Goal: Transaction & Acquisition: Download file/media

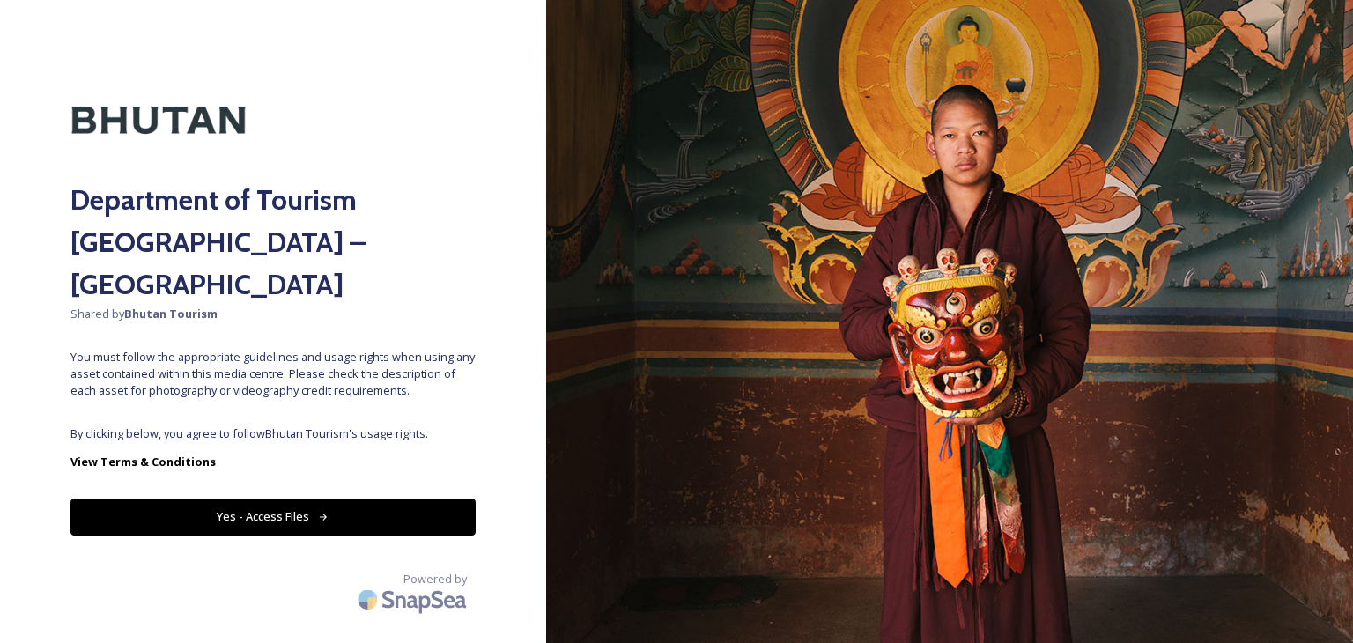
click at [367, 499] on button "Yes - Access Files" at bounding box center [272, 517] width 405 height 36
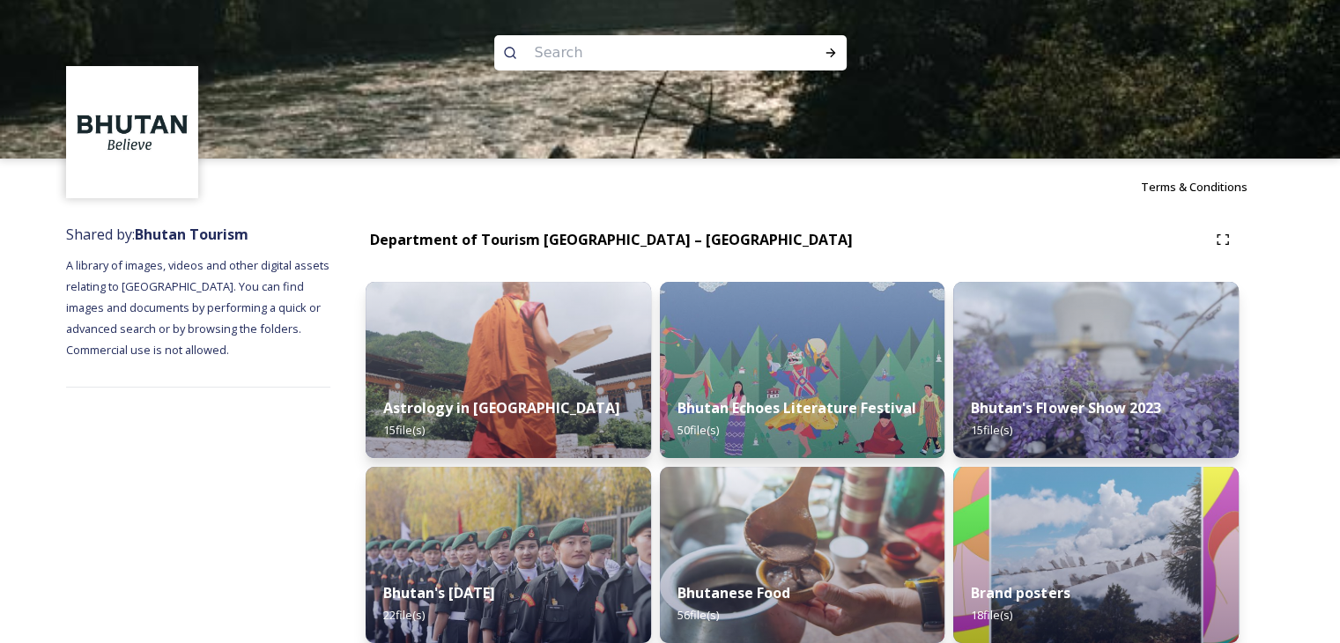
click at [552, 47] on input at bounding box center [646, 52] width 241 height 39
type input "jomolhari"
click at [832, 52] on icon at bounding box center [831, 52] width 10 height 9
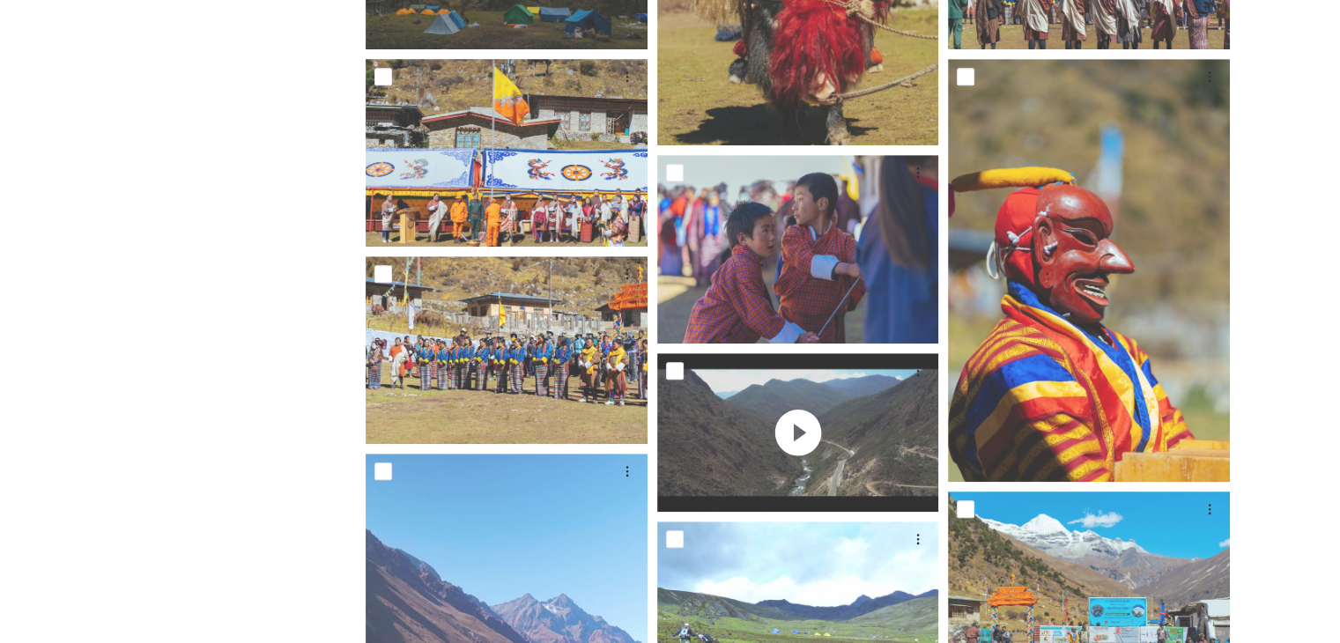
scroll to position [705, 0]
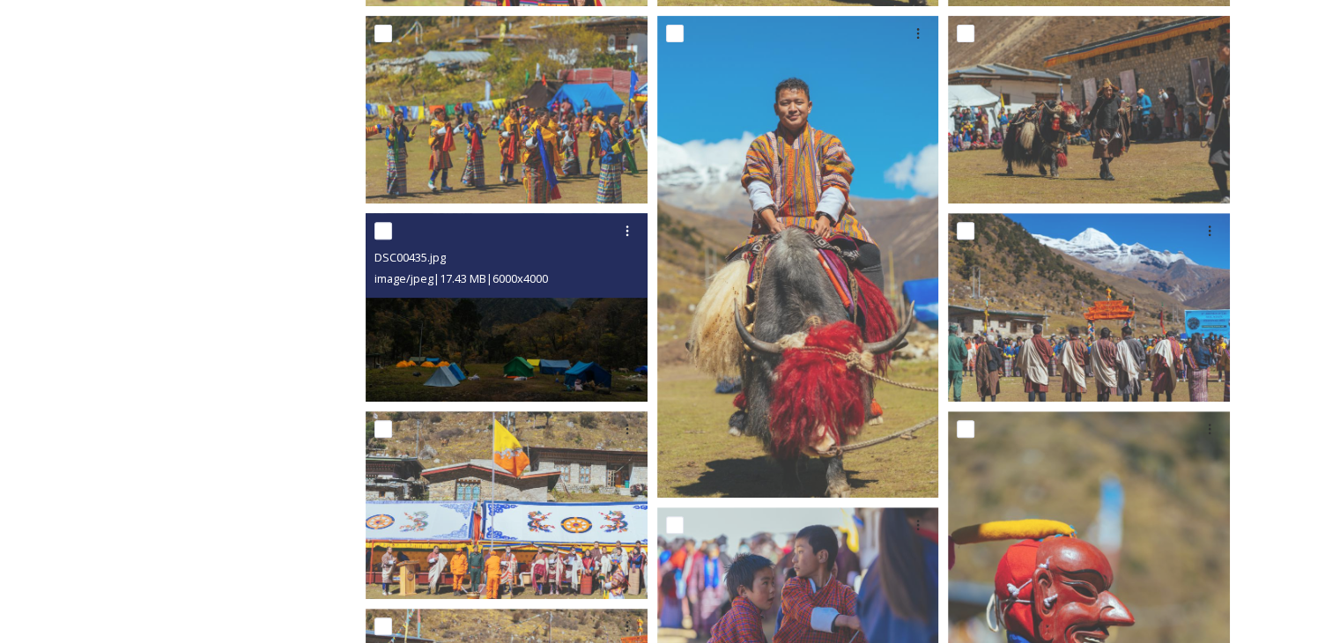
click at [511, 337] on img at bounding box center [507, 307] width 282 height 188
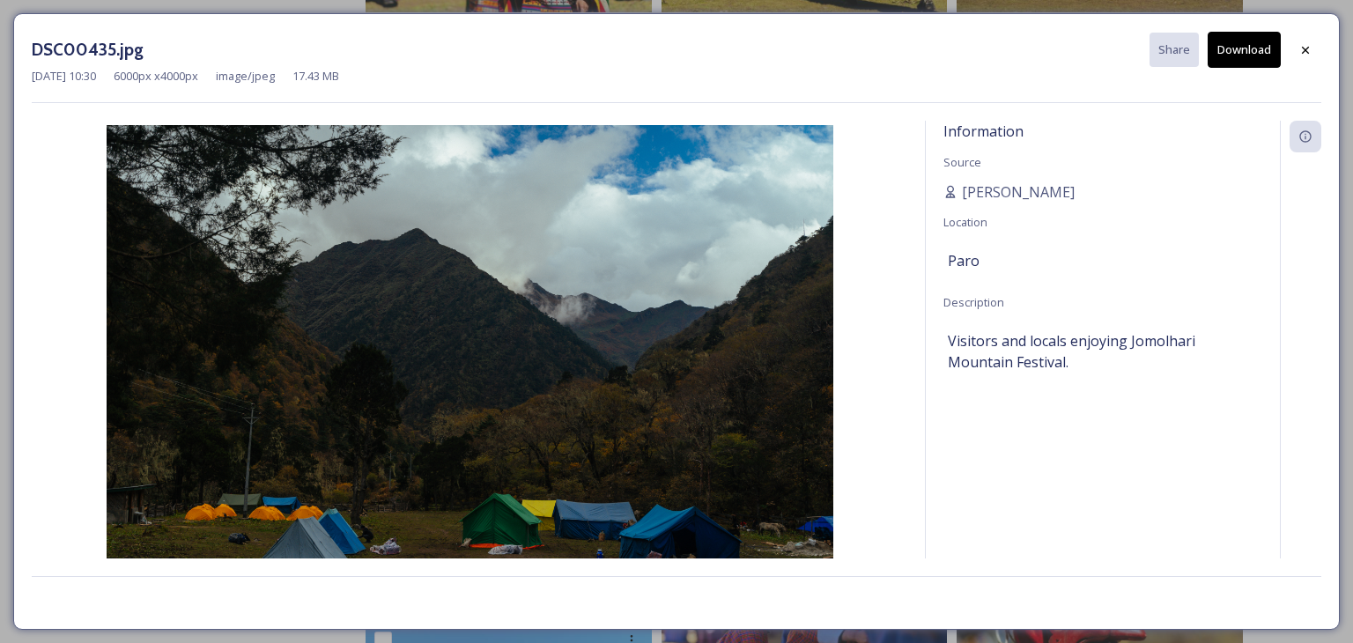
click at [1243, 62] on button "Download" at bounding box center [1244, 50] width 73 height 36
click at [1297, 44] on div at bounding box center [1306, 50] width 32 height 32
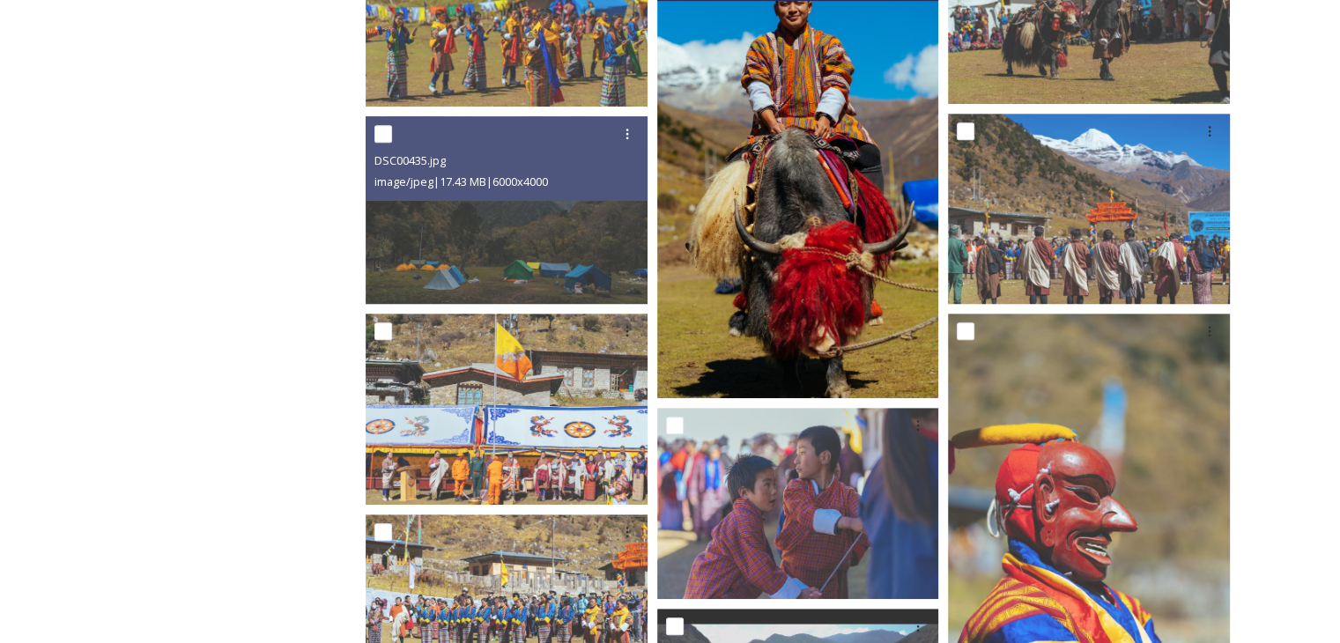
scroll to position [881, 0]
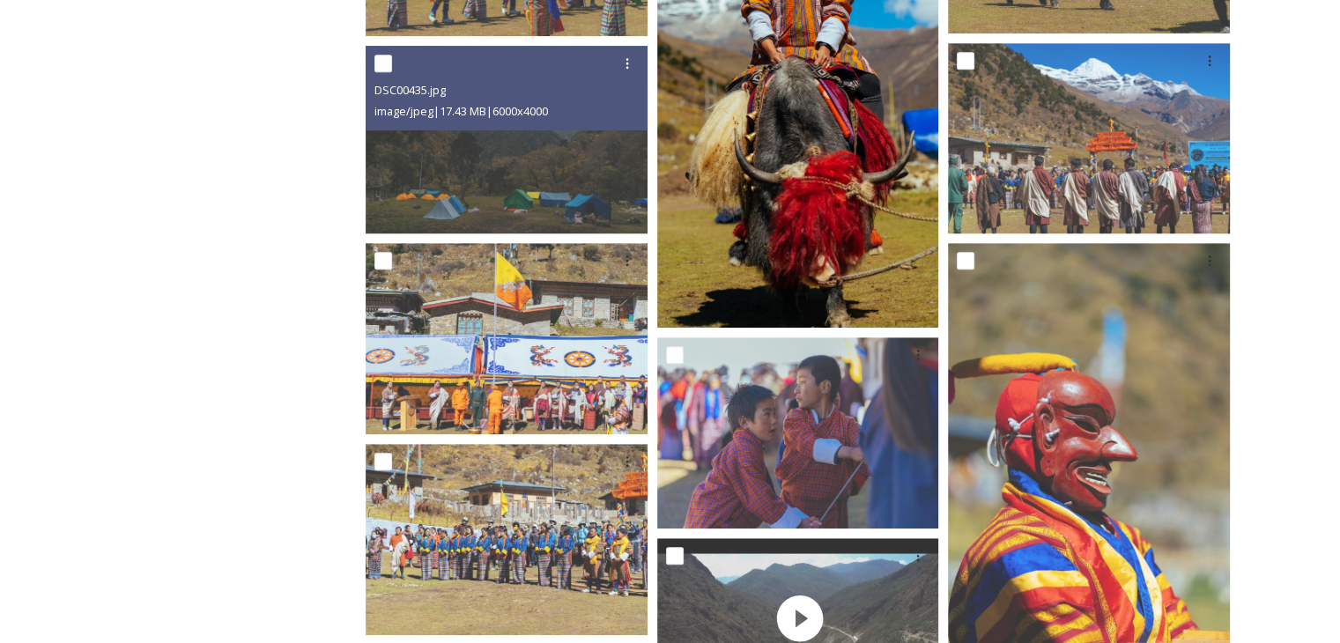
click at [830, 246] on img at bounding box center [798, 87] width 282 height 482
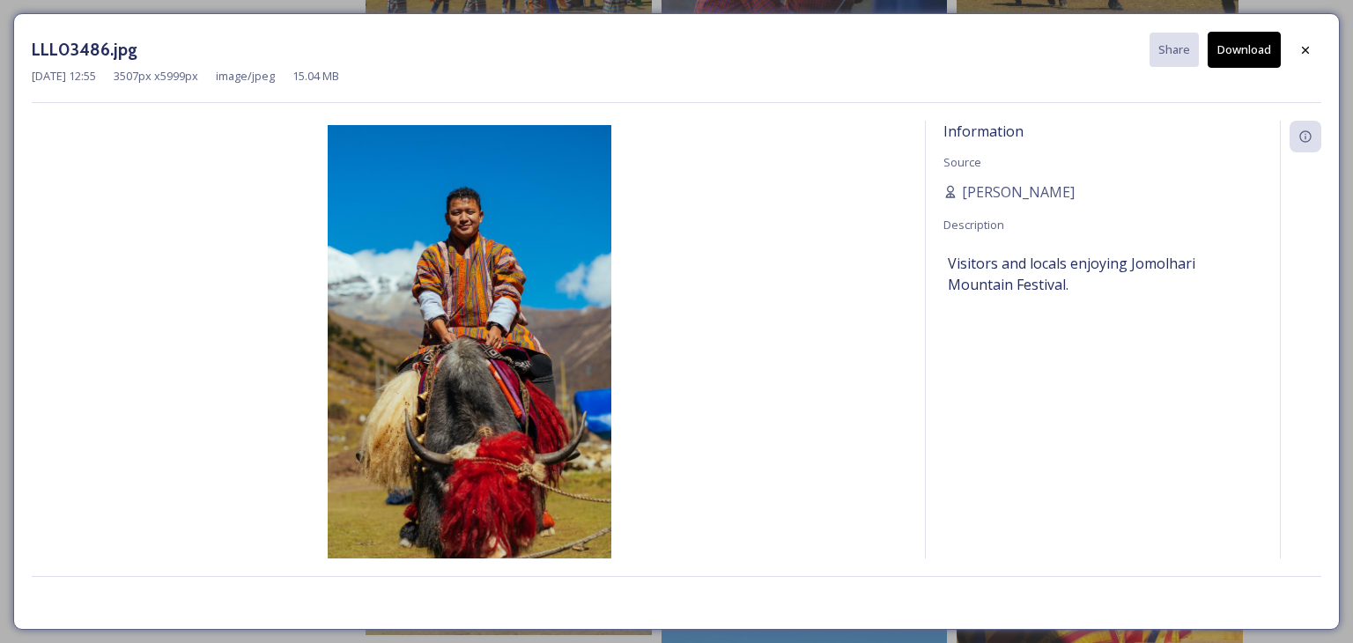
click at [1231, 54] on button "Download" at bounding box center [1244, 50] width 73 height 36
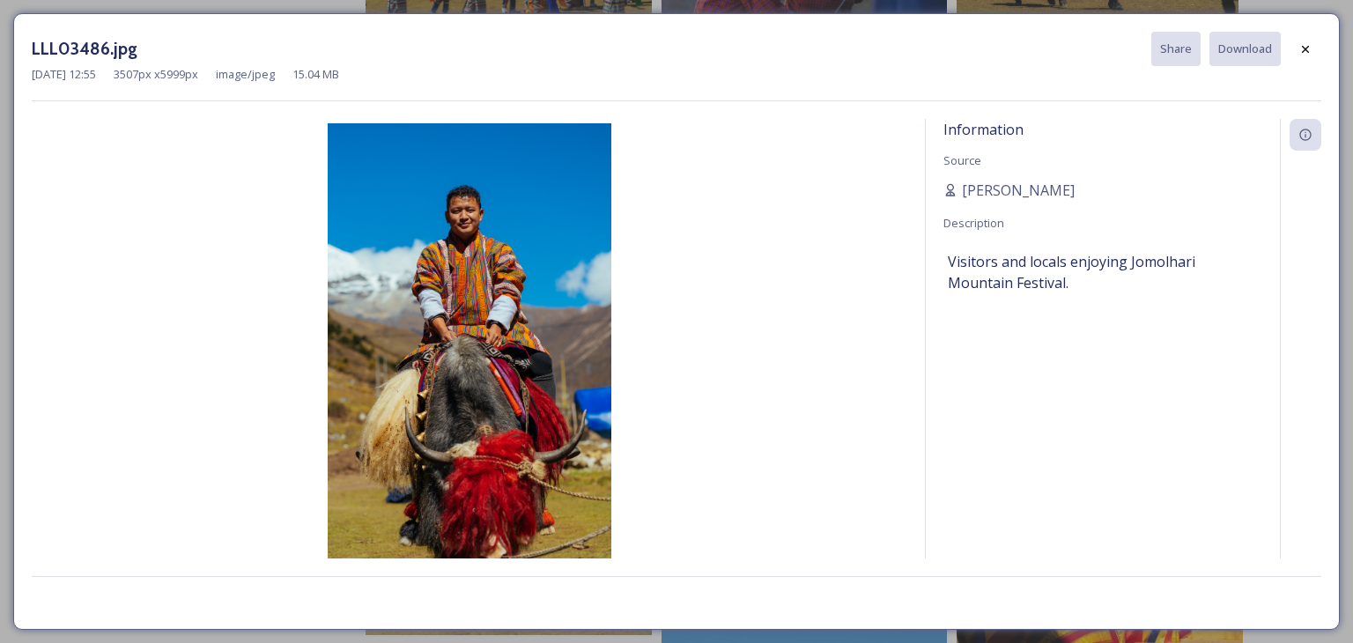
click at [1308, 48] on icon at bounding box center [1306, 49] width 14 height 14
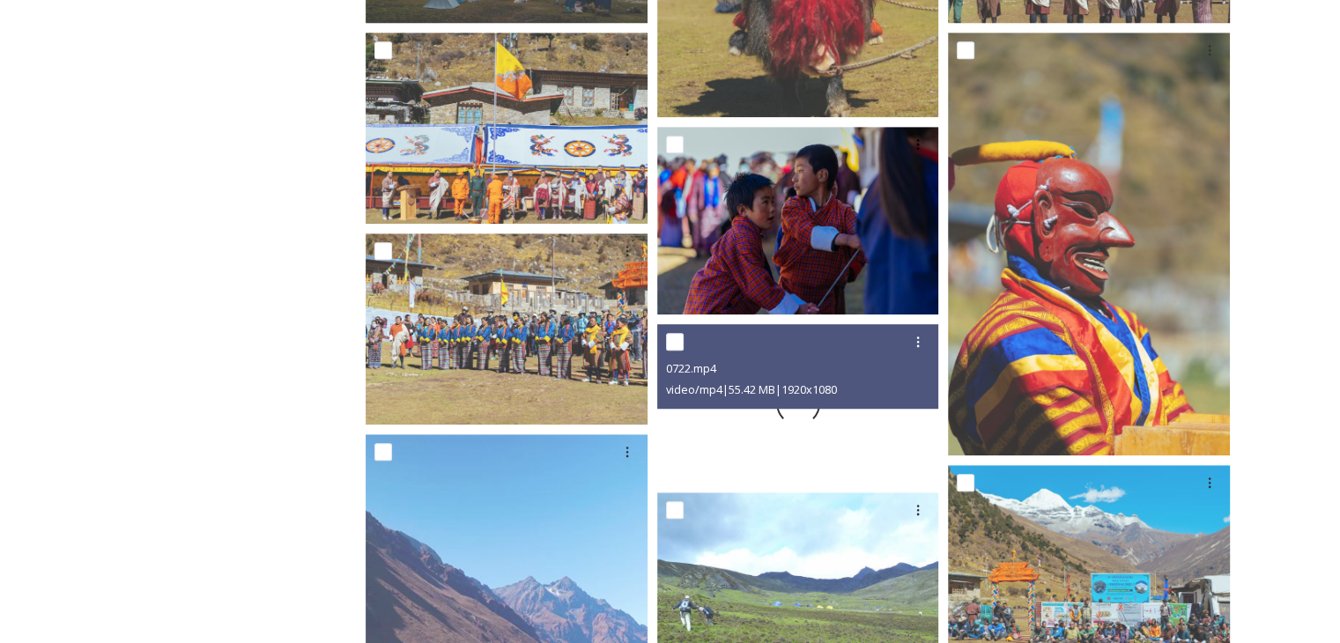
scroll to position [1234, 0]
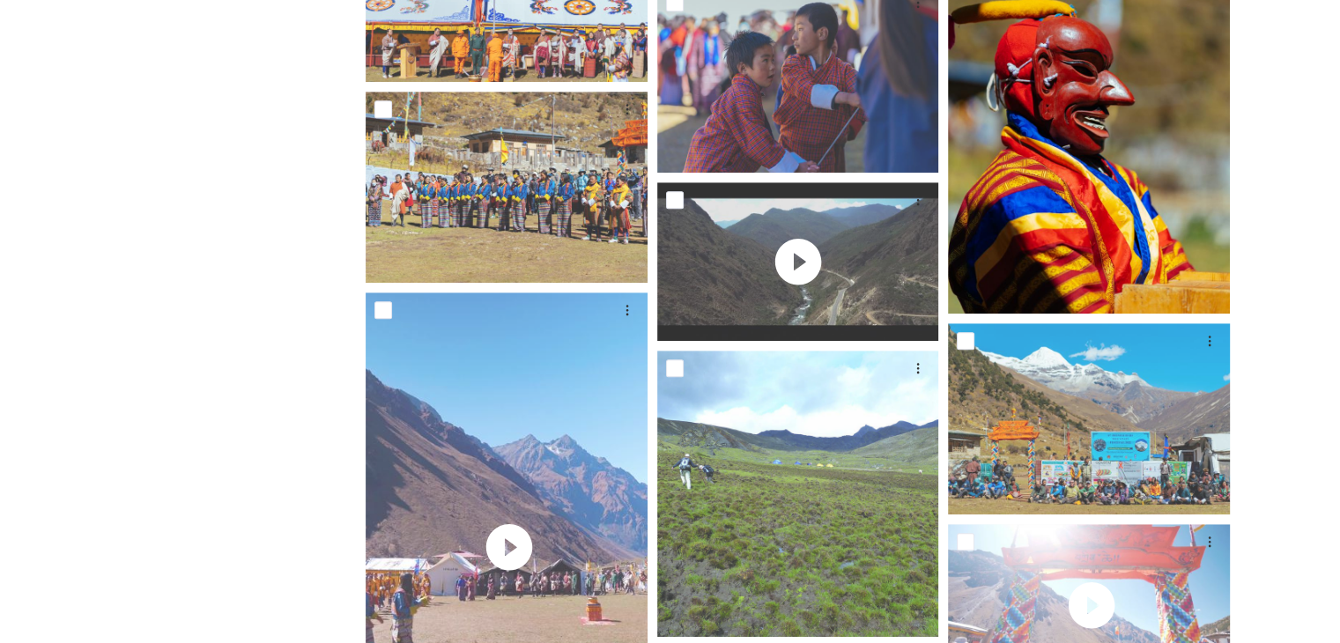
click at [1031, 226] on img at bounding box center [1089, 102] width 282 height 423
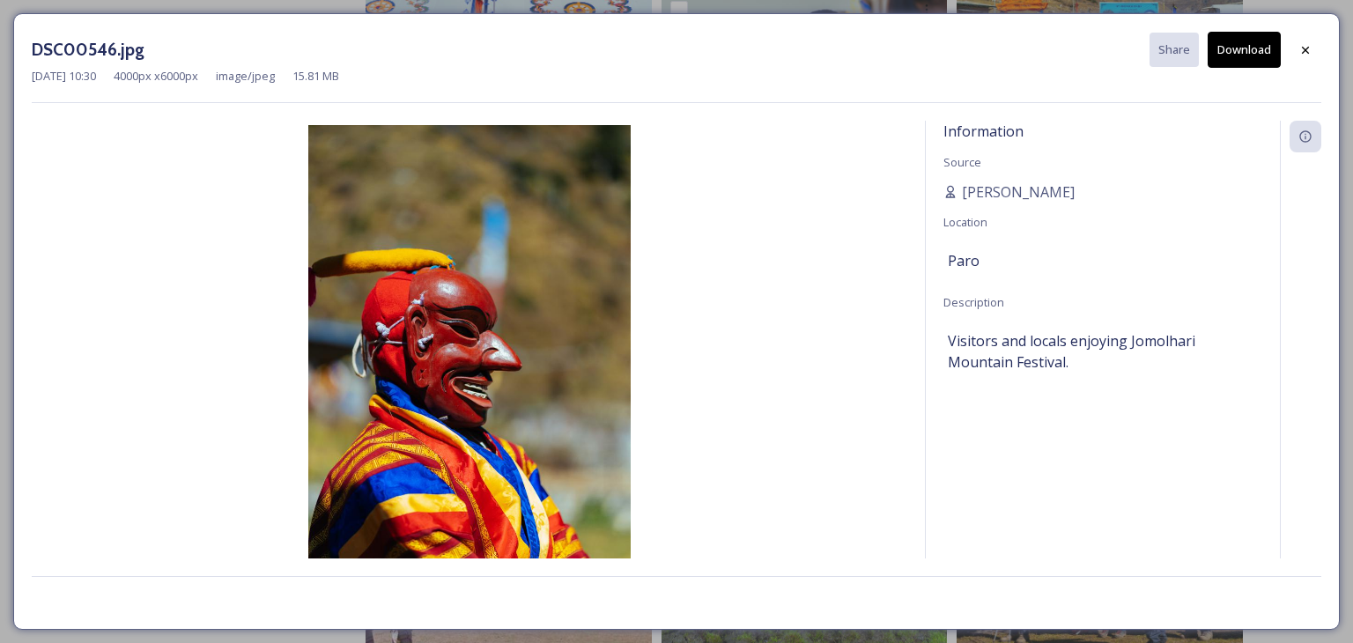
drag, startPoint x: 1249, startPoint y: 59, endPoint x: 1330, endPoint y: 63, distance: 81.2
click at [1257, 61] on button "Download" at bounding box center [1244, 50] width 73 height 36
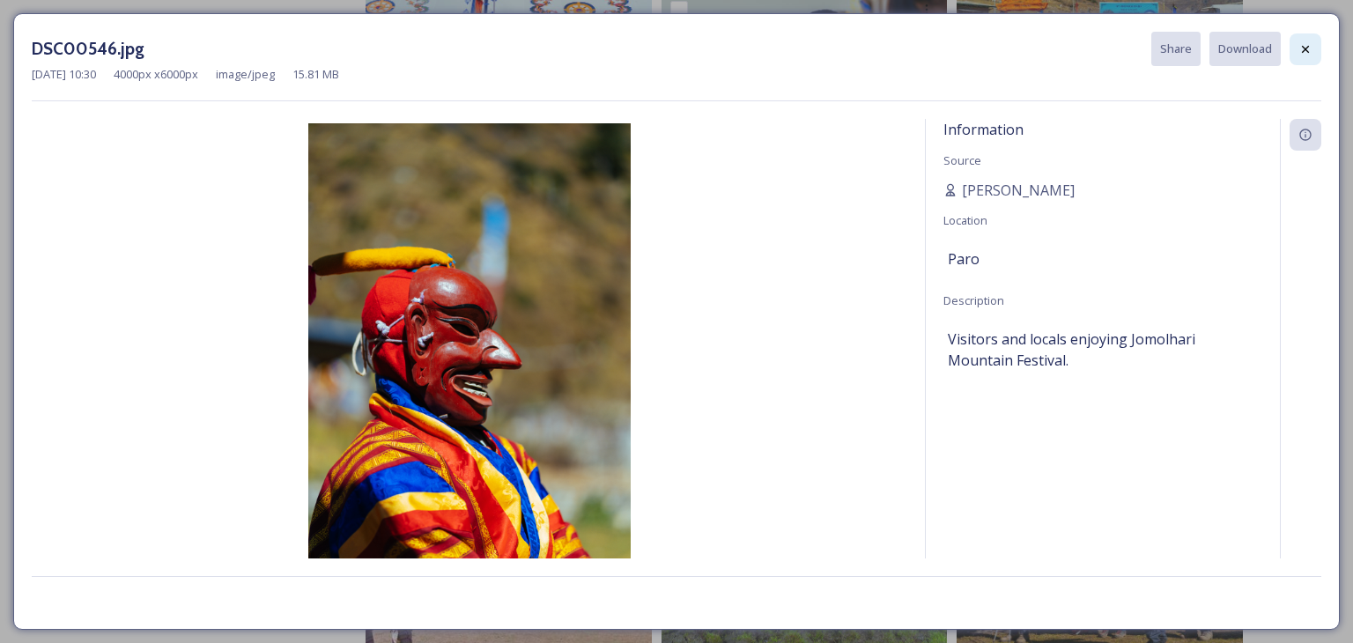
click at [1308, 57] on div at bounding box center [1306, 49] width 32 height 32
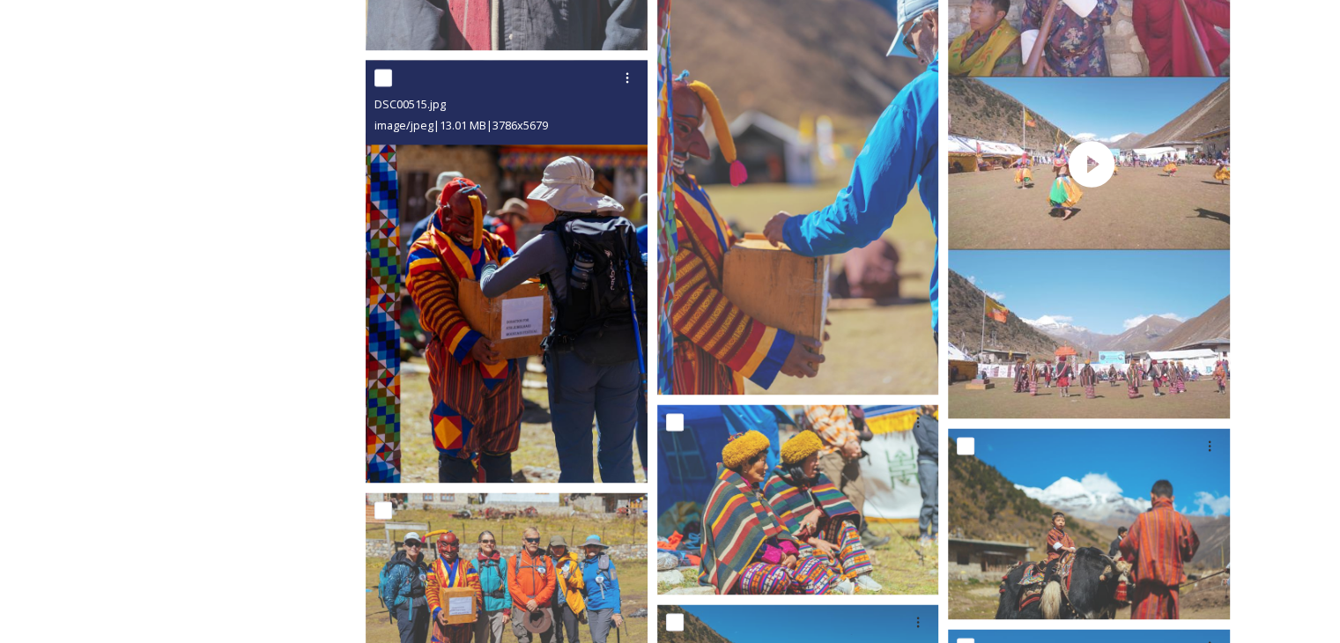
scroll to position [2819, 0]
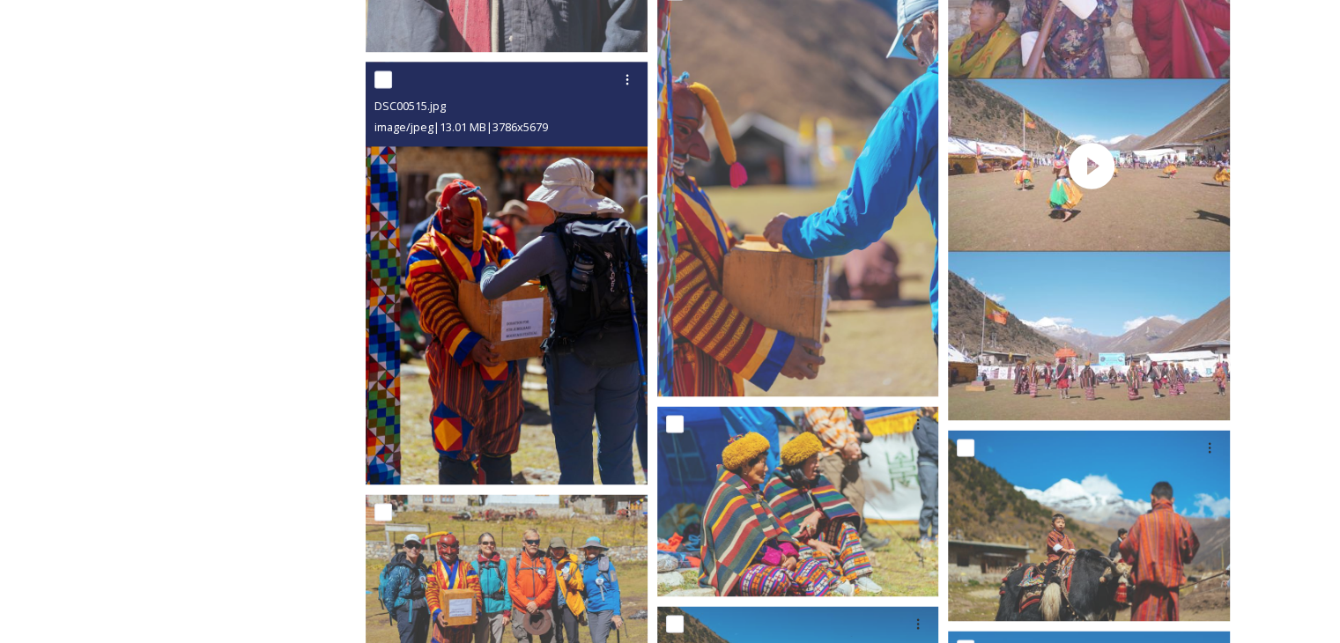
click at [562, 299] on img at bounding box center [507, 273] width 282 height 423
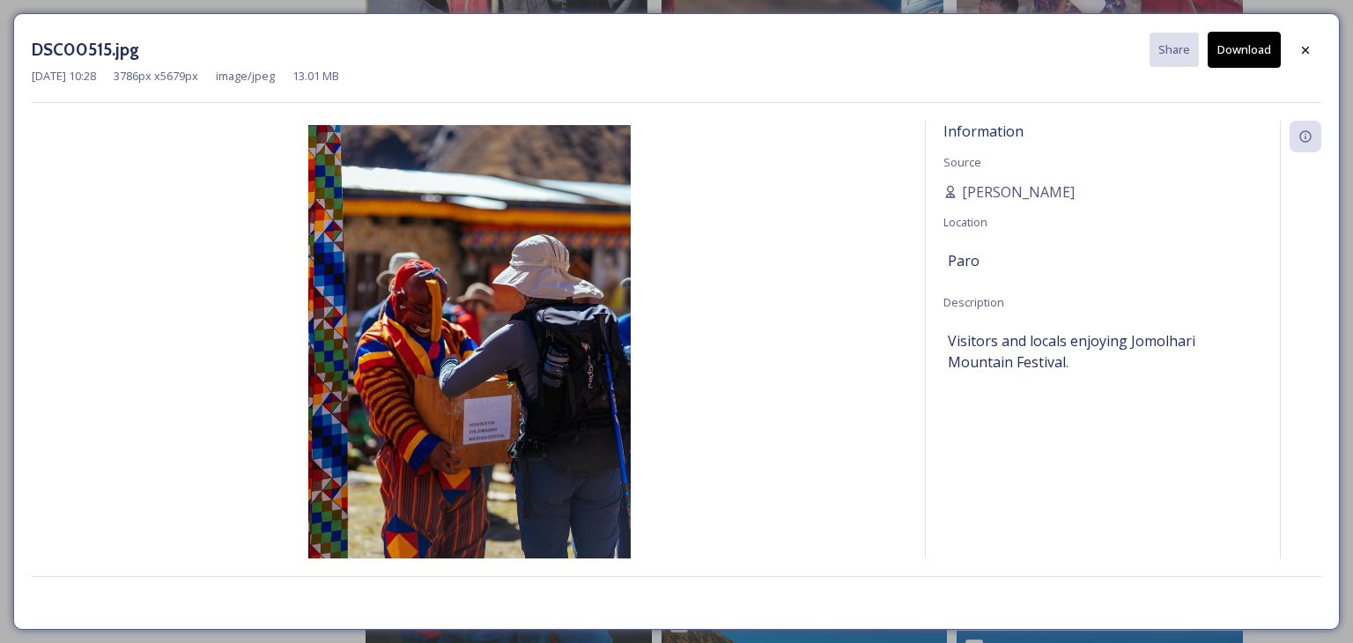
click at [1234, 57] on button "Download" at bounding box center [1244, 50] width 73 height 36
click at [1300, 56] on div at bounding box center [1306, 50] width 32 height 32
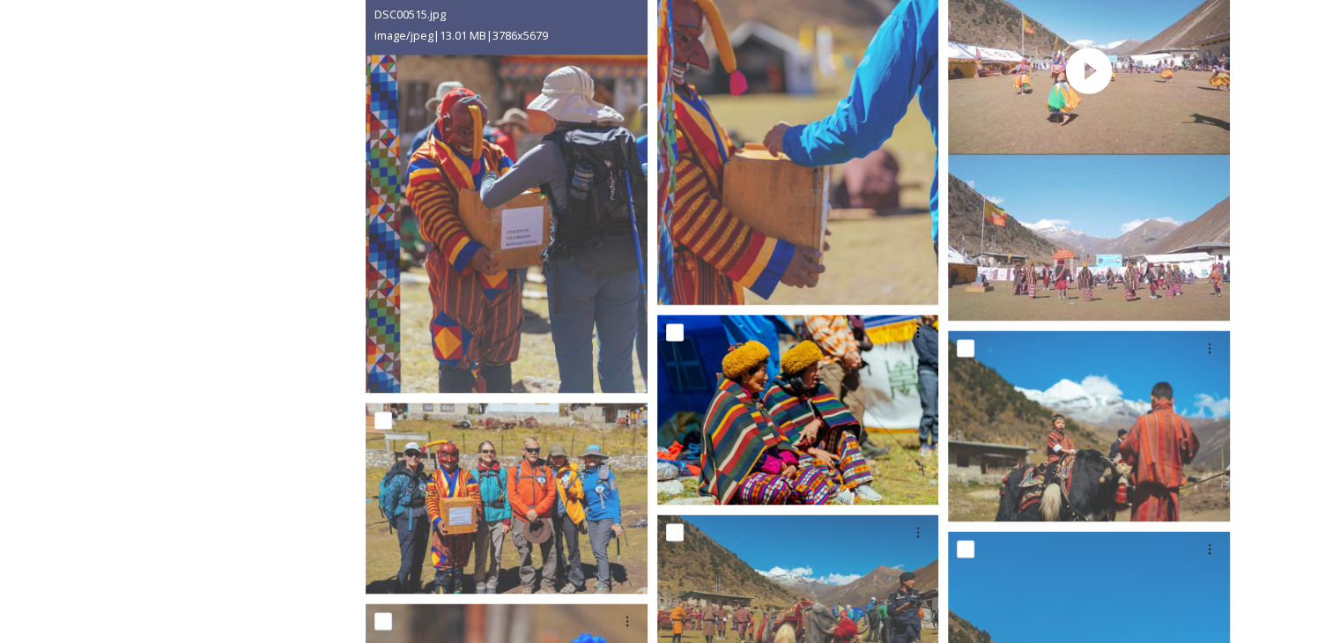
scroll to position [2996, 0]
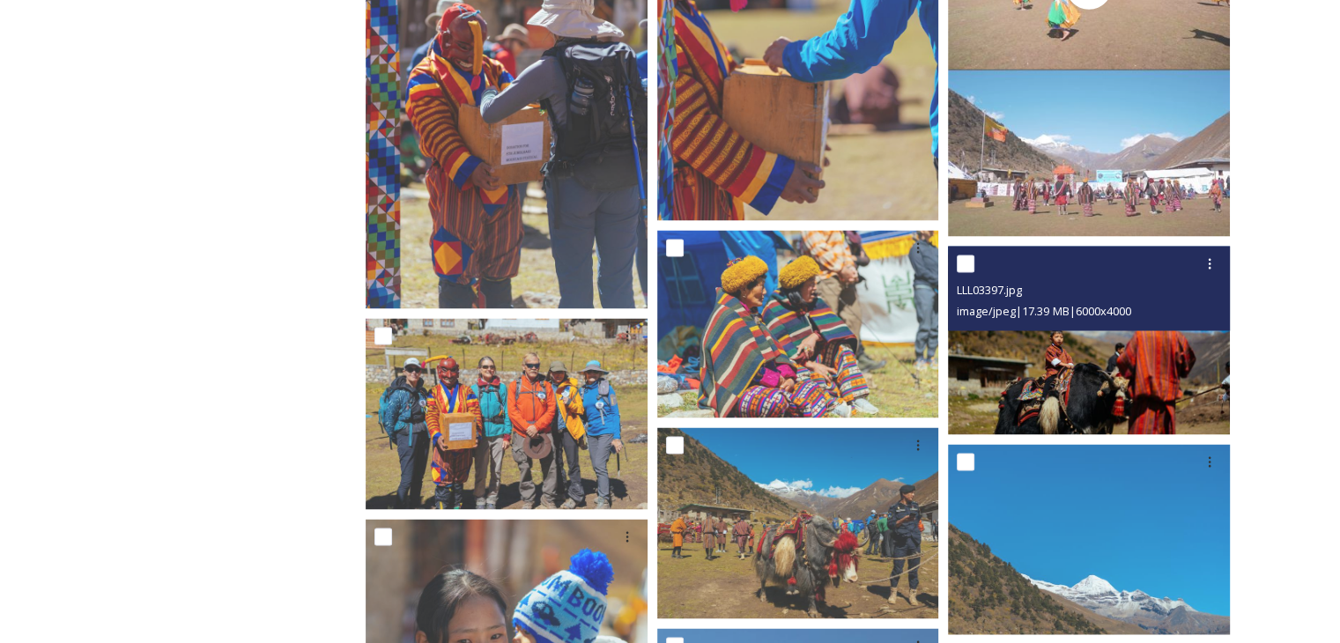
click at [1086, 378] on img at bounding box center [1089, 340] width 282 height 188
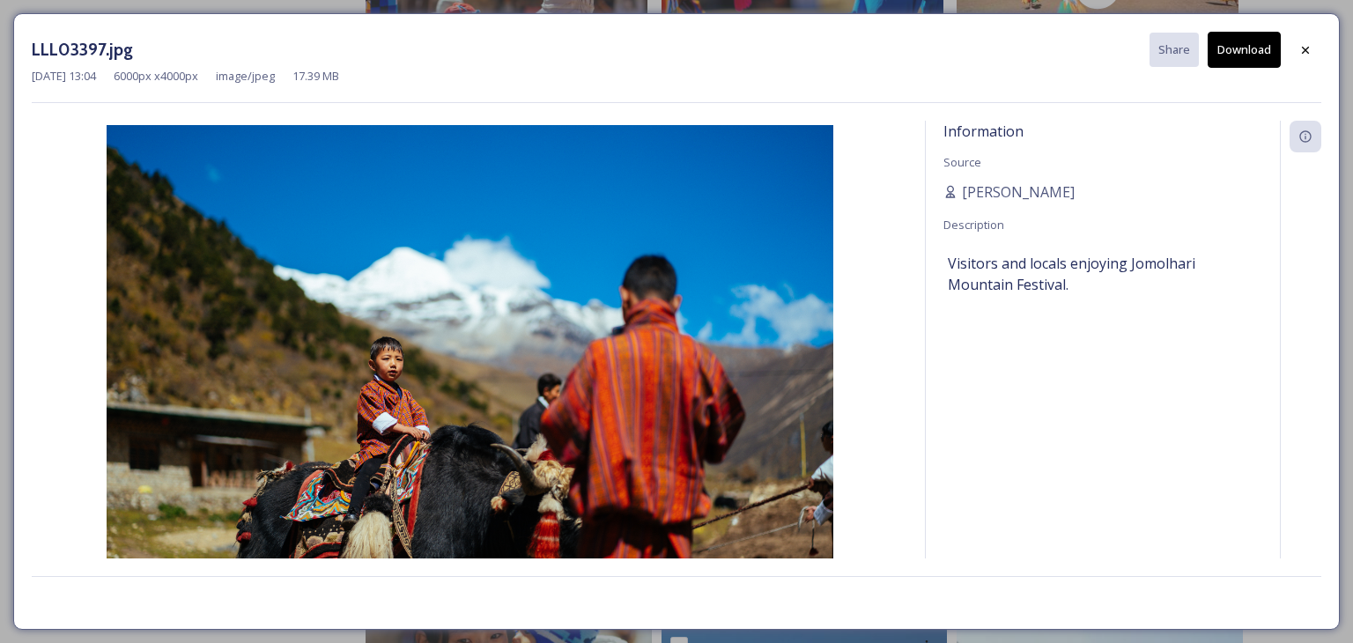
click at [1255, 54] on button "Download" at bounding box center [1244, 50] width 73 height 36
click at [1296, 61] on div at bounding box center [1306, 50] width 32 height 32
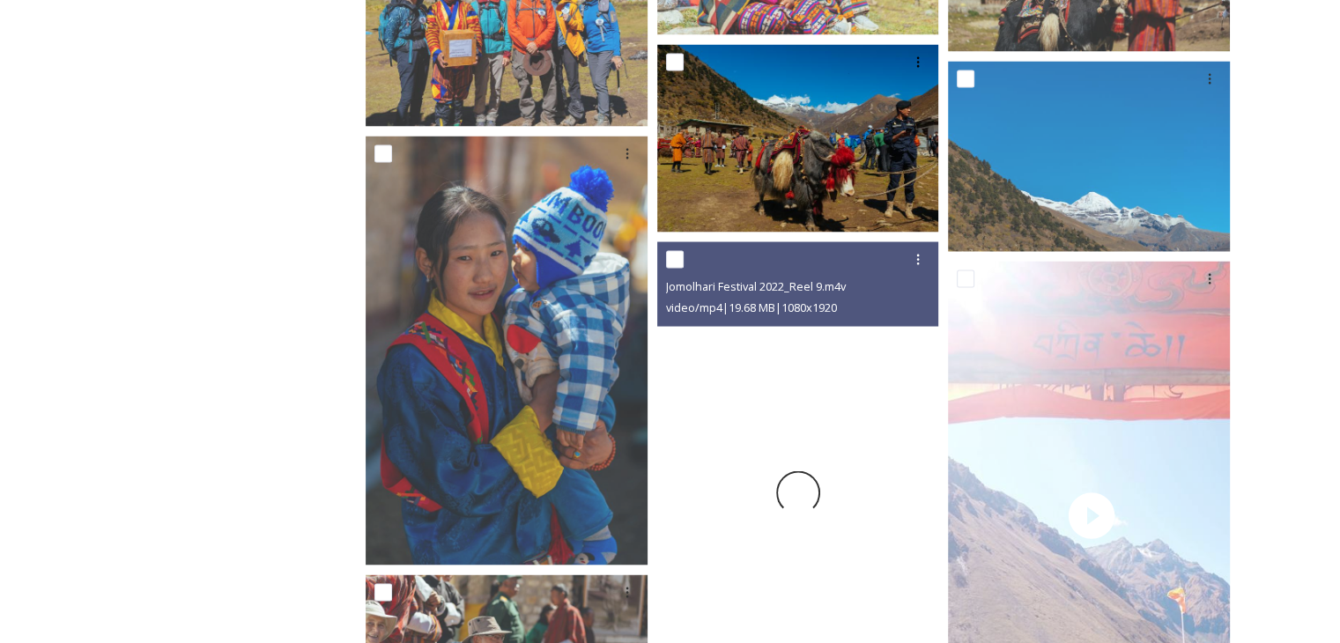
scroll to position [3172, 0]
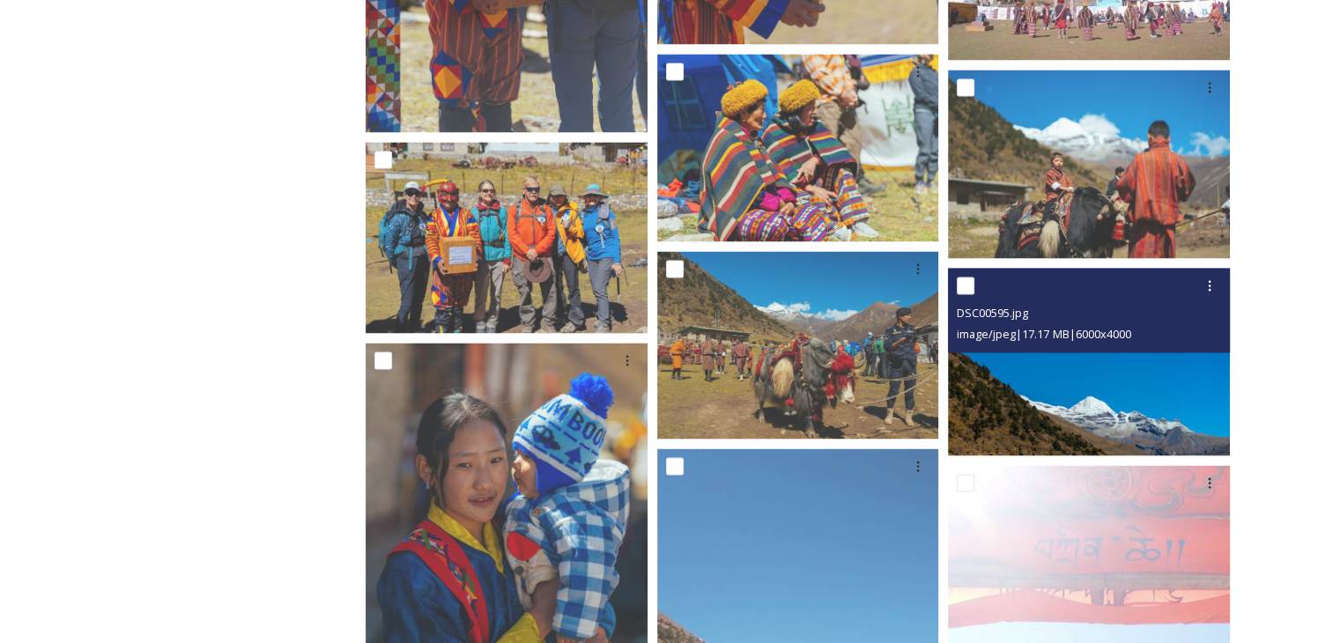
click at [1110, 407] on img at bounding box center [1089, 362] width 282 height 188
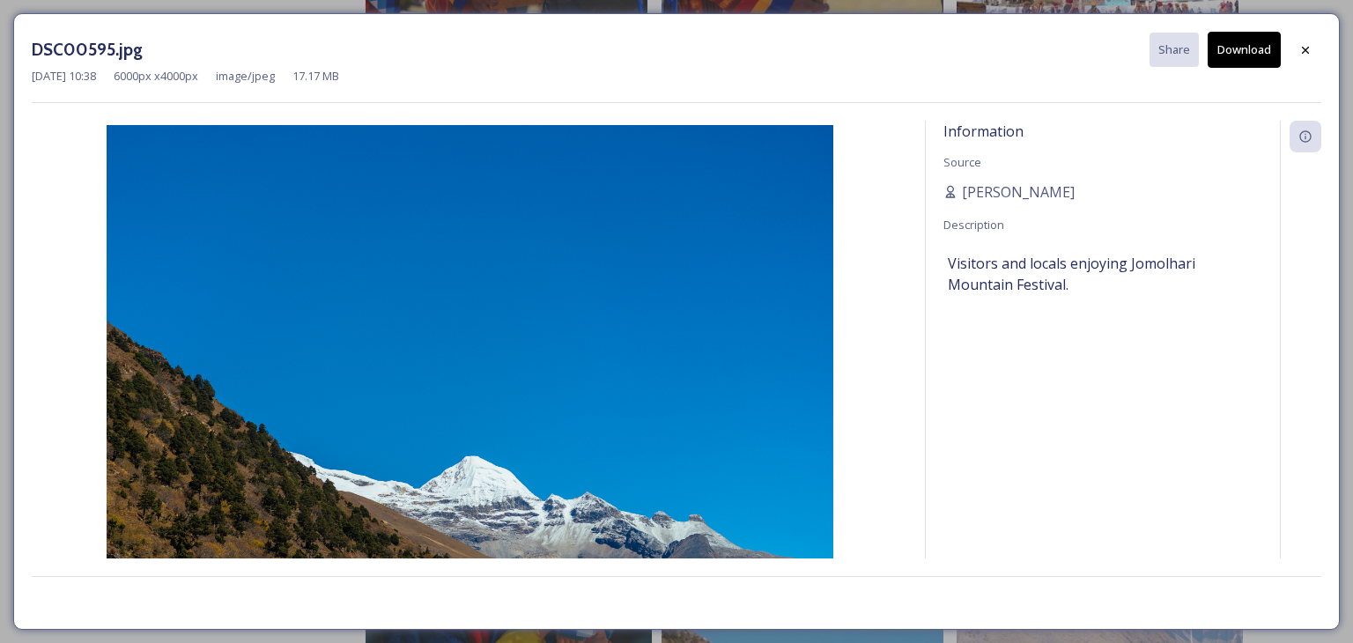
click at [1238, 51] on button "Download" at bounding box center [1244, 50] width 73 height 36
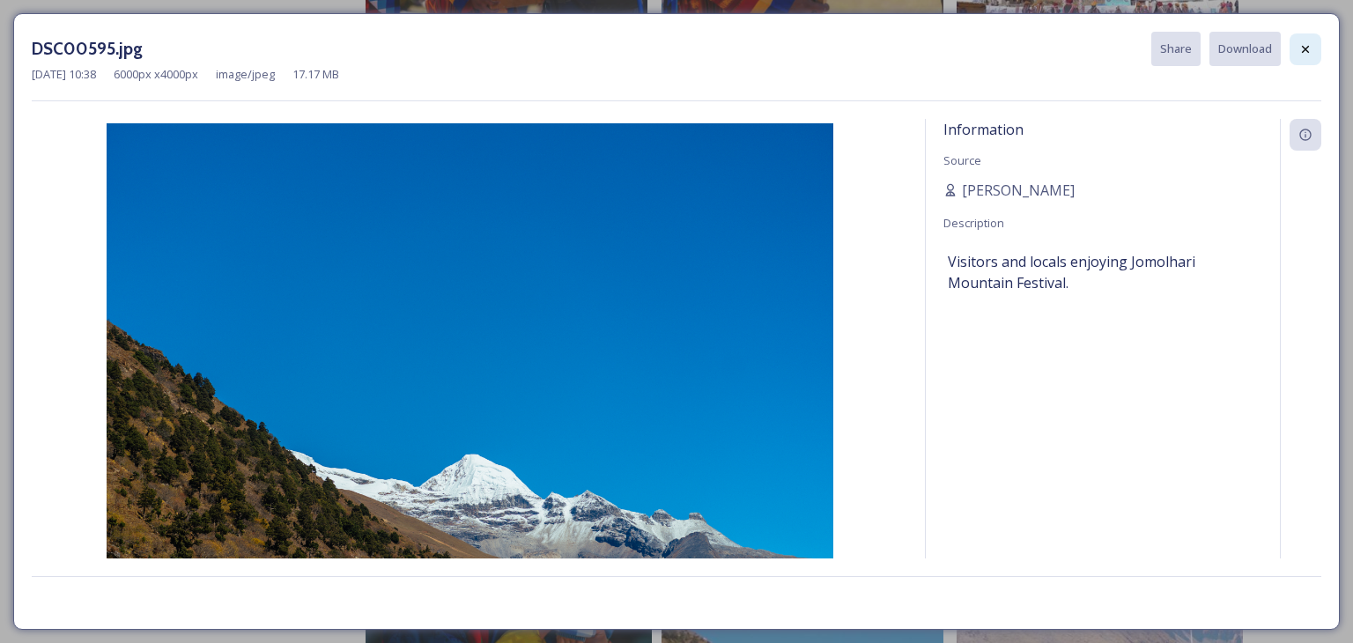
click at [1295, 50] on div at bounding box center [1306, 49] width 32 height 32
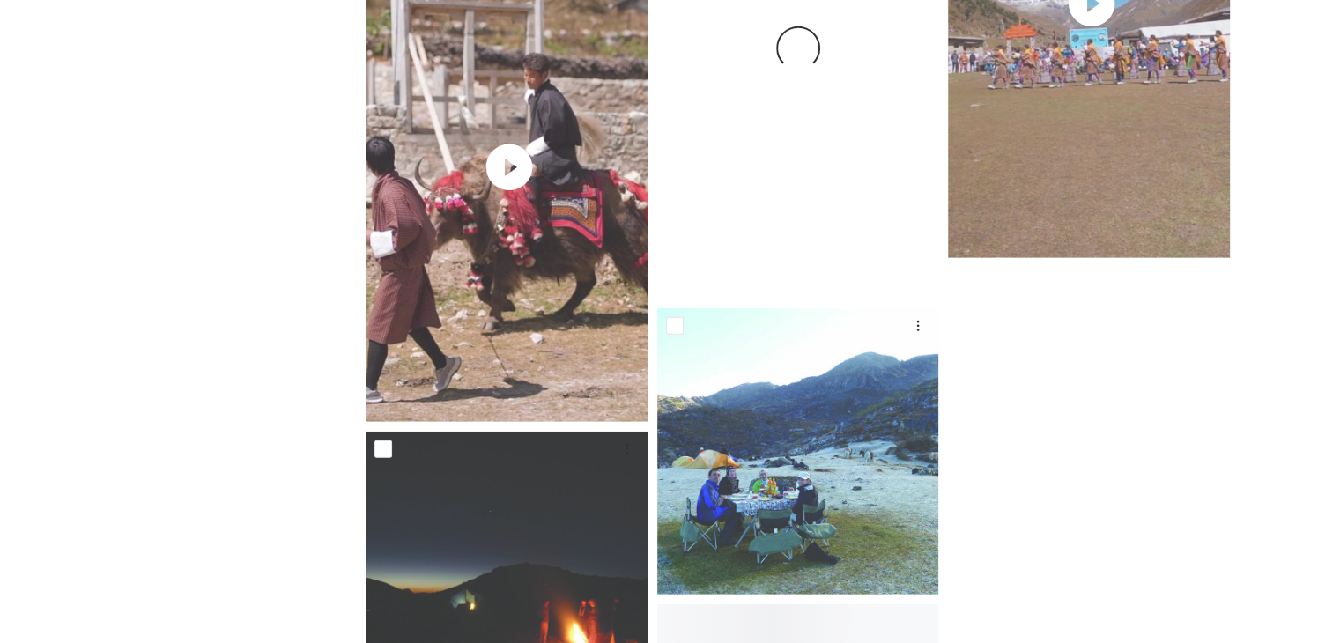
scroll to position [5287, 0]
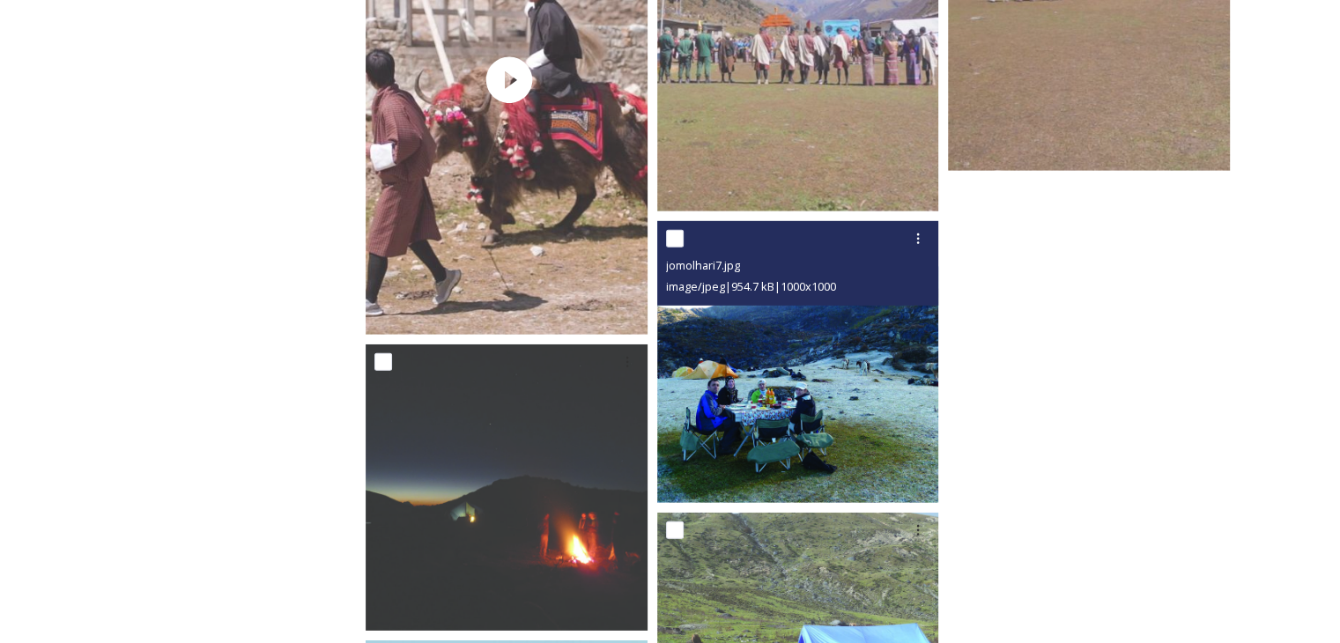
click at [859, 353] on img at bounding box center [798, 362] width 282 height 282
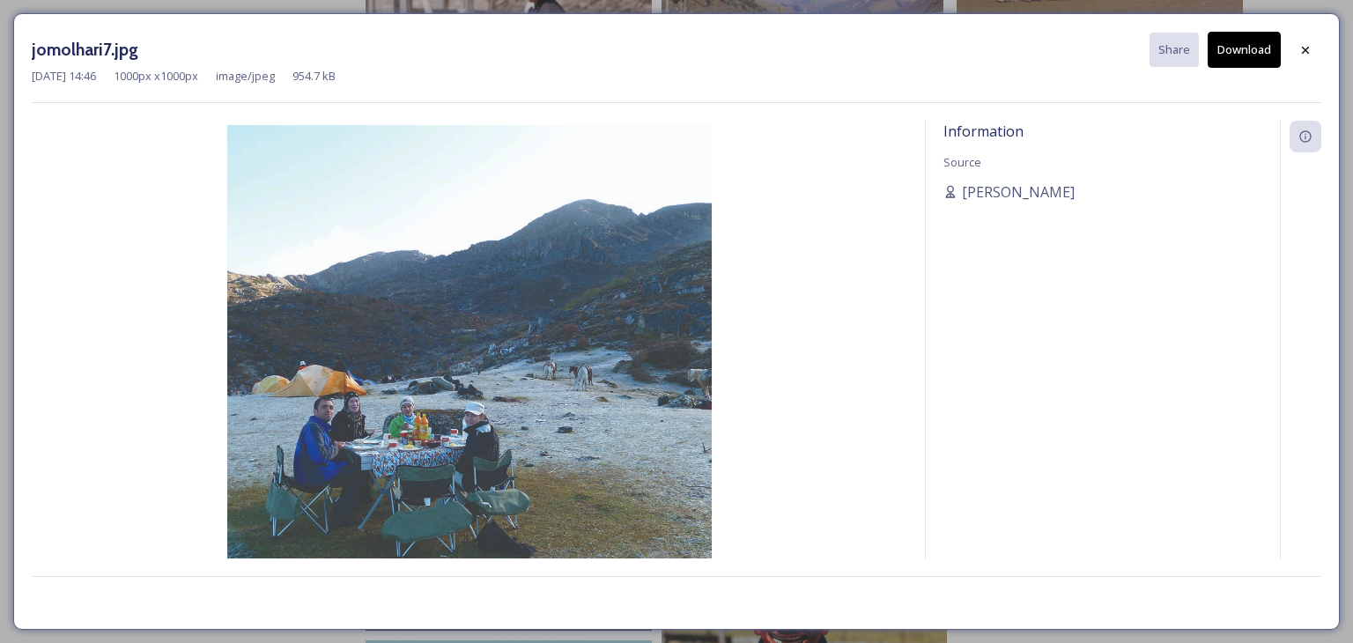
click at [1233, 58] on button "Download" at bounding box center [1244, 50] width 73 height 36
drag, startPoint x: 1308, startPoint y: 57, endPoint x: 1255, endPoint y: 82, distance: 59.1
click at [1308, 57] on div at bounding box center [1306, 50] width 32 height 32
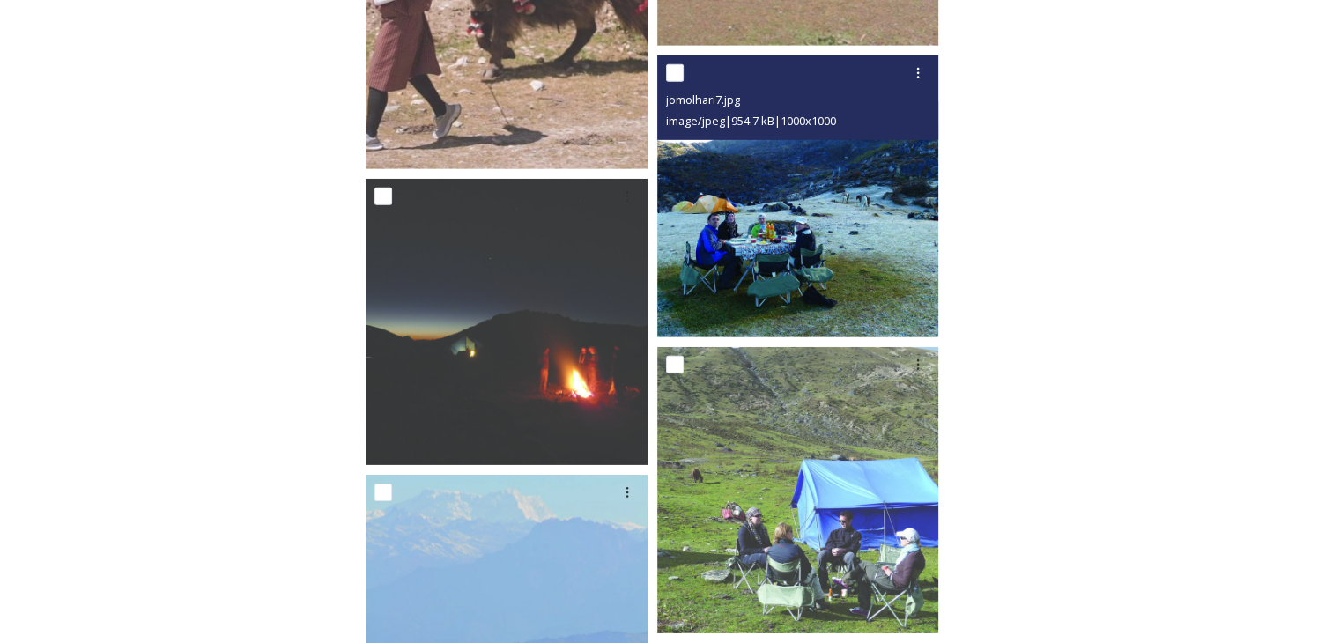
scroll to position [5639, 0]
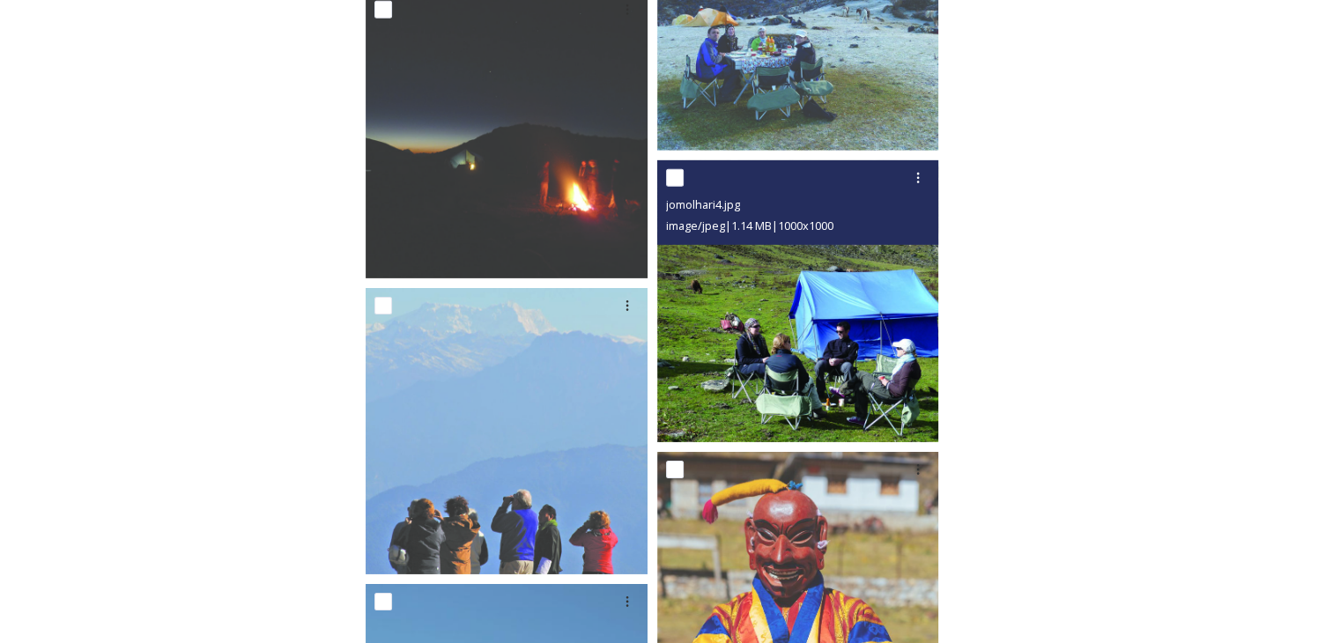
click at [804, 341] on img at bounding box center [798, 301] width 282 height 282
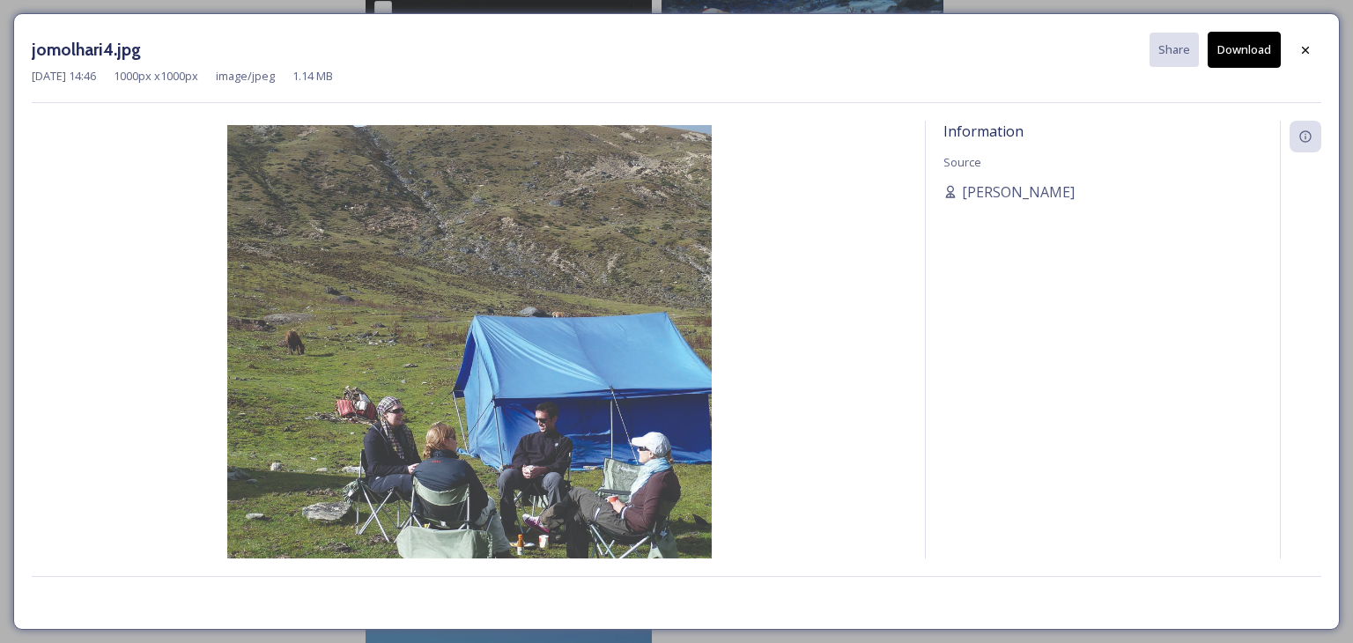
click at [1231, 51] on button "Download" at bounding box center [1244, 50] width 73 height 36
click at [1308, 56] on div at bounding box center [1306, 50] width 32 height 32
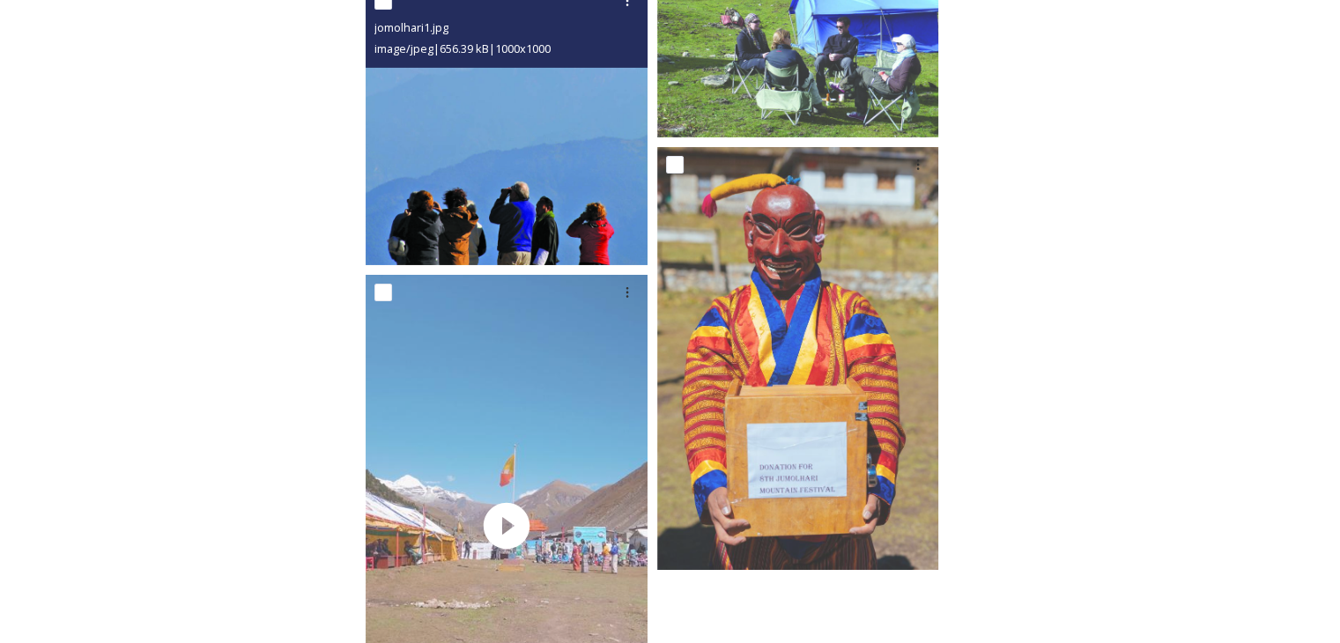
click at [515, 227] on img at bounding box center [507, 124] width 282 height 282
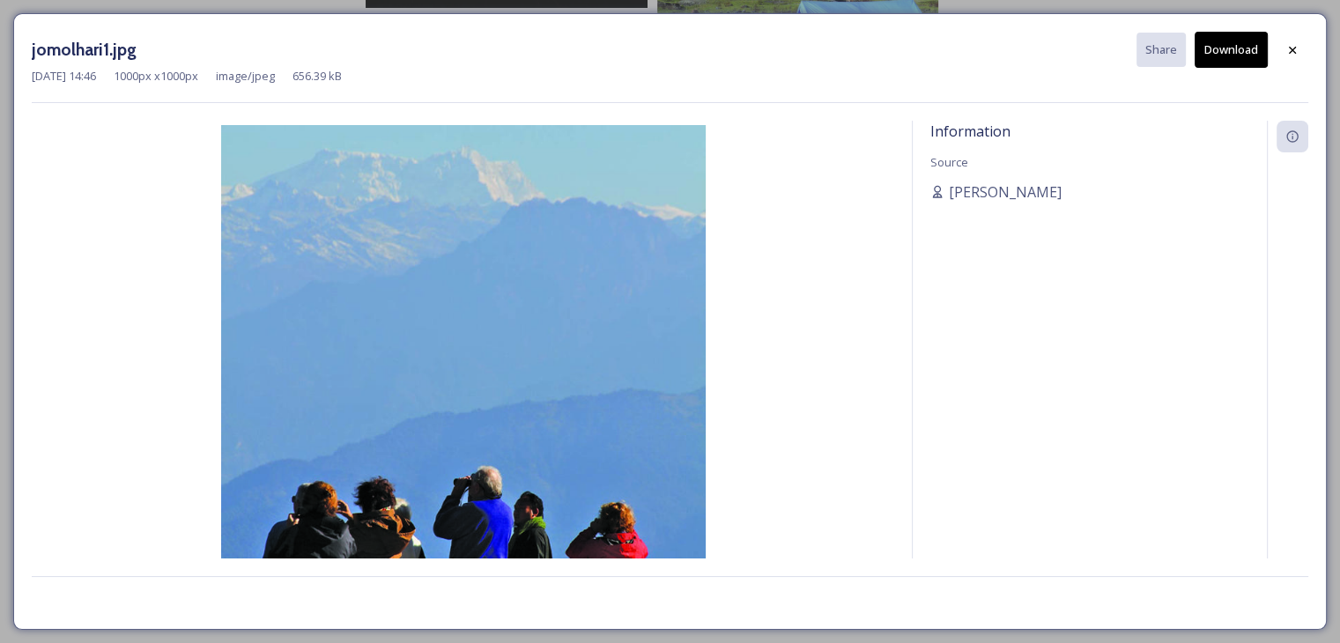
scroll to position [5909, 0]
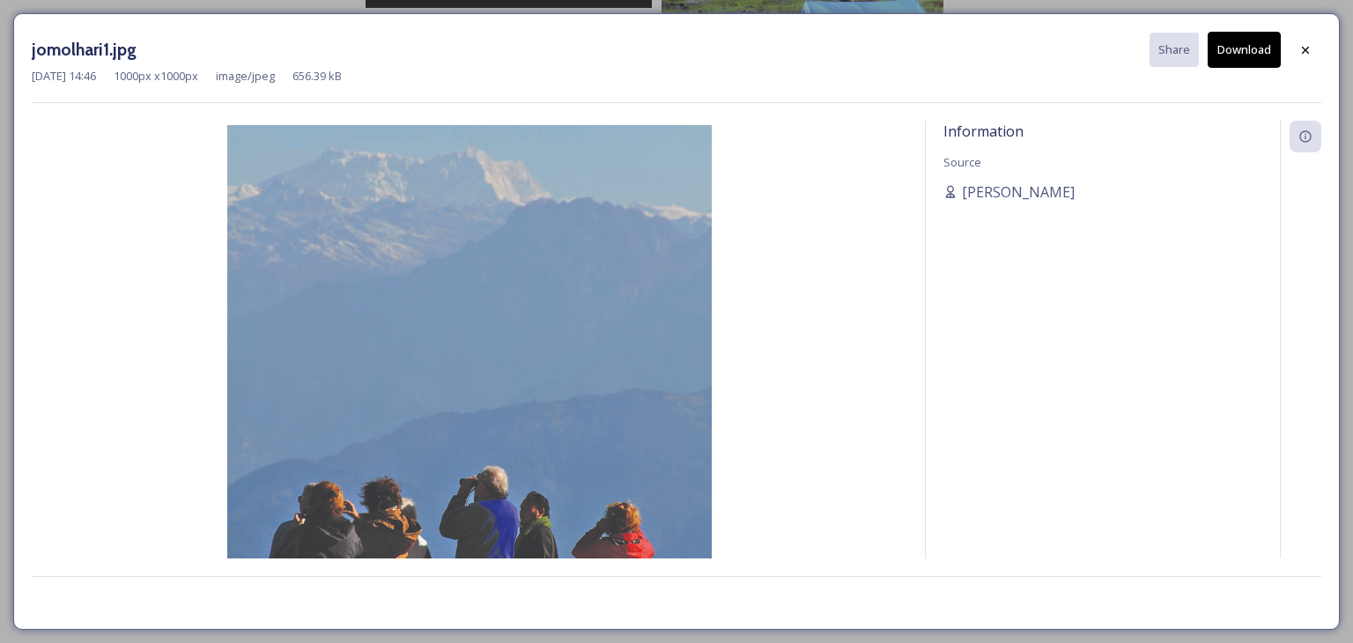
click at [1244, 53] on button "Download" at bounding box center [1244, 50] width 73 height 36
drag, startPoint x: 1293, startPoint y: 51, endPoint x: 1174, endPoint y: 121, distance: 138.6
click at [1293, 51] on div at bounding box center [1306, 50] width 32 height 32
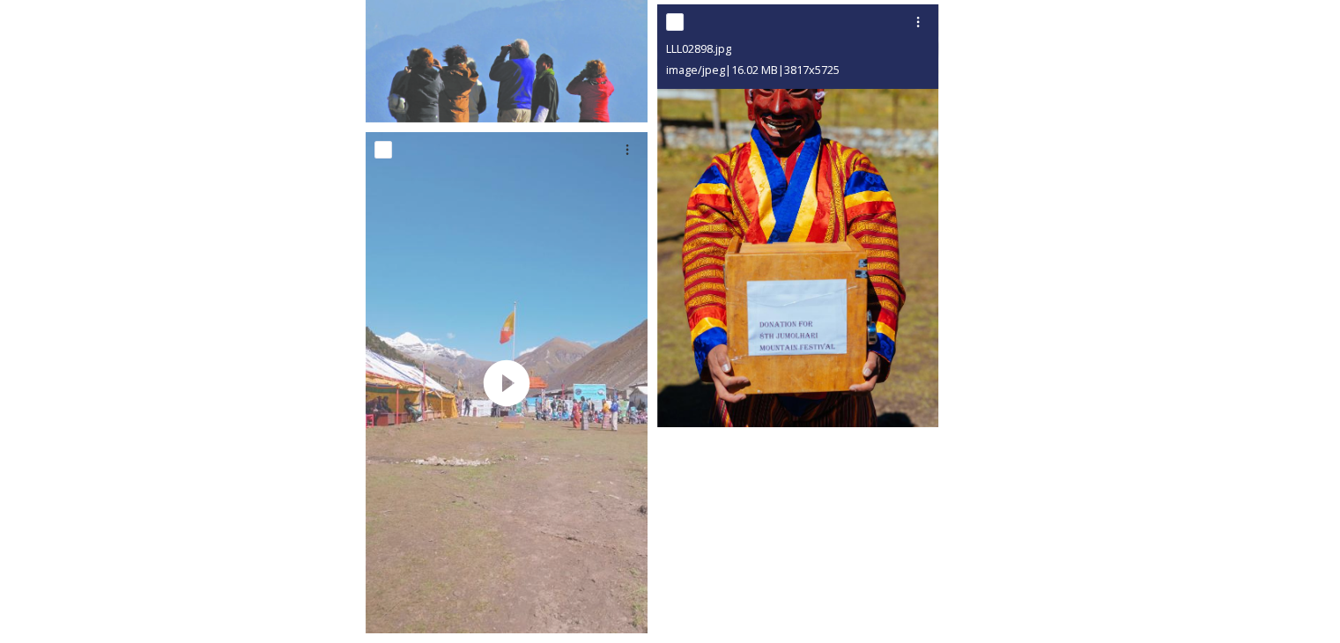
scroll to position [6116, 0]
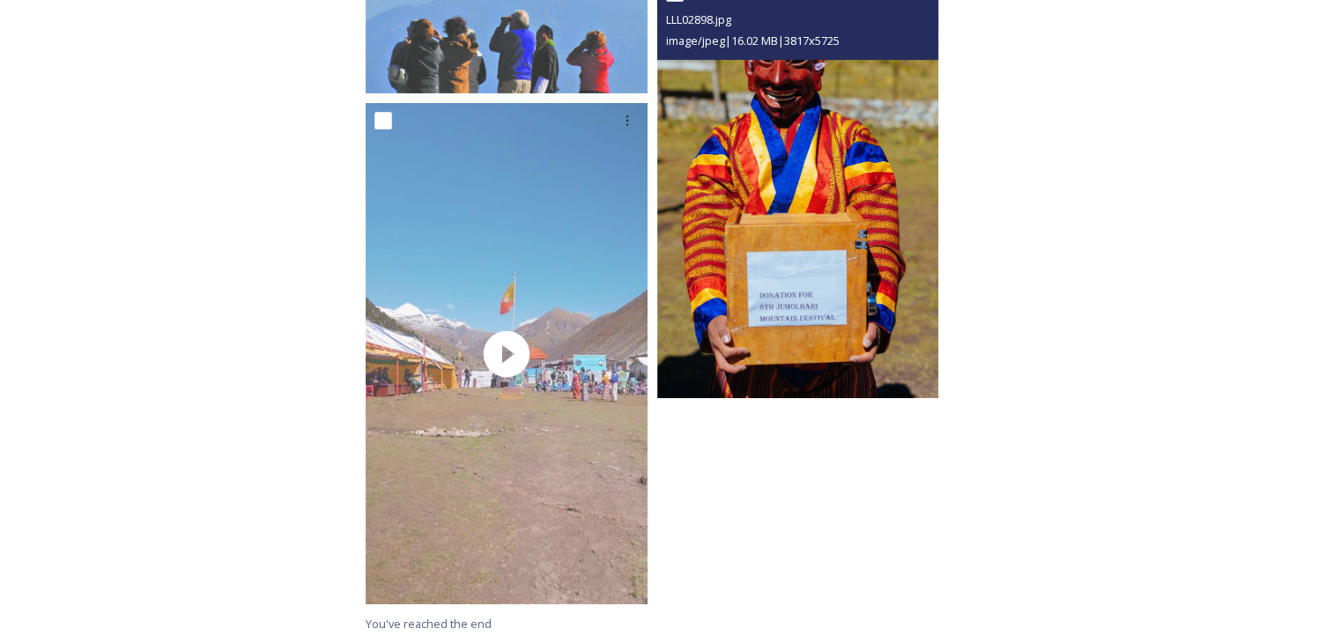
click at [772, 316] on img at bounding box center [798, 186] width 282 height 423
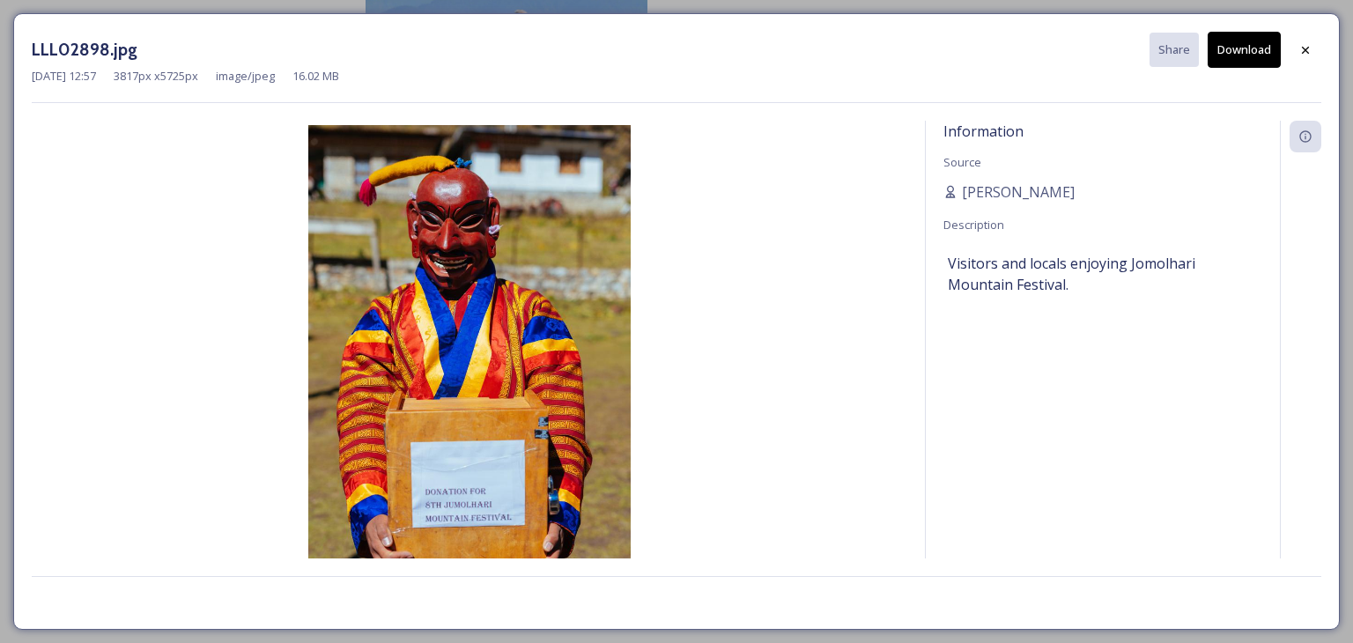
click at [1238, 48] on button "Download" at bounding box center [1244, 50] width 73 height 36
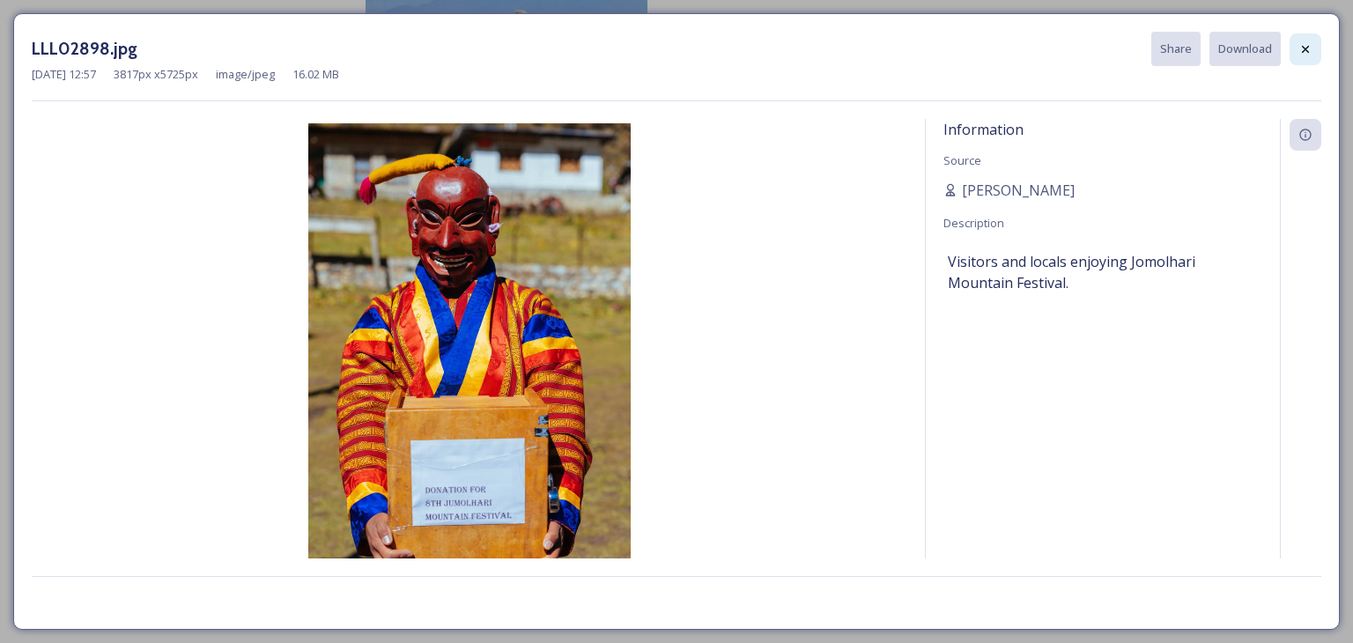
click at [1306, 54] on icon at bounding box center [1306, 49] width 14 height 14
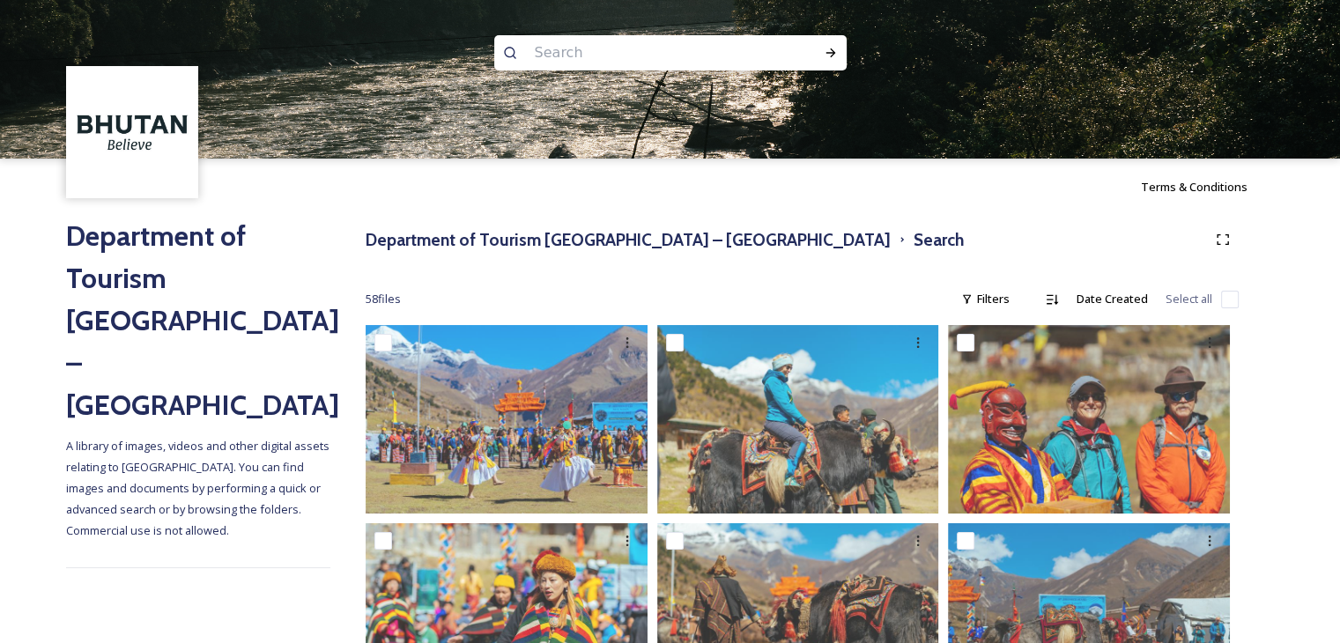
click at [751, 56] on input at bounding box center [646, 52] width 241 height 39
type input "l"
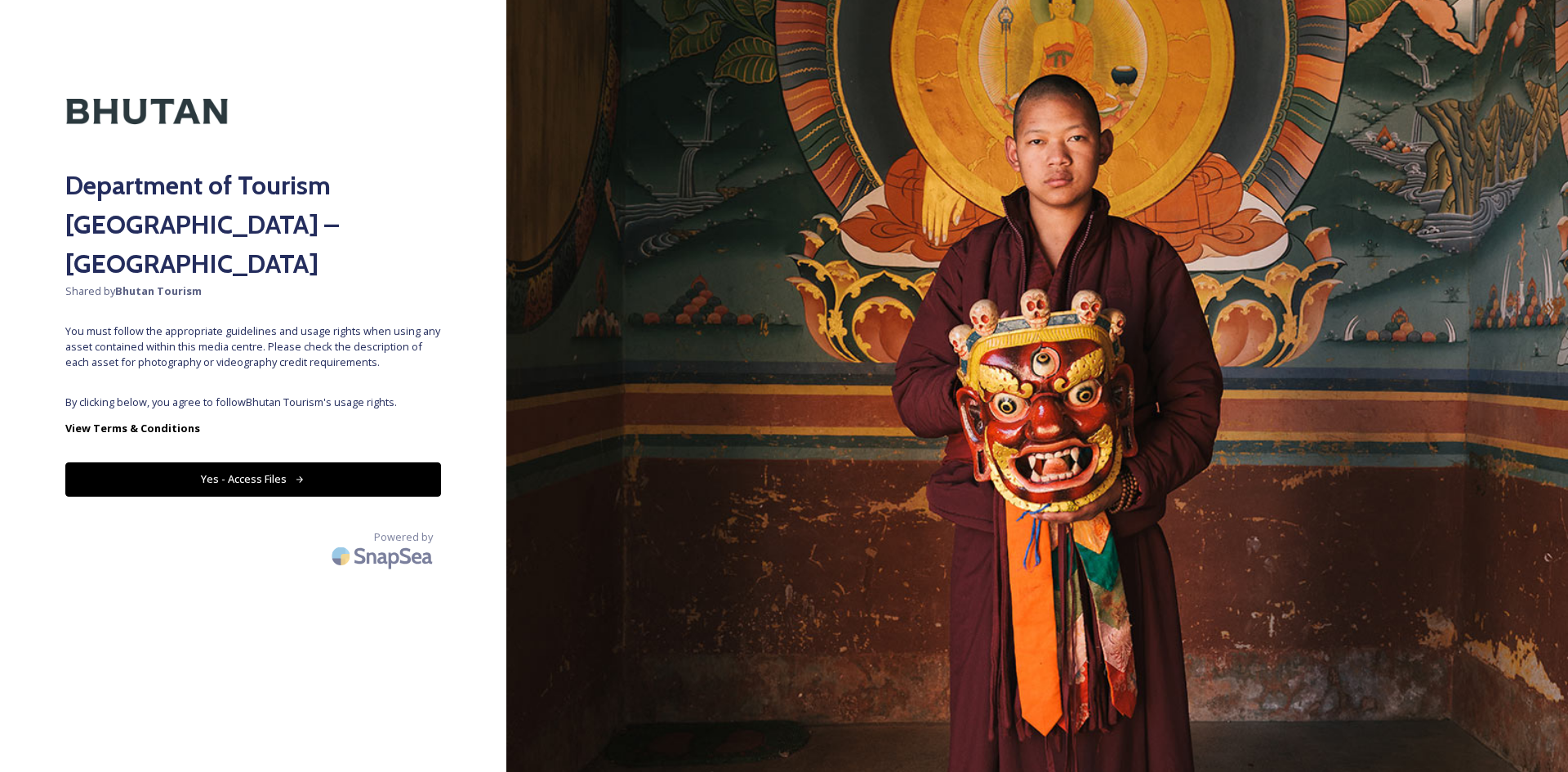
click at [322, 462] on button "Yes - Access Files" at bounding box center [252, 479] width 375 height 33
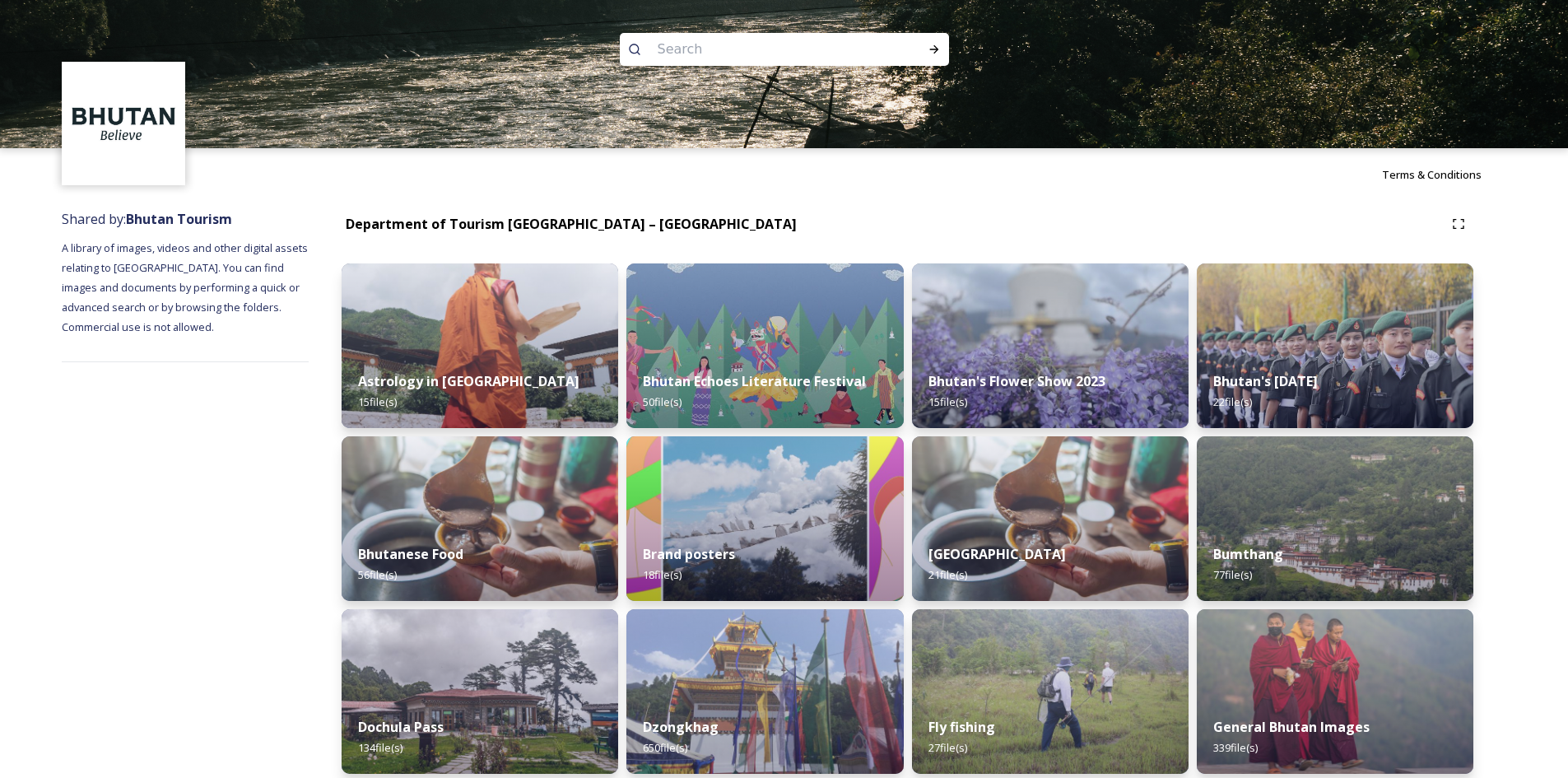
click at [730, 39] on input at bounding box center [762, 49] width 225 height 36
type input "jomolhari"
click at [930, 50] on icon at bounding box center [934, 50] width 13 height 13
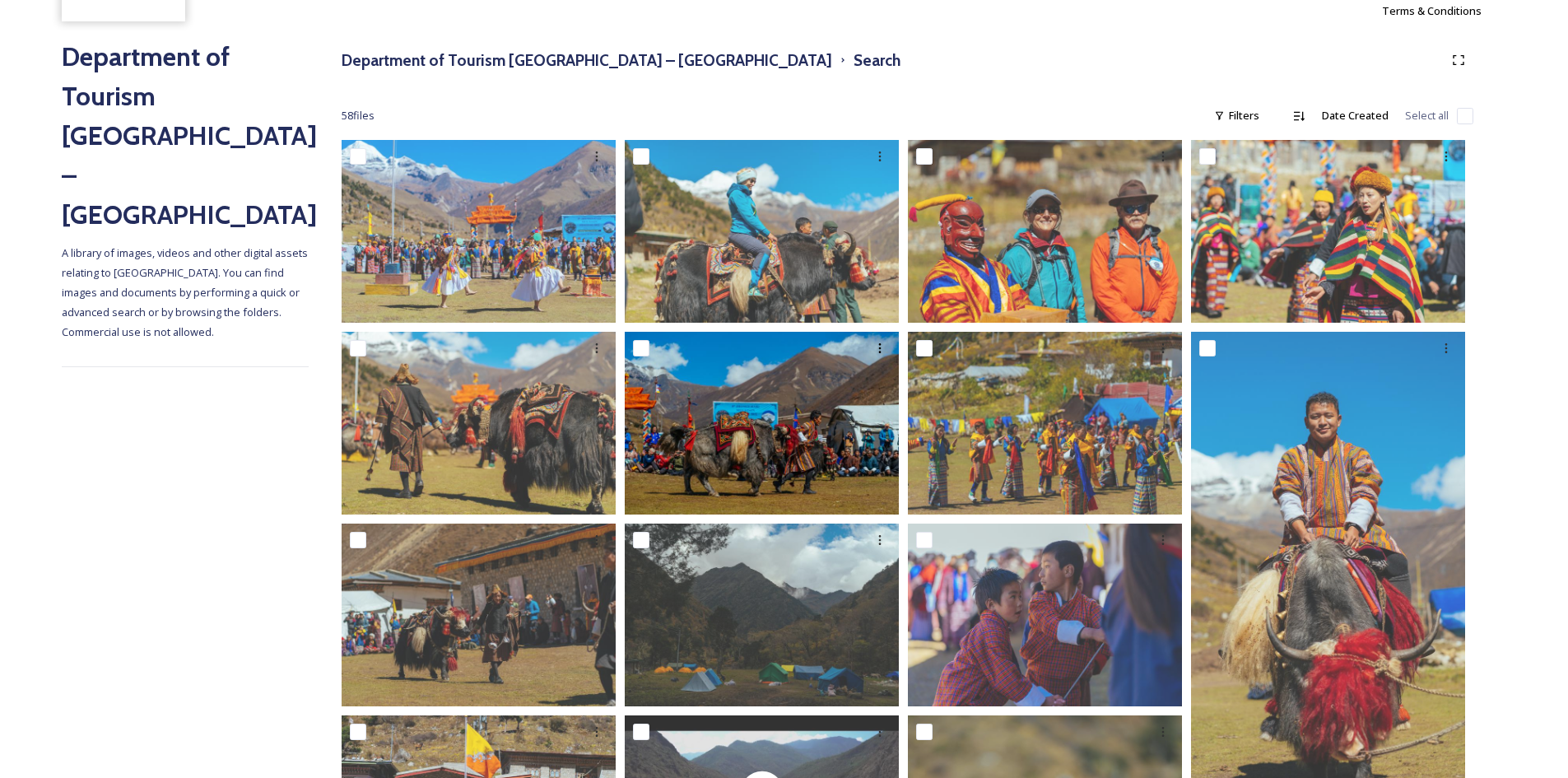
scroll to position [164, 0]
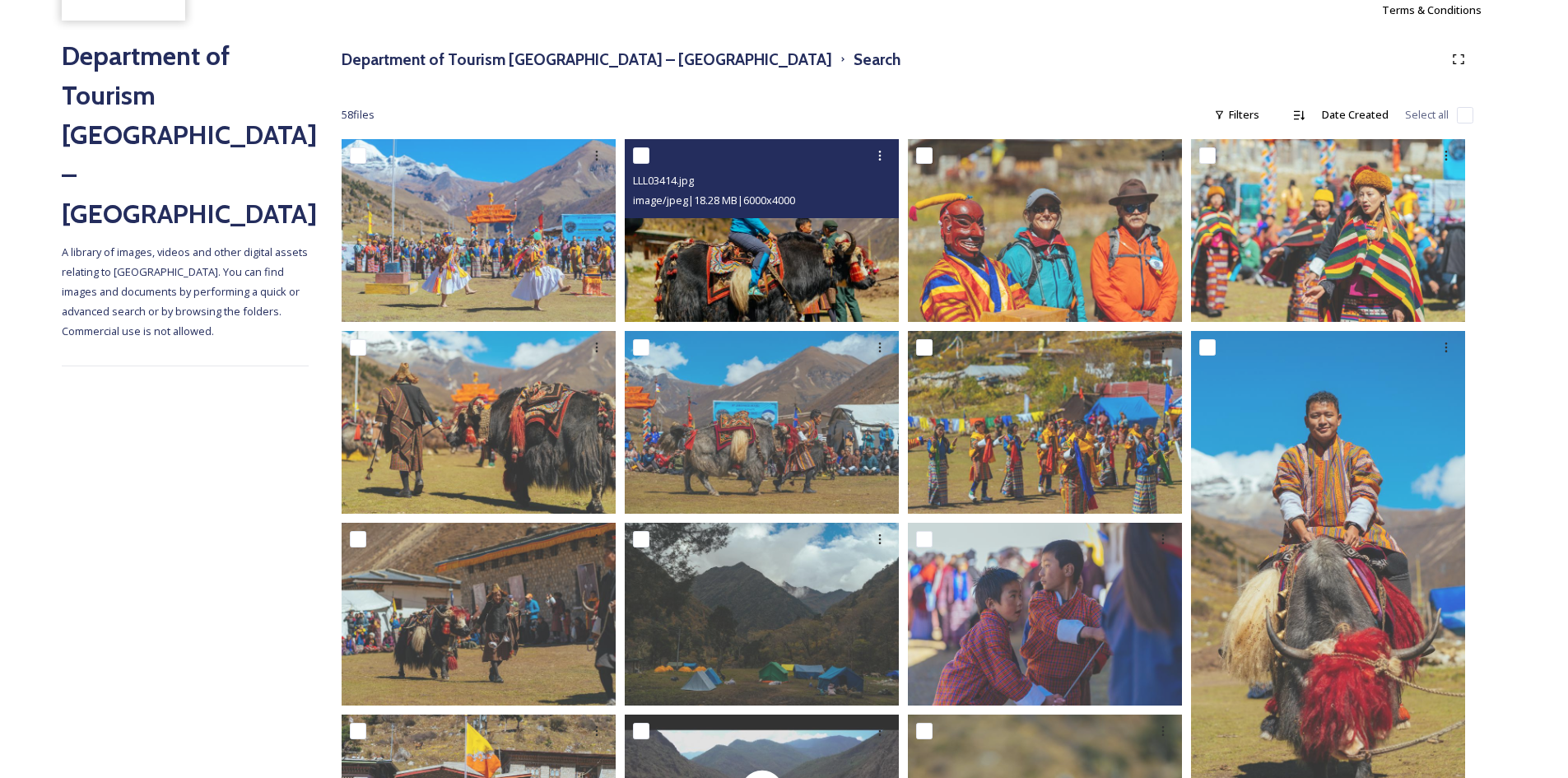
click at [705, 284] on img at bounding box center [762, 231] width 274 height 183
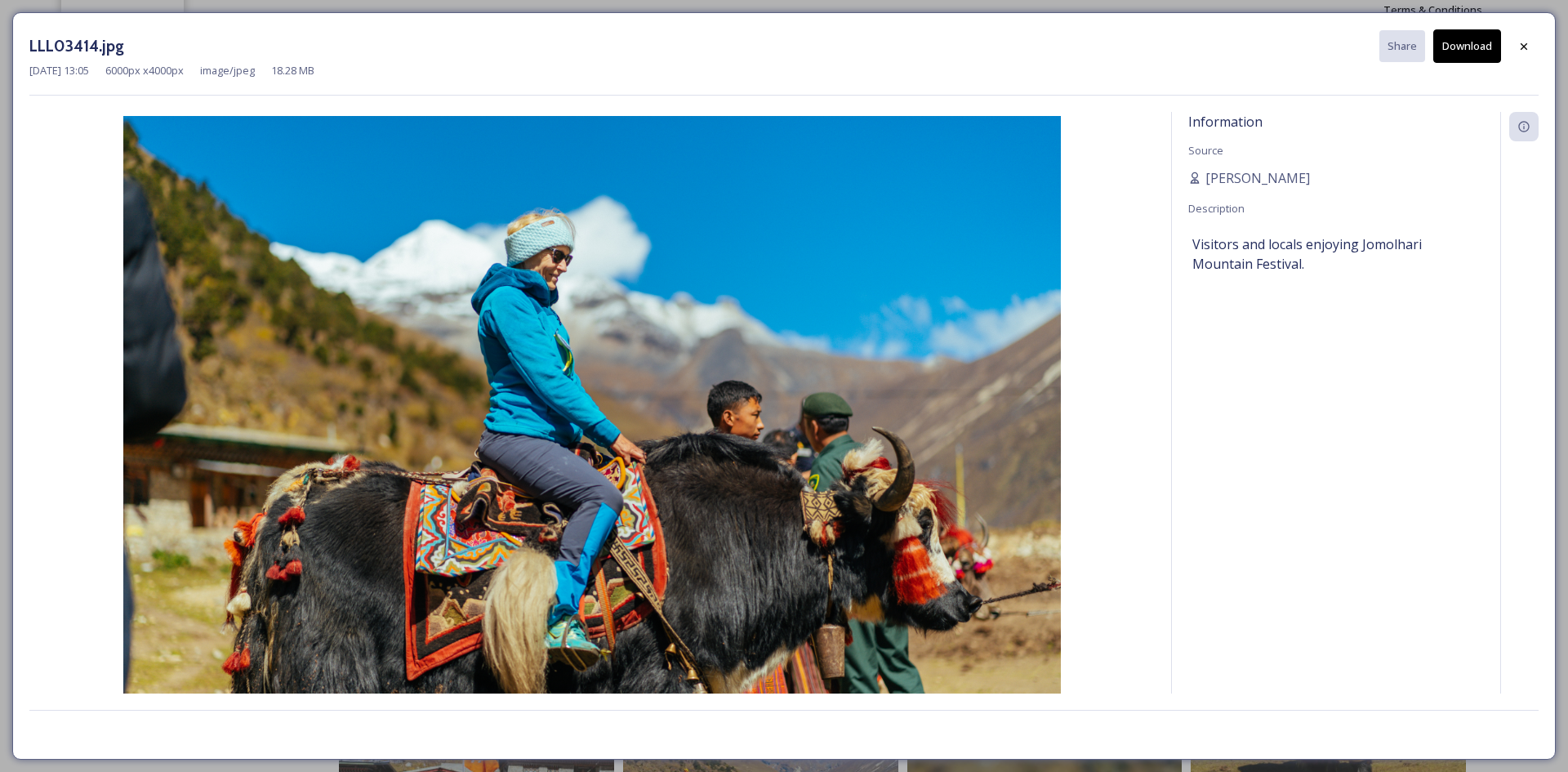
click at [1473, 46] on button "Download" at bounding box center [1466, 46] width 68 height 33
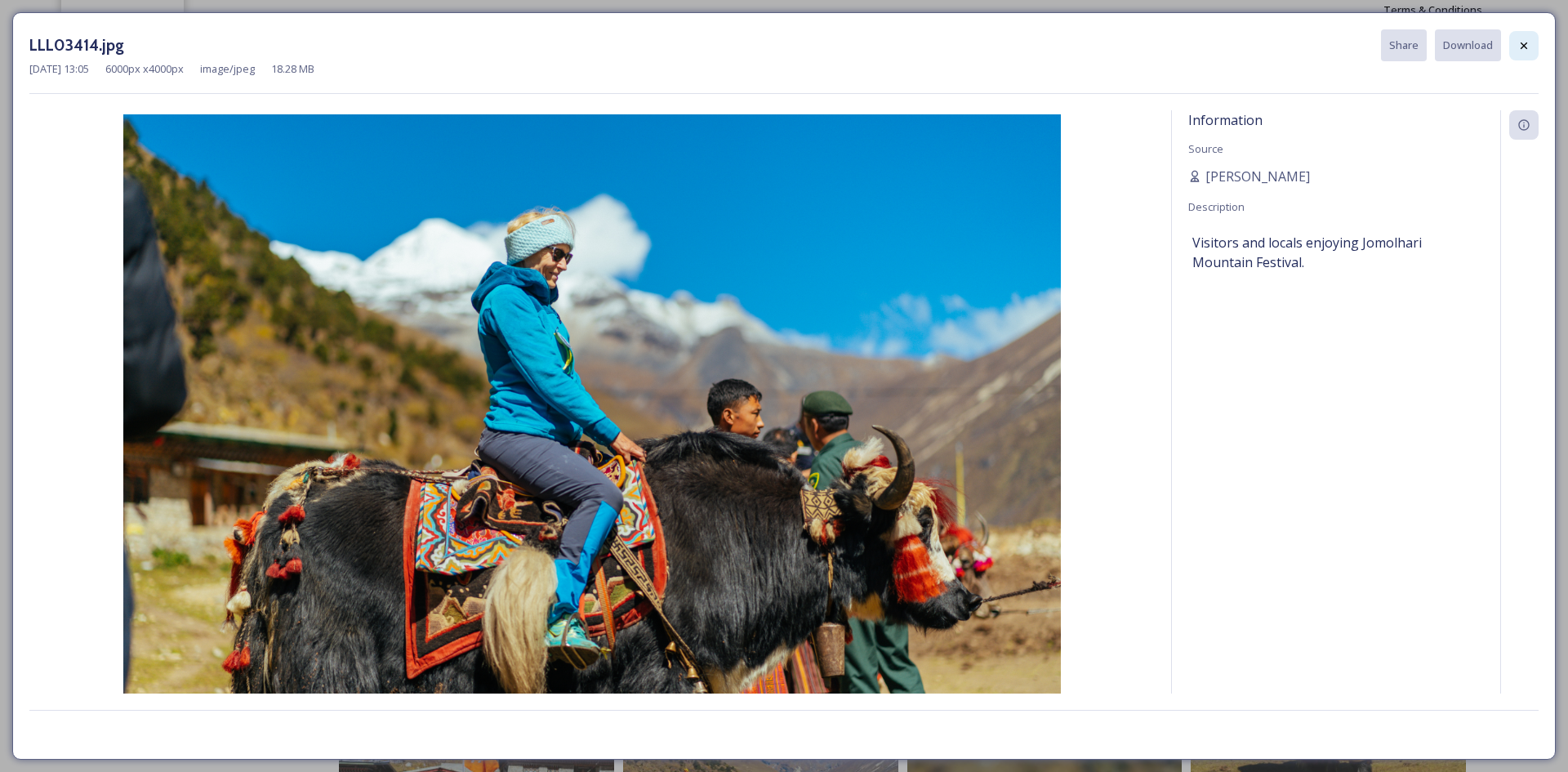
click at [1533, 45] on div at bounding box center [1524, 45] width 30 height 30
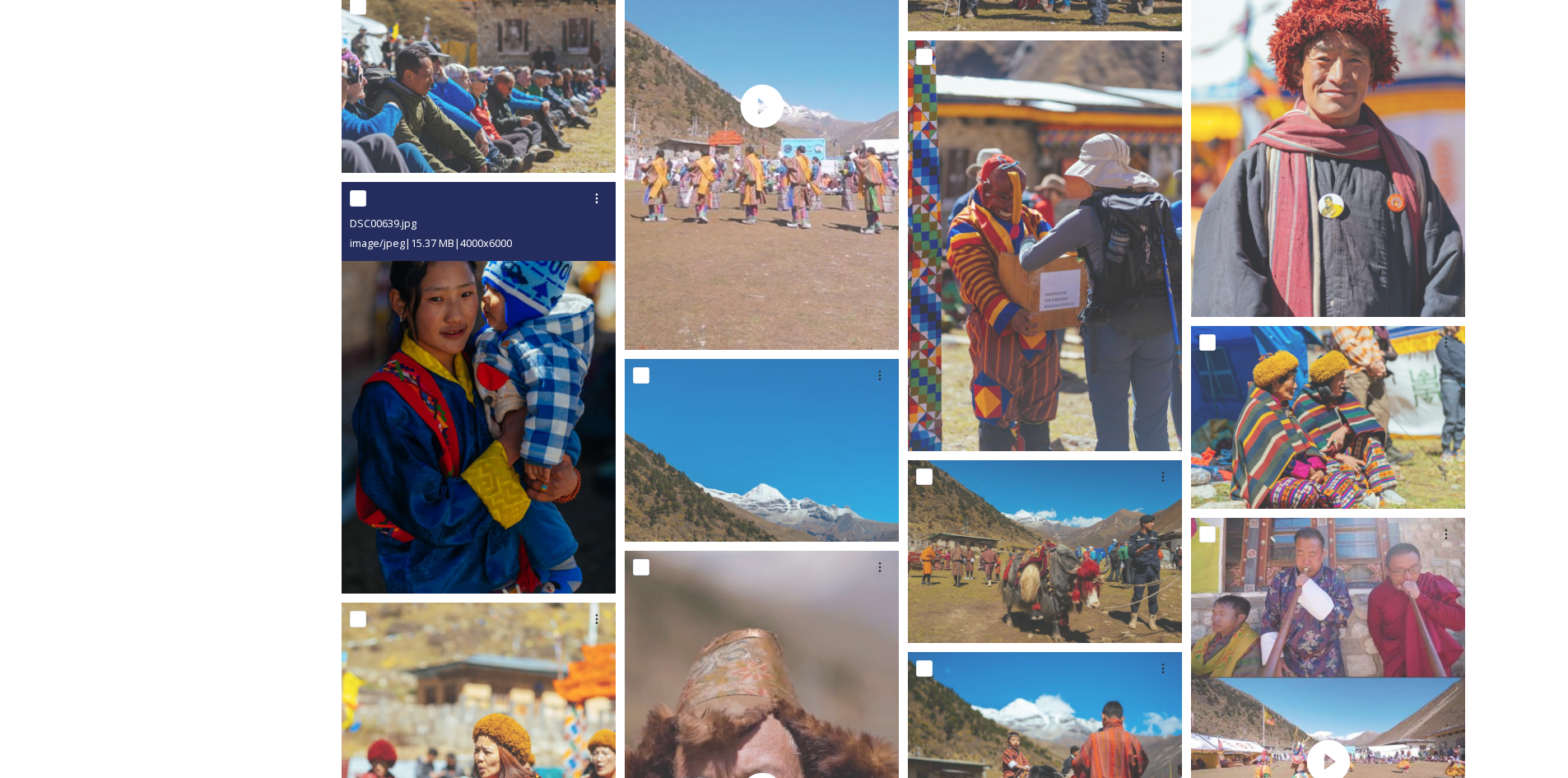
scroll to position [2140, 0]
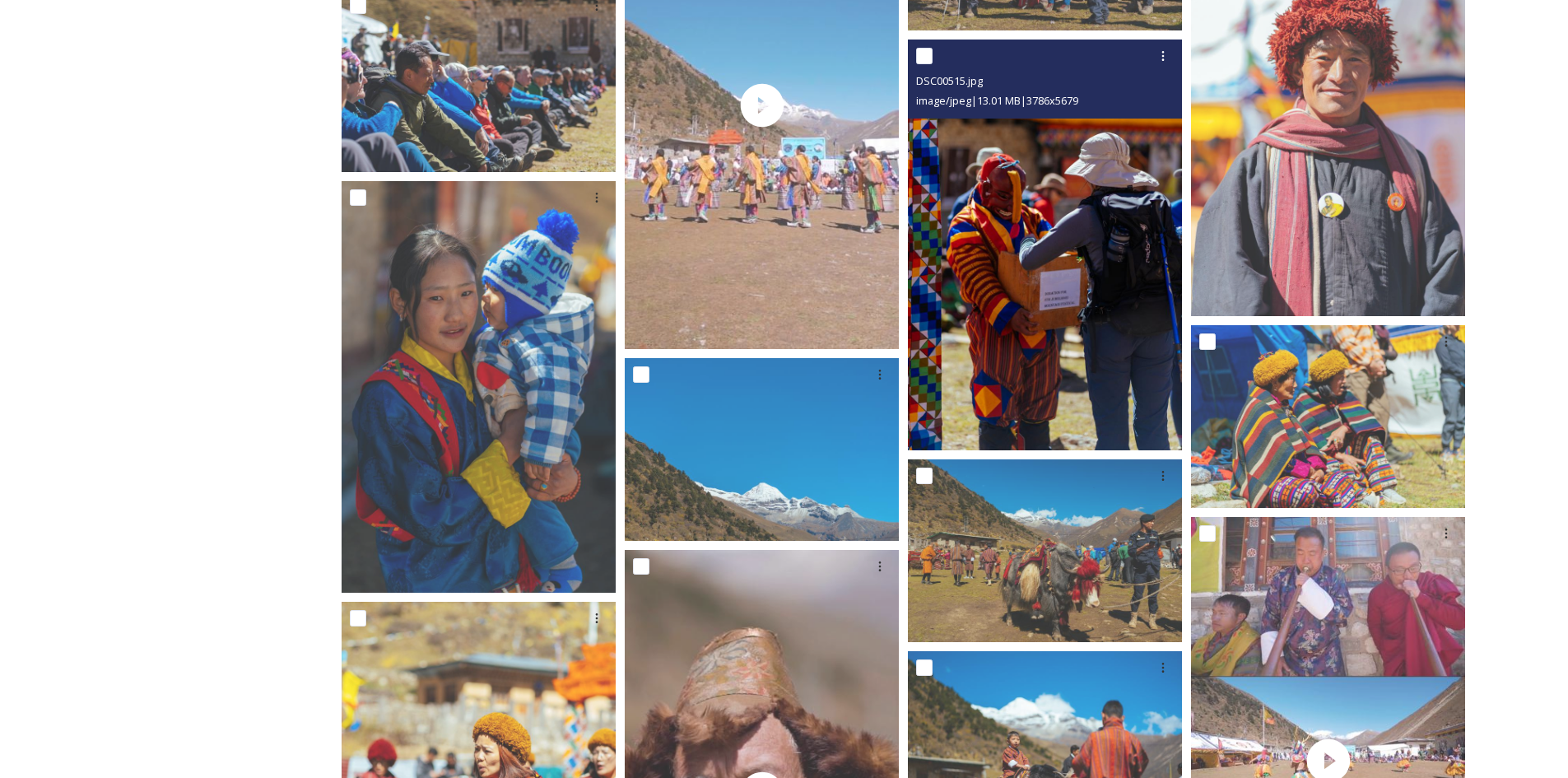
click at [1116, 390] on img at bounding box center [1045, 245] width 274 height 412
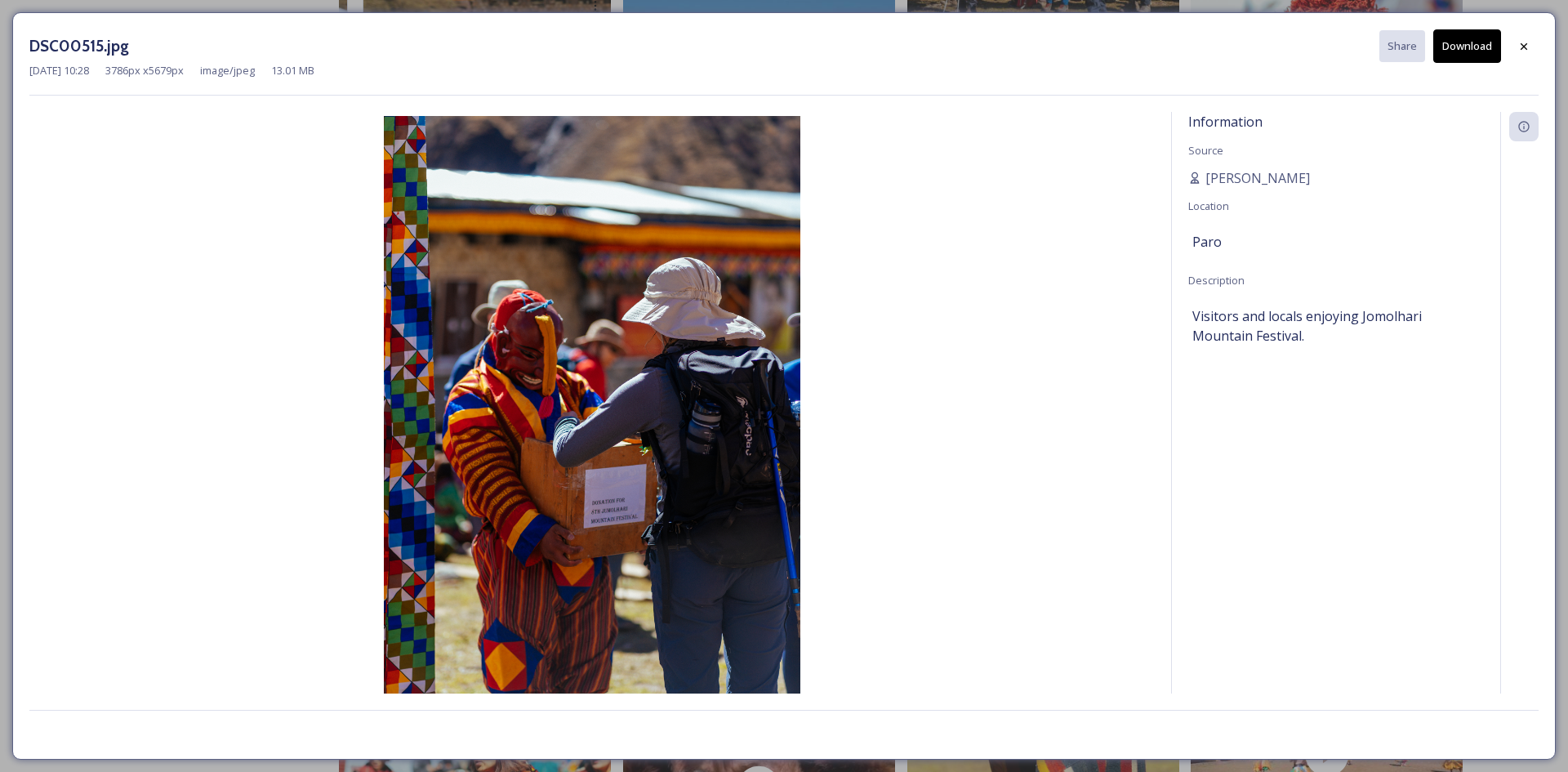
click at [1456, 49] on button "Download" at bounding box center [1466, 46] width 68 height 33
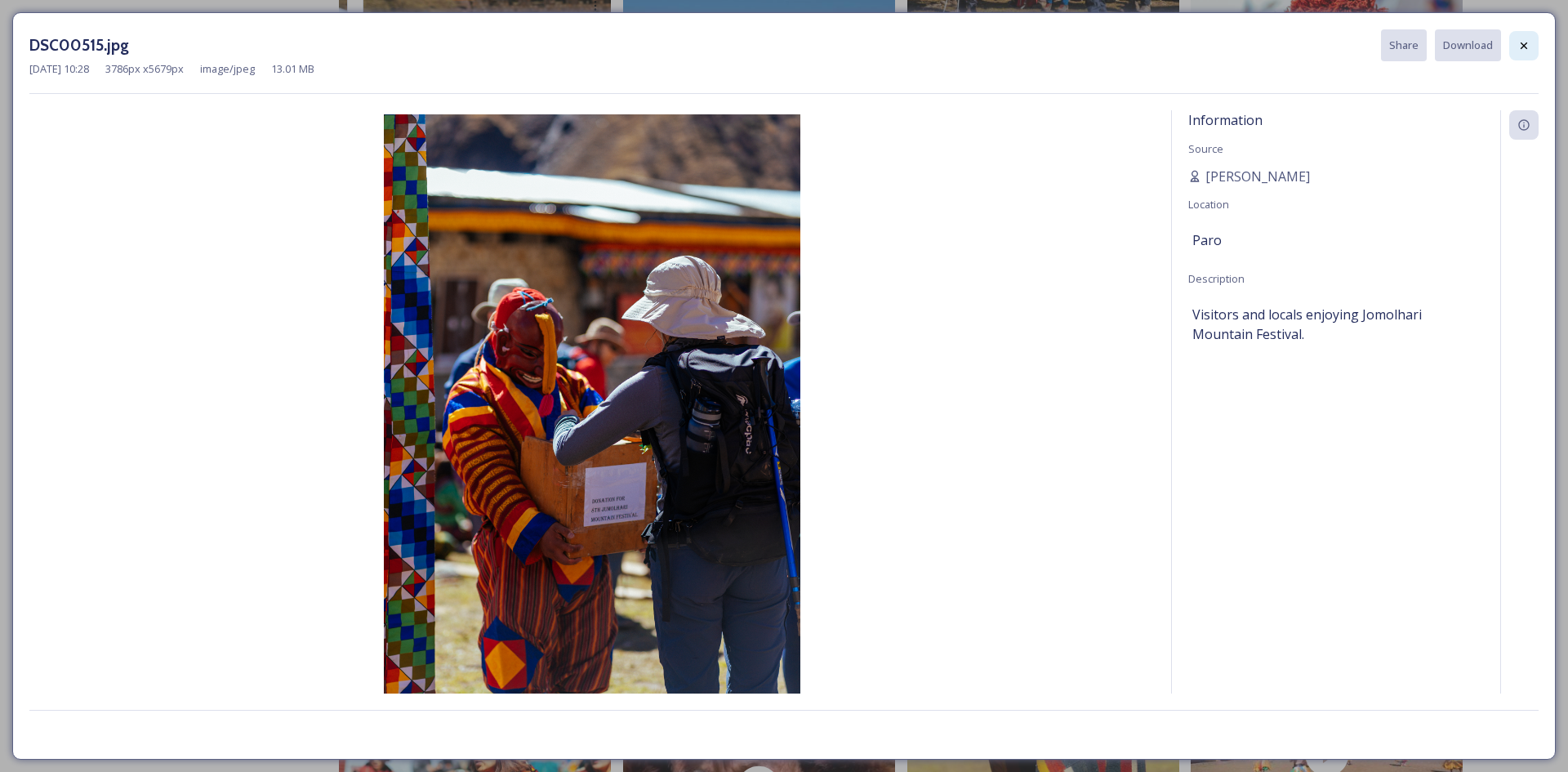
click at [1524, 45] on icon at bounding box center [1524, 44] width 6 height 6
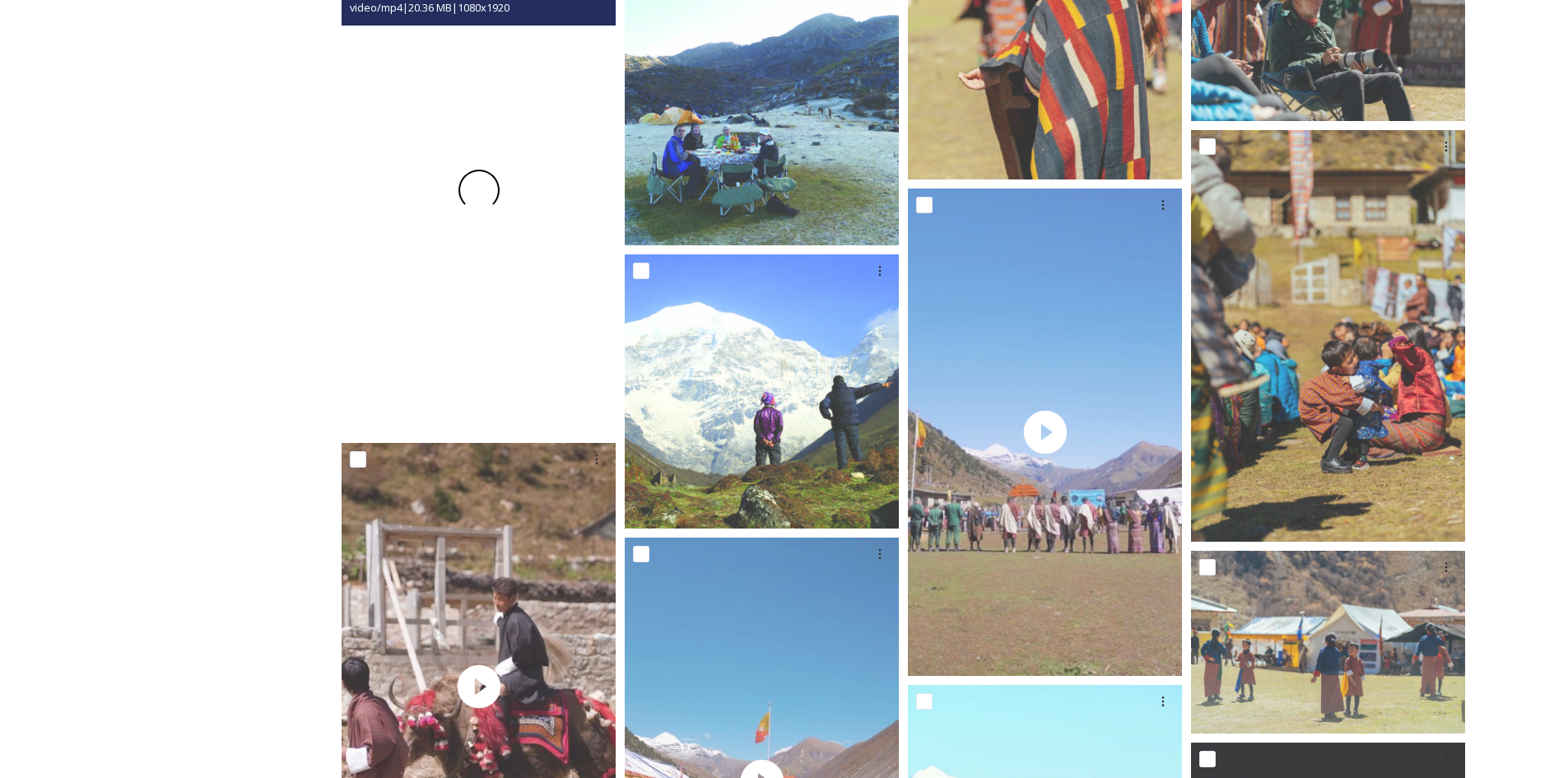
scroll to position [3291, 0]
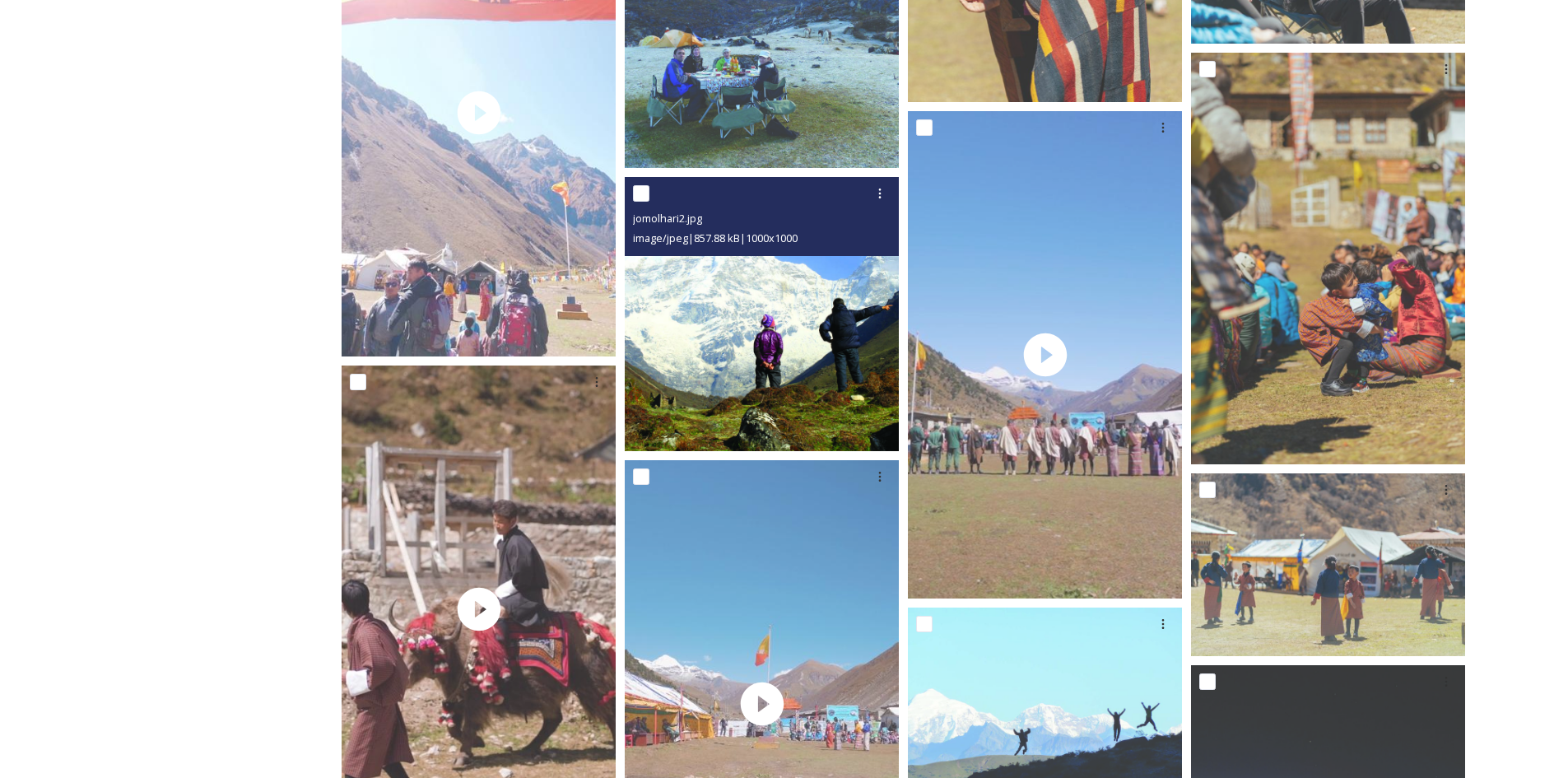
click at [826, 323] on img at bounding box center [762, 313] width 274 height 274
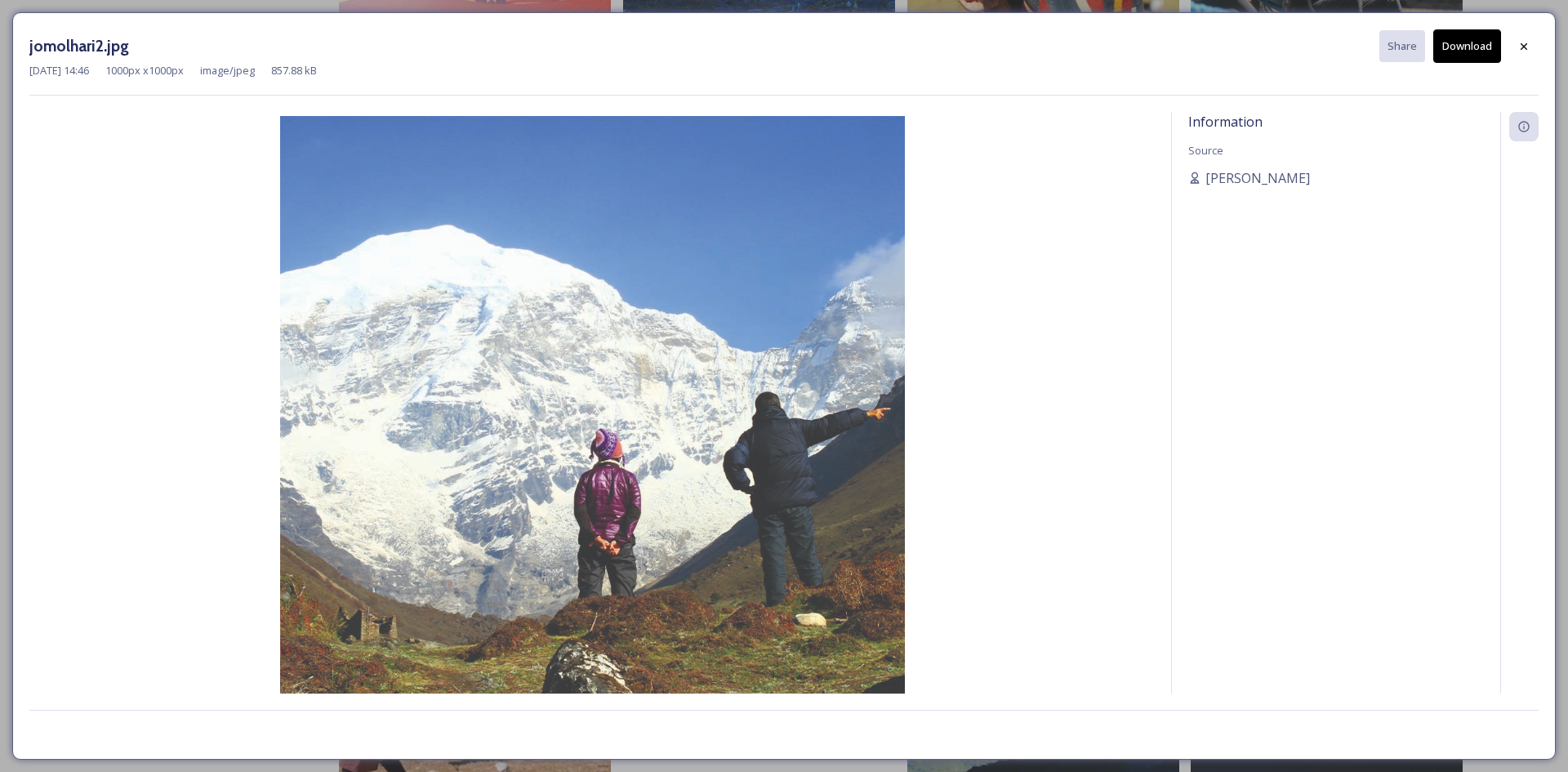
click at [1465, 46] on button "Download" at bounding box center [1466, 46] width 68 height 33
drag, startPoint x: 1522, startPoint y: 44, endPoint x: 1444, endPoint y: 45, distance: 78.0
click at [1521, 44] on icon at bounding box center [1524, 46] width 13 height 13
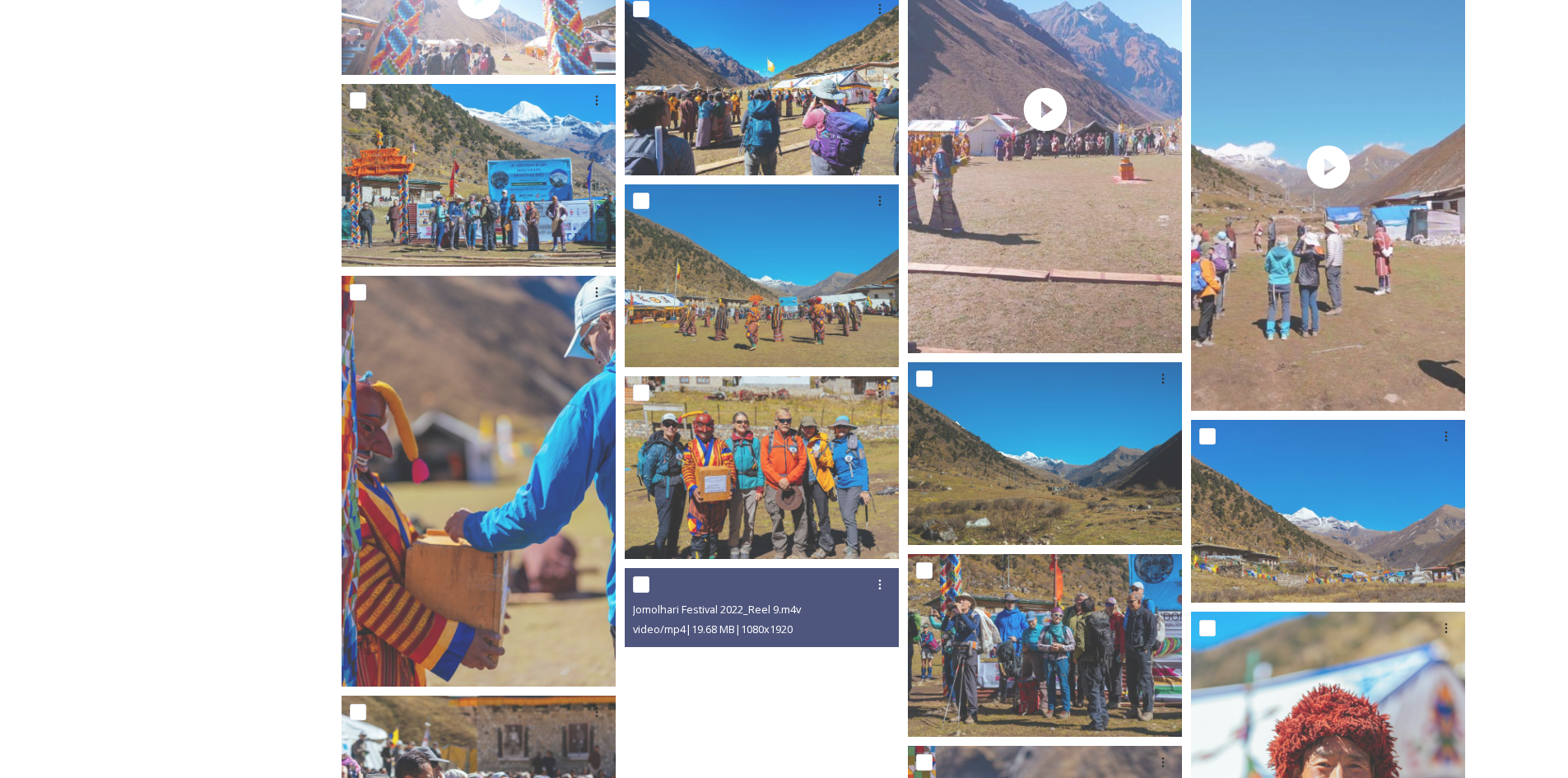
scroll to position [1384, 0]
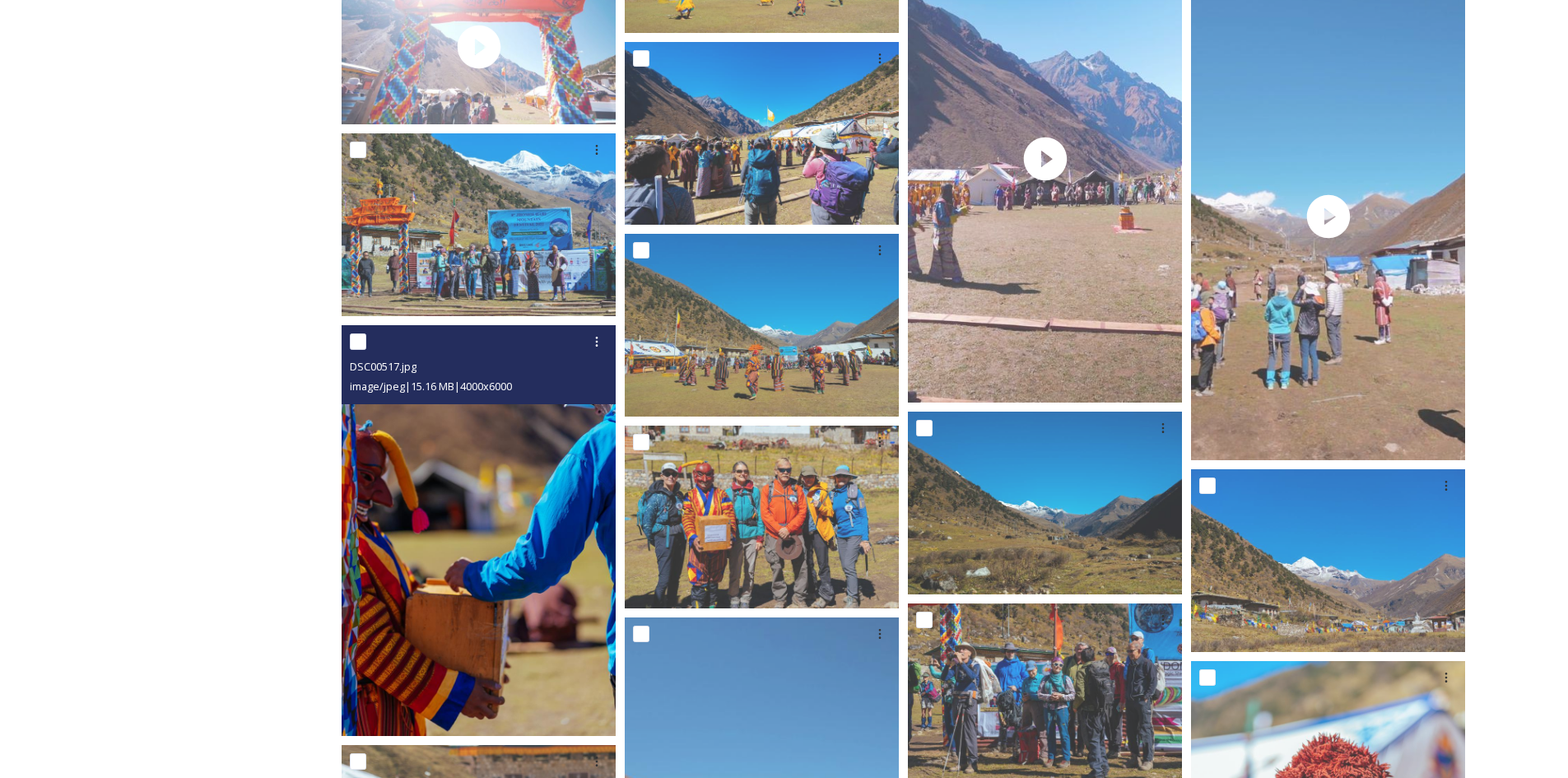
click at [457, 496] on img at bounding box center [478, 530] width 274 height 412
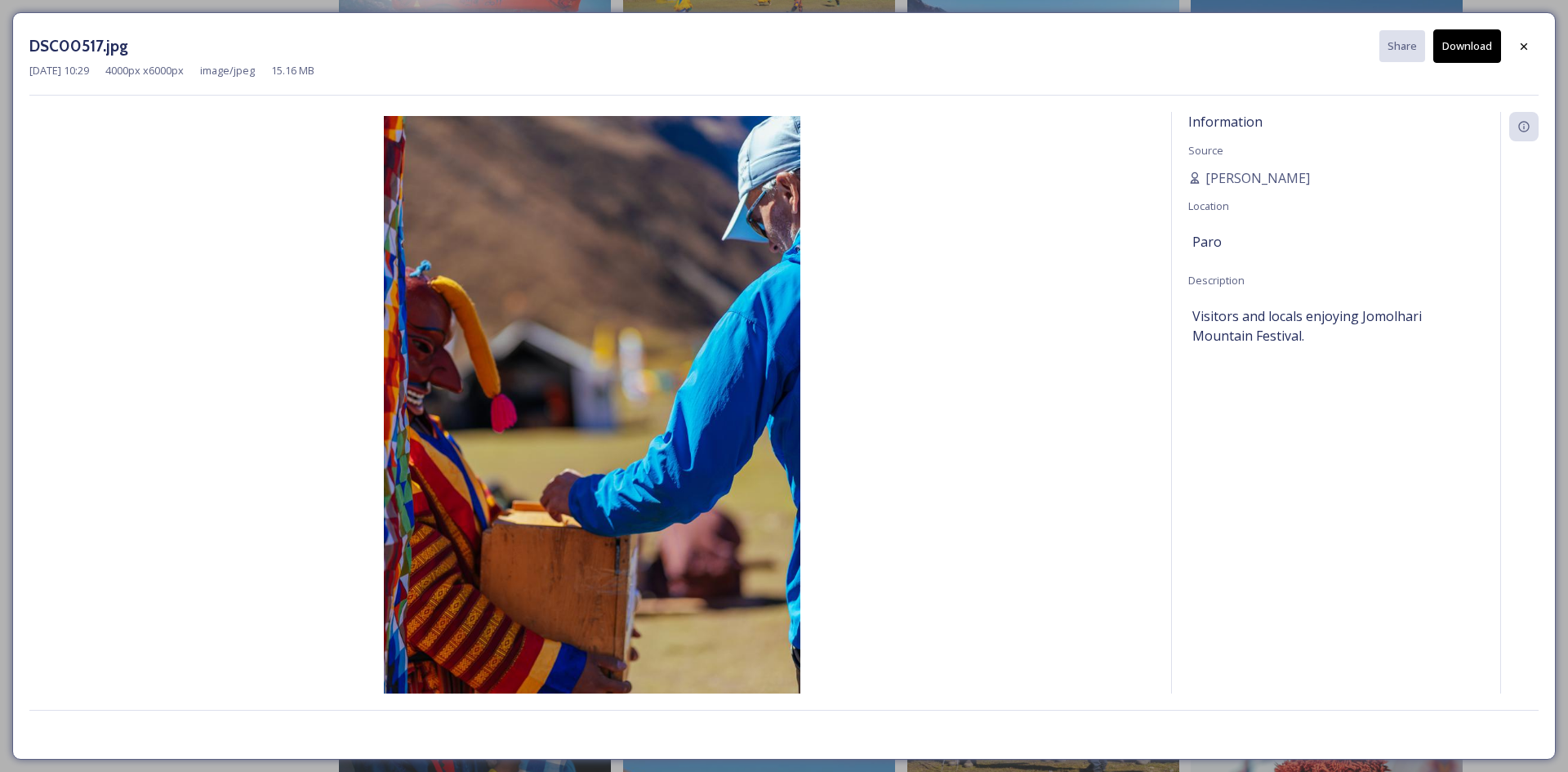
click at [1464, 55] on button "Download" at bounding box center [1466, 46] width 68 height 33
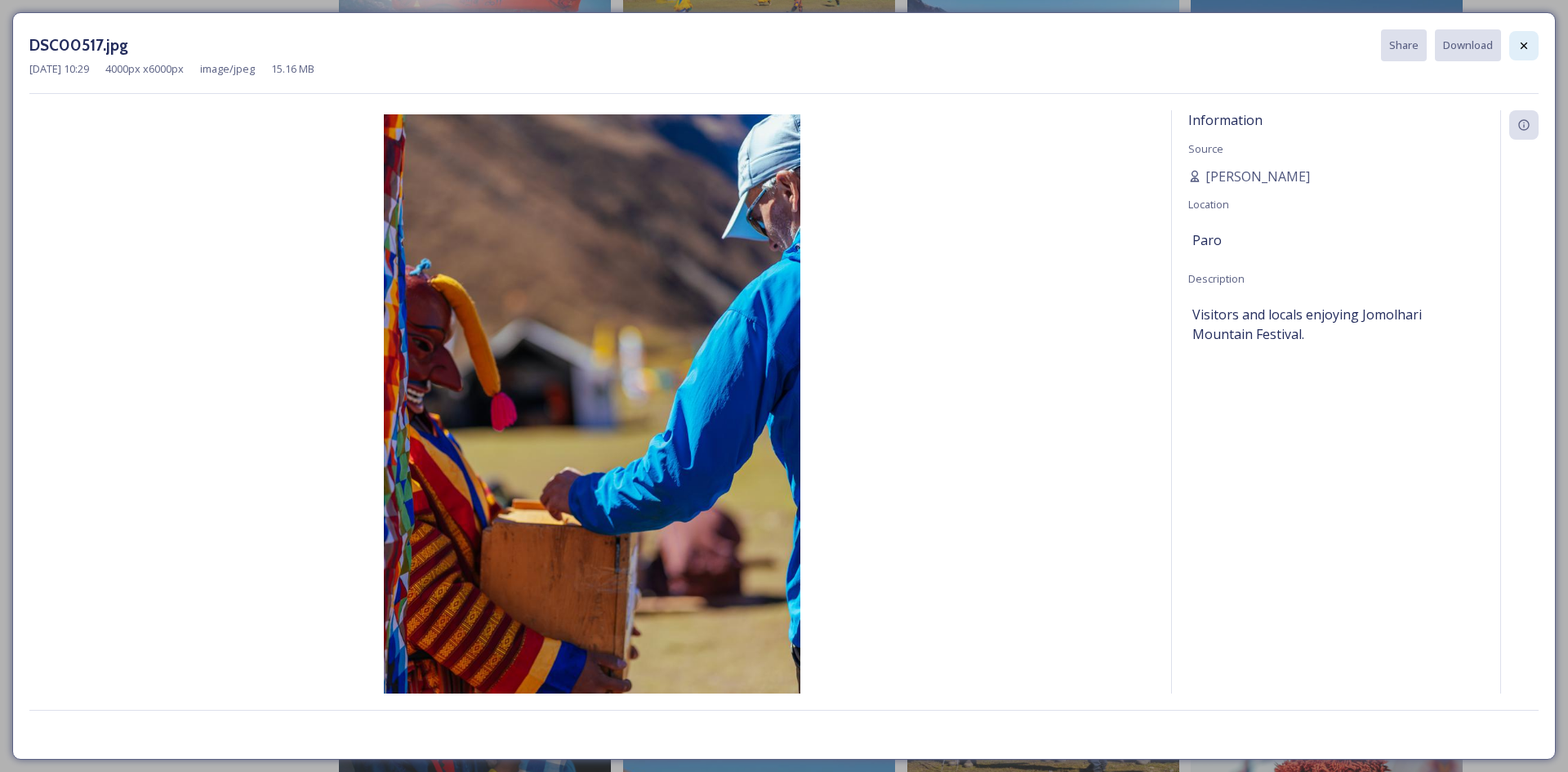
click at [1514, 51] on div at bounding box center [1524, 45] width 30 height 30
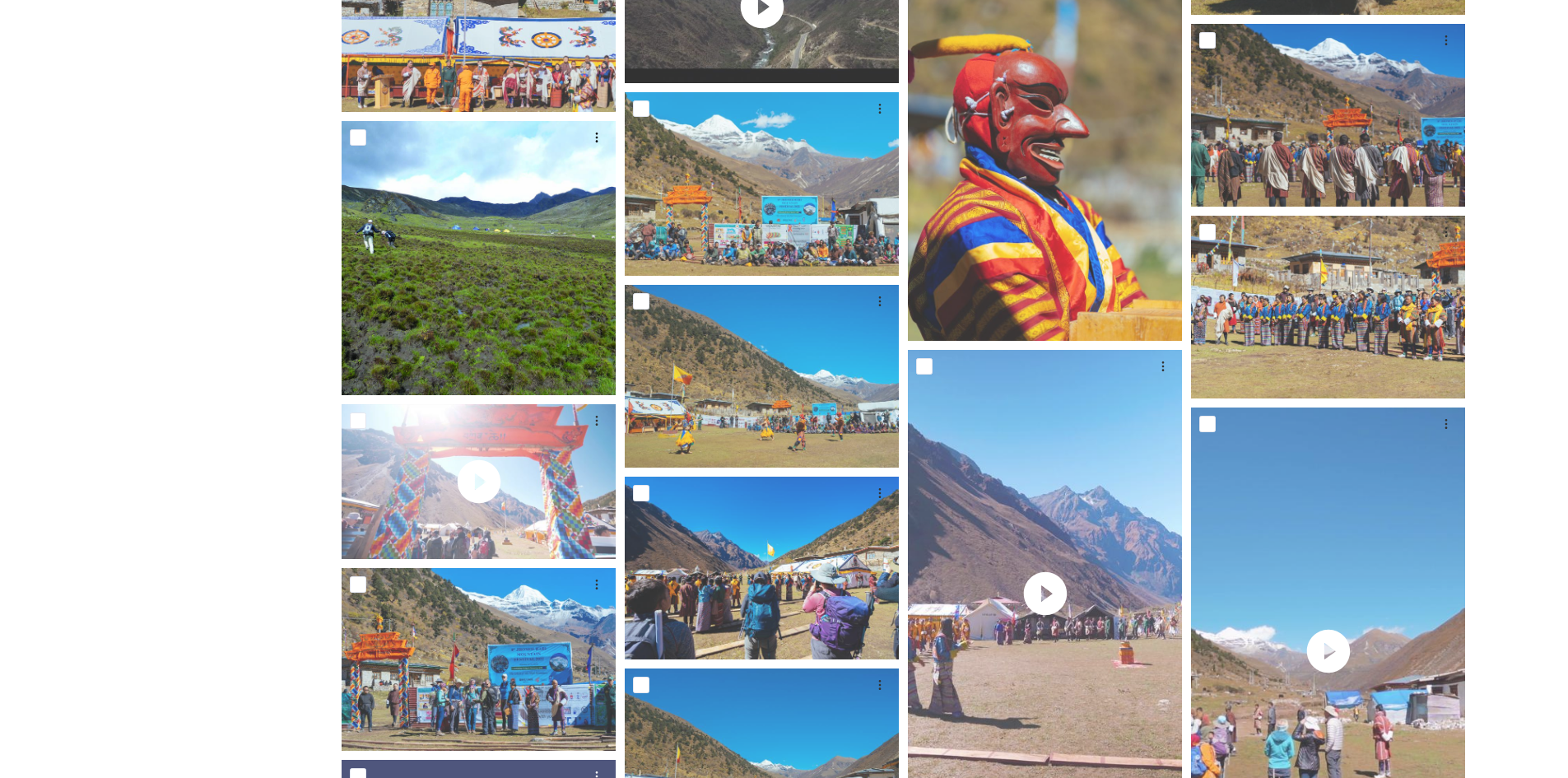
scroll to position [890, 0]
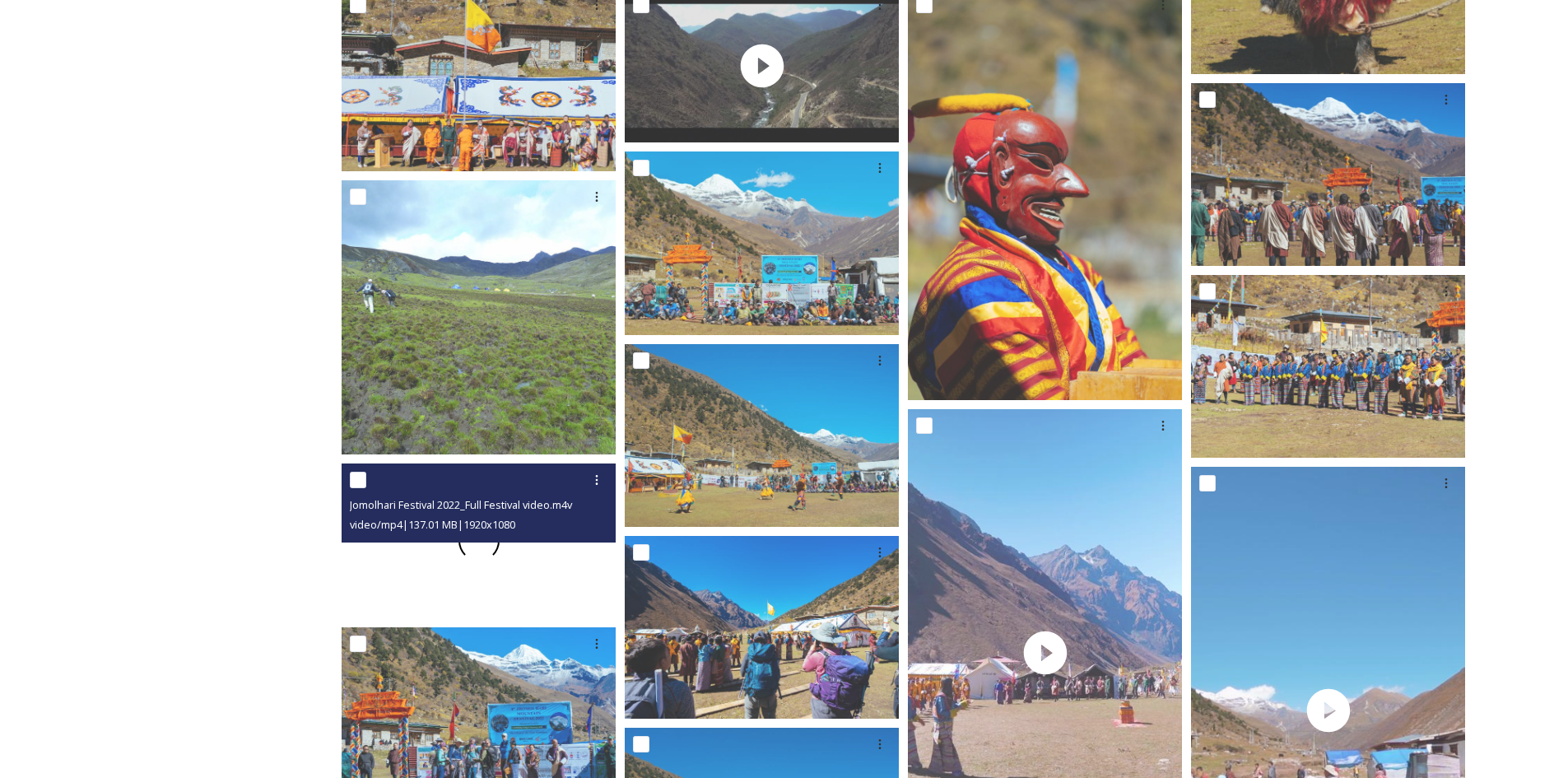
click at [470, 582] on div at bounding box center [478, 540] width 274 height 154
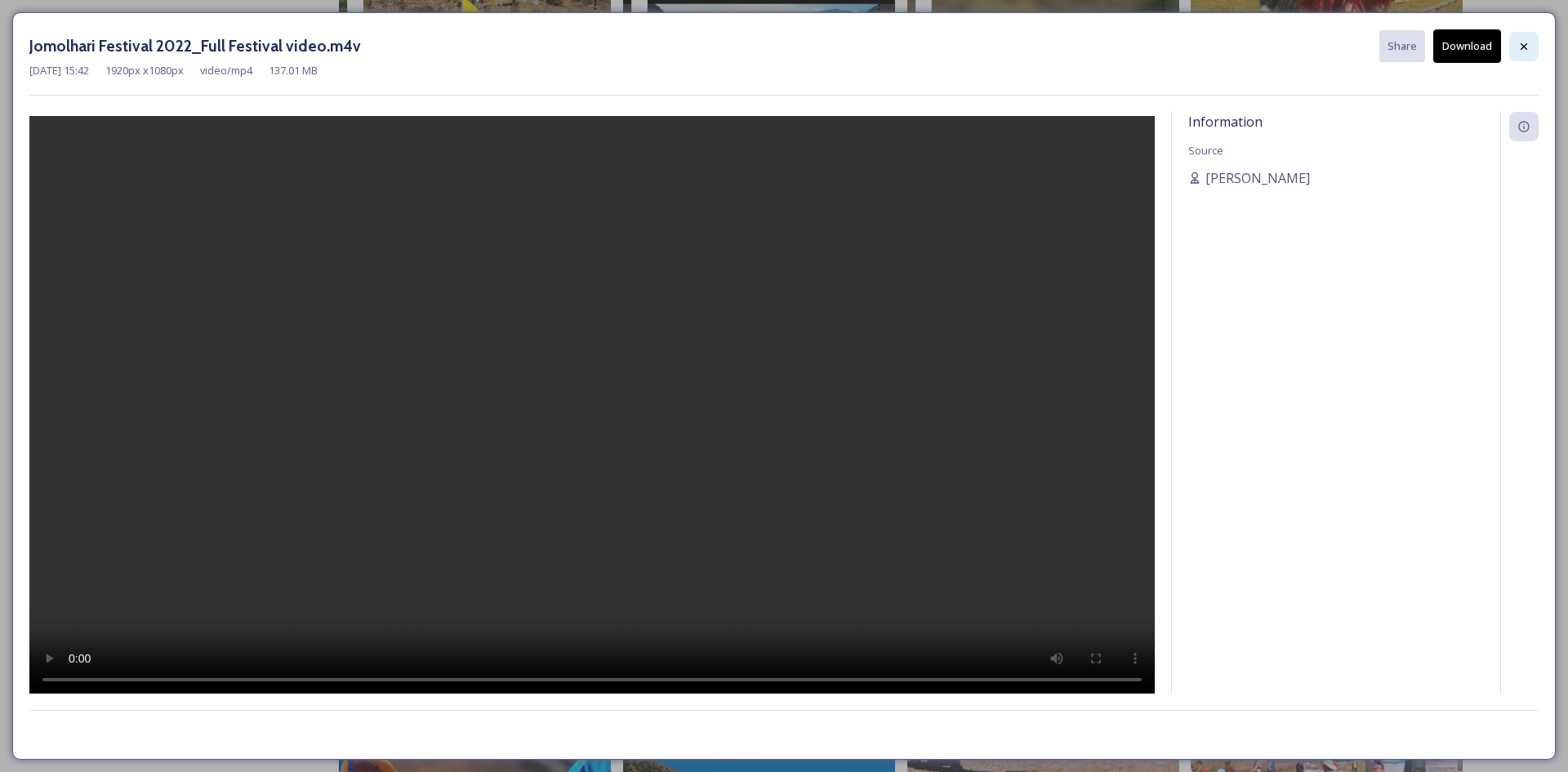
click at [1528, 52] on icon at bounding box center [1524, 46] width 13 height 13
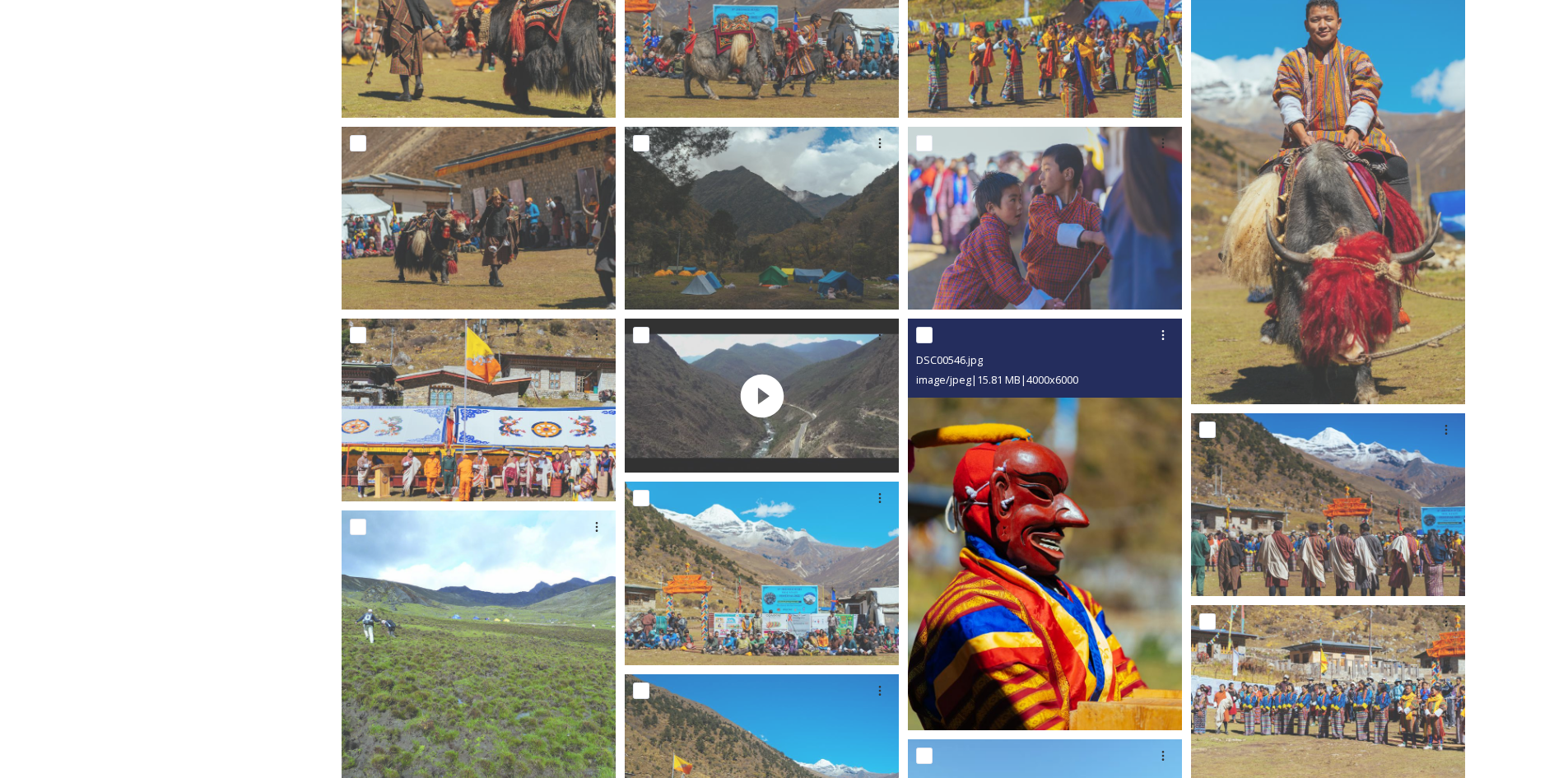
scroll to position [561, 0]
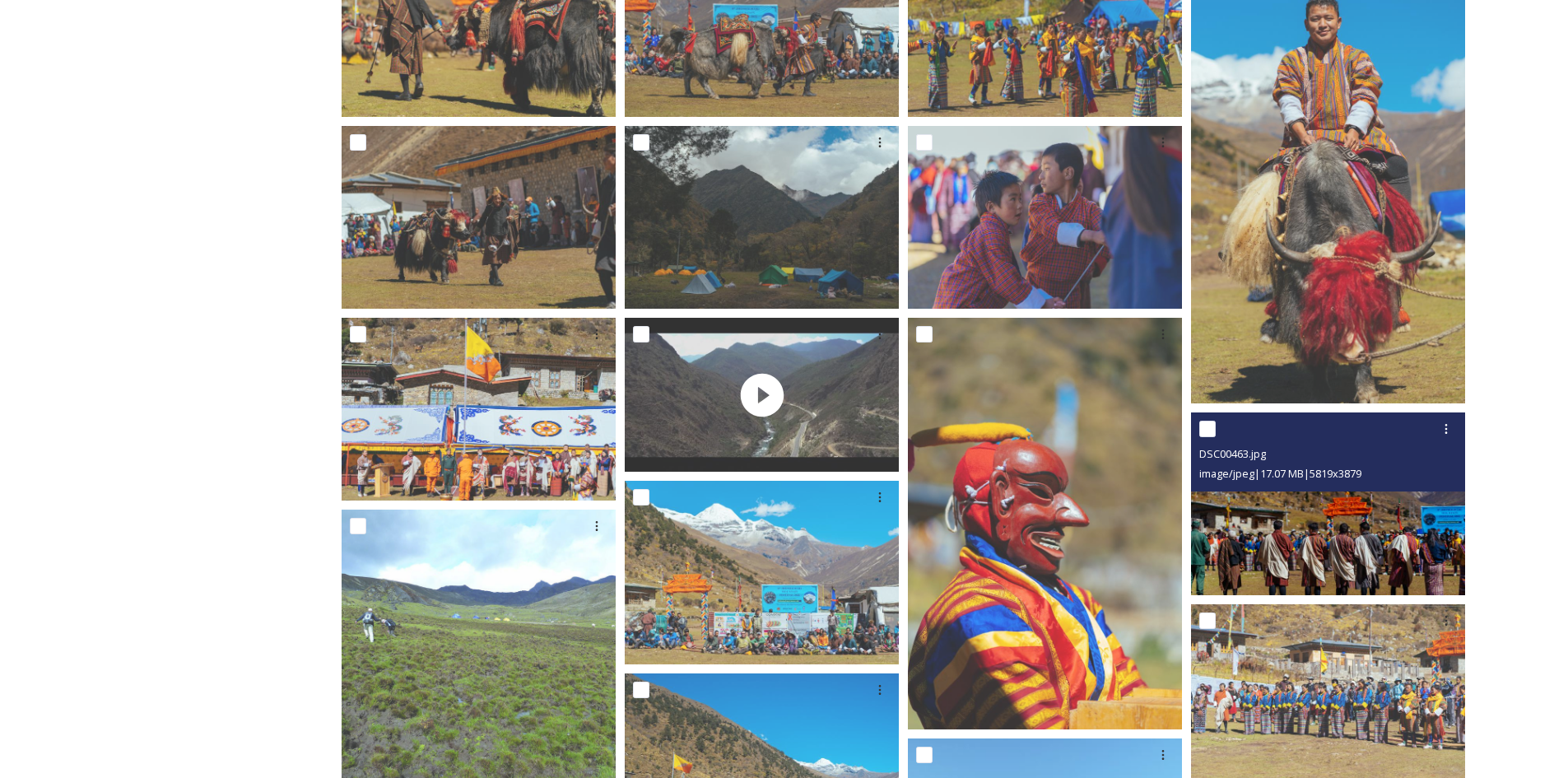
click at [1294, 524] on img at bounding box center [1328, 503] width 274 height 183
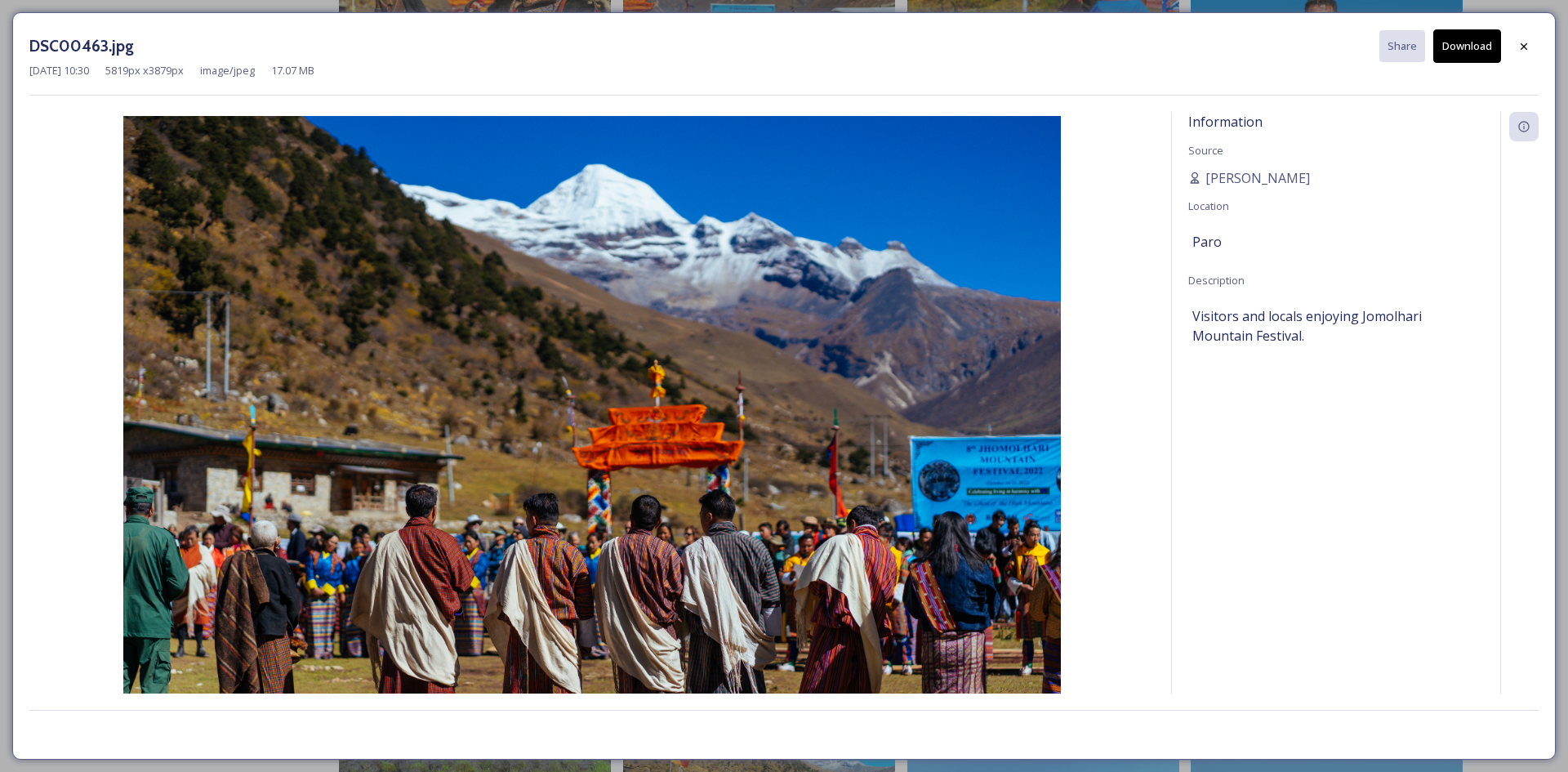
click at [1473, 48] on button "Download" at bounding box center [1466, 46] width 68 height 33
click at [1534, 41] on div at bounding box center [1524, 46] width 30 height 30
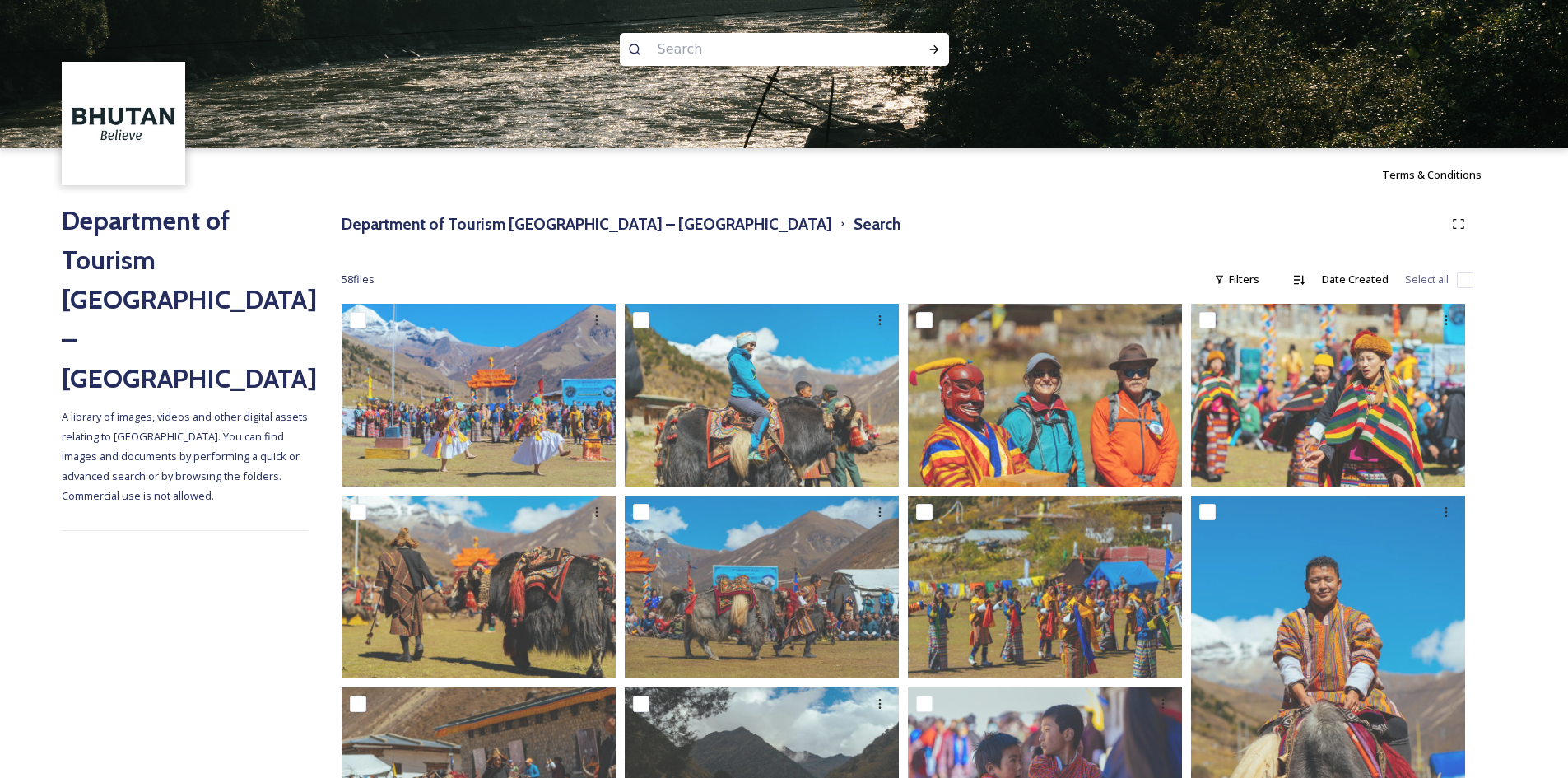
click at [750, 51] on input at bounding box center [762, 49] width 225 height 36
type input "punakha"
click at [932, 45] on icon at bounding box center [934, 50] width 13 height 13
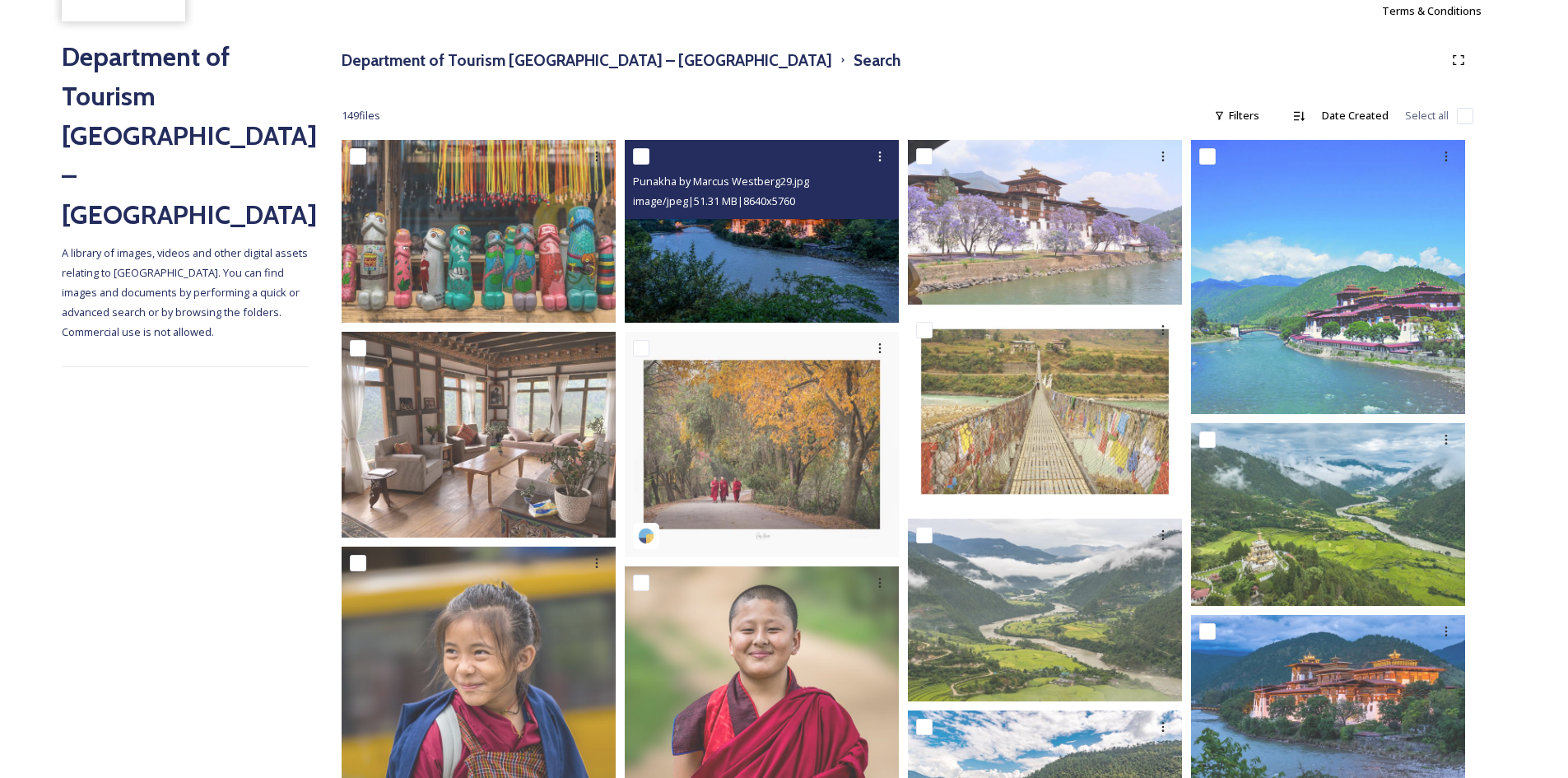
scroll to position [164, 0]
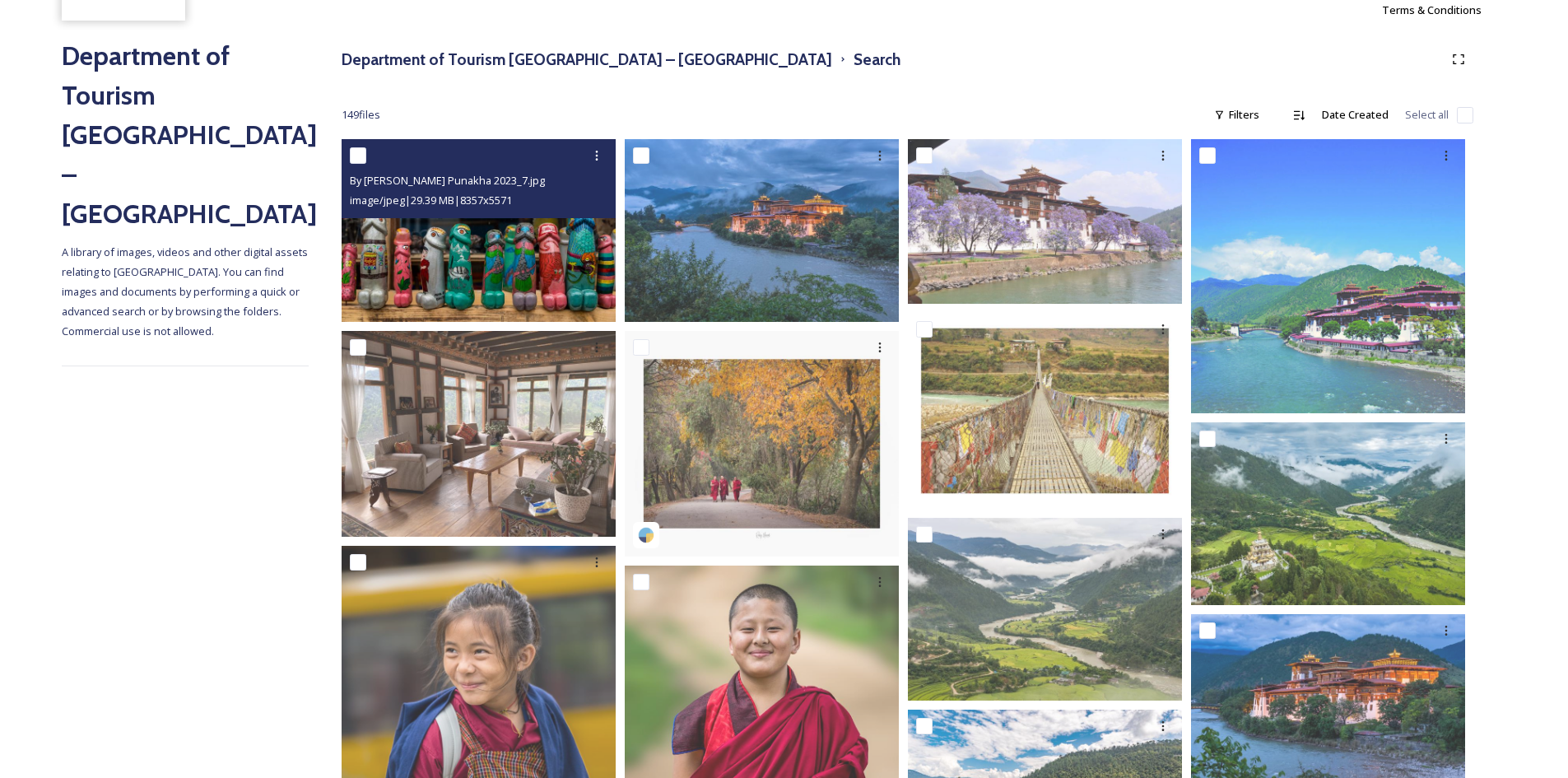
click at [492, 276] on img at bounding box center [478, 231] width 274 height 183
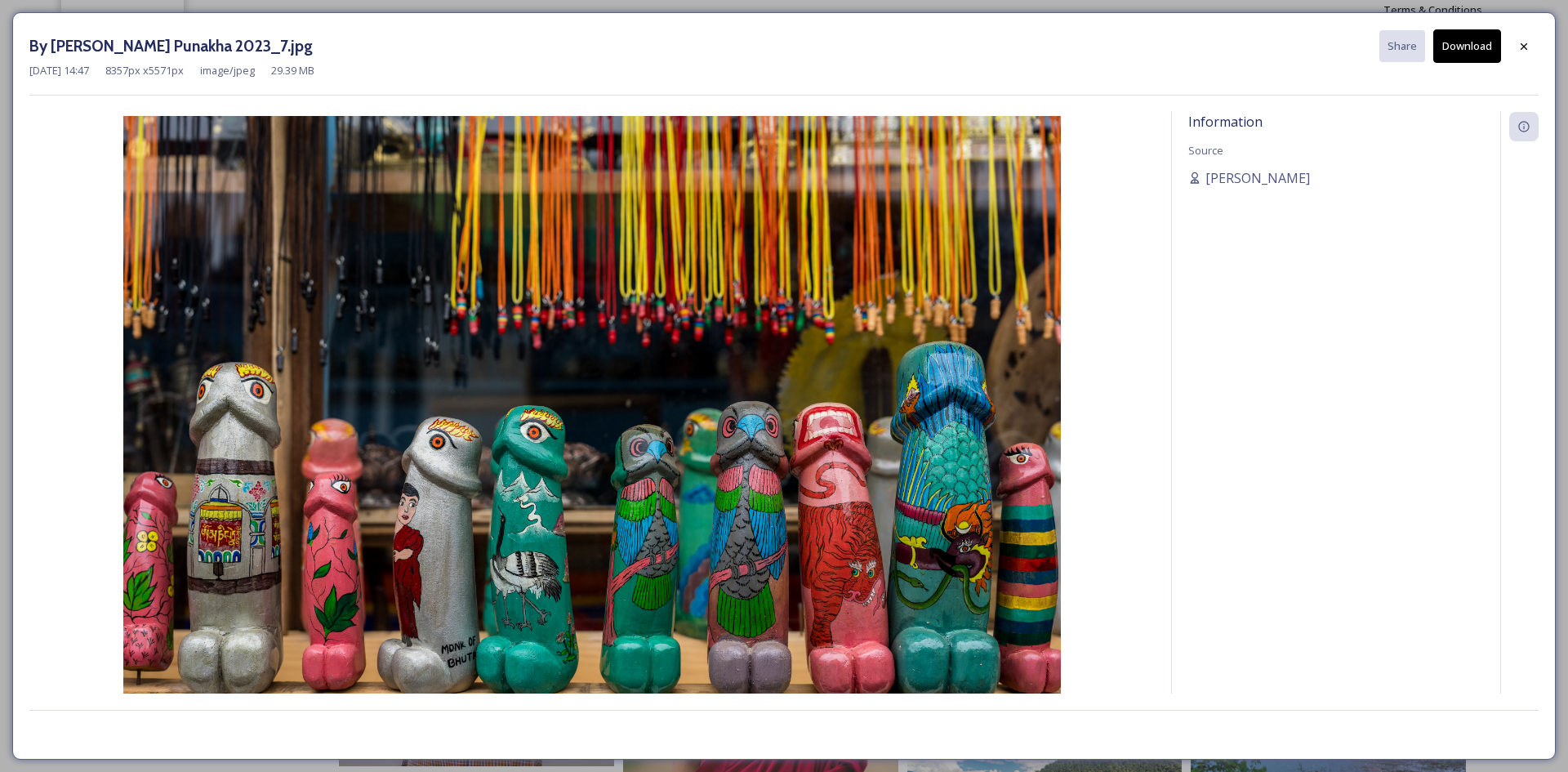
click at [1473, 50] on button "Download" at bounding box center [1466, 46] width 68 height 33
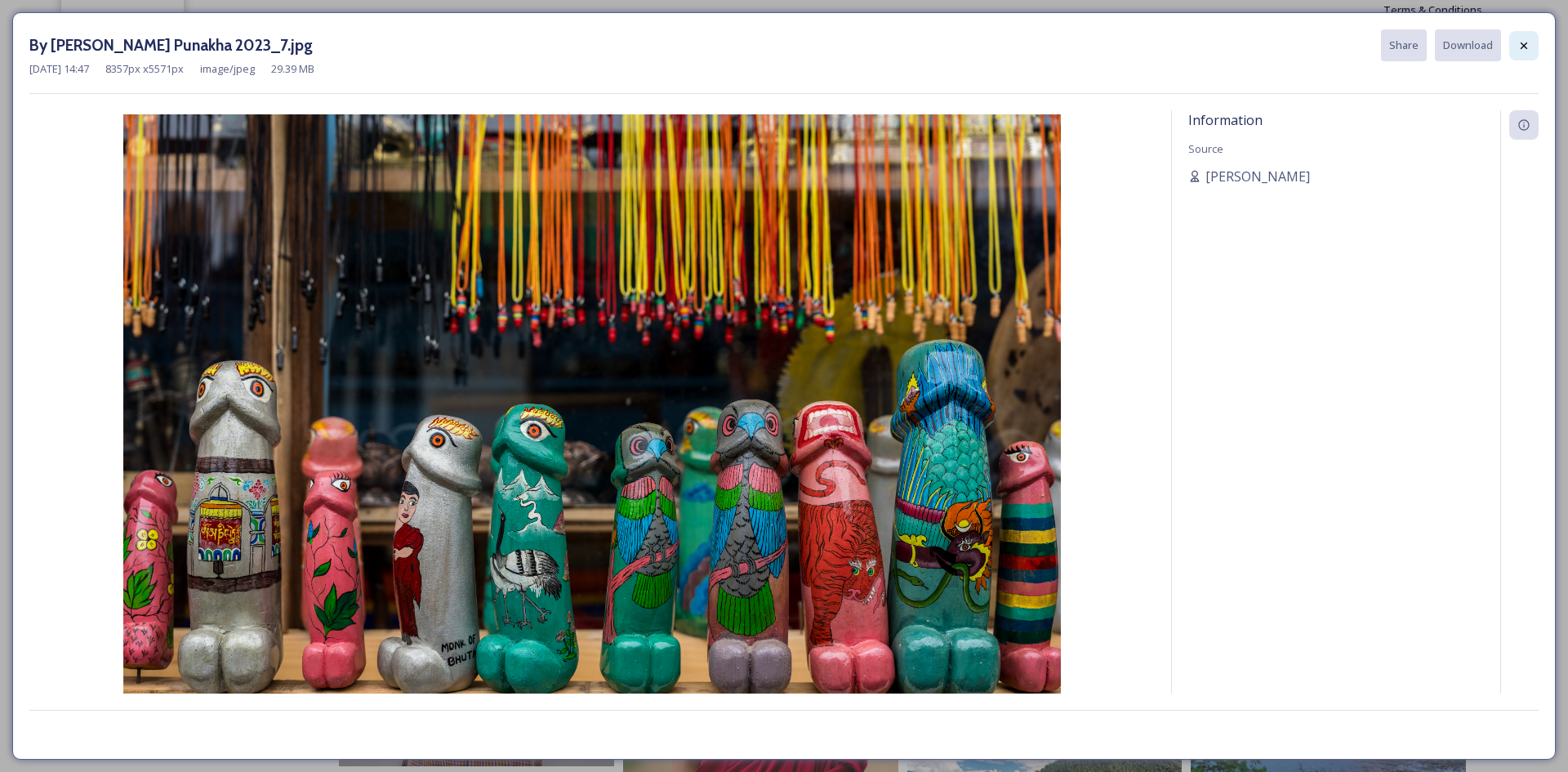
click at [1511, 53] on div at bounding box center [1524, 45] width 30 height 30
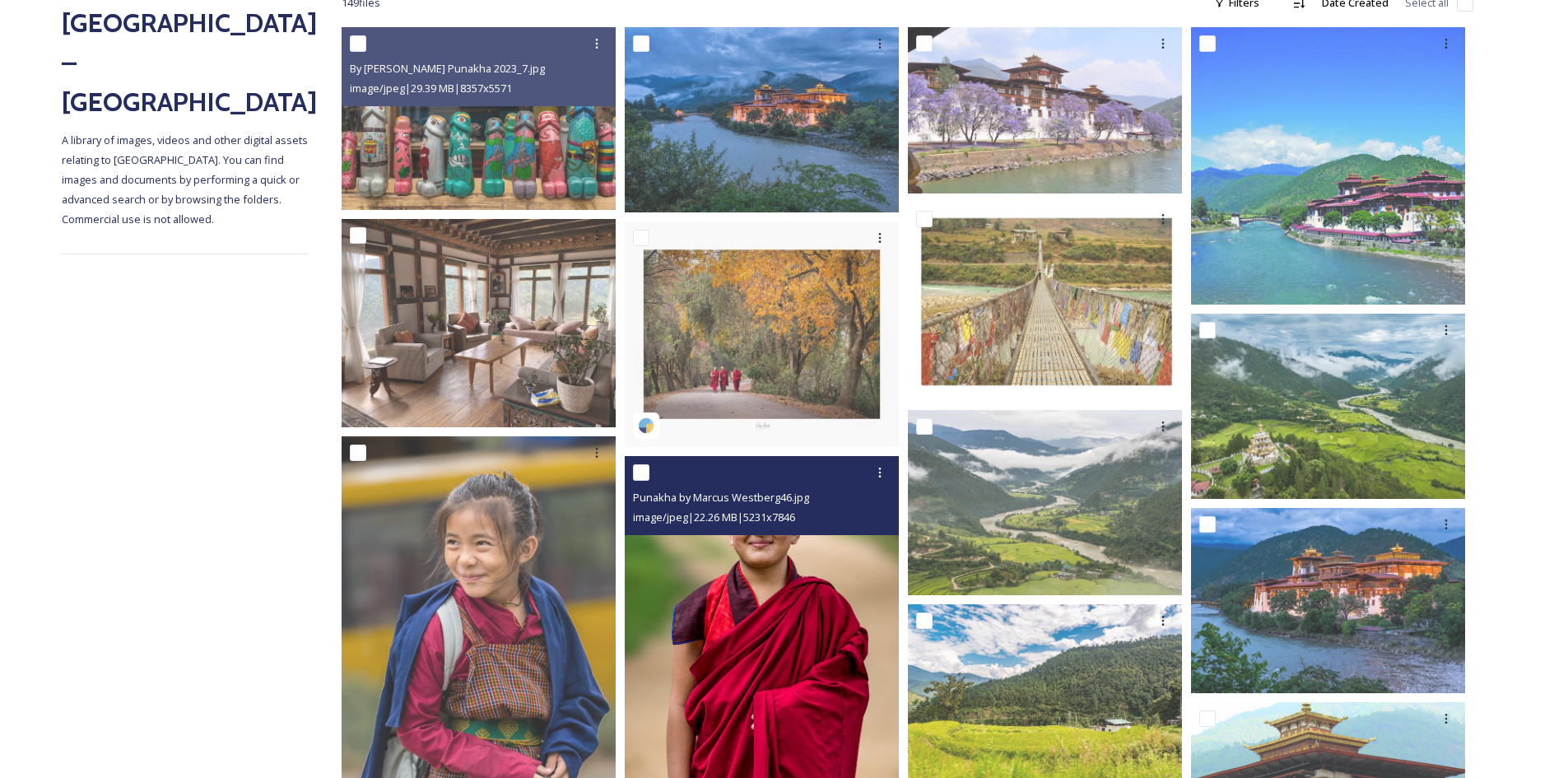
scroll to position [164, 0]
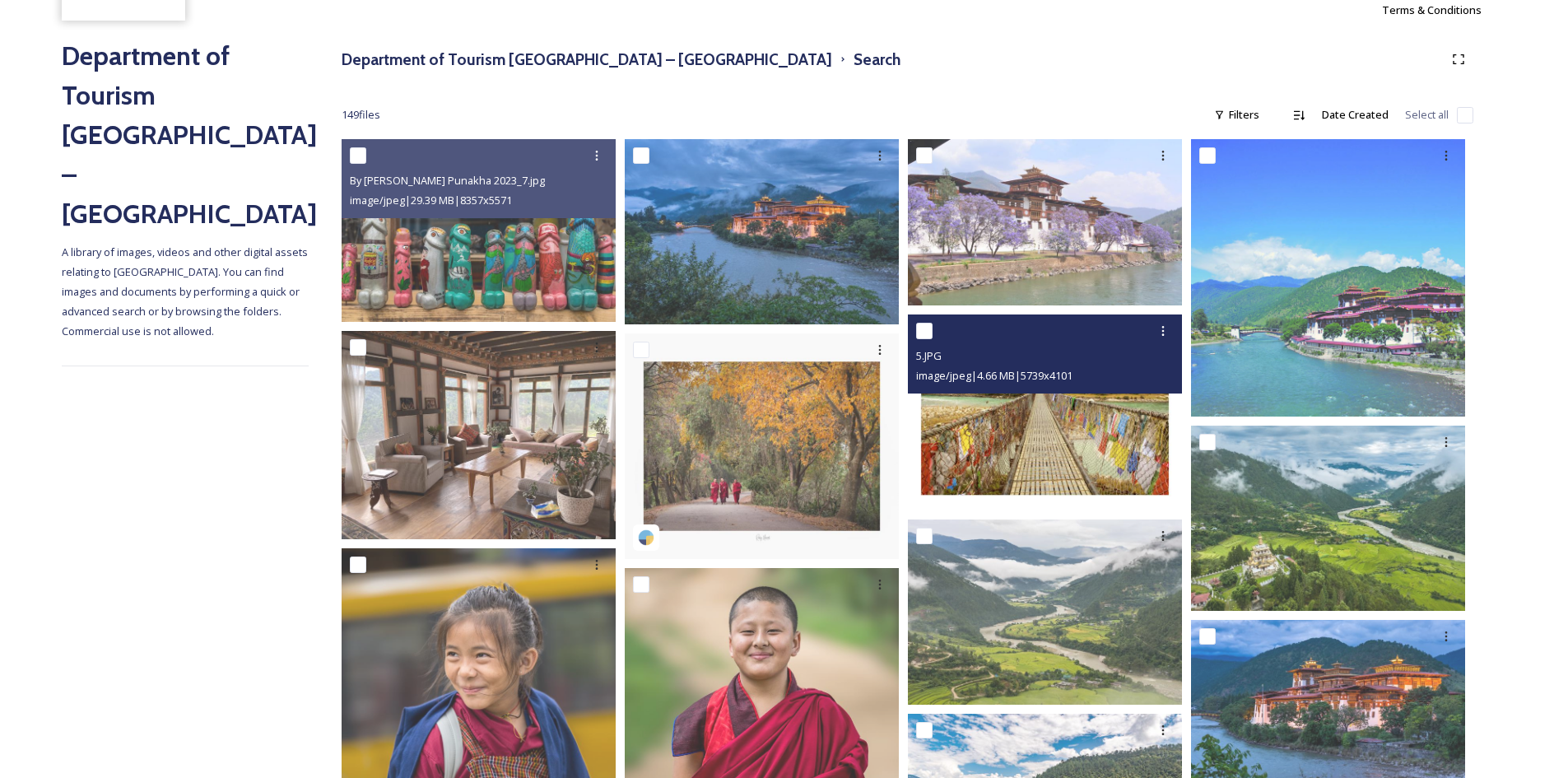
click at [1017, 446] on img at bounding box center [1045, 413] width 274 height 196
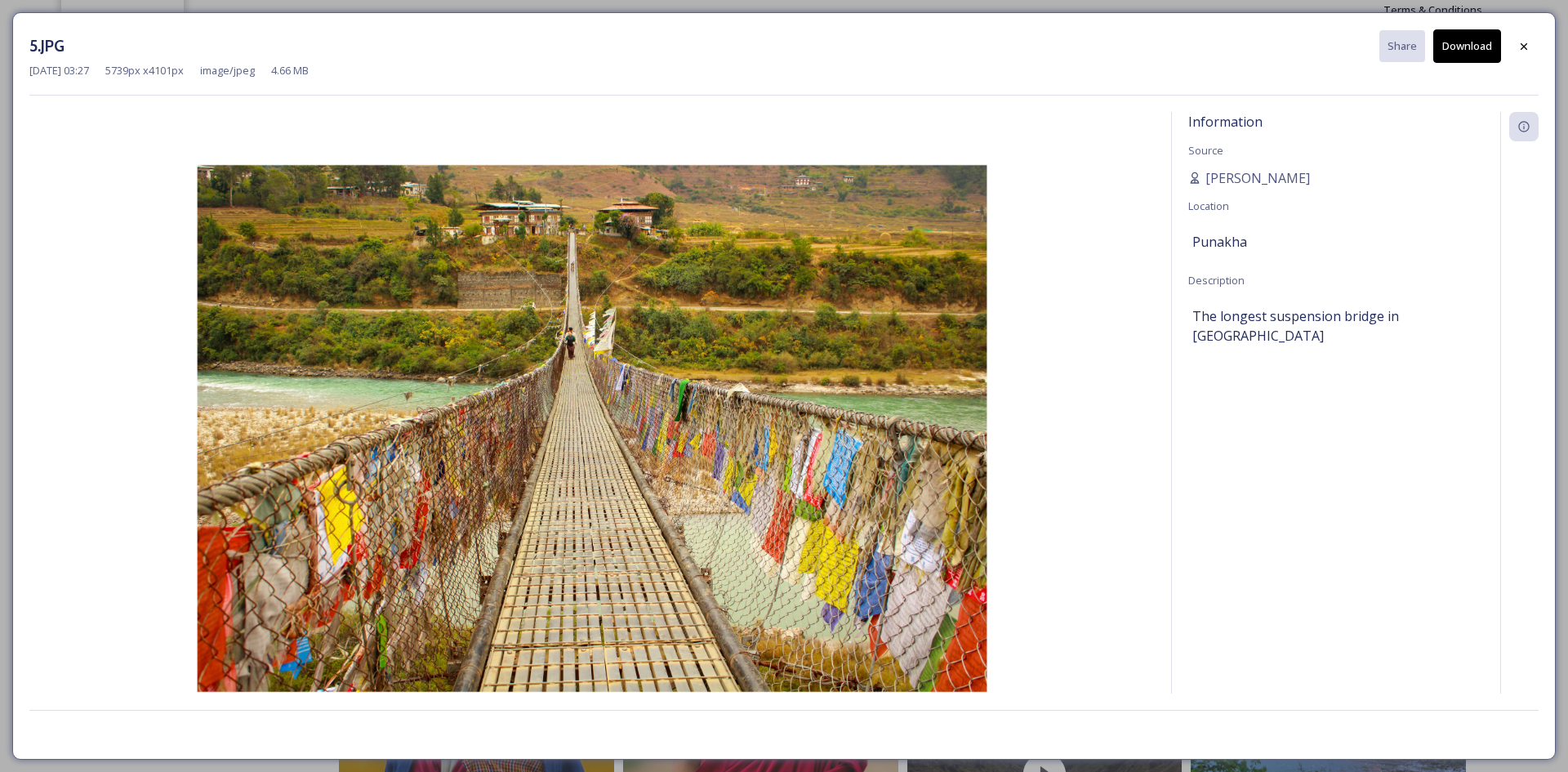
click at [1466, 47] on button "Download" at bounding box center [1466, 46] width 68 height 33
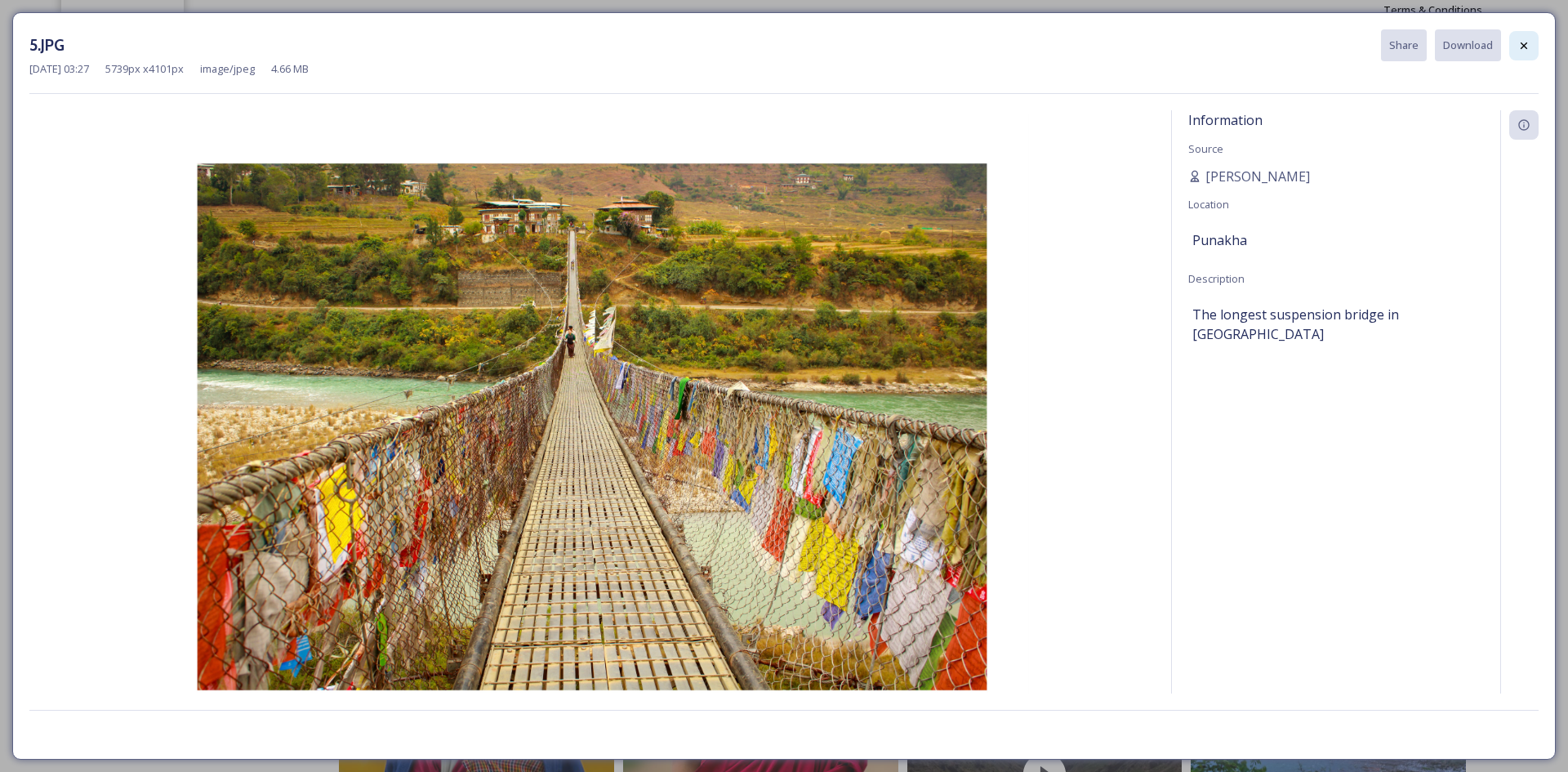
click at [1512, 49] on div at bounding box center [1524, 45] width 30 height 30
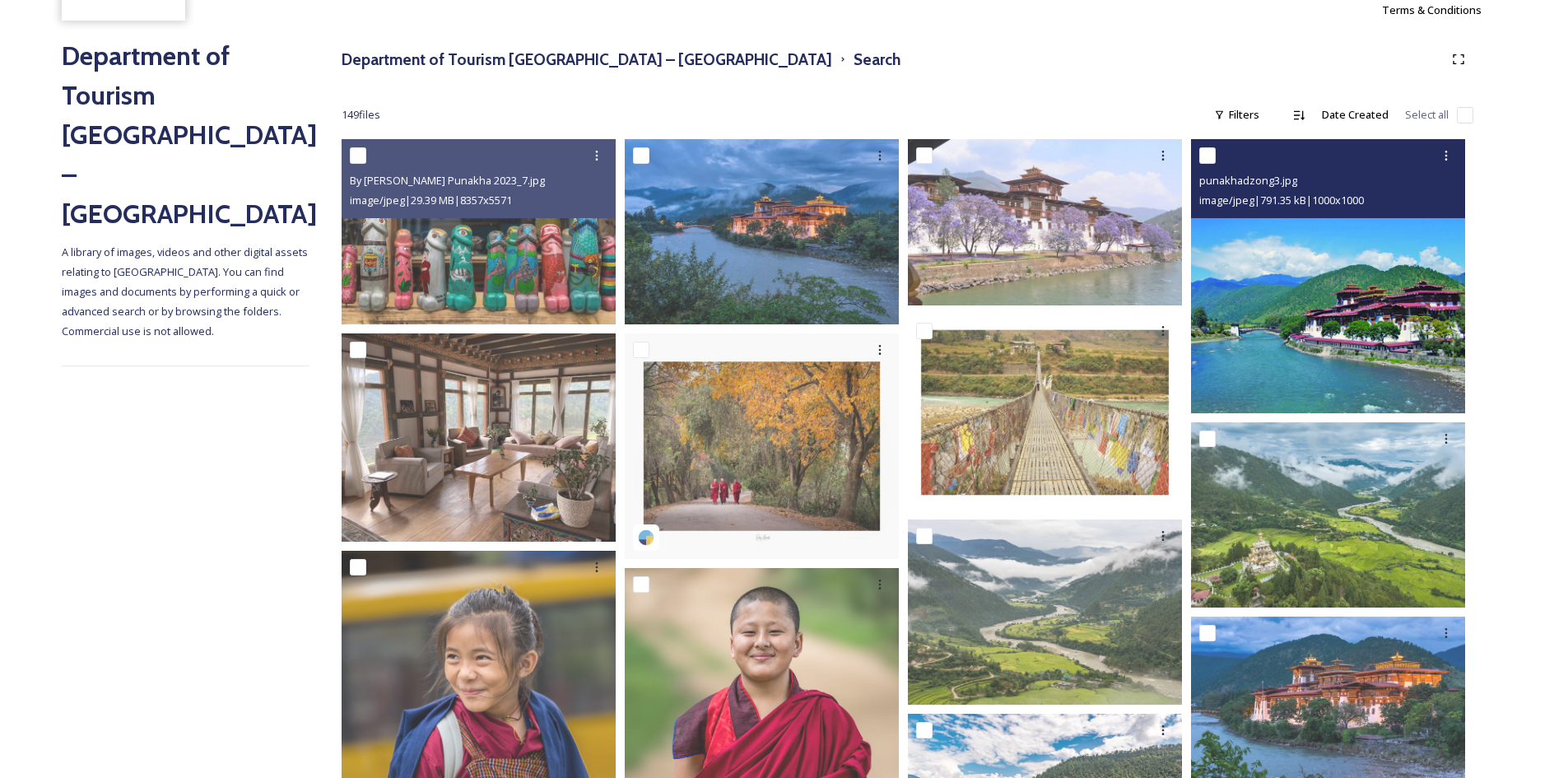
click at [1334, 348] on img at bounding box center [1328, 276] width 274 height 274
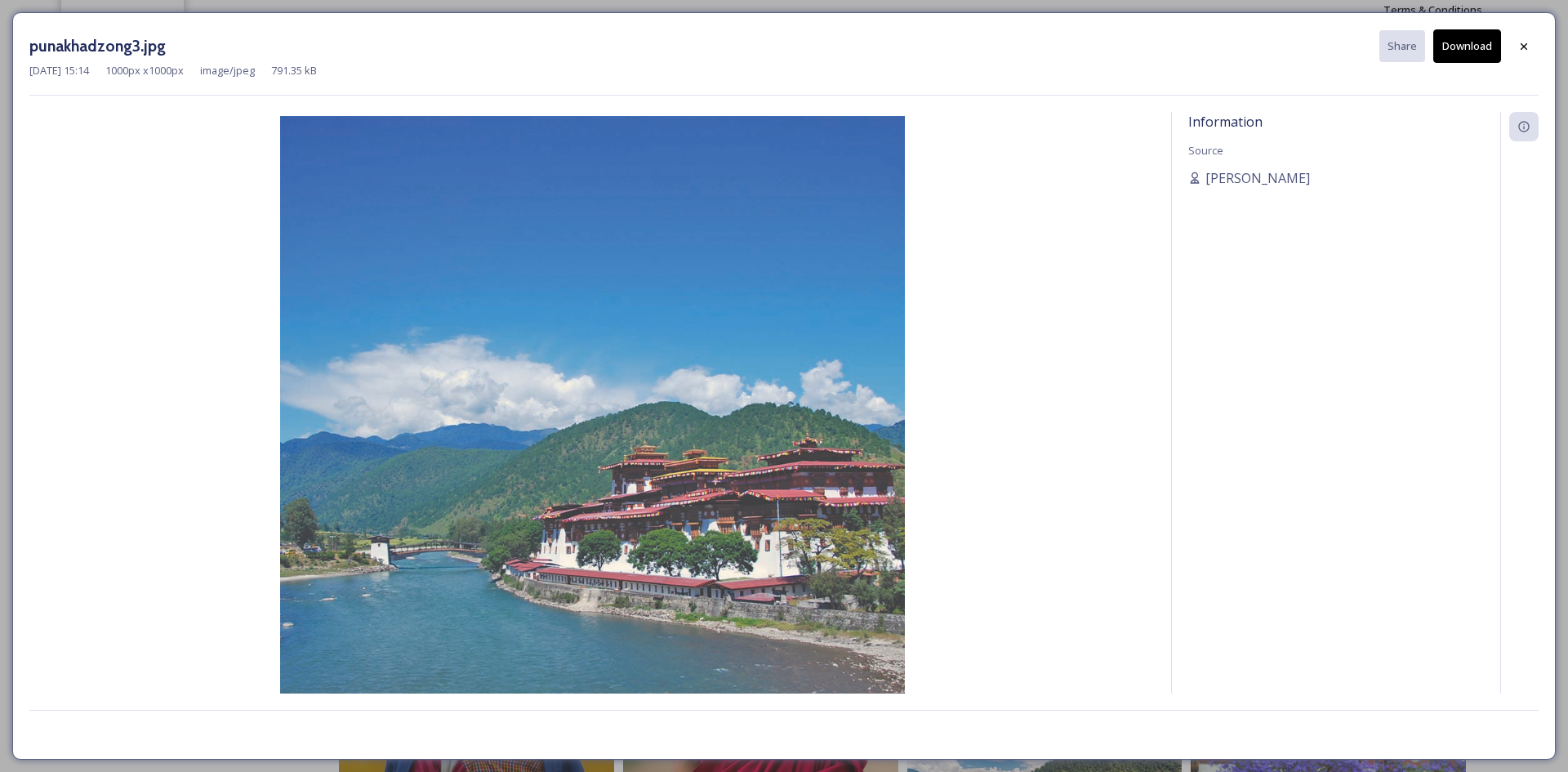
drag, startPoint x: 1478, startPoint y: 45, endPoint x: 1492, endPoint y: 46, distance: 14.0
click at [1479, 45] on button "Download" at bounding box center [1466, 46] width 68 height 33
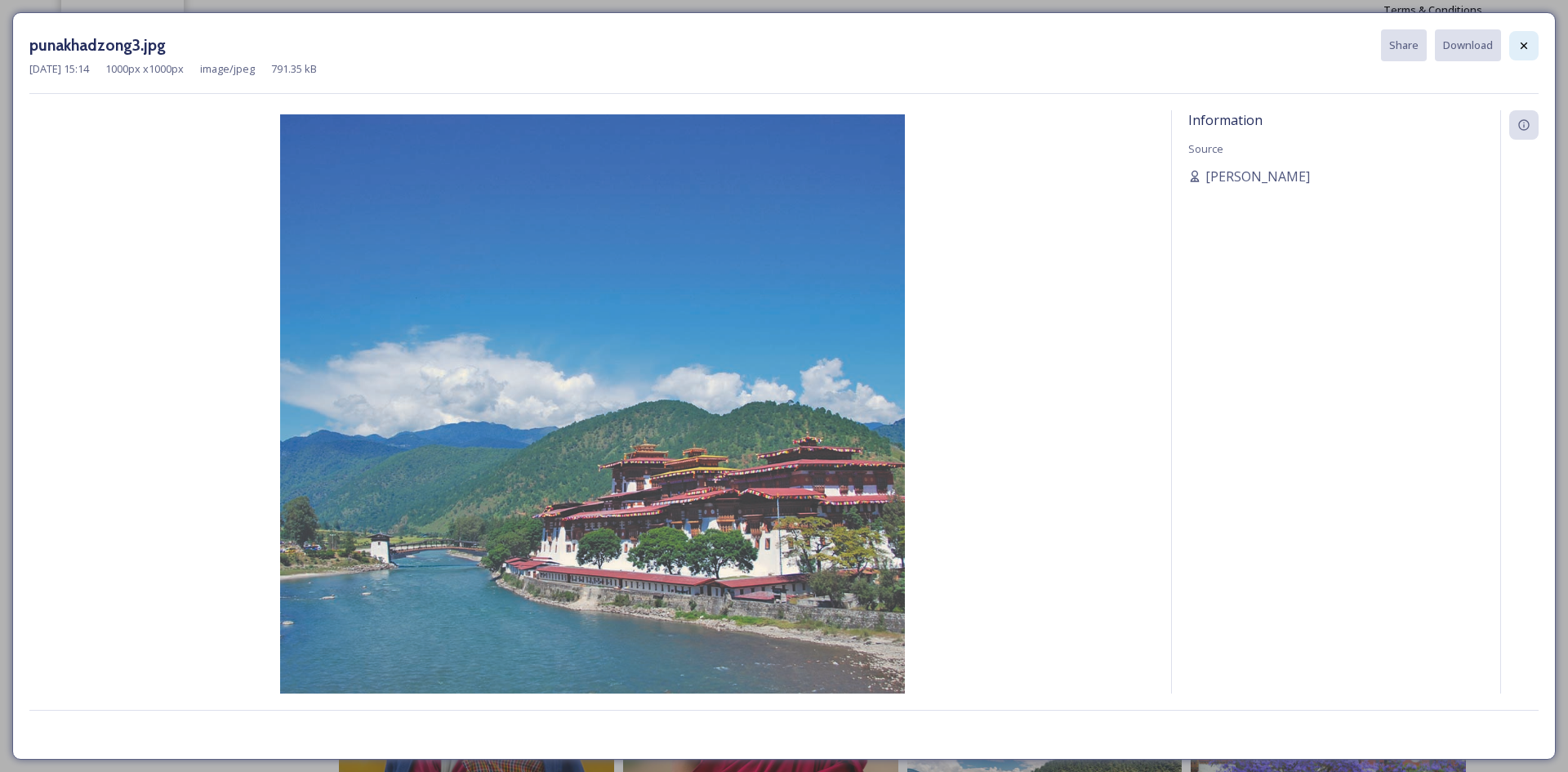
click at [1531, 50] on div at bounding box center [1524, 45] width 30 height 30
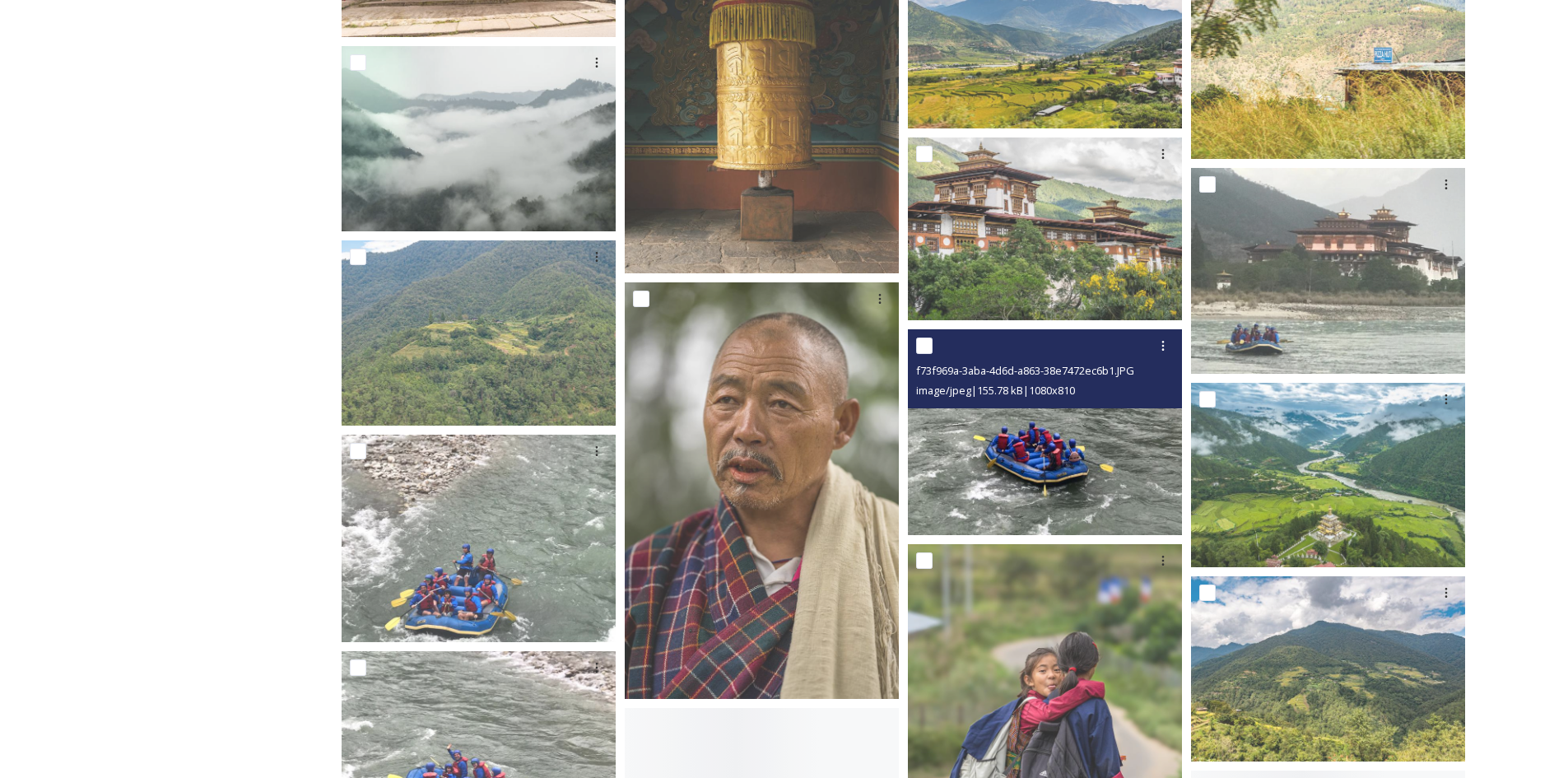
scroll to position [1317, 0]
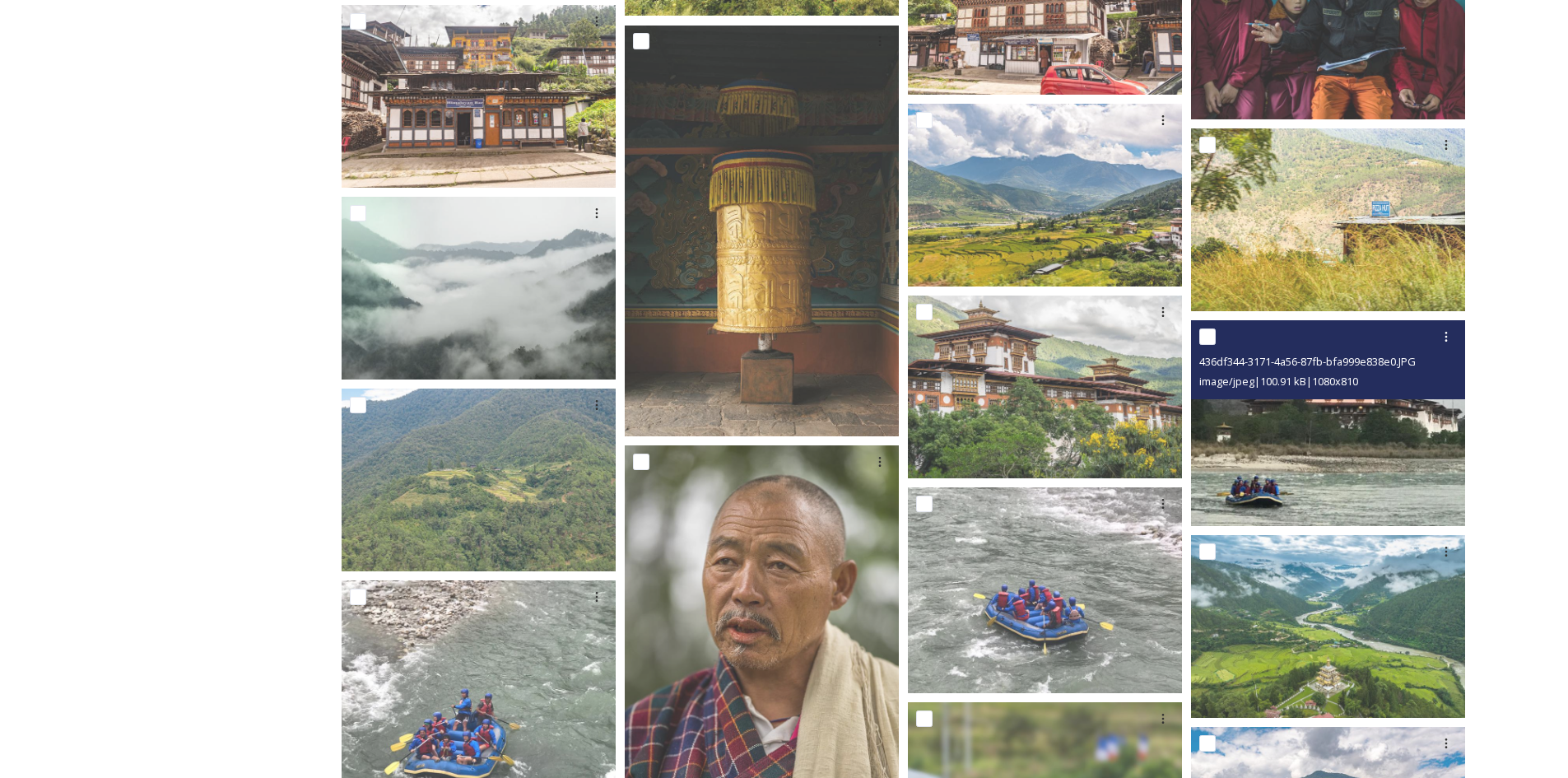
click at [1373, 475] on img at bounding box center [1328, 423] width 274 height 205
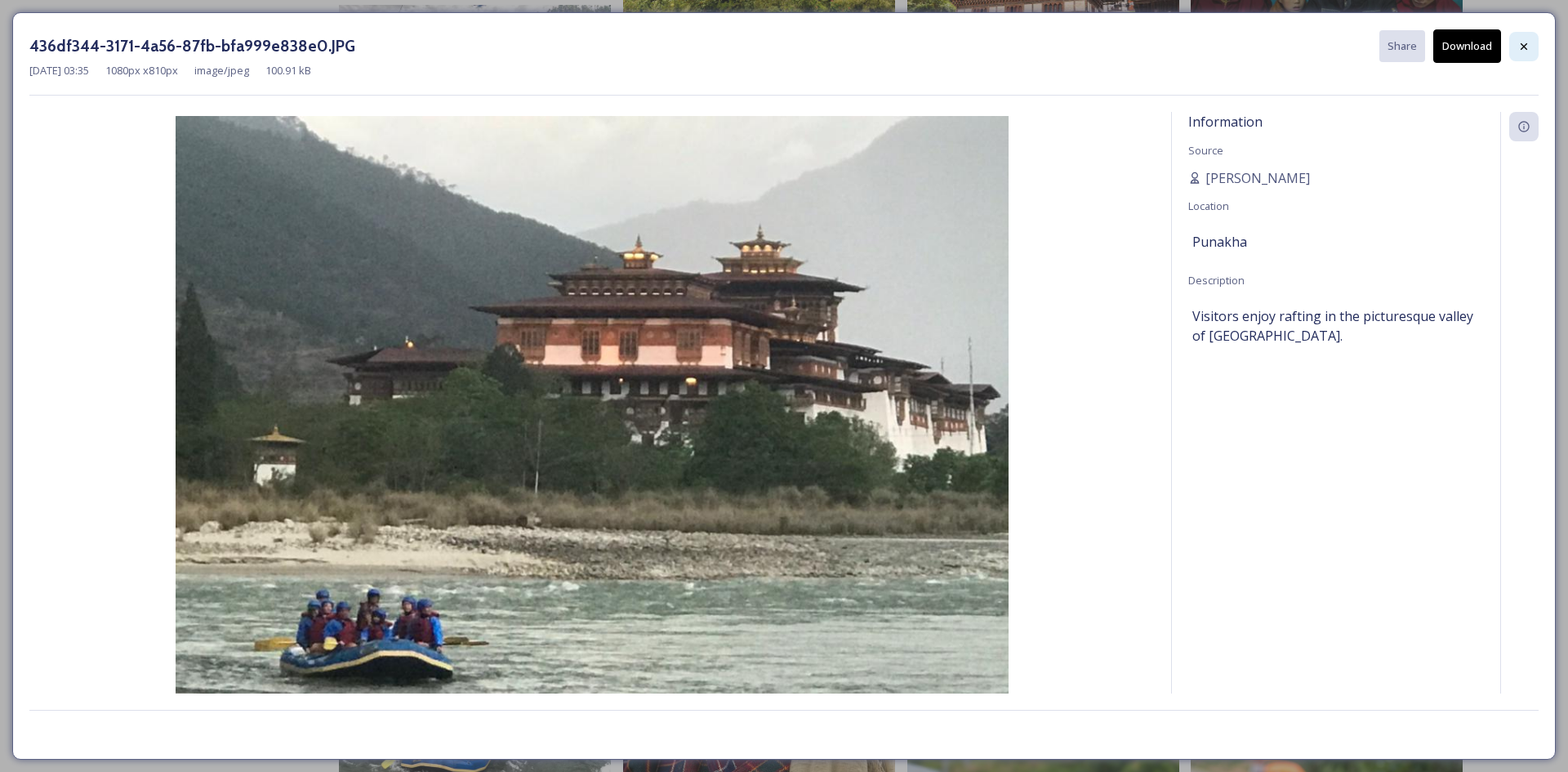
click at [1512, 58] on div at bounding box center [1524, 46] width 30 height 30
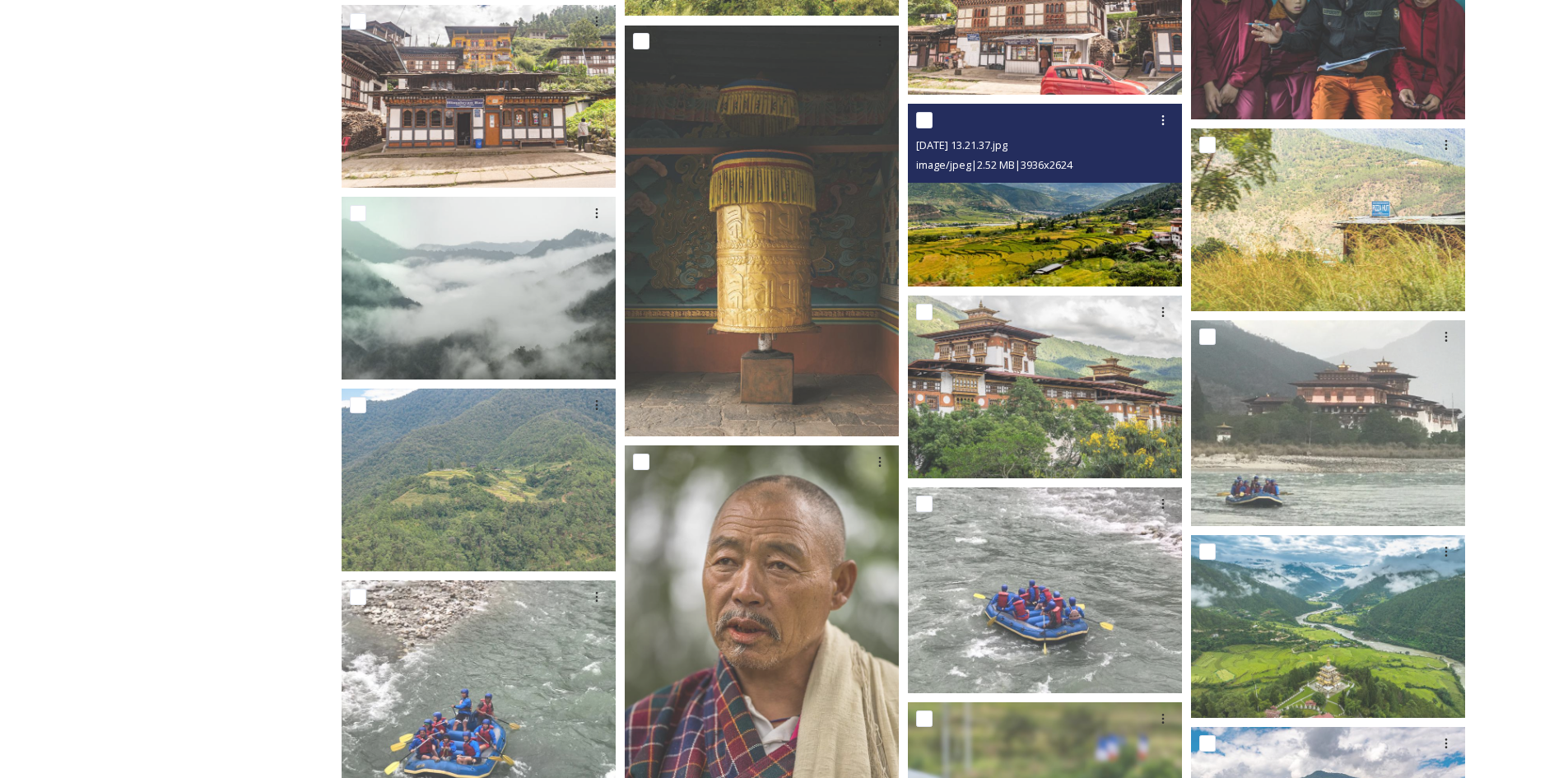
click at [1035, 248] on img at bounding box center [1045, 195] width 274 height 183
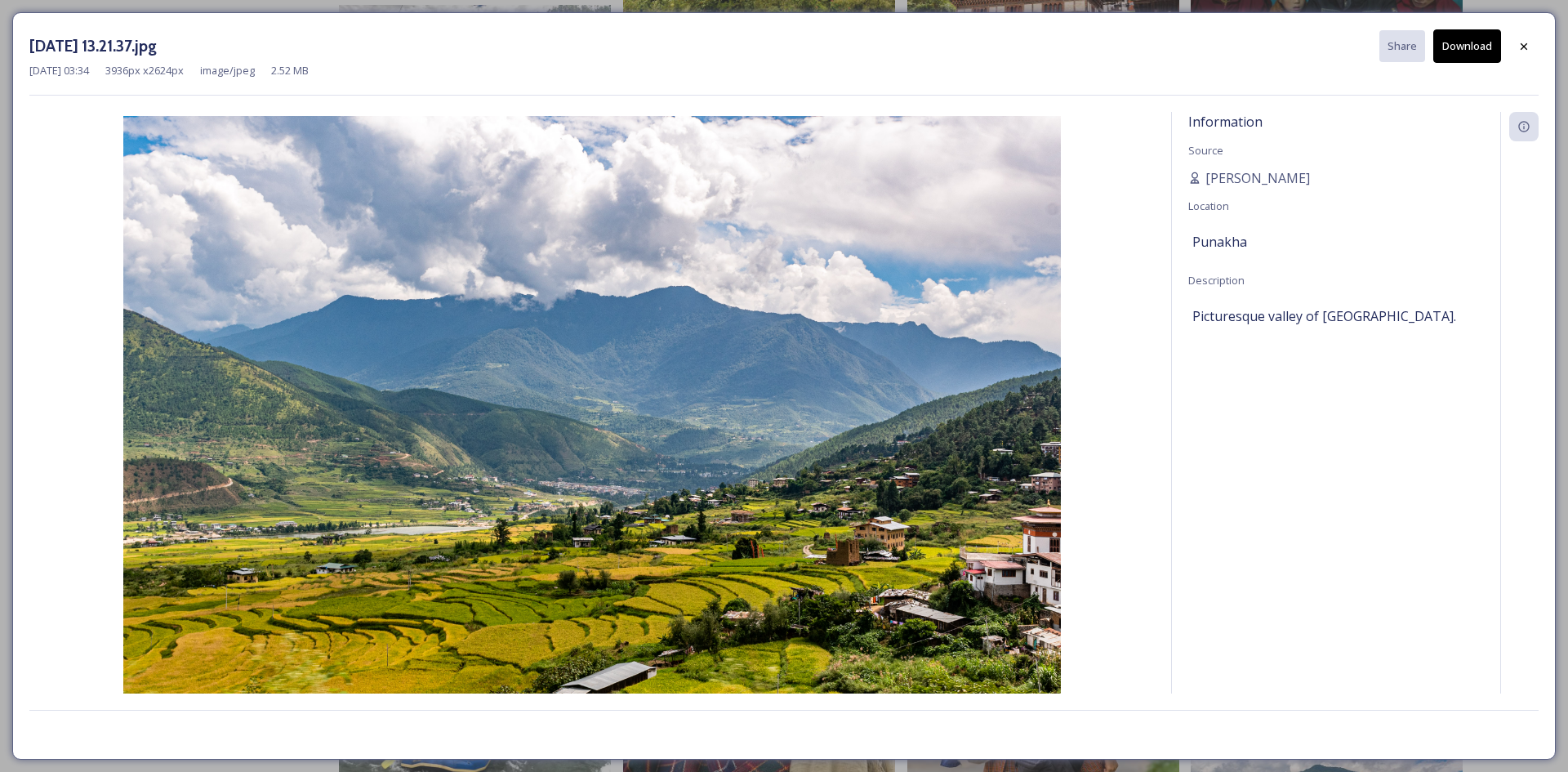
click at [1458, 52] on button "Download" at bounding box center [1466, 46] width 68 height 33
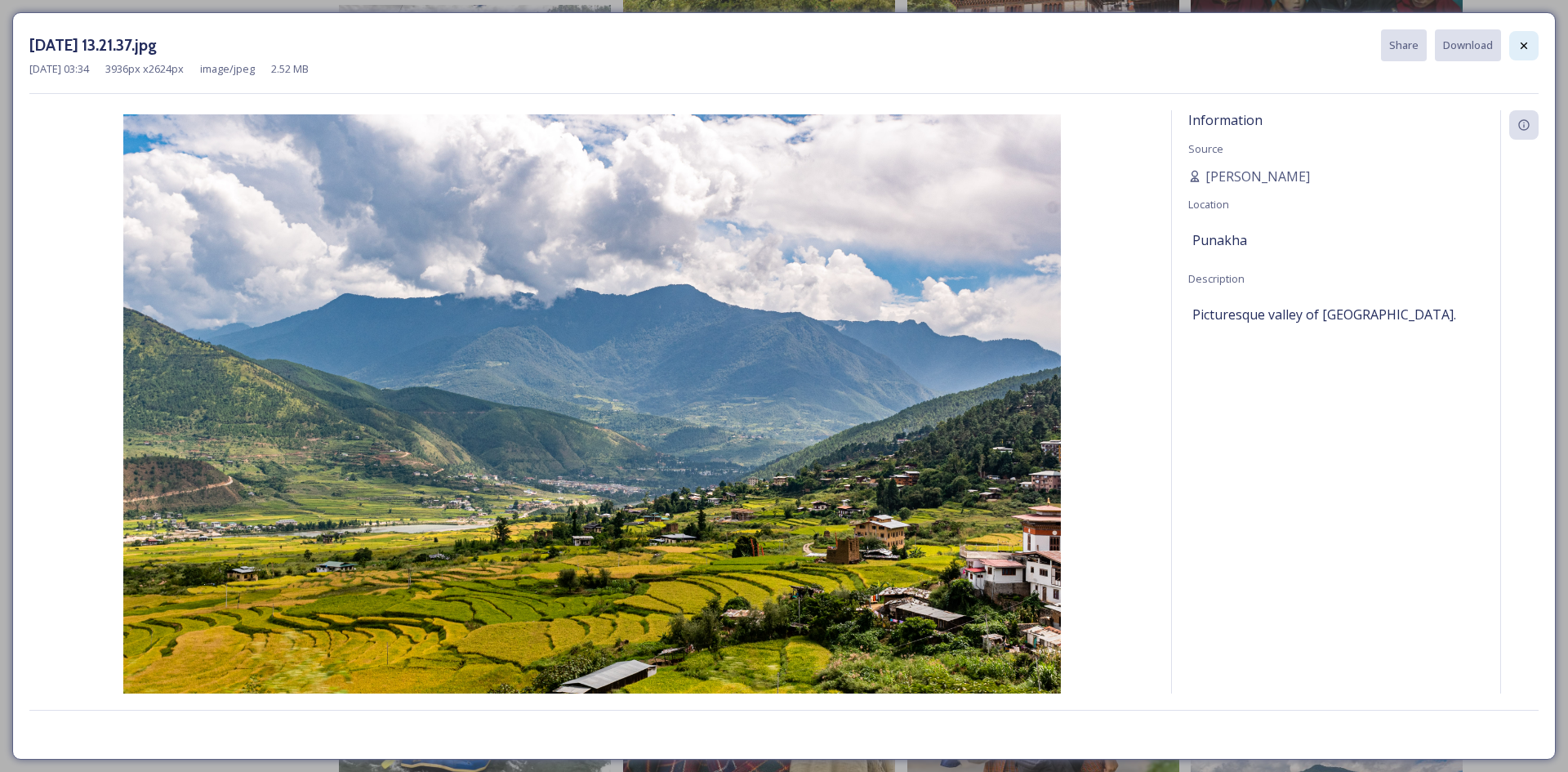
click at [1516, 43] on div at bounding box center [1524, 45] width 30 height 30
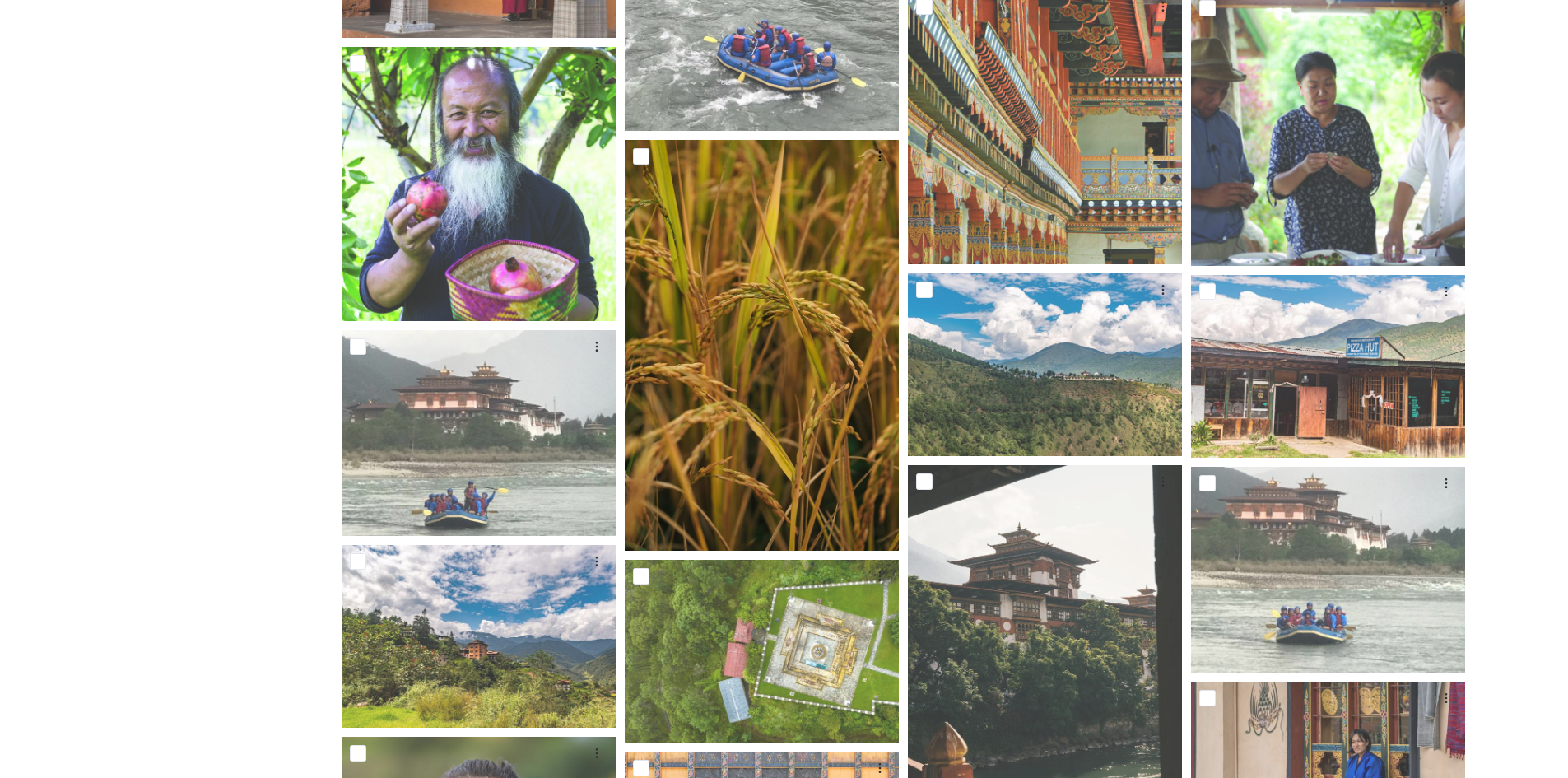
scroll to position [2633, 0]
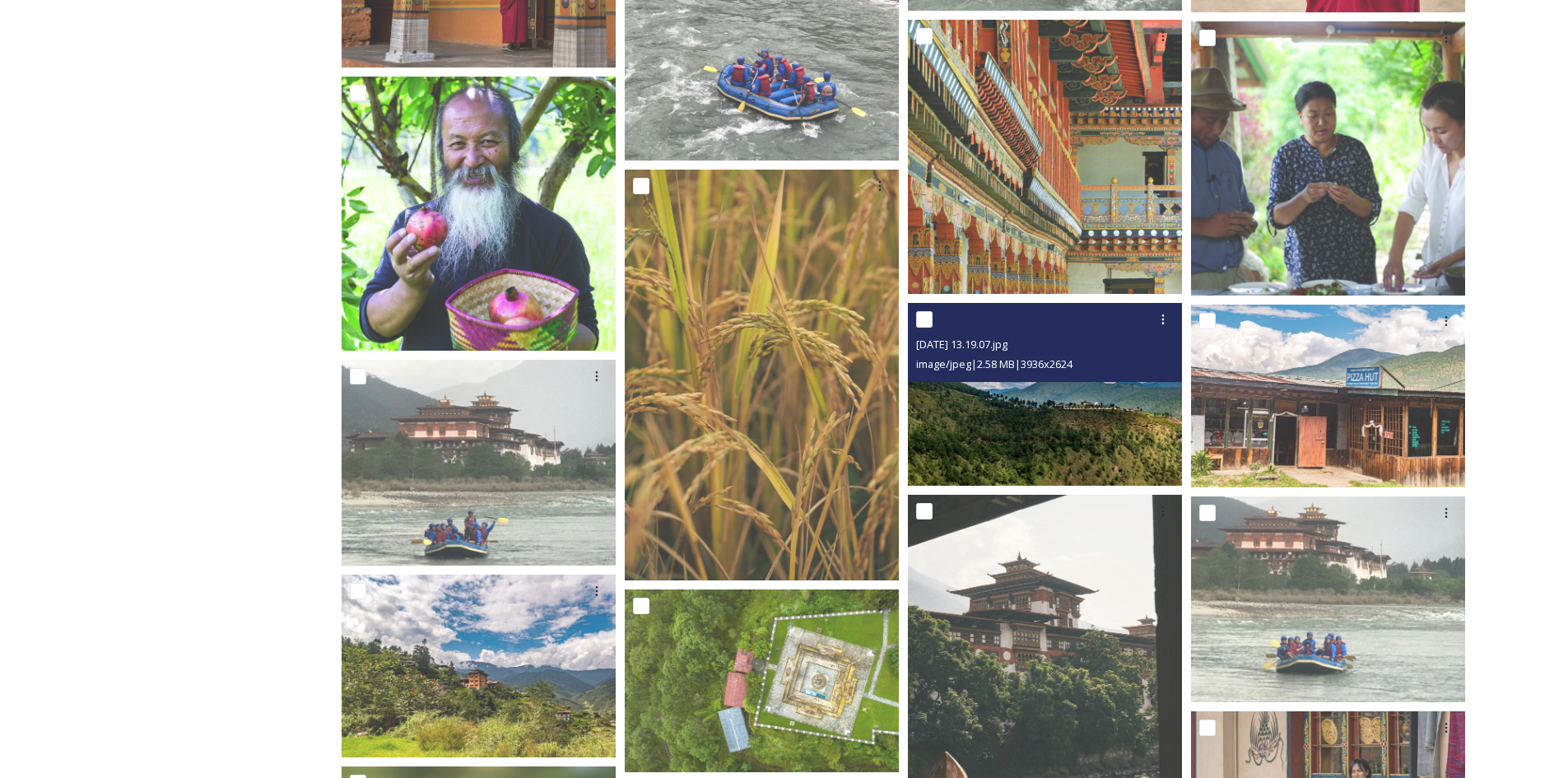
click at [1028, 431] on img at bounding box center [1045, 394] width 274 height 183
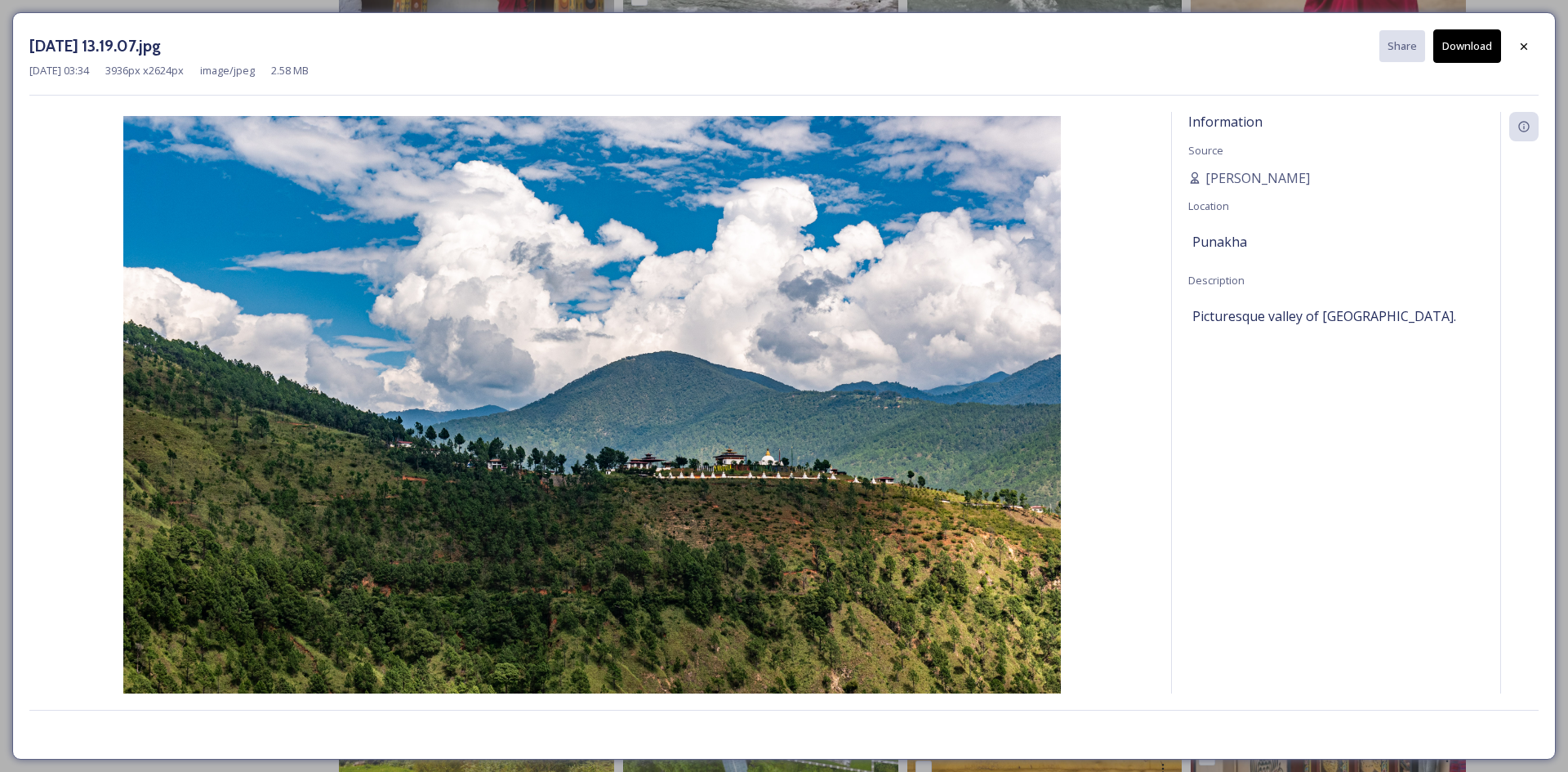
click at [1473, 52] on button "Download" at bounding box center [1466, 46] width 68 height 33
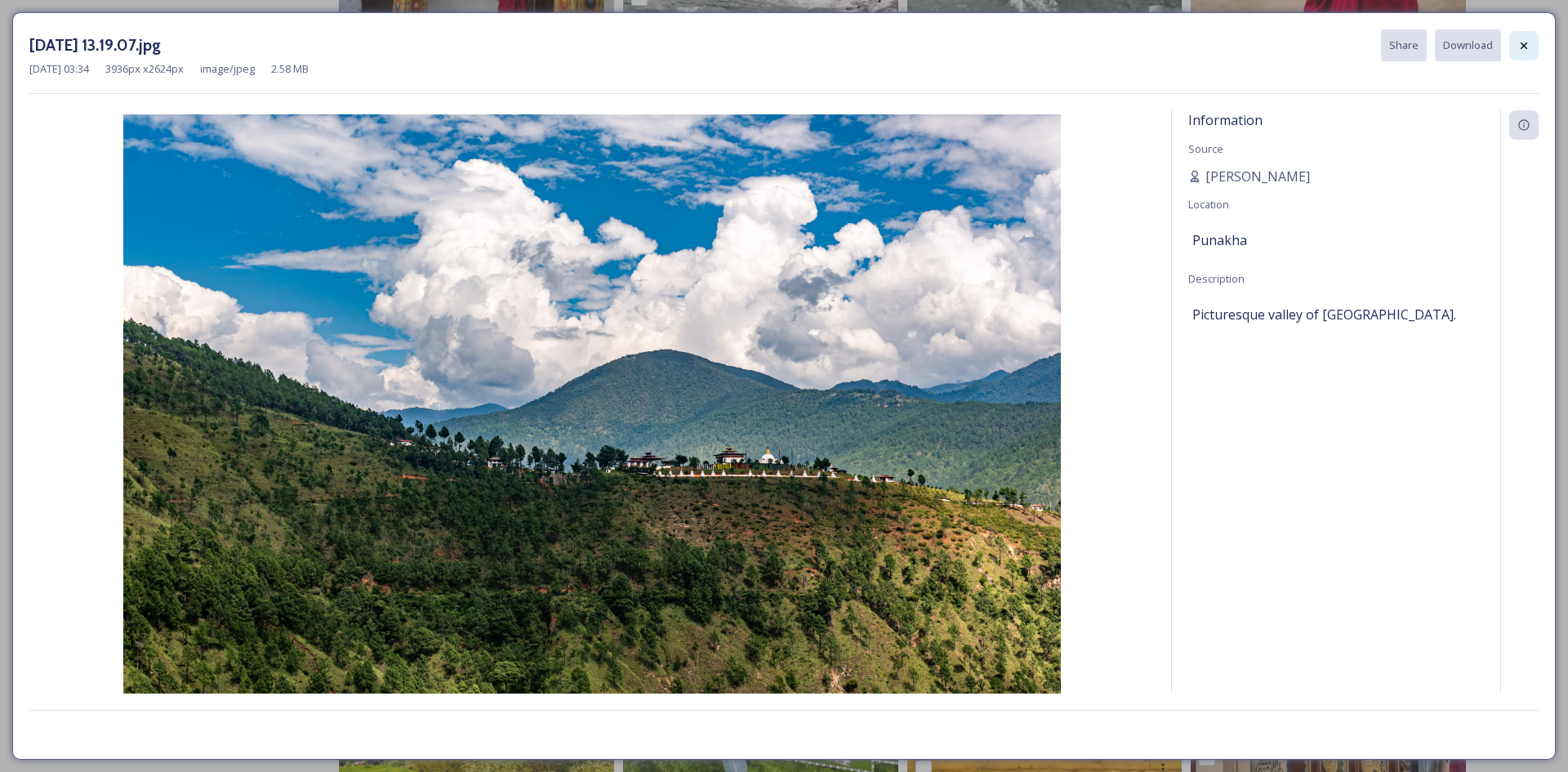
click at [1521, 46] on icon at bounding box center [1524, 45] width 13 height 13
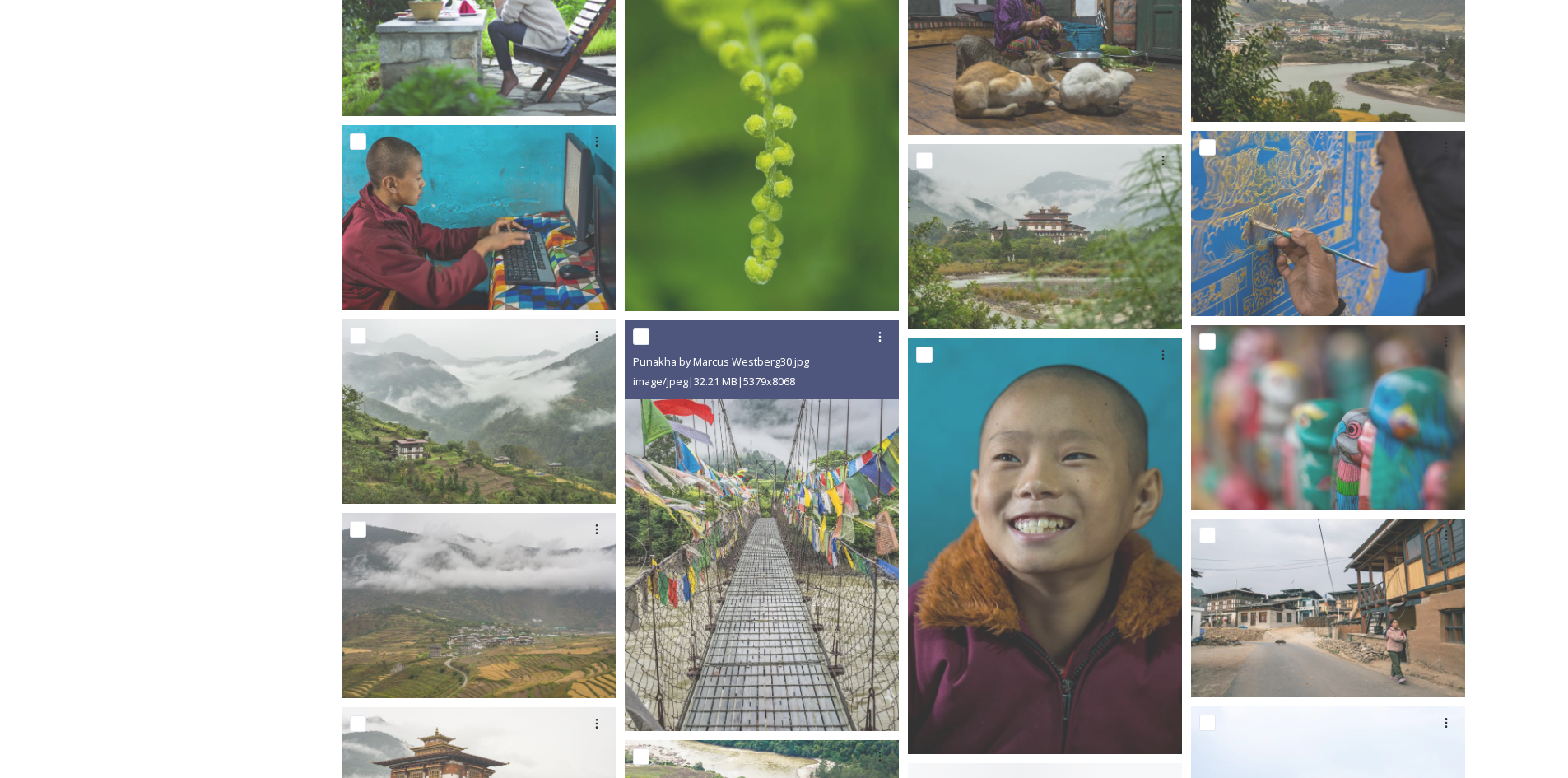
scroll to position [4279, 0]
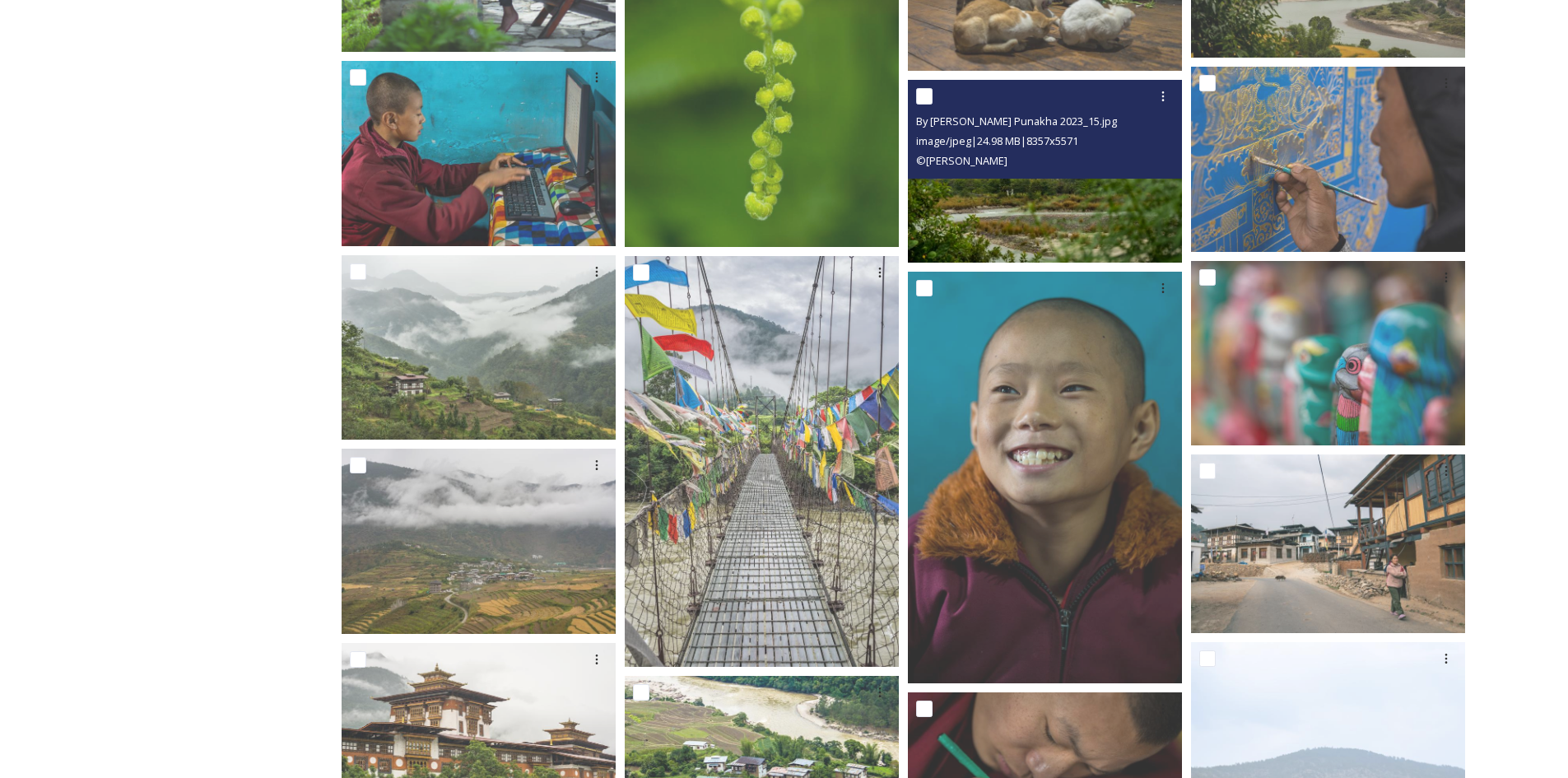
click at [1055, 216] on img at bounding box center [1045, 171] width 274 height 183
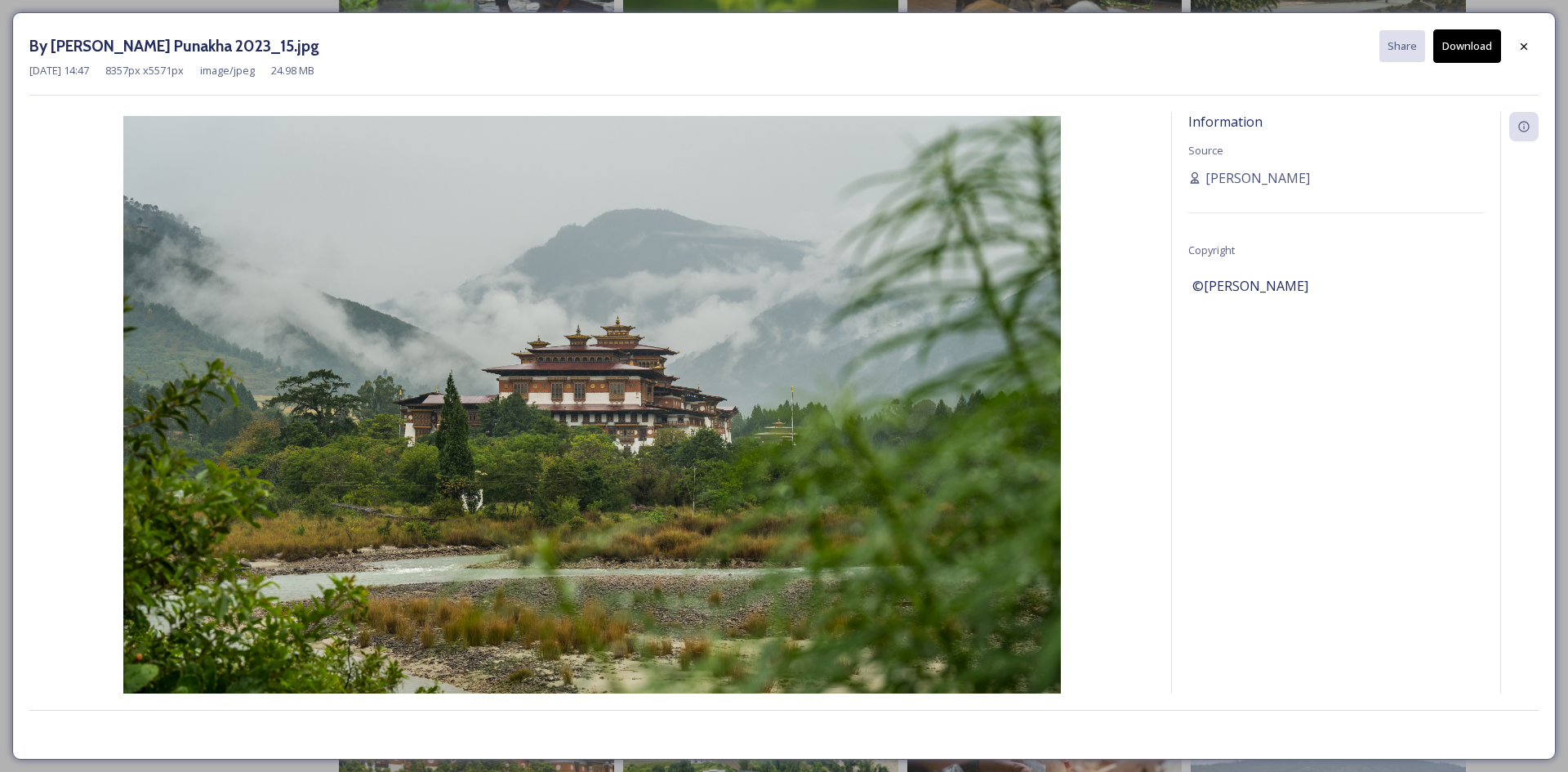
click at [1484, 61] on button "Download" at bounding box center [1466, 46] width 68 height 33
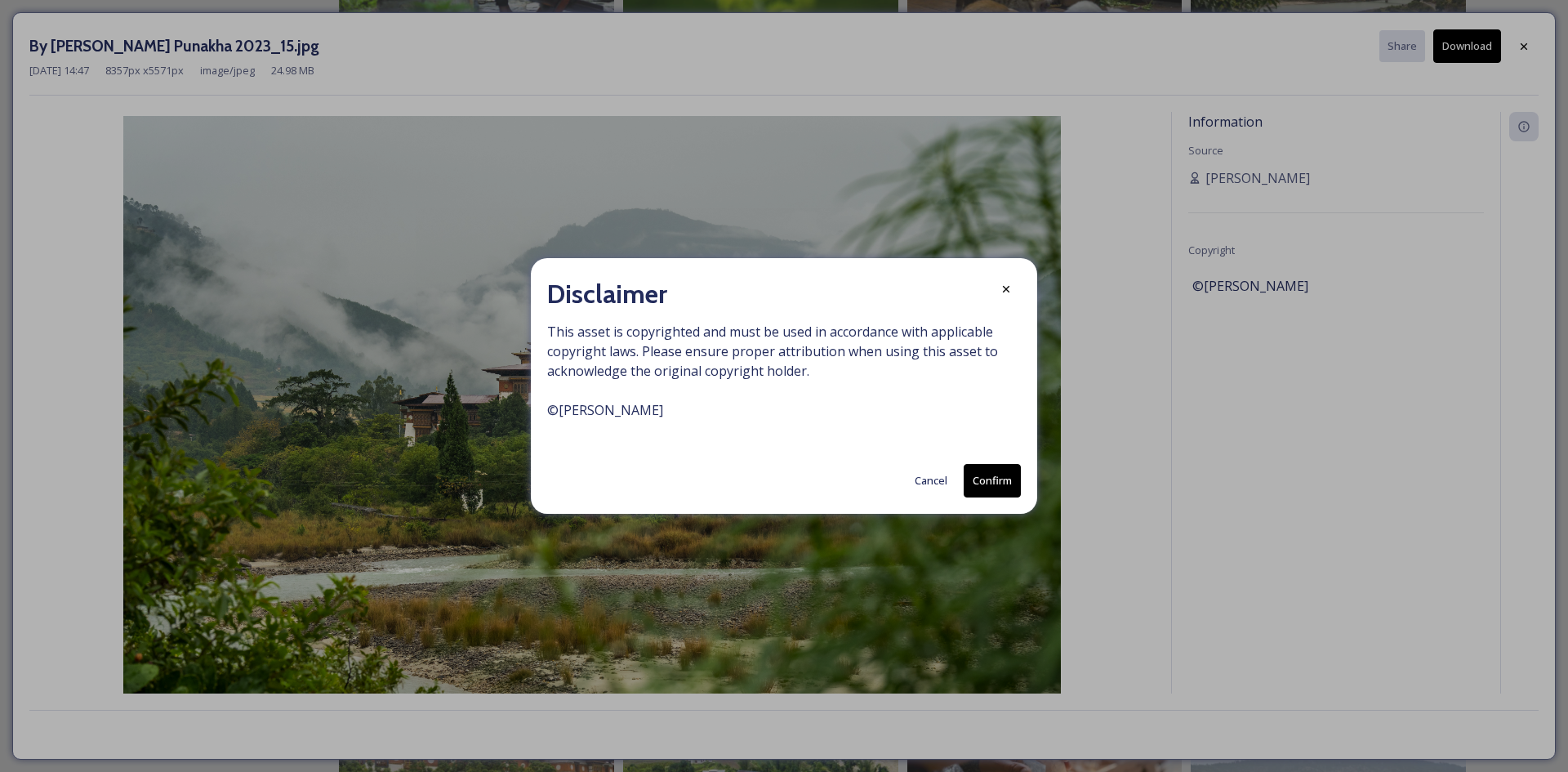
click at [939, 481] on button "Cancel" at bounding box center [930, 480] width 49 height 32
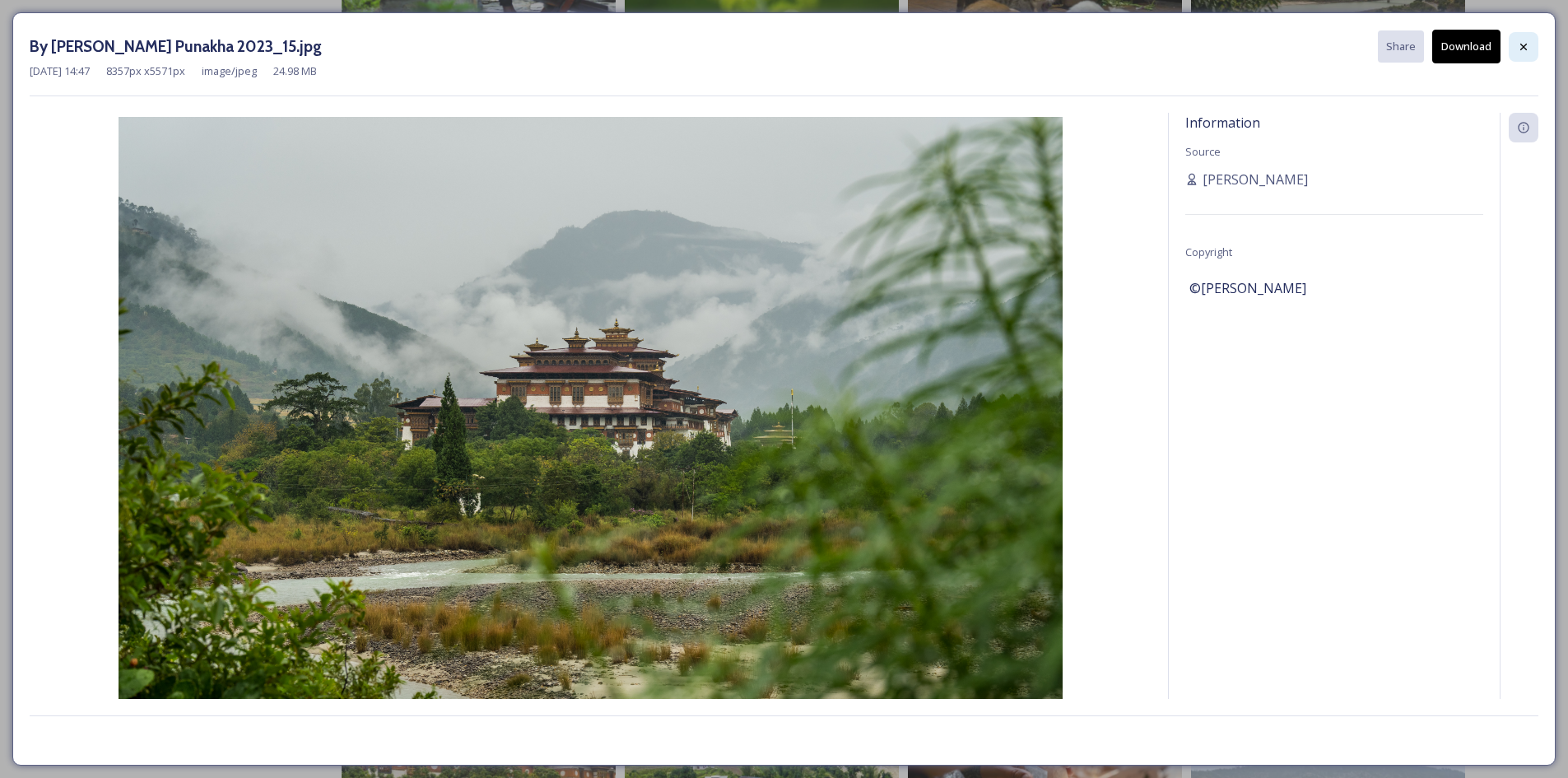
click at [1528, 58] on div at bounding box center [1524, 47] width 30 height 30
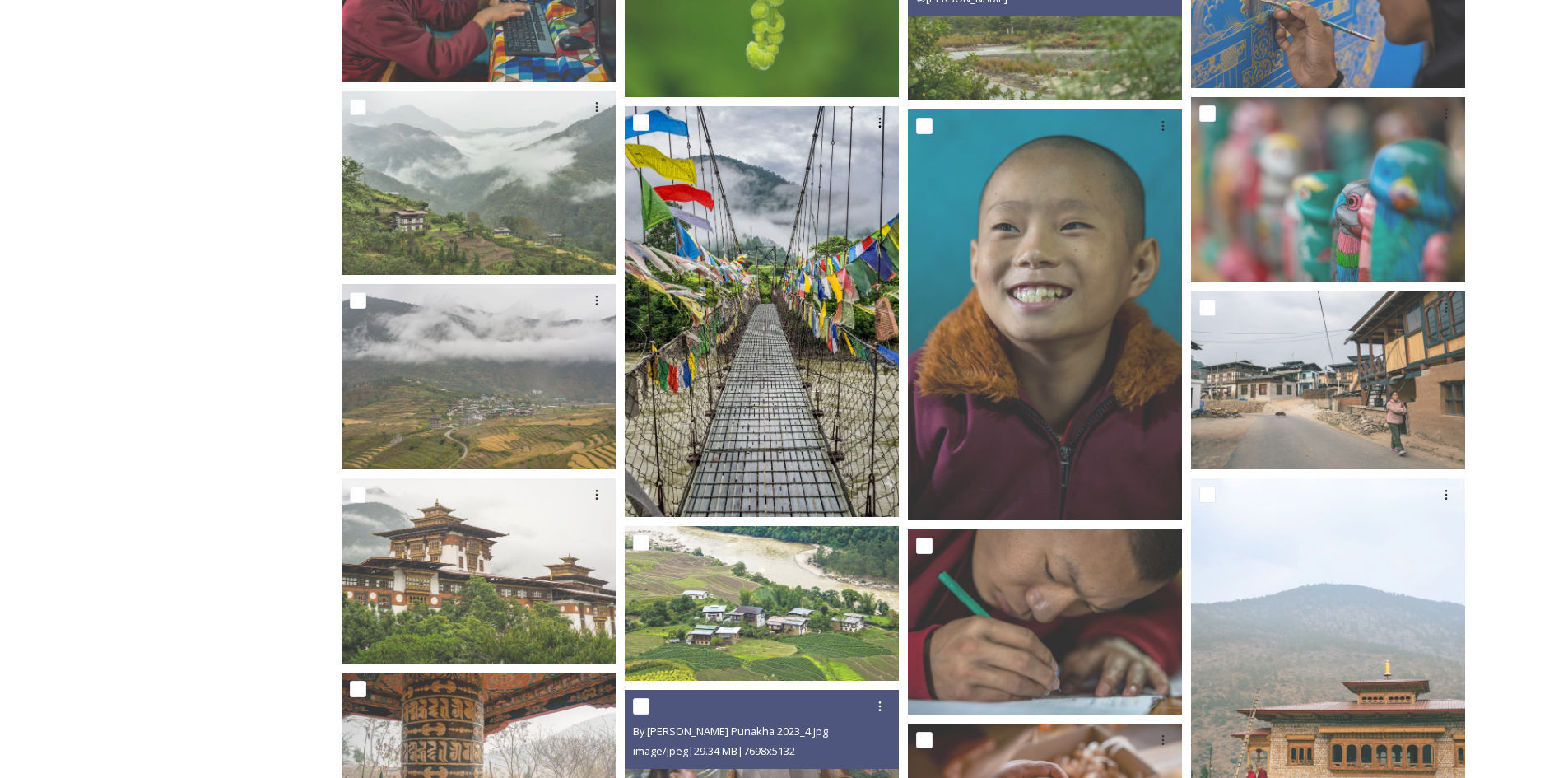
scroll to position [4773, 0]
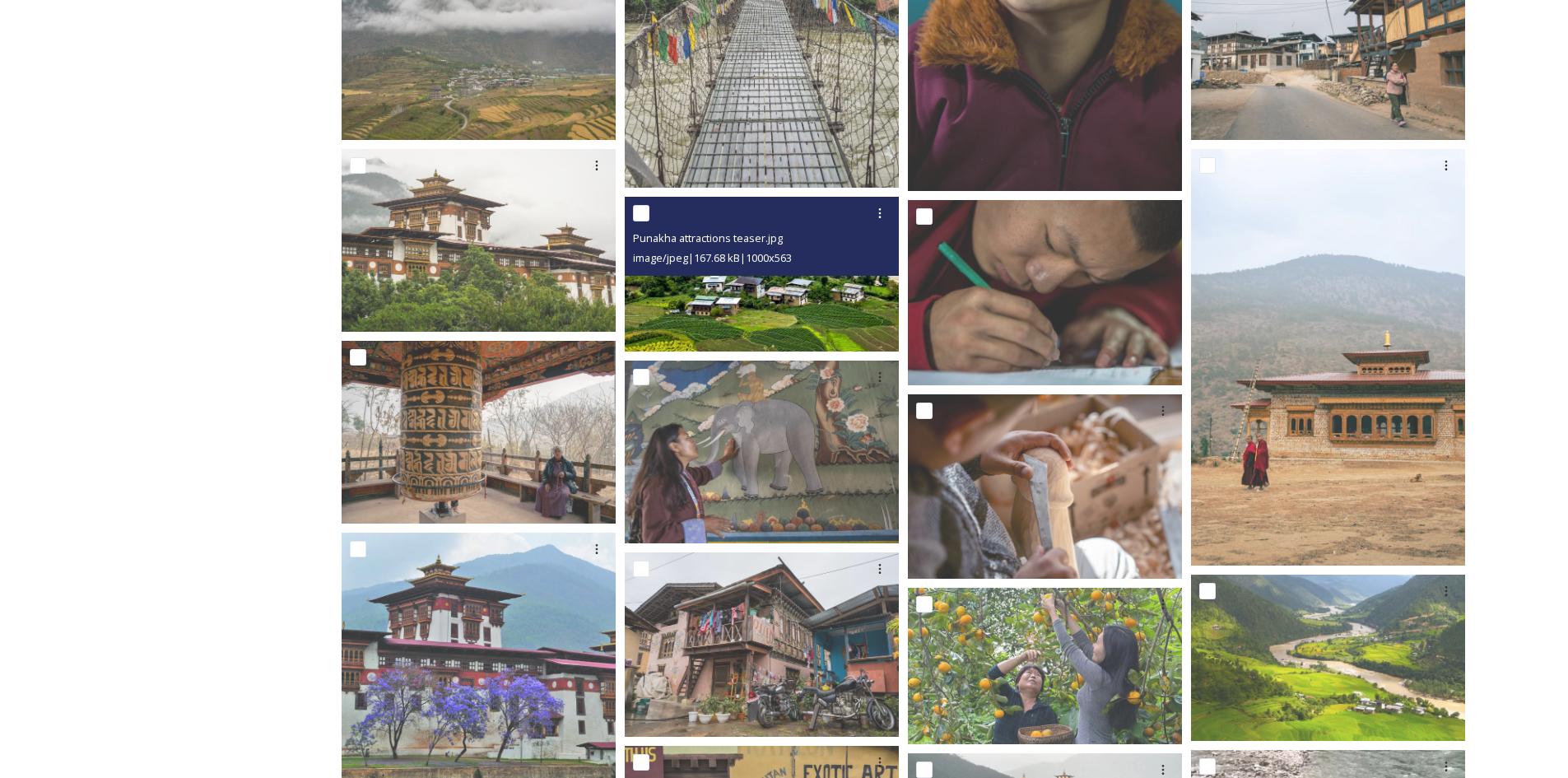
click at [790, 302] on img at bounding box center [762, 274] width 274 height 154
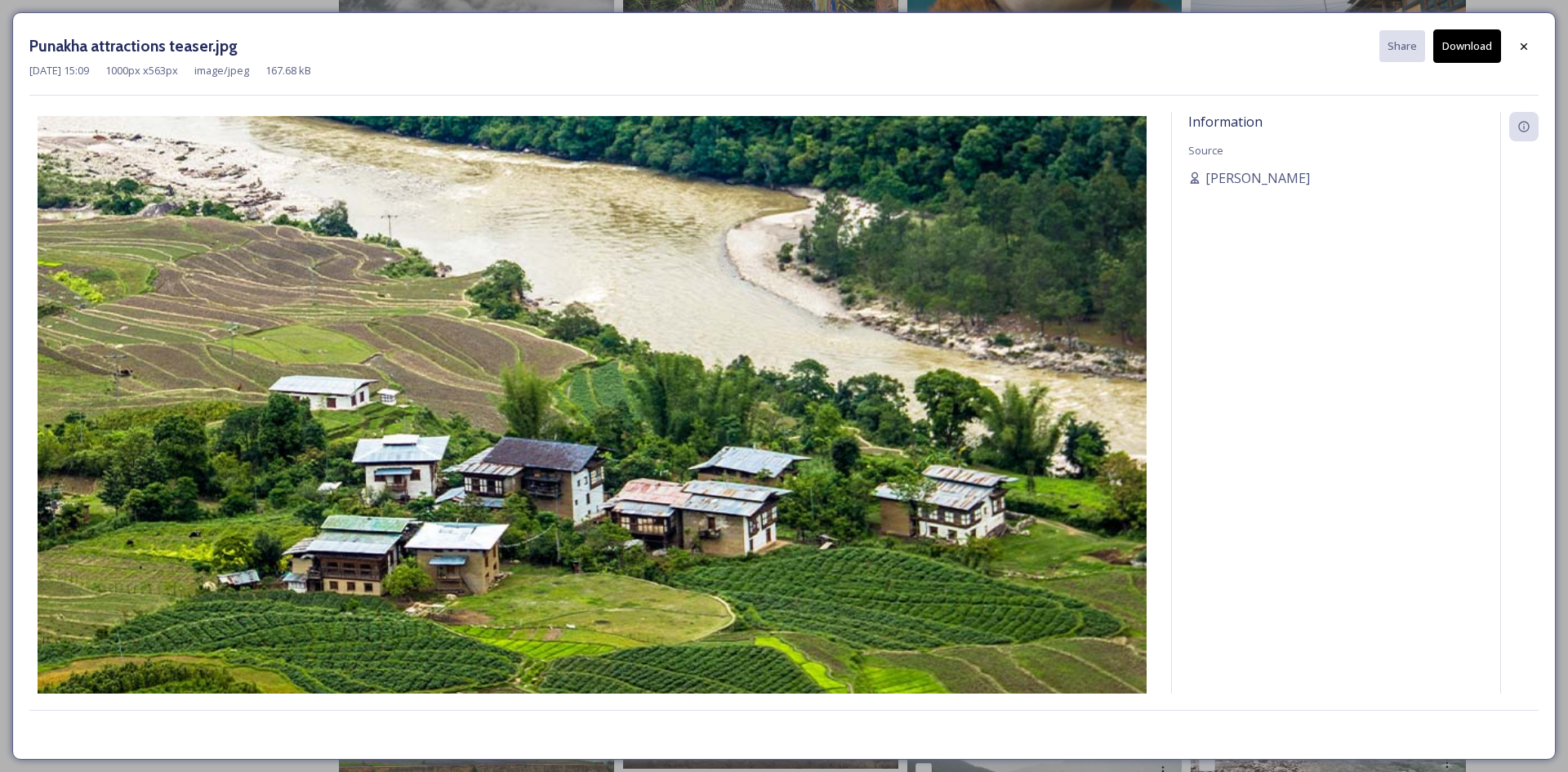
click at [342, 349] on img at bounding box center [592, 428] width 1125 height 625
click at [1521, 50] on icon at bounding box center [1524, 46] width 13 height 13
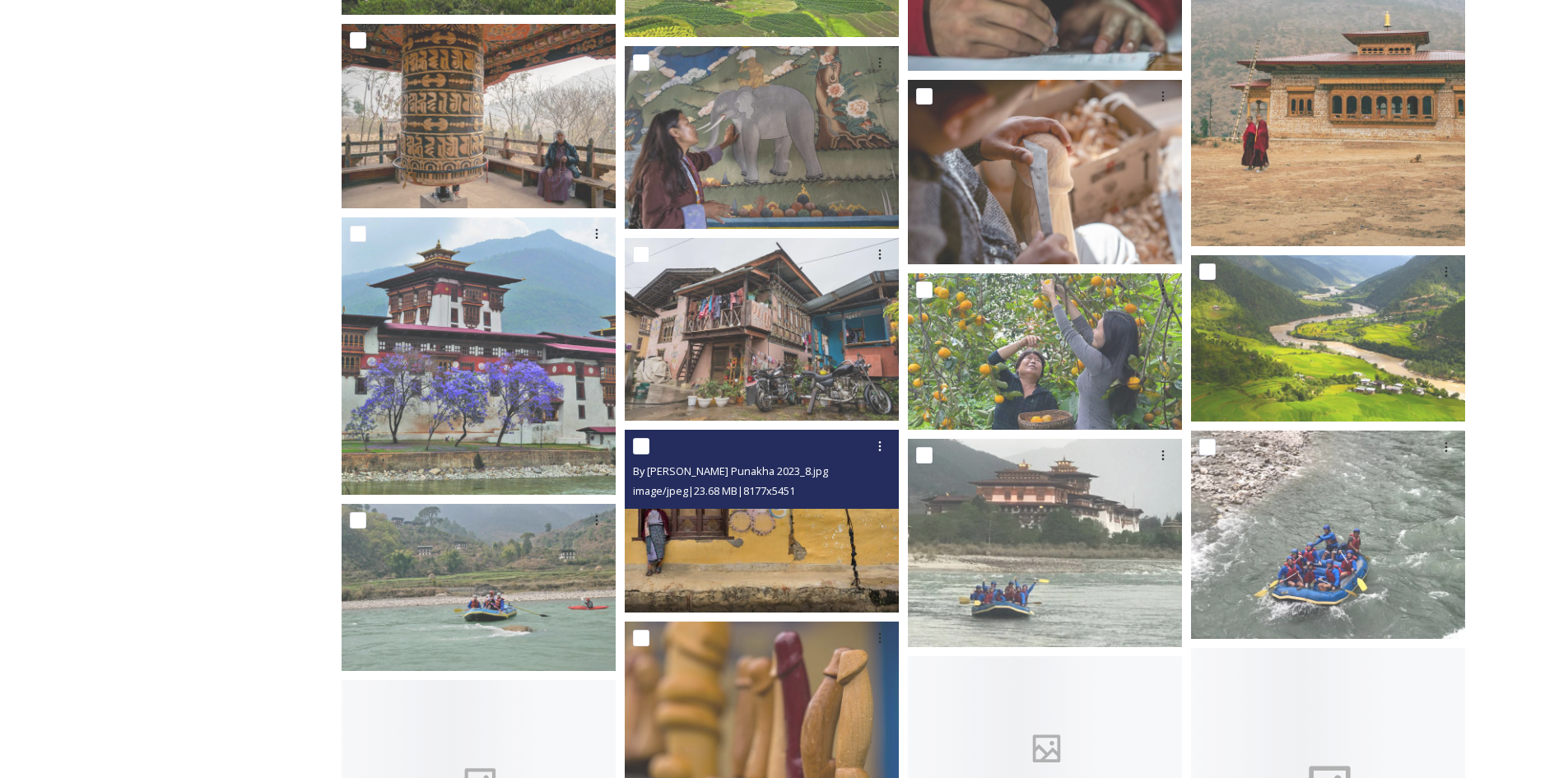
scroll to position [5102, 0]
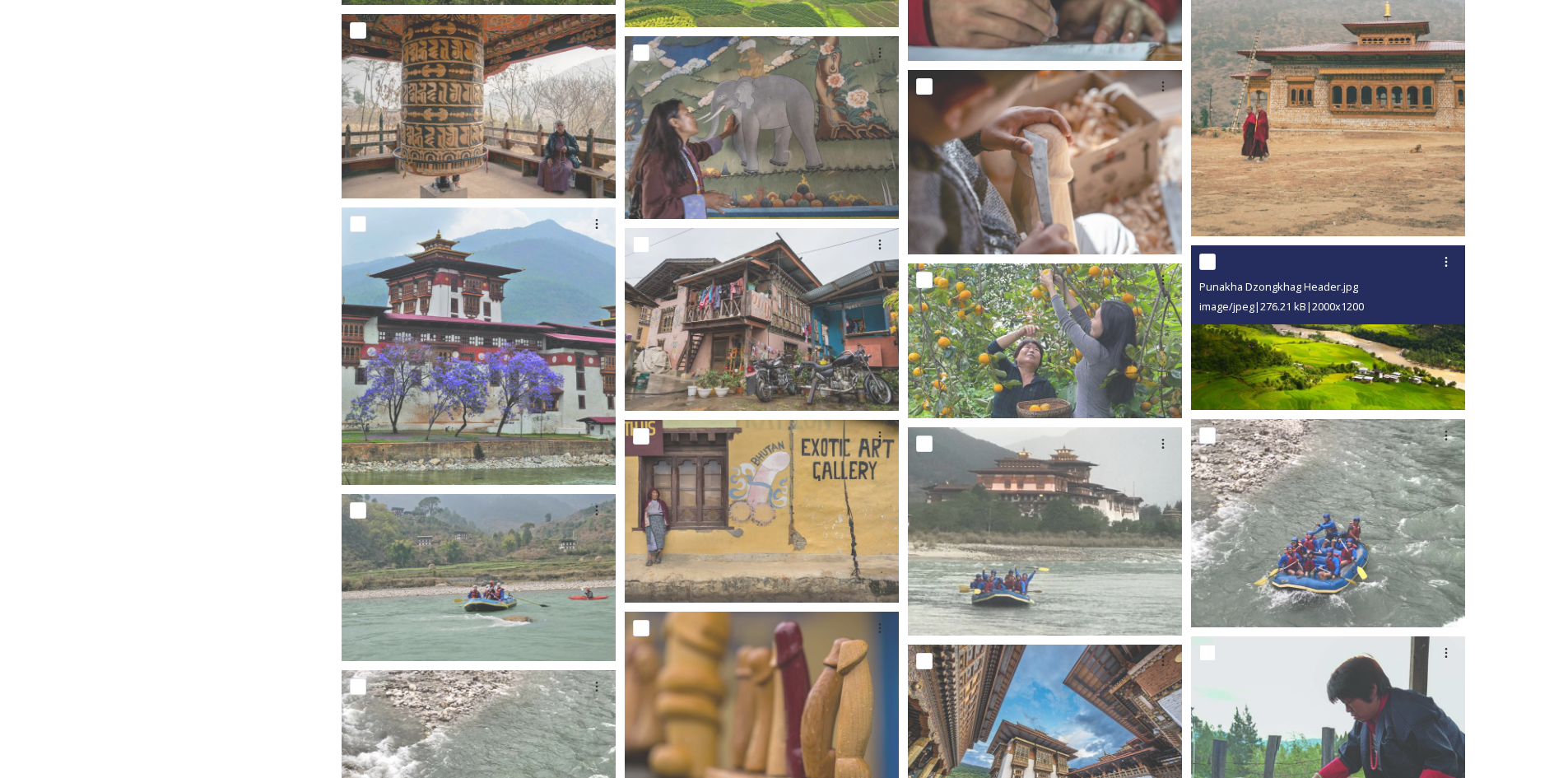
click at [1395, 351] on img at bounding box center [1328, 328] width 274 height 164
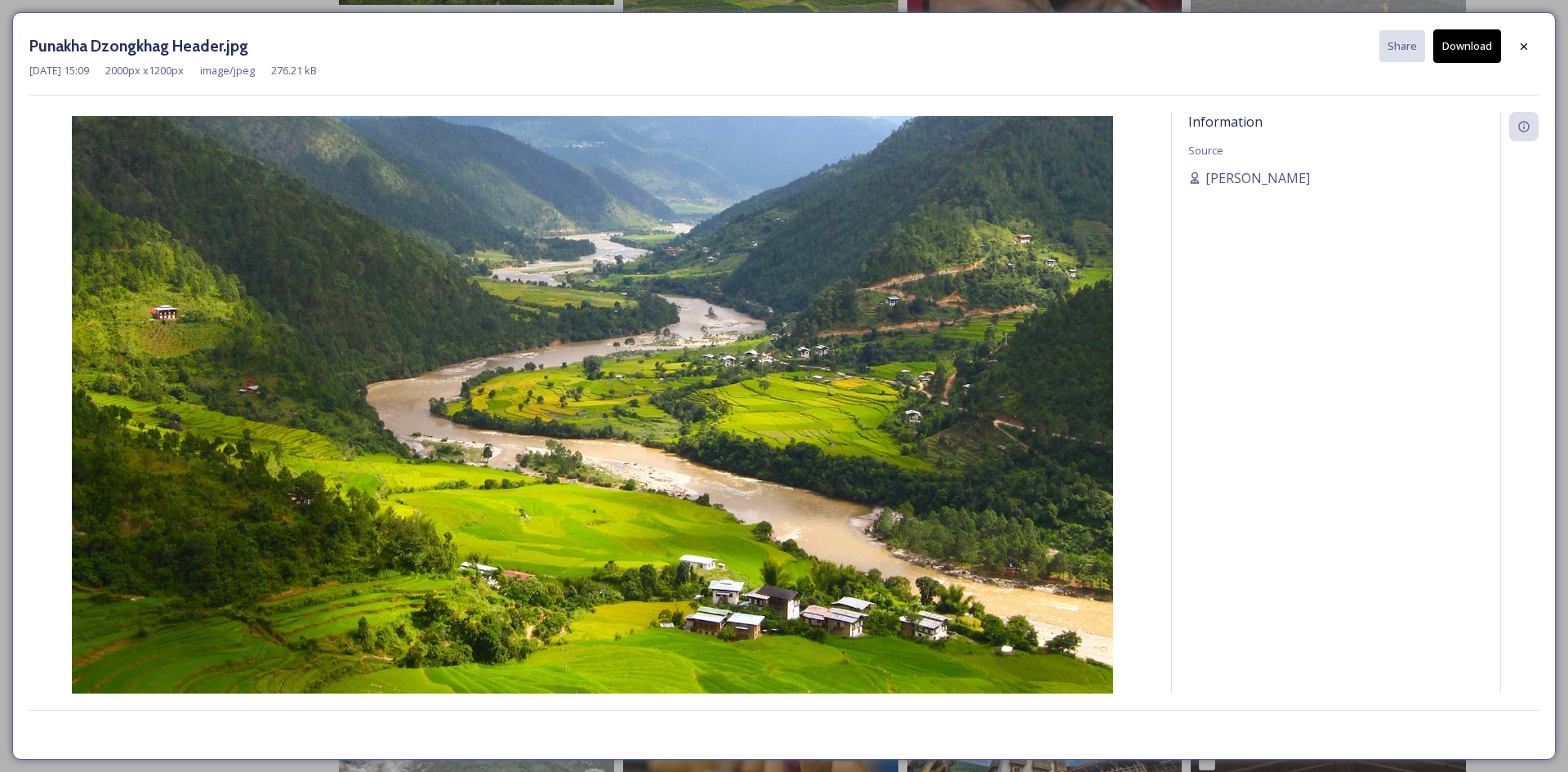
click at [1470, 45] on button "Download" at bounding box center [1466, 46] width 68 height 33
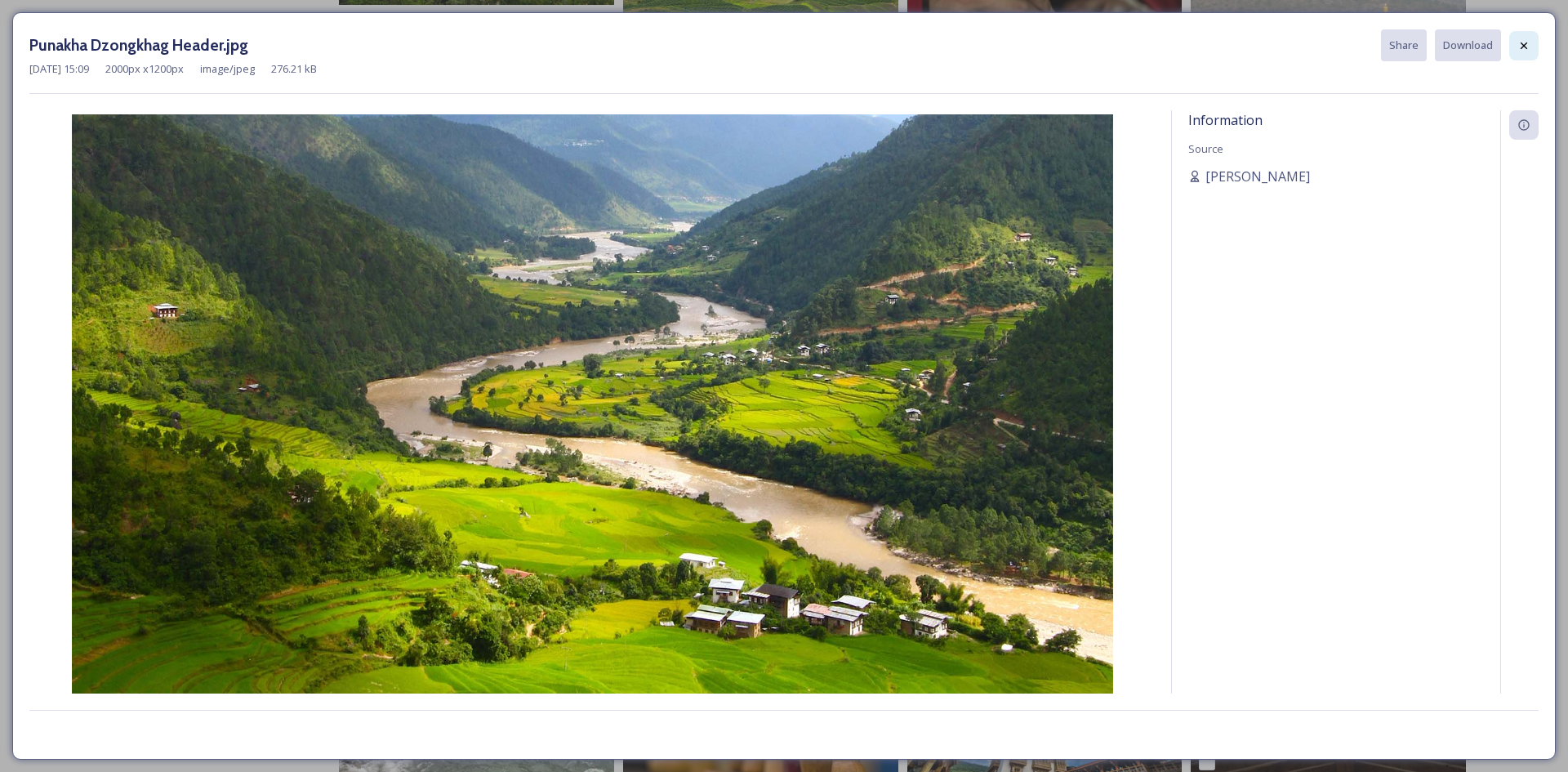
click at [1521, 40] on icon at bounding box center [1524, 45] width 13 height 13
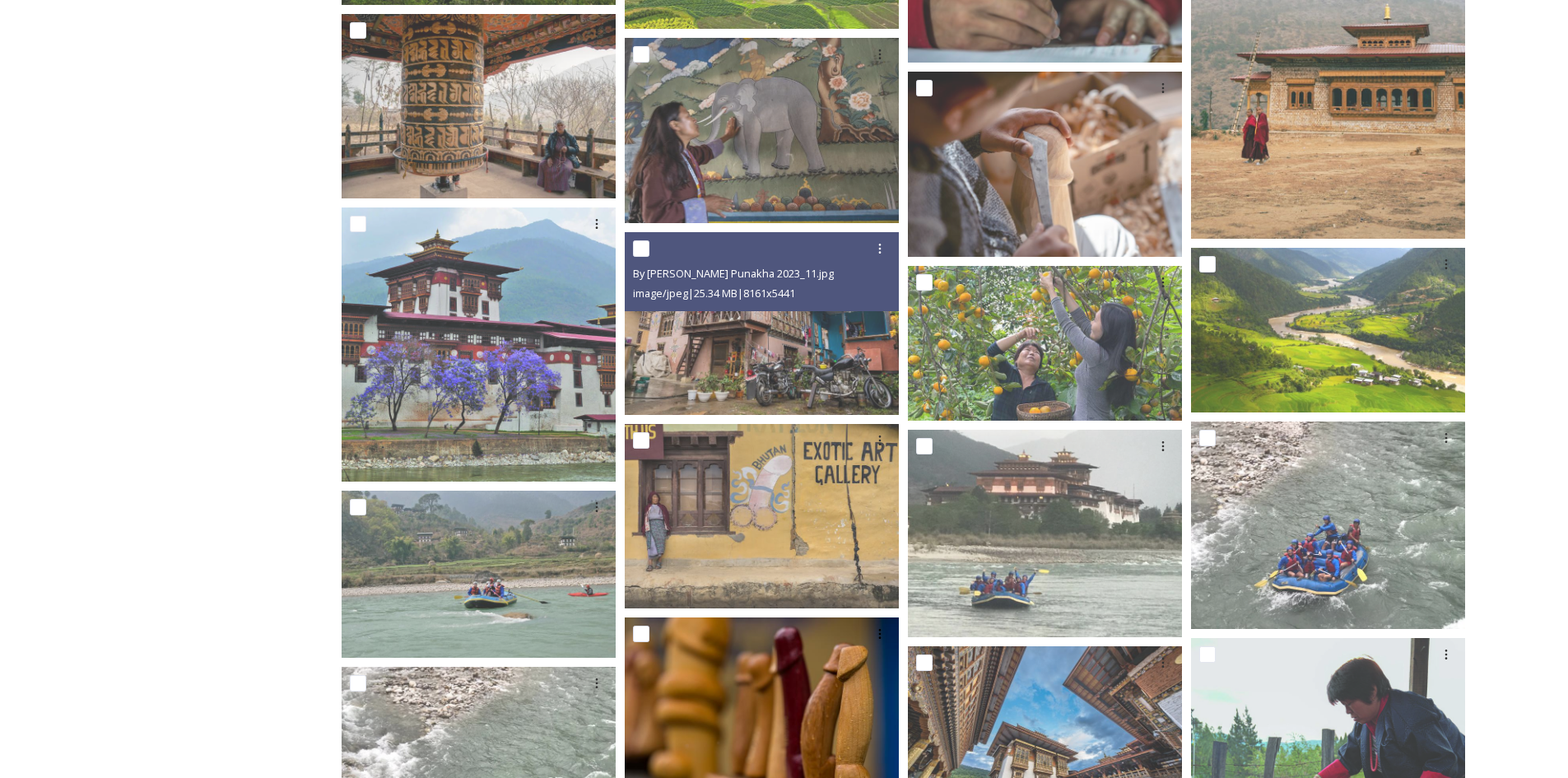
scroll to position [5431, 0]
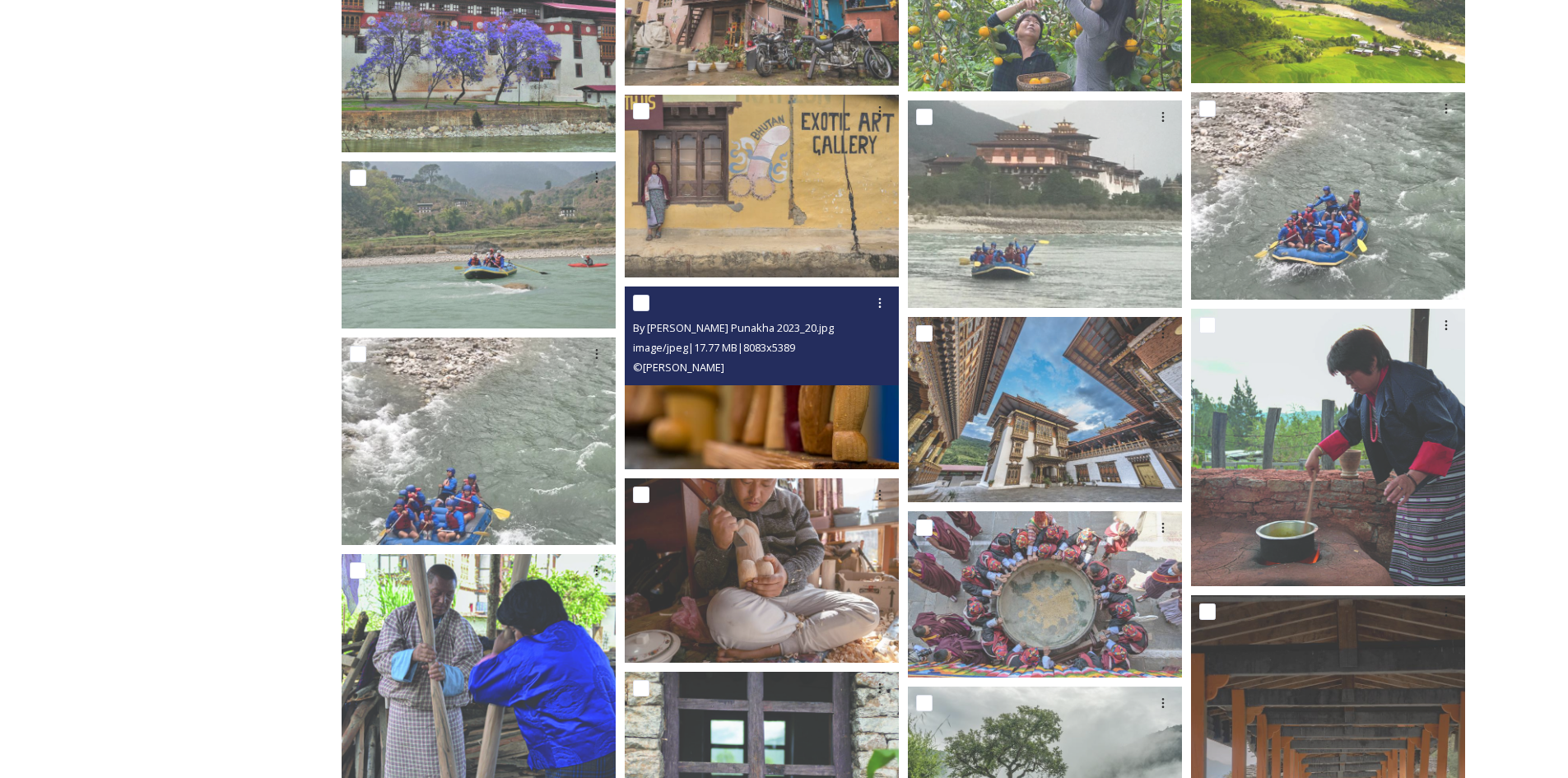
click at [733, 408] on img at bounding box center [762, 377] width 274 height 183
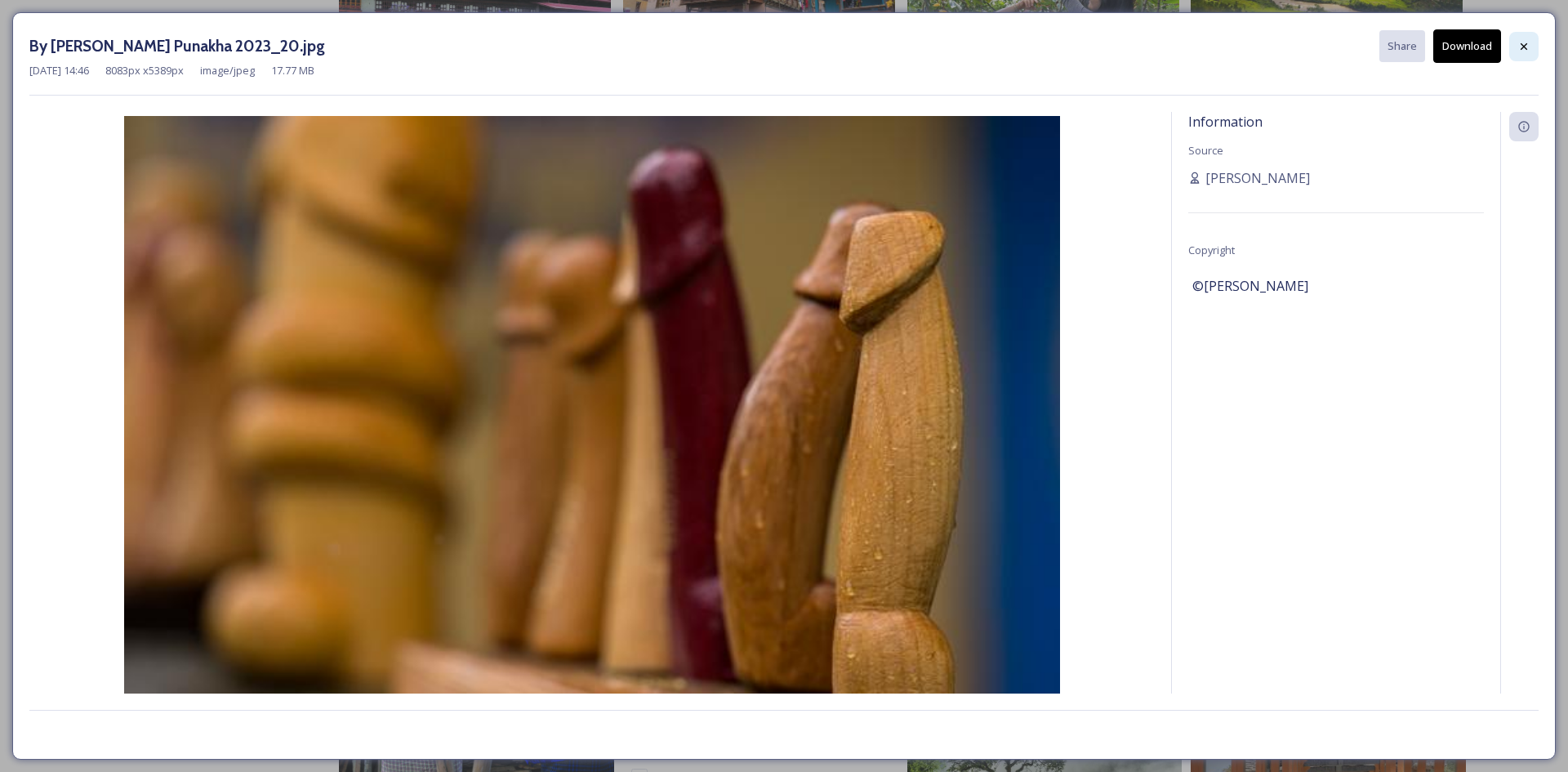
click at [1519, 53] on div at bounding box center [1524, 46] width 30 height 30
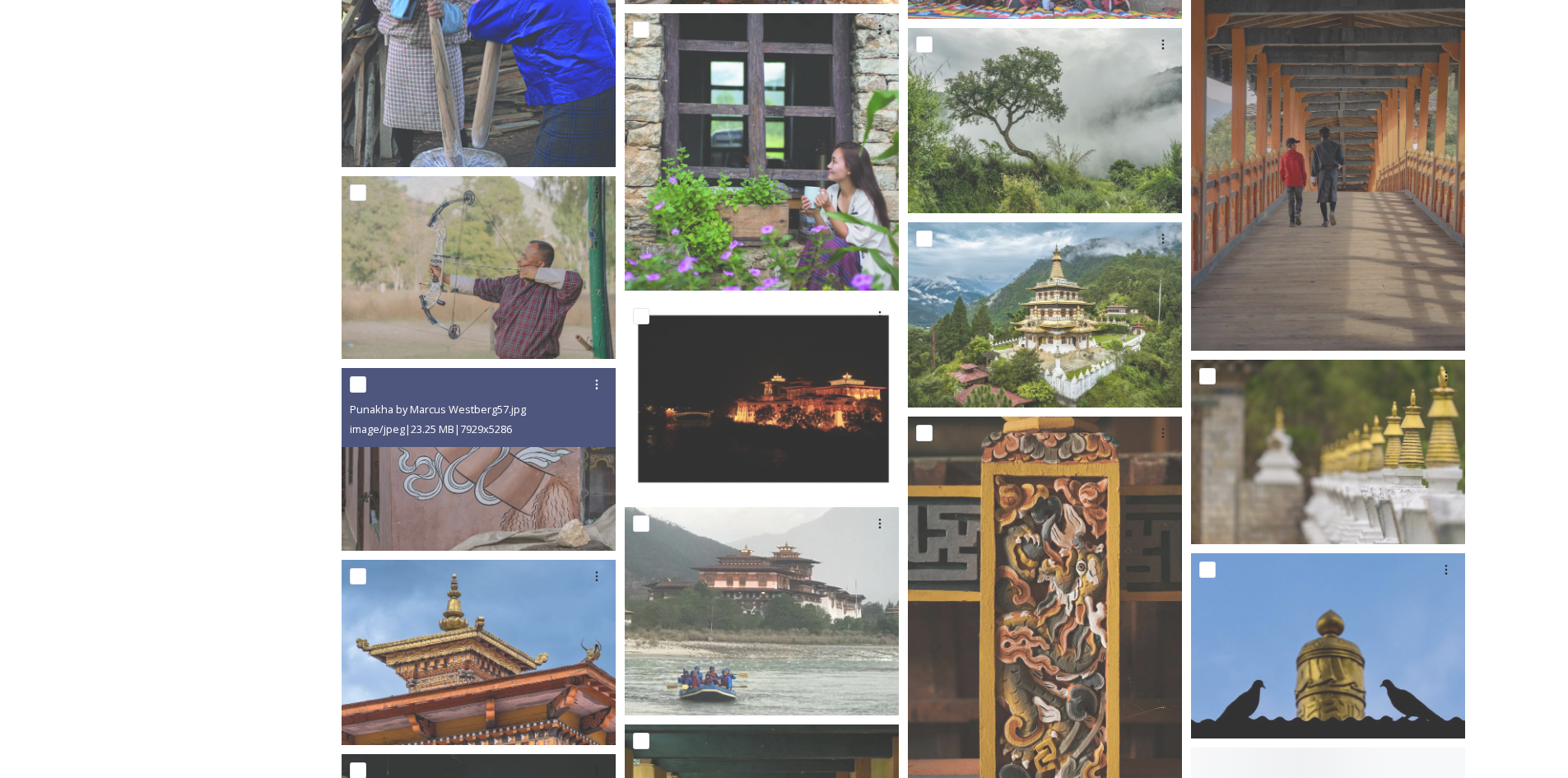
scroll to position [6254, 0]
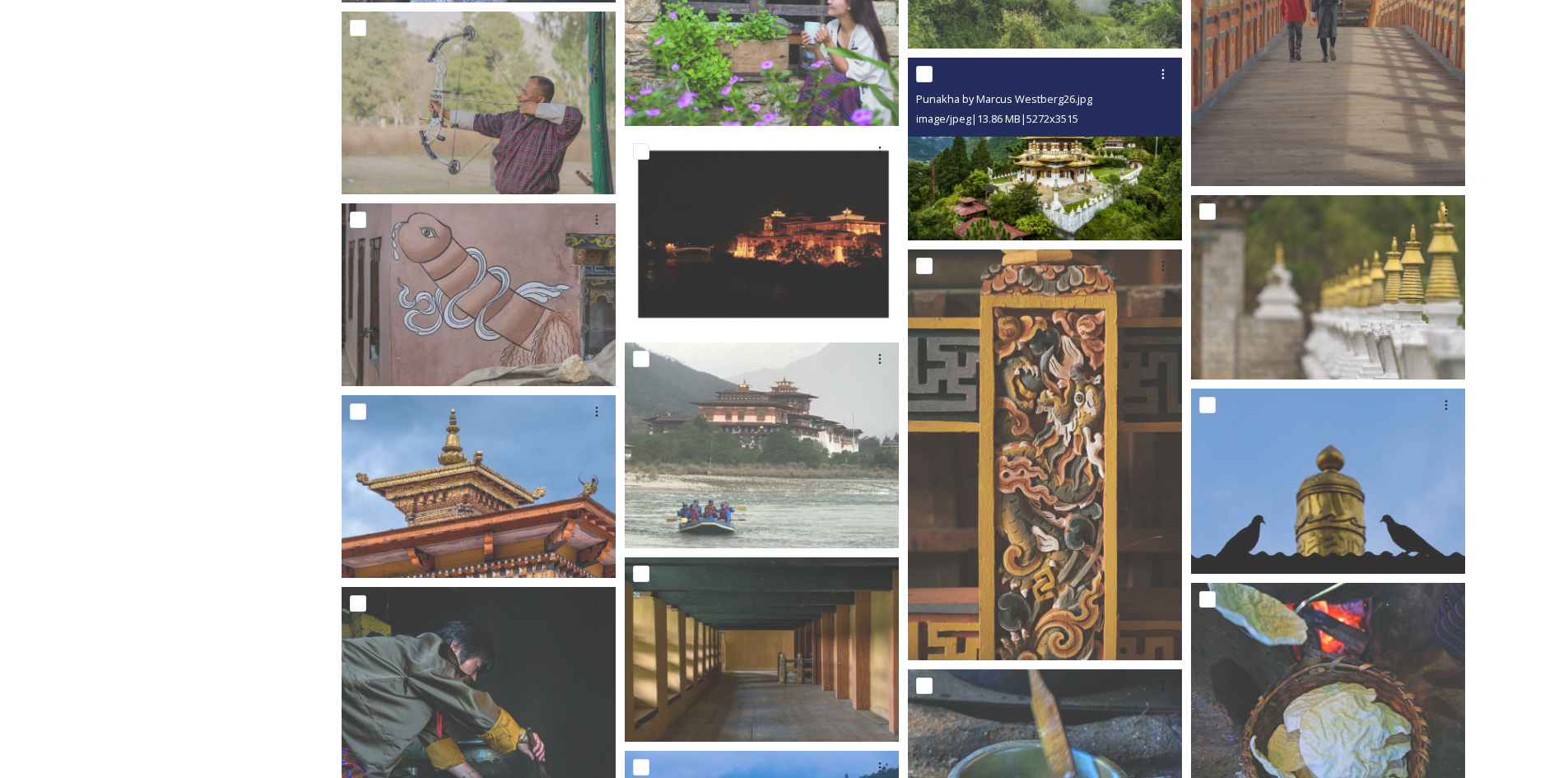
click at [1043, 190] on img at bounding box center [1045, 149] width 274 height 183
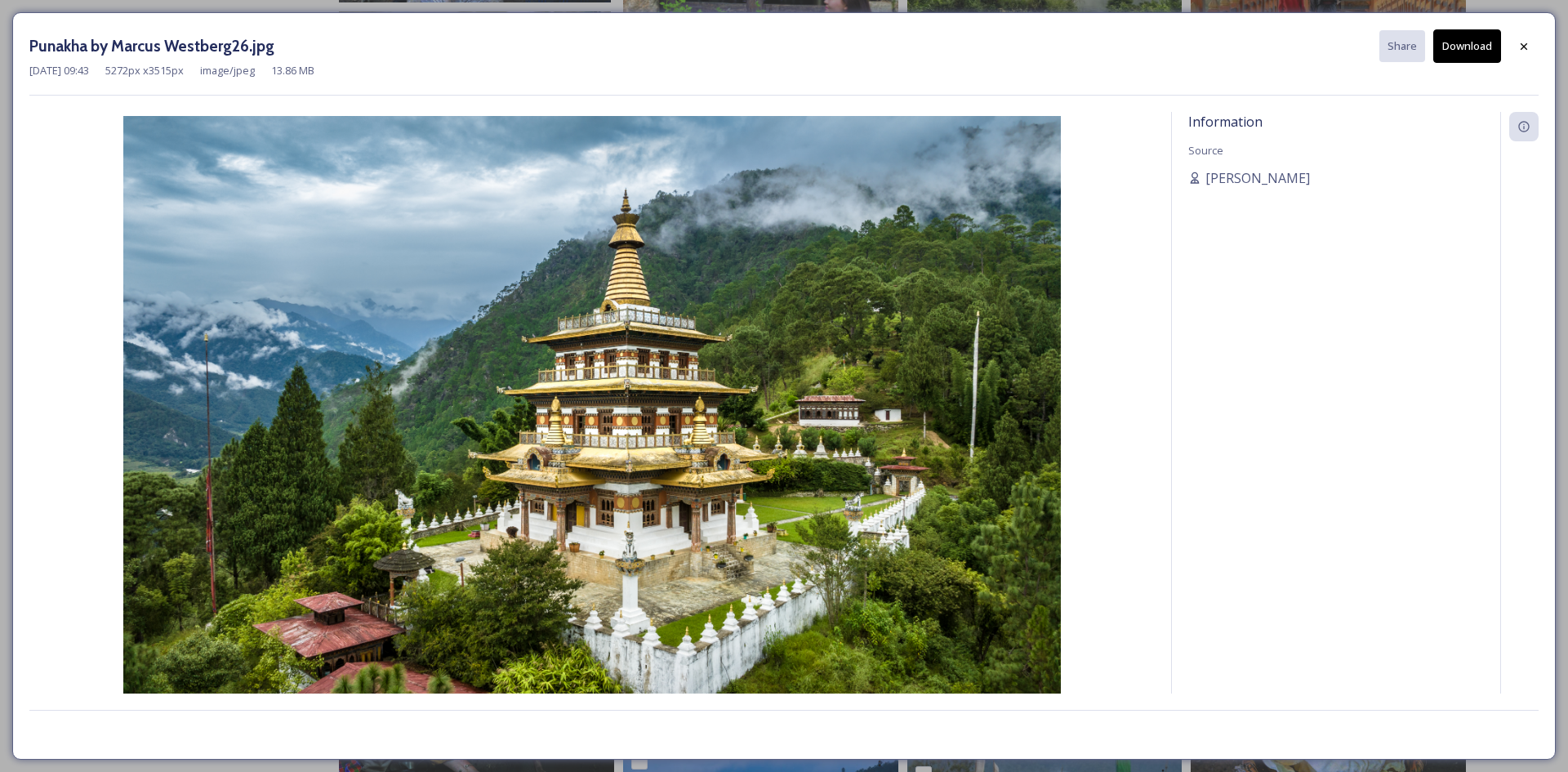
click at [1461, 50] on button "Download" at bounding box center [1466, 46] width 68 height 33
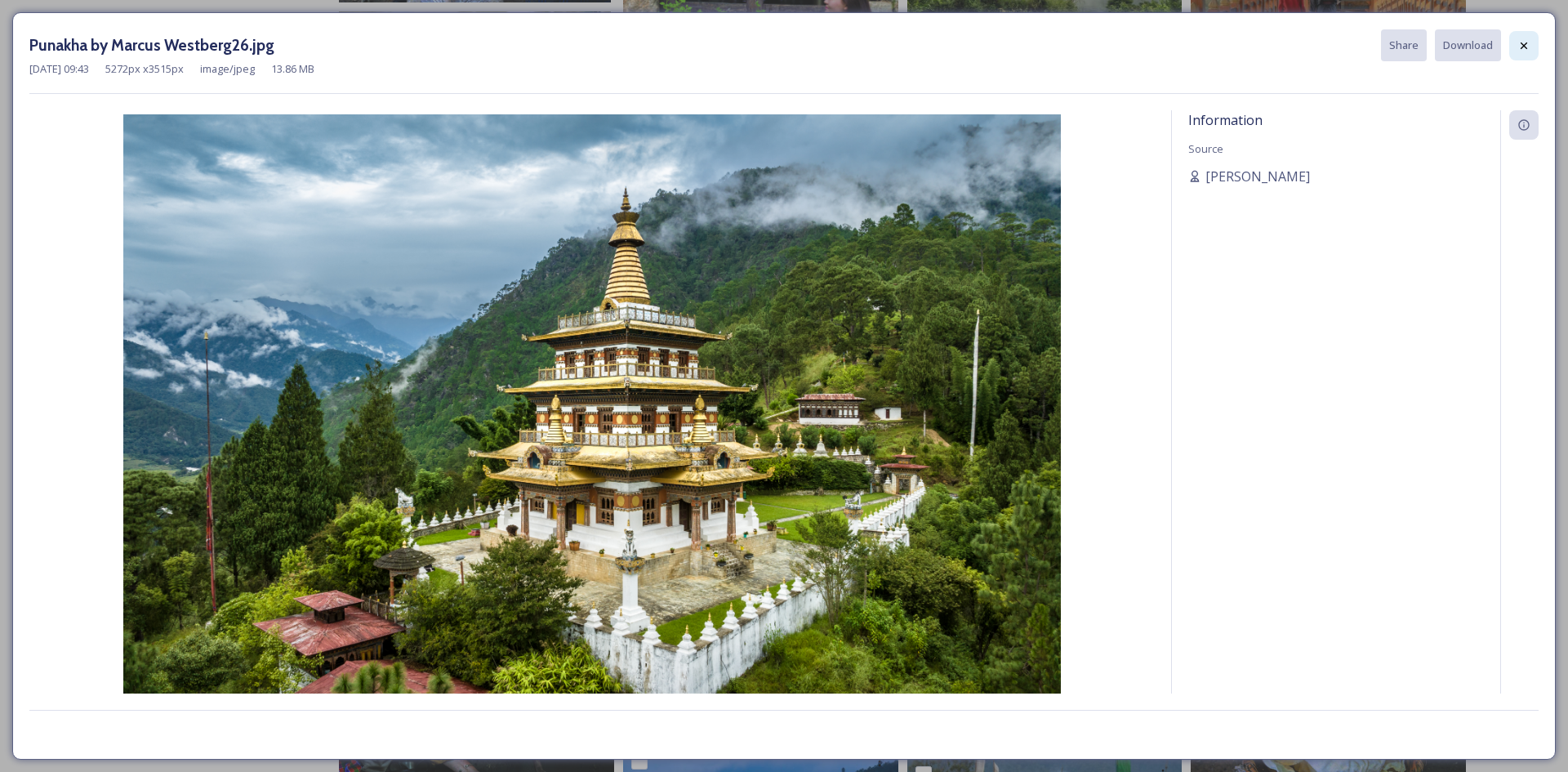
click at [1524, 44] on icon at bounding box center [1524, 45] width 13 height 13
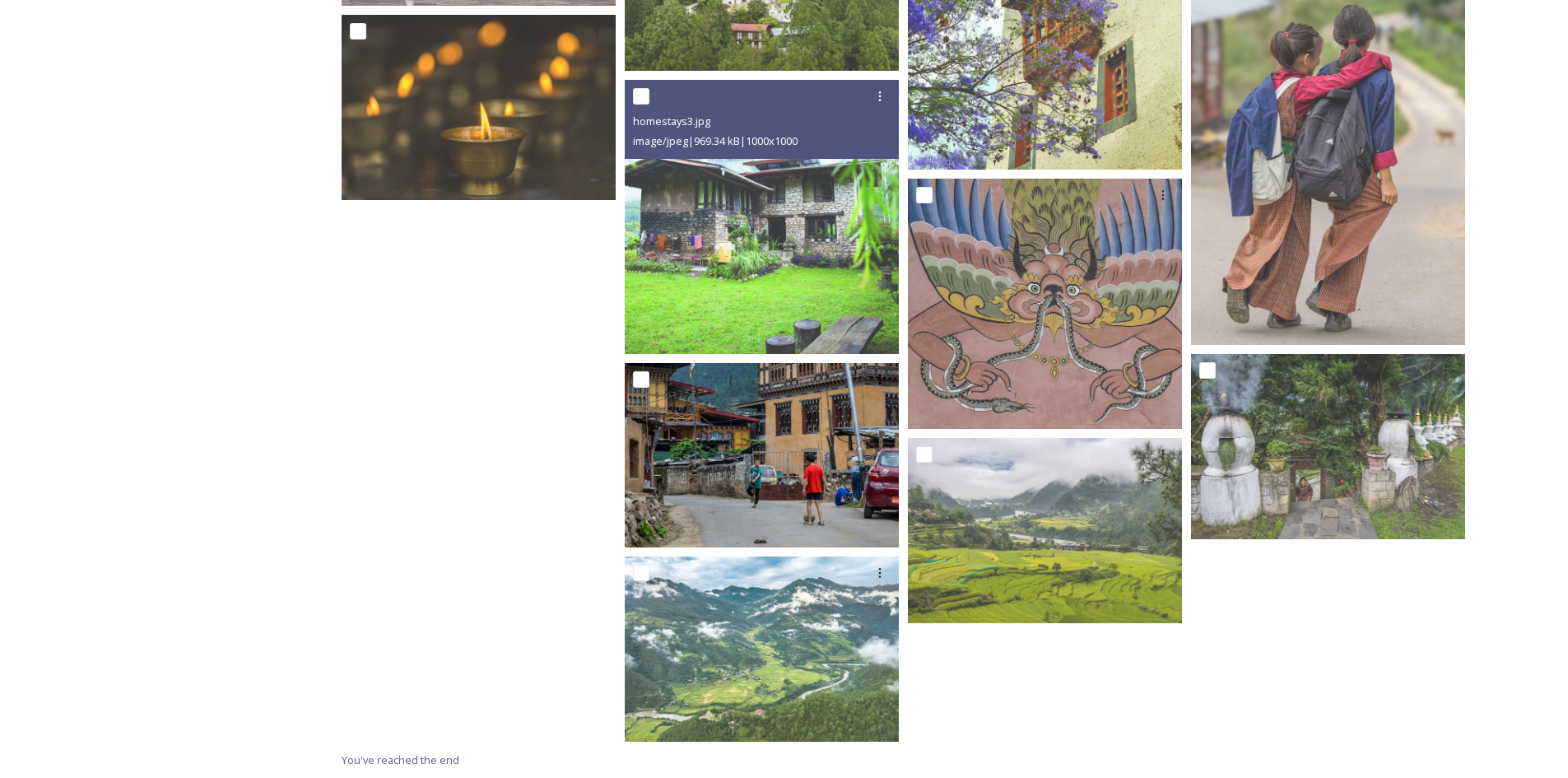
scroll to position [8552, 0]
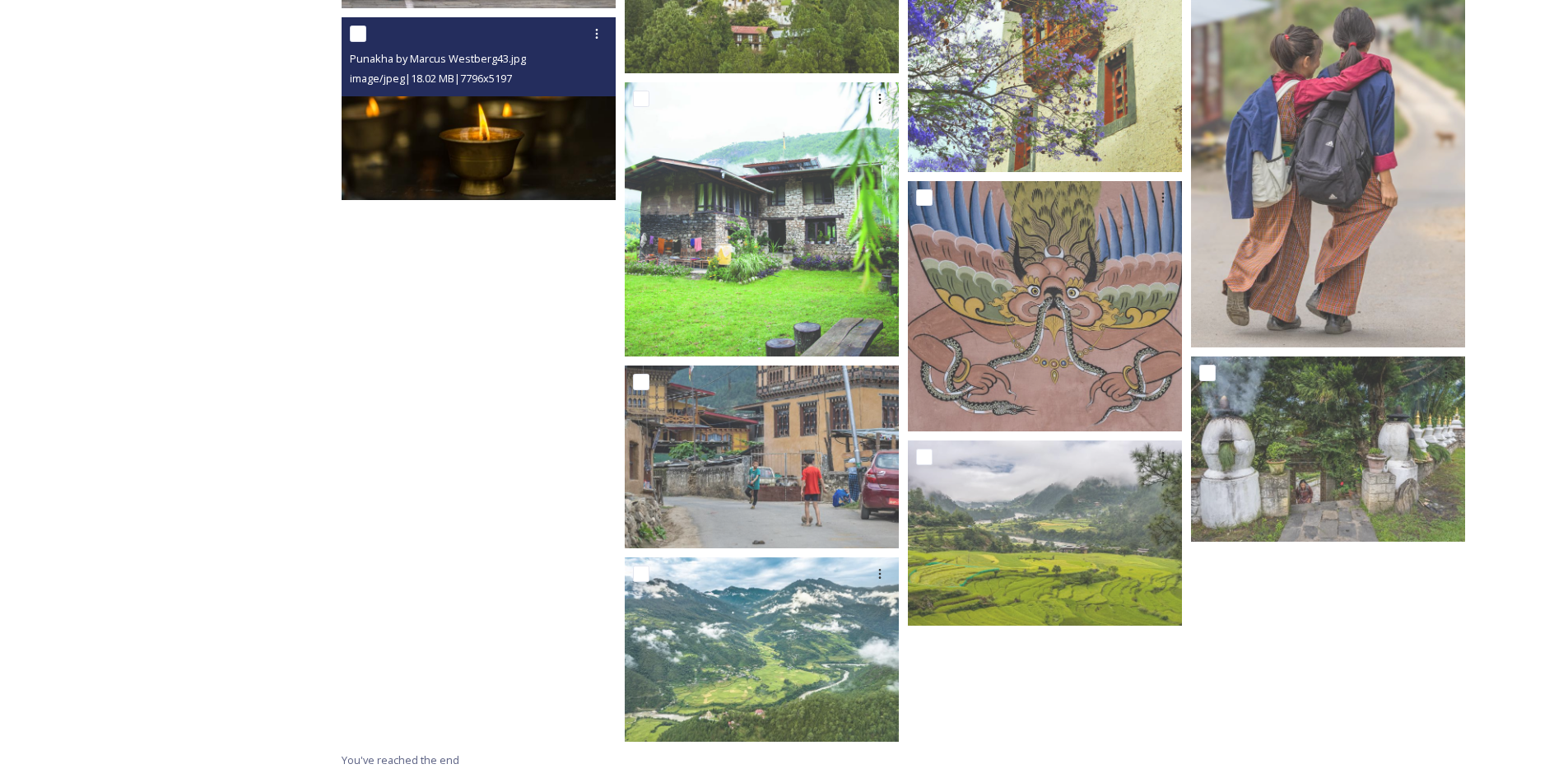
click at [430, 148] on img at bounding box center [478, 109] width 274 height 183
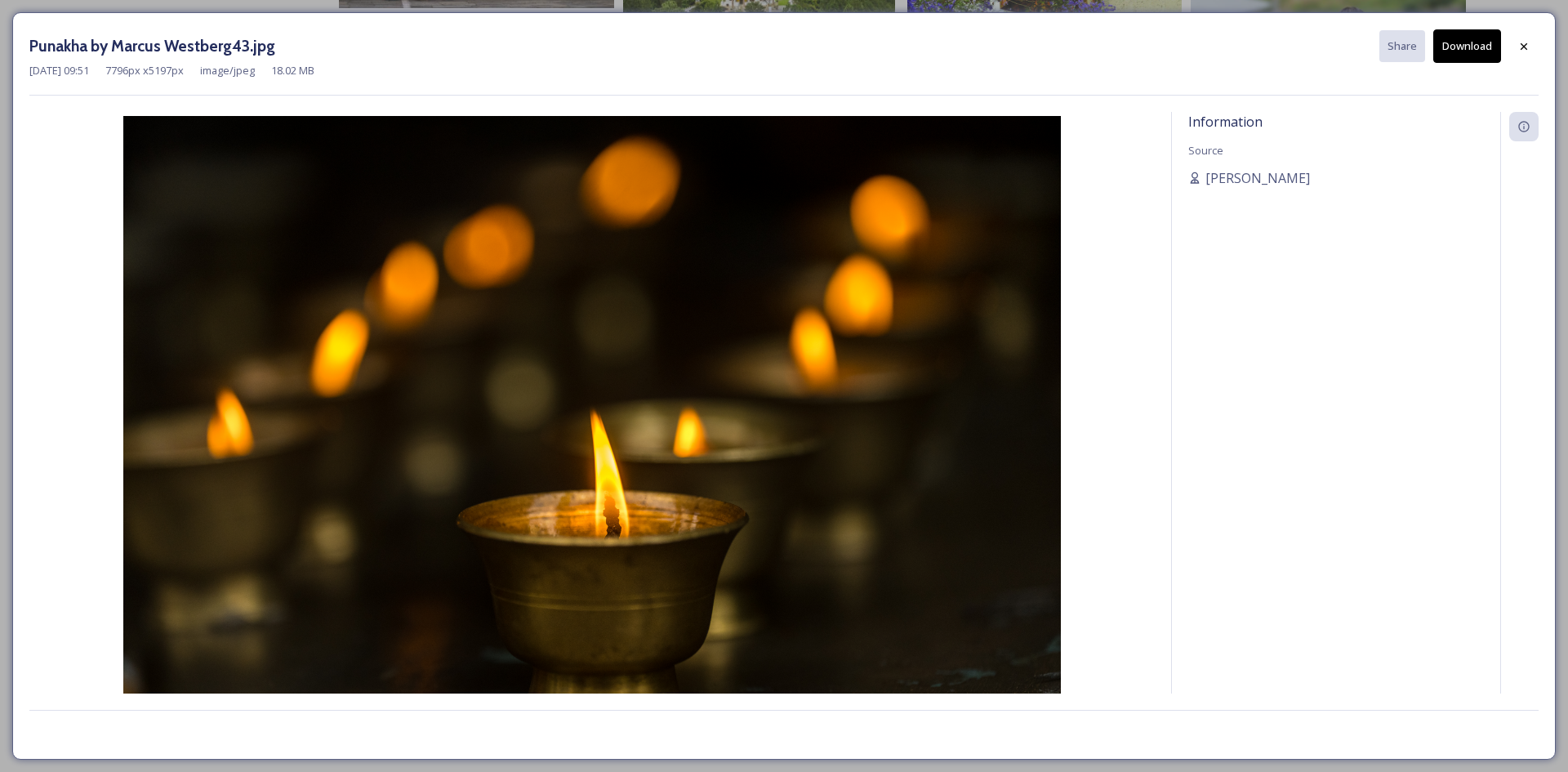
click at [1457, 44] on button "Download" at bounding box center [1466, 46] width 68 height 33
click at [1521, 45] on icon at bounding box center [1524, 46] width 13 height 13
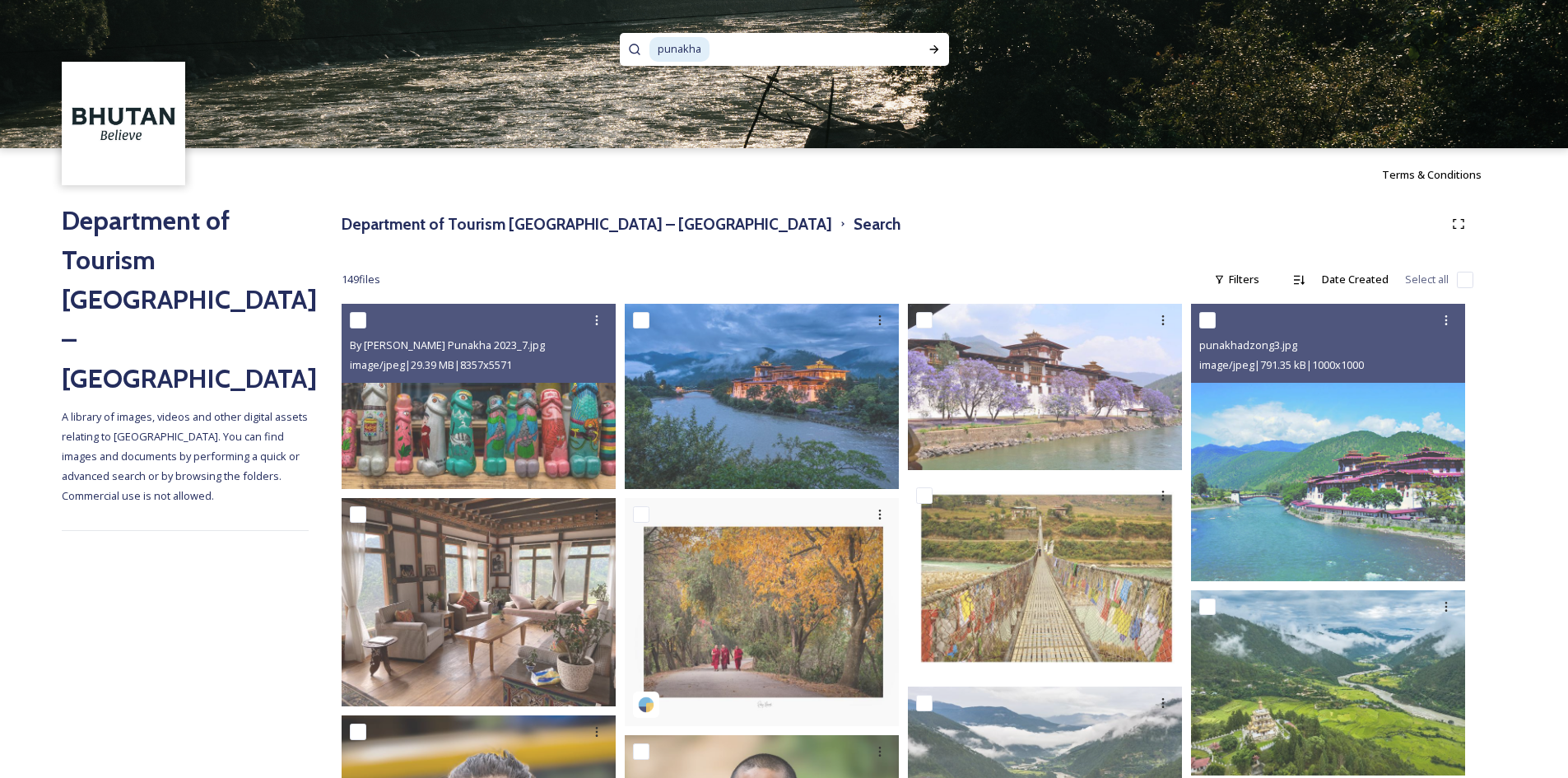
click at [703, 49] on span "punakha" at bounding box center [679, 50] width 60 height 24
click at [934, 45] on icon at bounding box center [934, 50] width 13 height 13
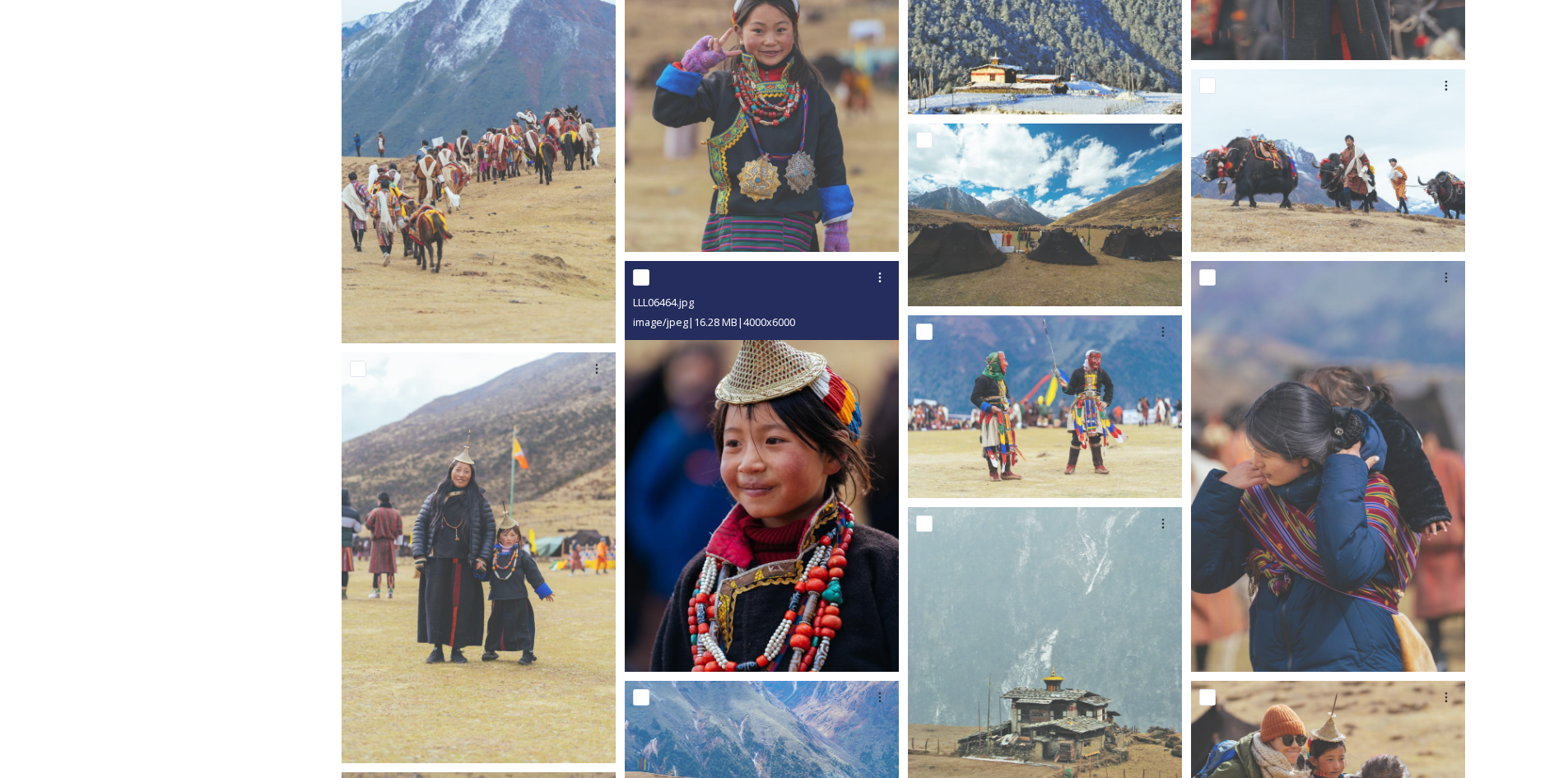
scroll to position [658, 0]
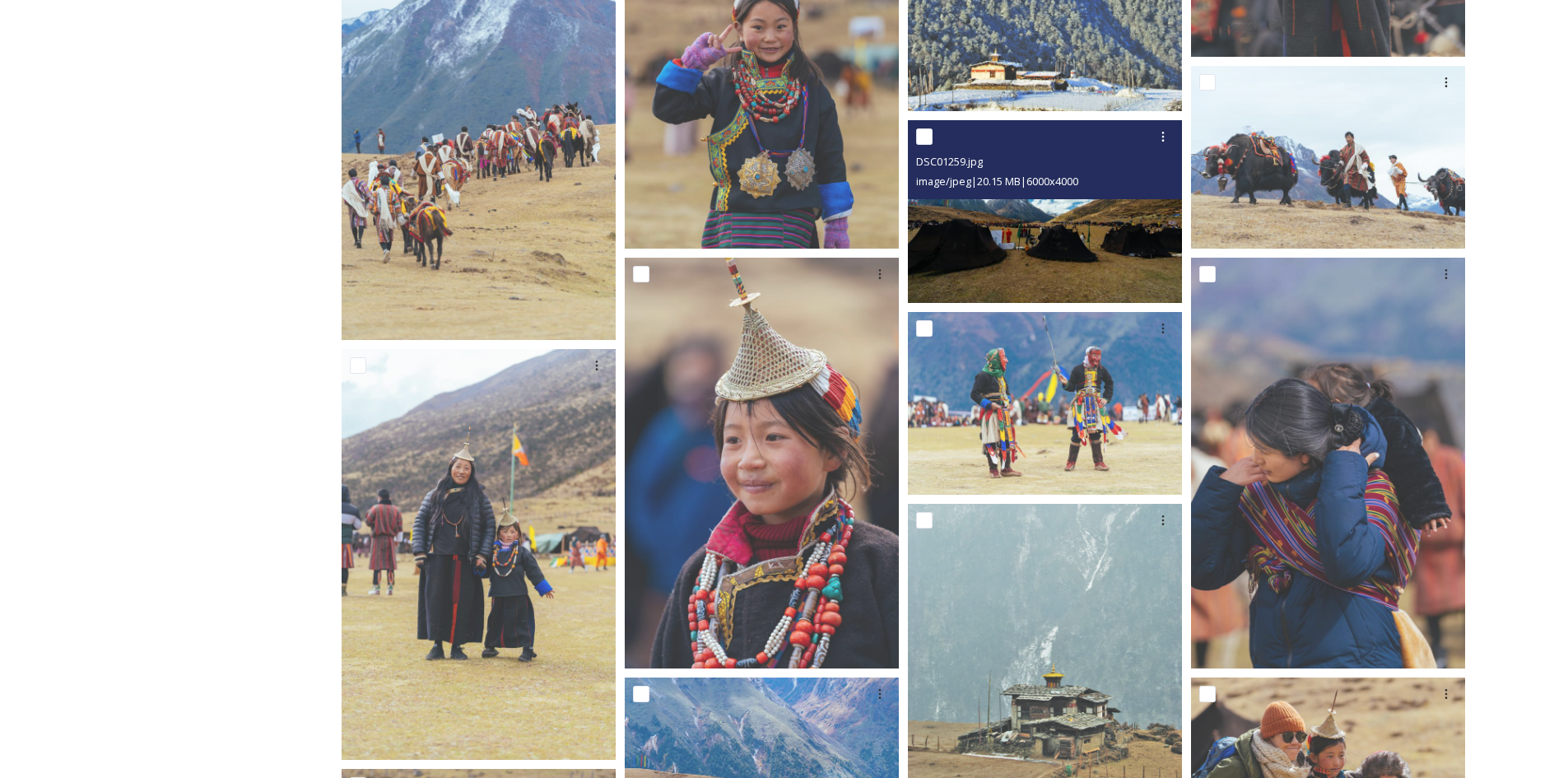
click at [1029, 232] on img at bounding box center [1045, 212] width 274 height 183
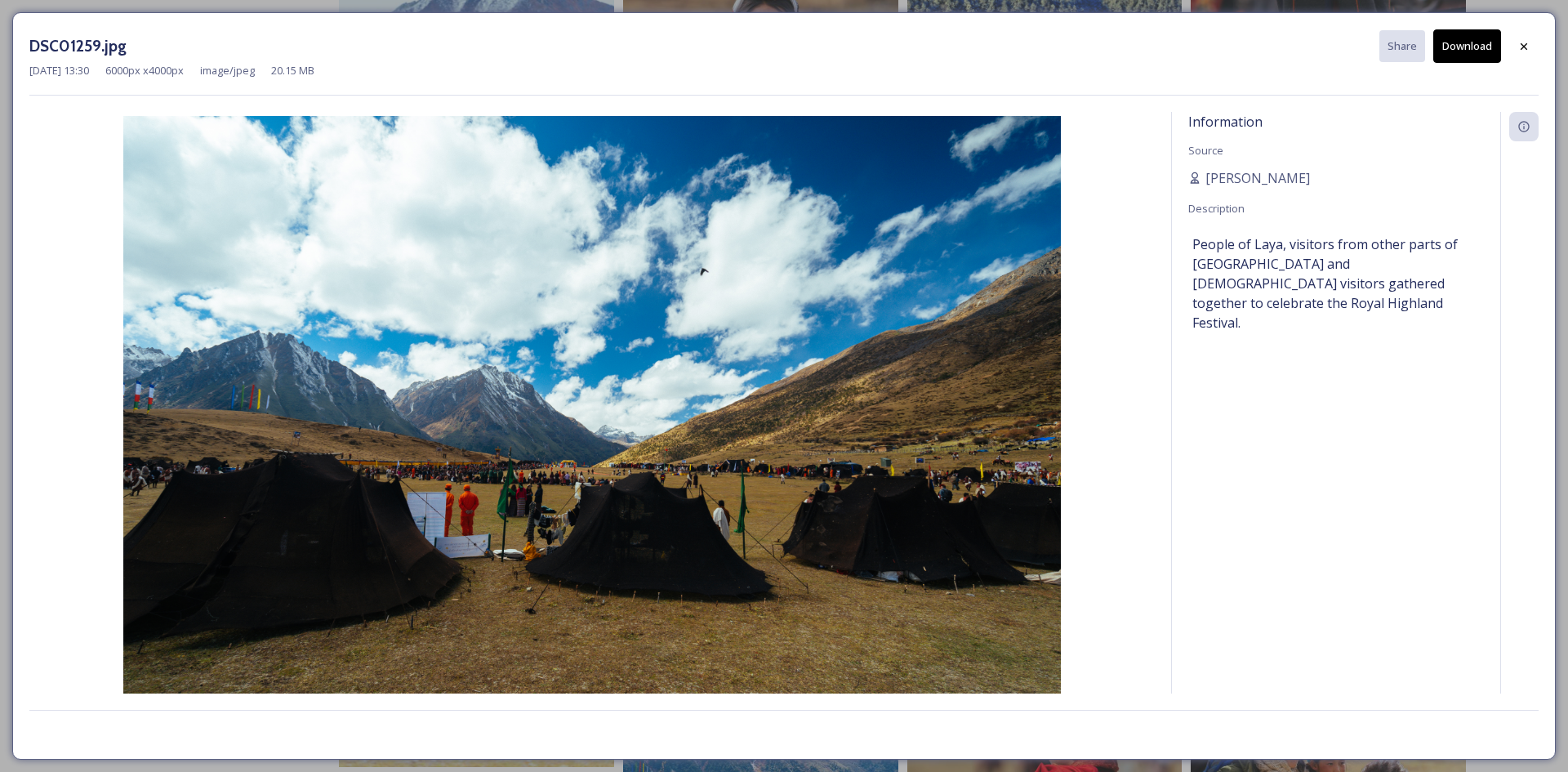
click at [1476, 51] on button "Download" at bounding box center [1466, 46] width 68 height 33
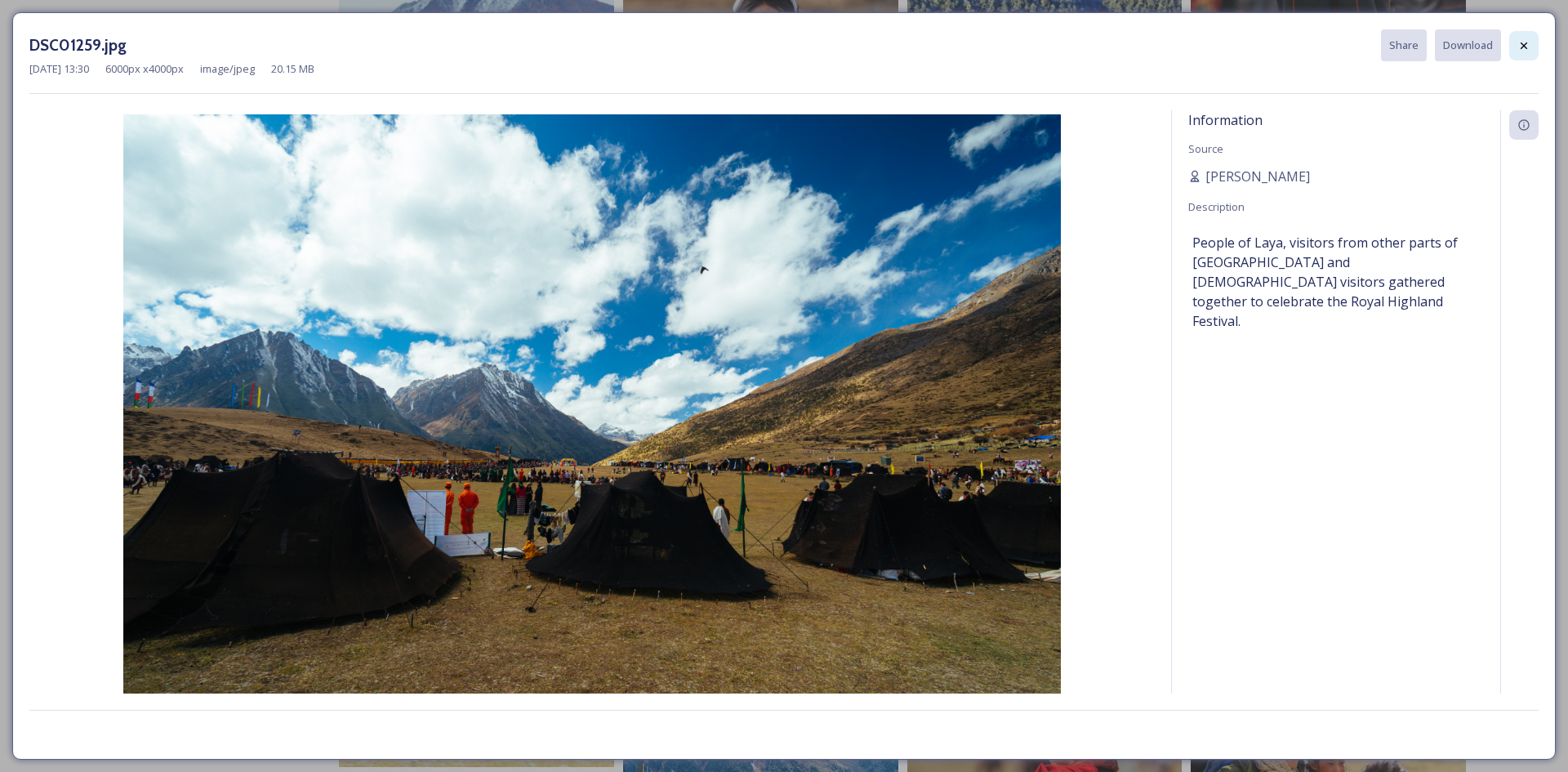
click at [1525, 49] on icon at bounding box center [1524, 45] width 13 height 13
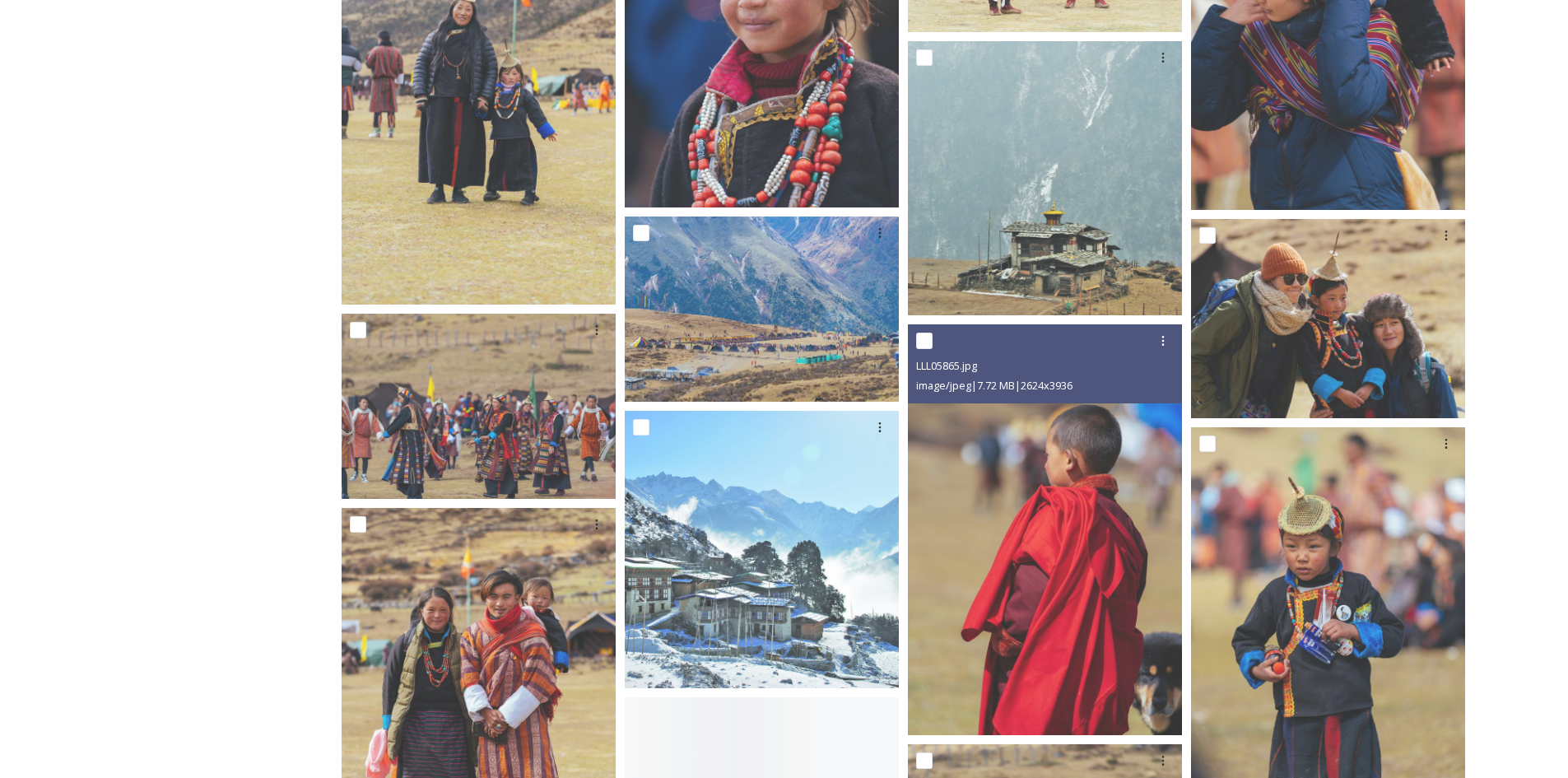
scroll to position [1153, 0]
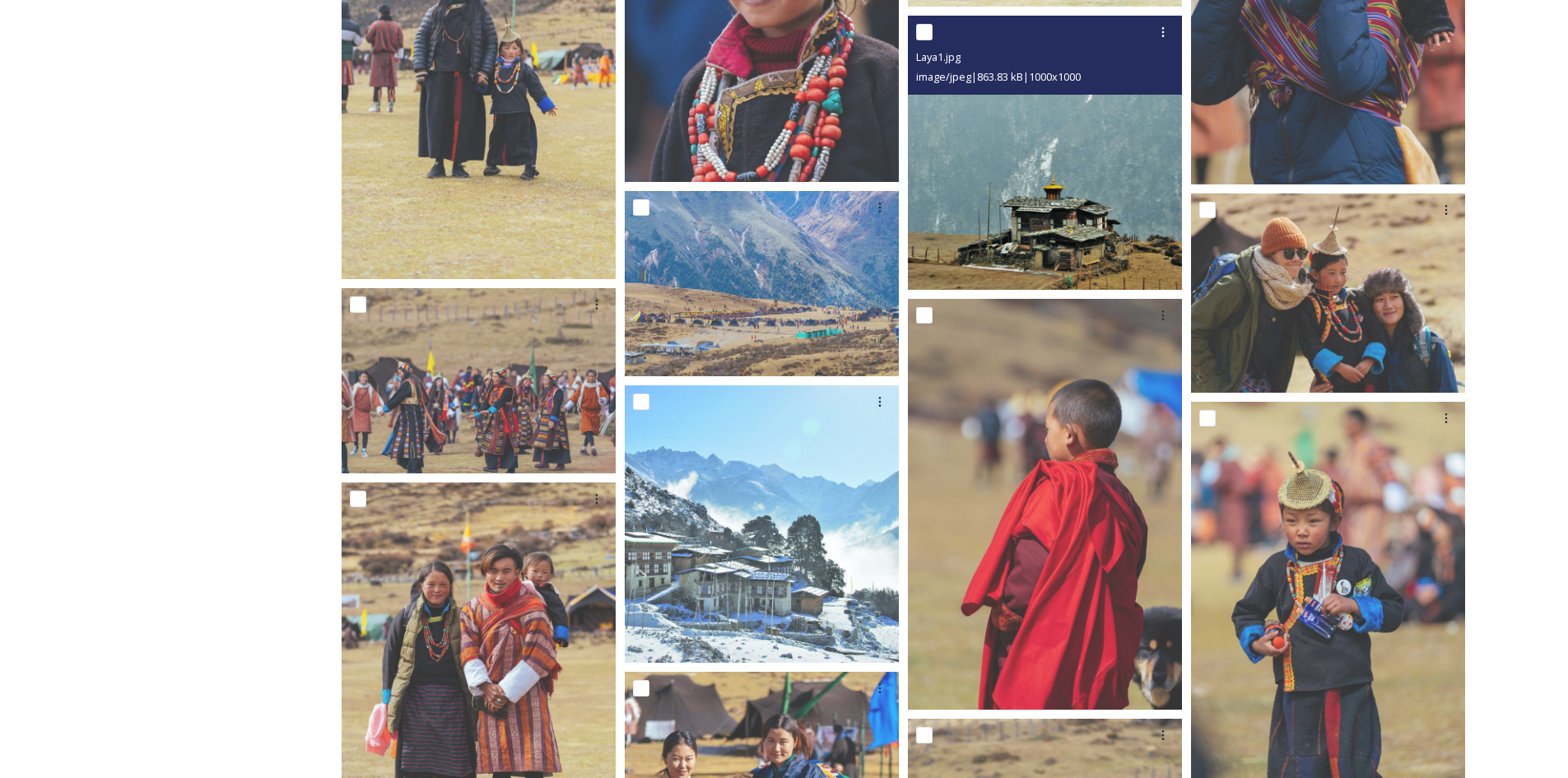
click at [1042, 196] on img at bounding box center [1045, 152] width 274 height 274
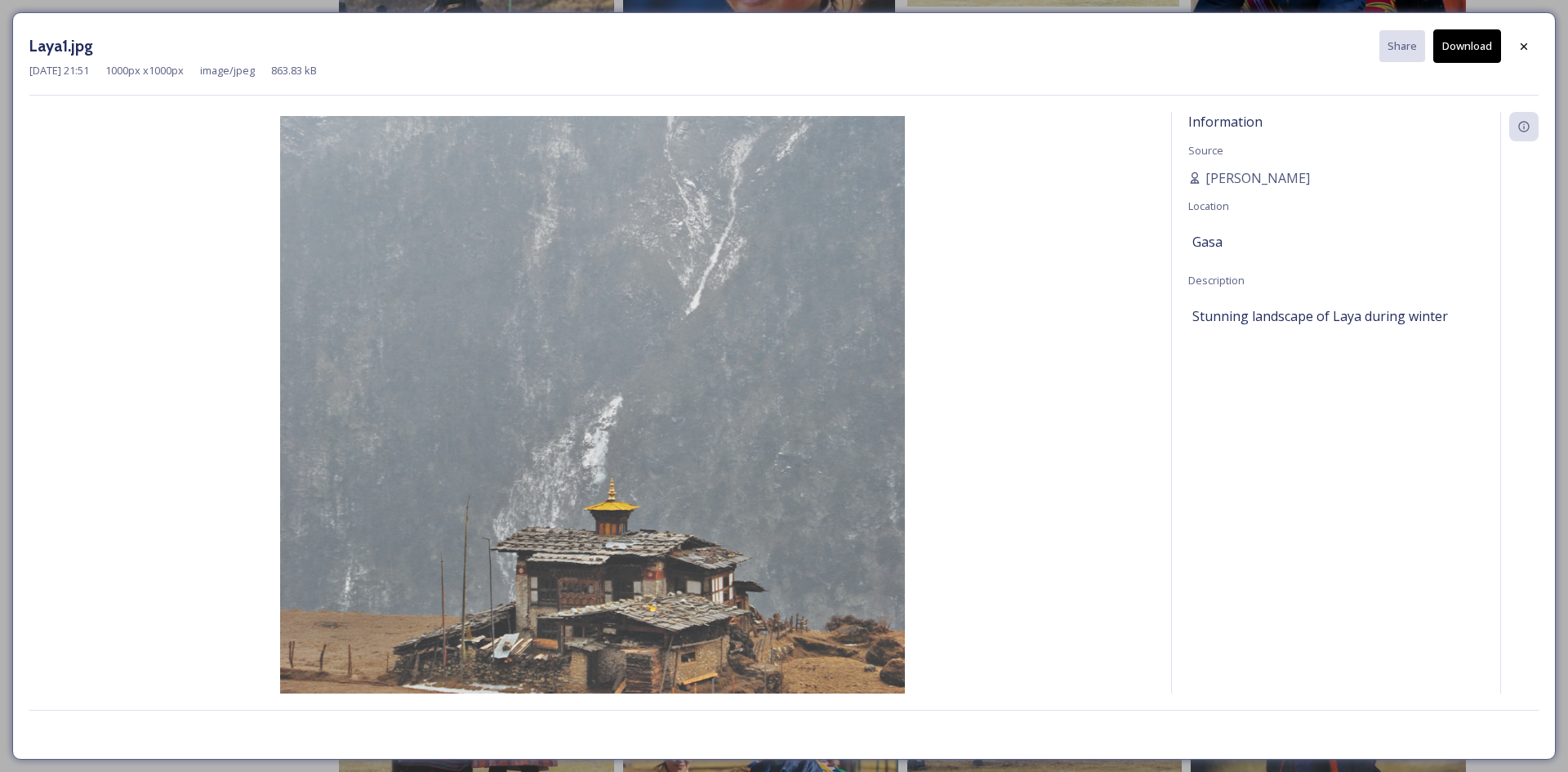
drag, startPoint x: 1521, startPoint y: 44, endPoint x: 1182, endPoint y: 92, distance: 342.4
click at [1521, 44] on icon at bounding box center [1524, 46] width 13 height 13
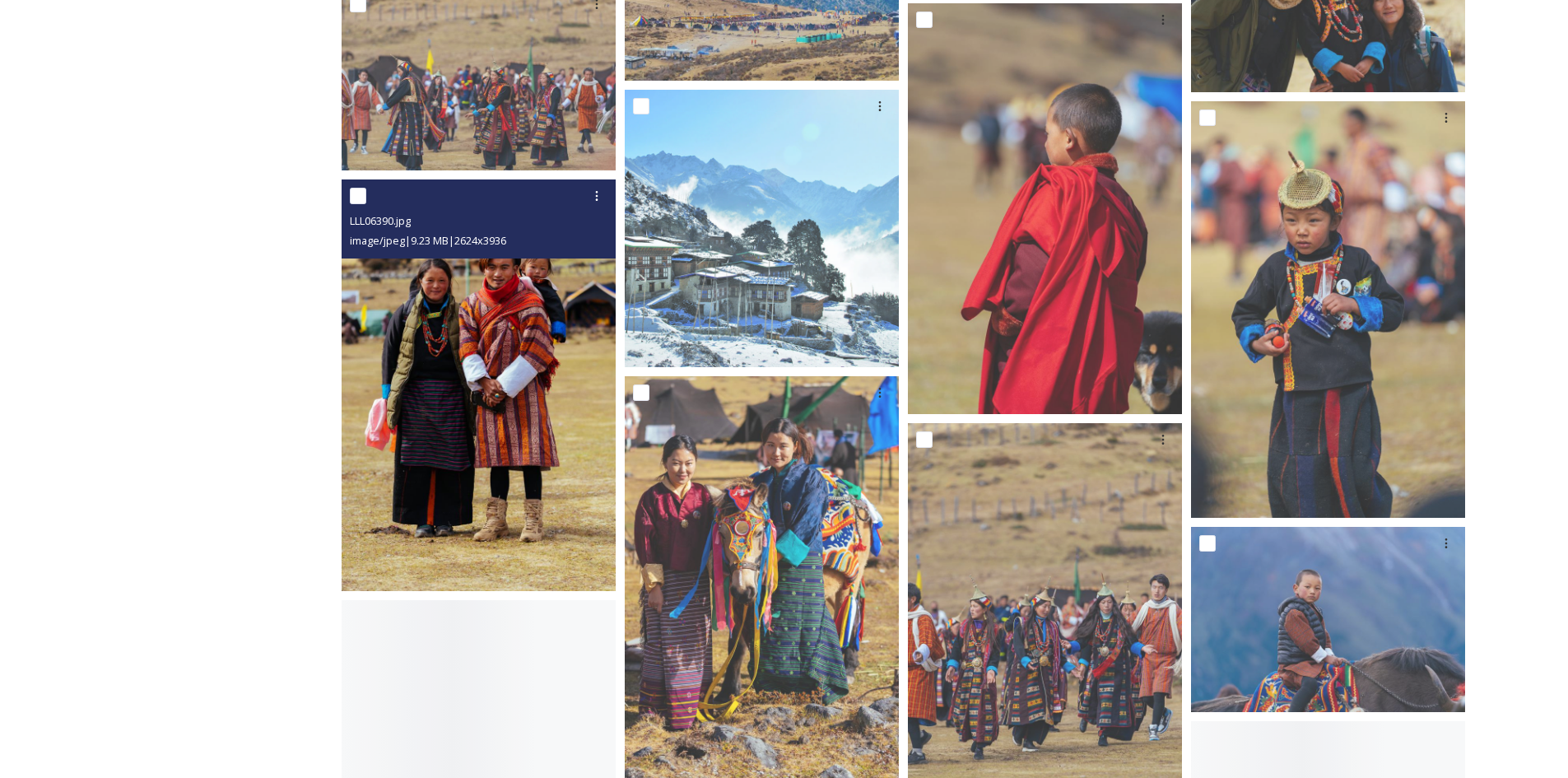
scroll to position [1481, 0]
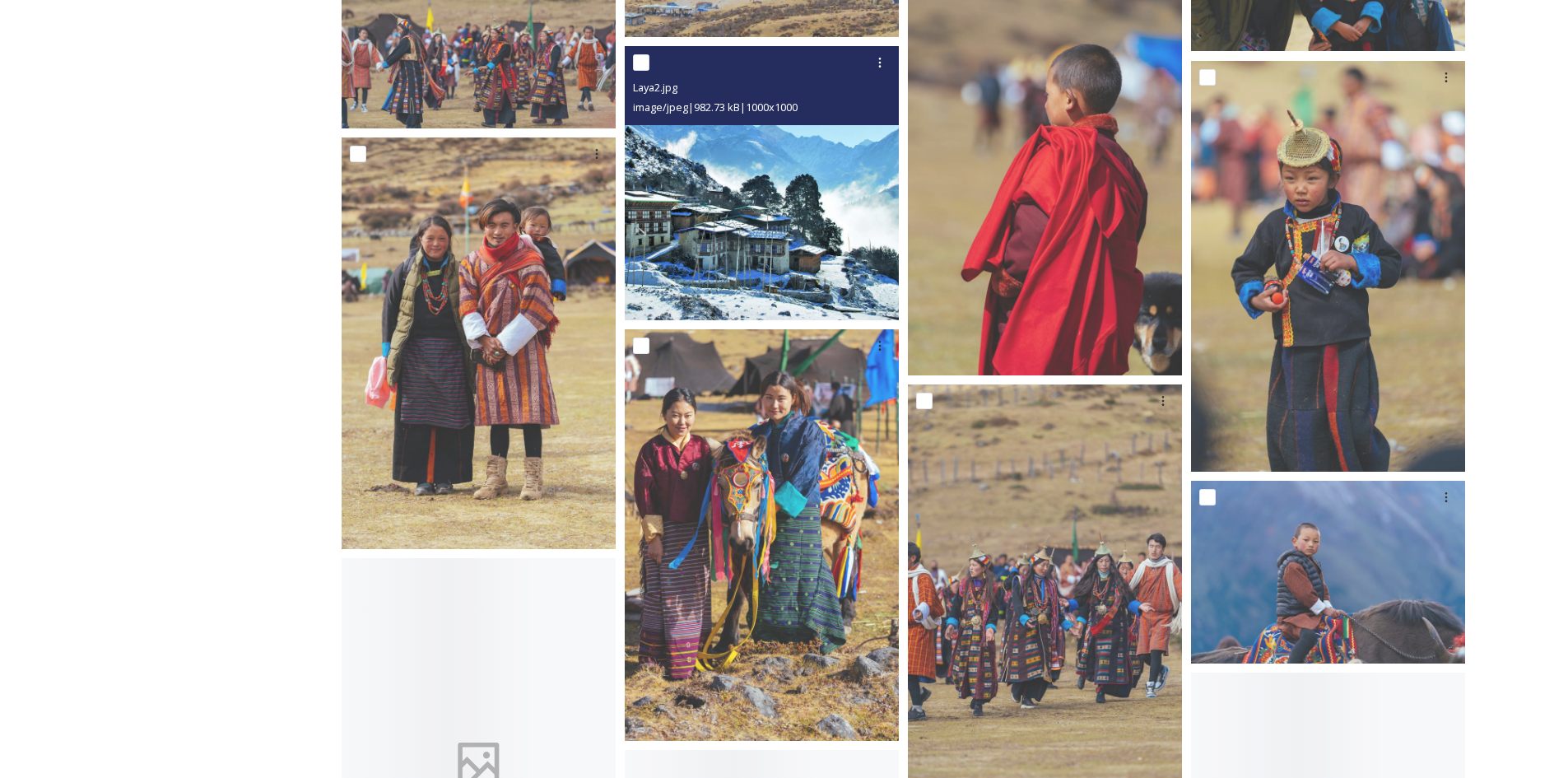
click at [718, 297] on img at bounding box center [762, 182] width 274 height 274
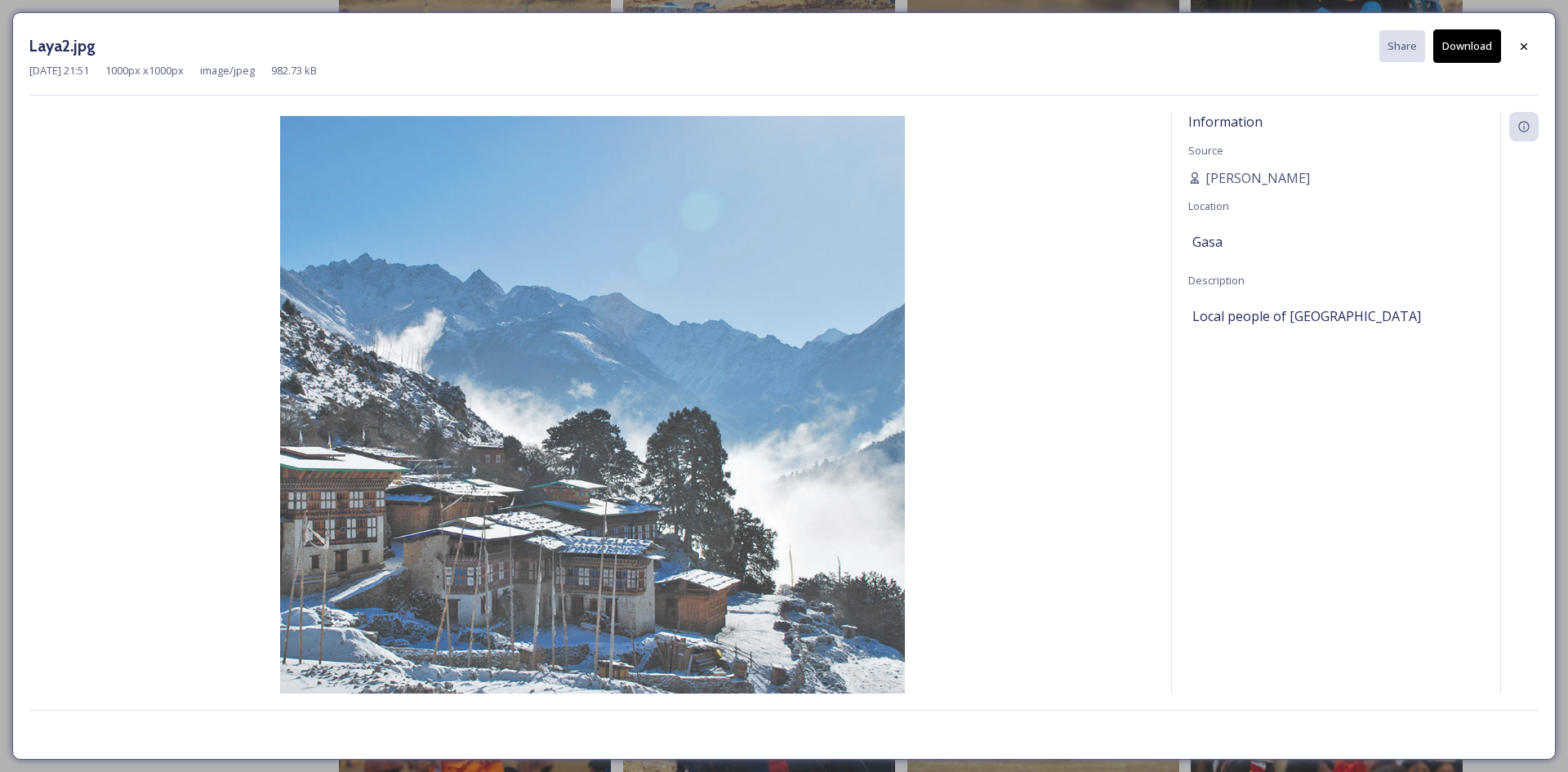
click at [1465, 45] on button "Download" at bounding box center [1466, 46] width 68 height 33
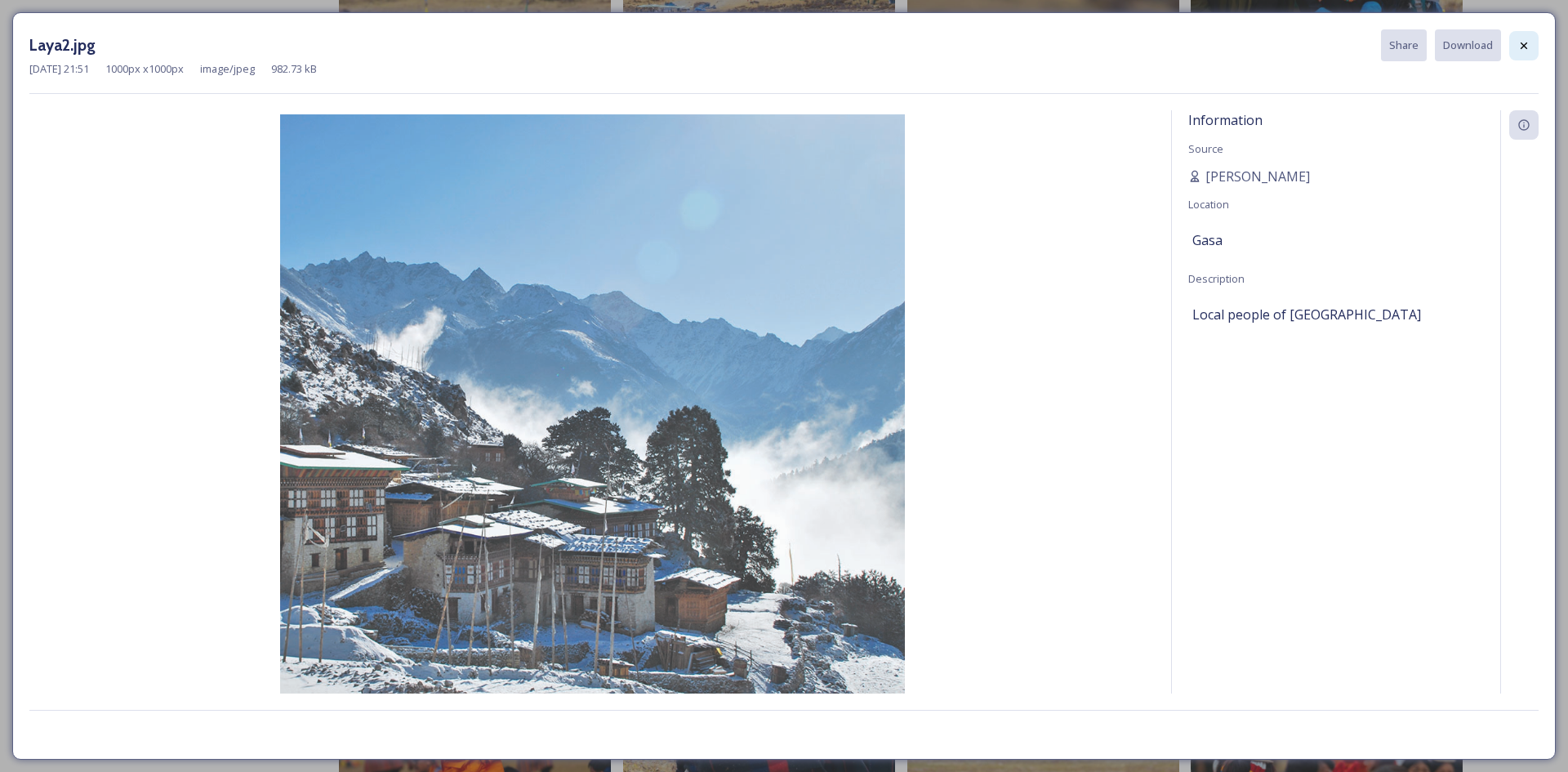
drag, startPoint x: 1514, startPoint y: 46, endPoint x: 1447, endPoint y: 70, distance: 71.2
click at [1514, 46] on div at bounding box center [1524, 45] width 30 height 30
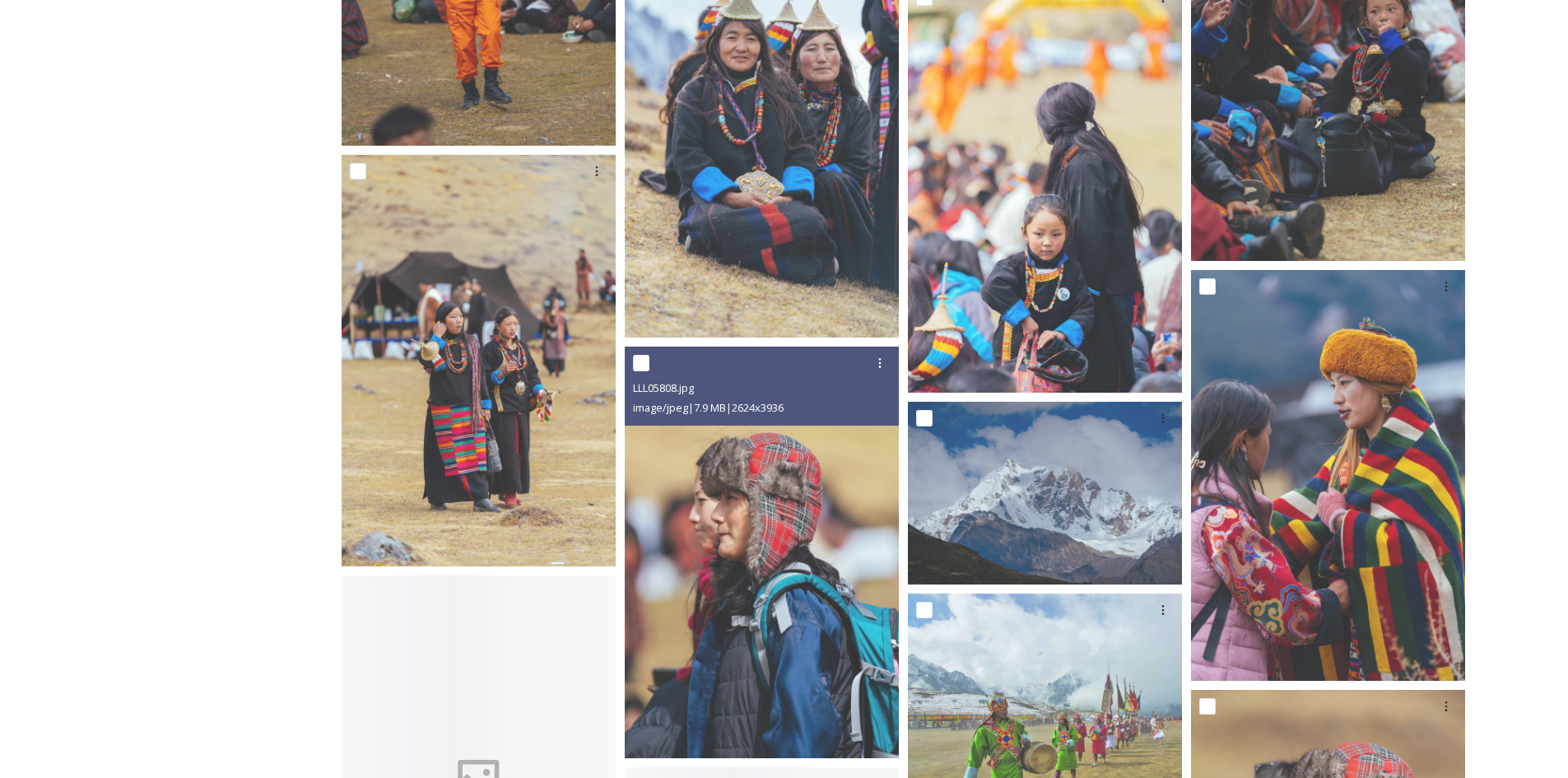
scroll to position [2468, 0]
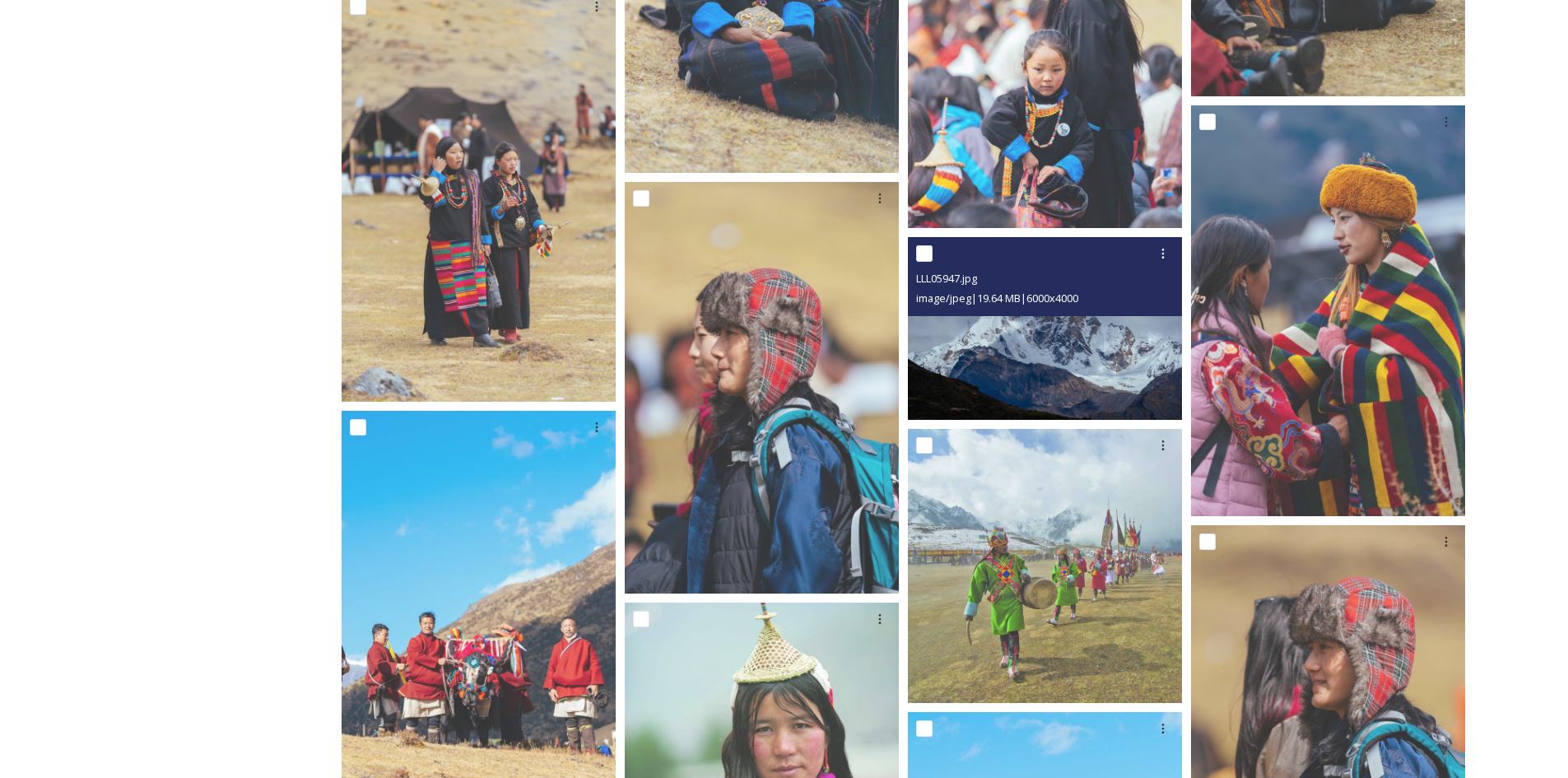
click at [1006, 329] on img at bounding box center [1045, 329] width 274 height 183
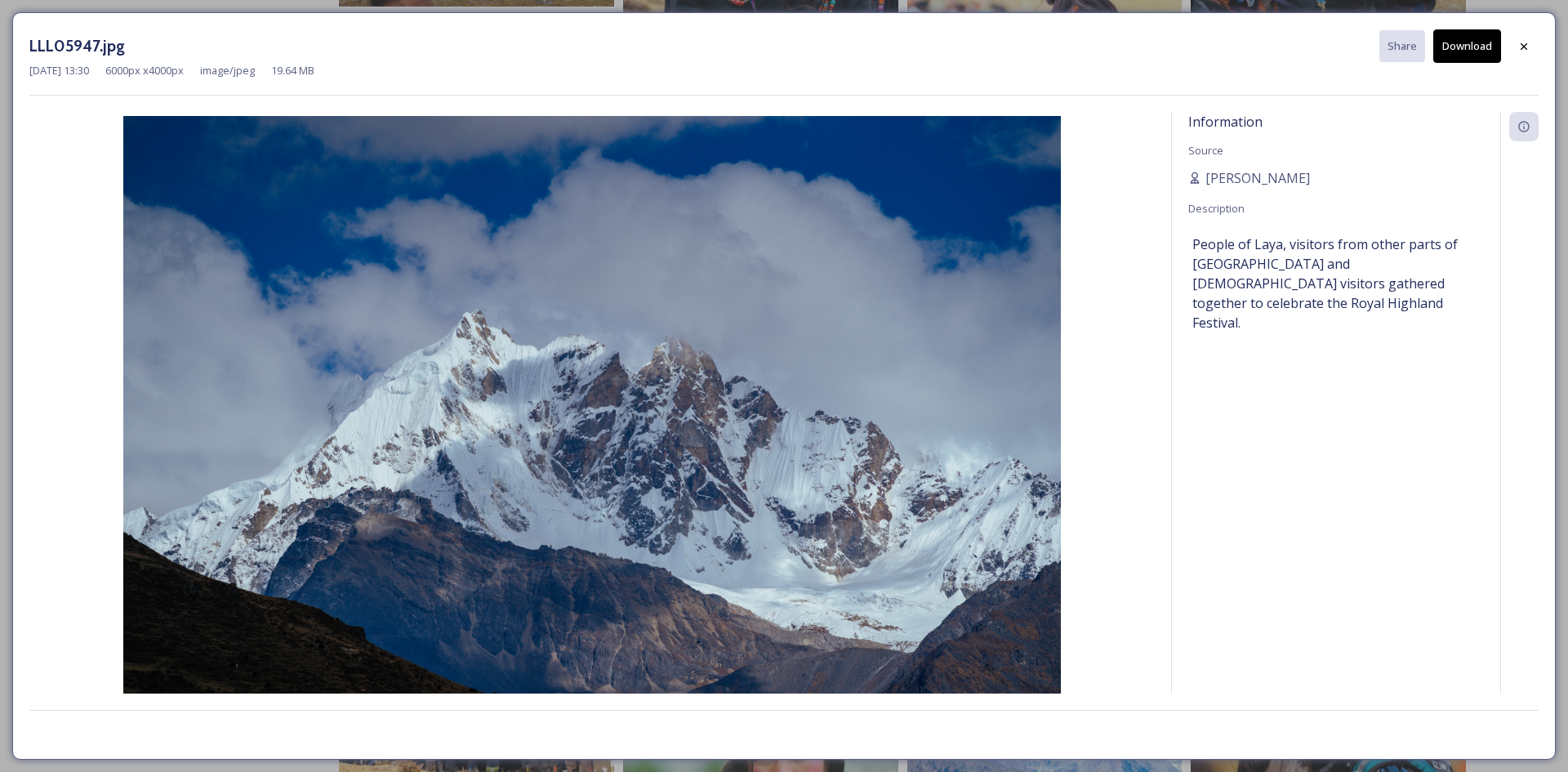
click at [1458, 49] on button "Download" at bounding box center [1466, 46] width 68 height 33
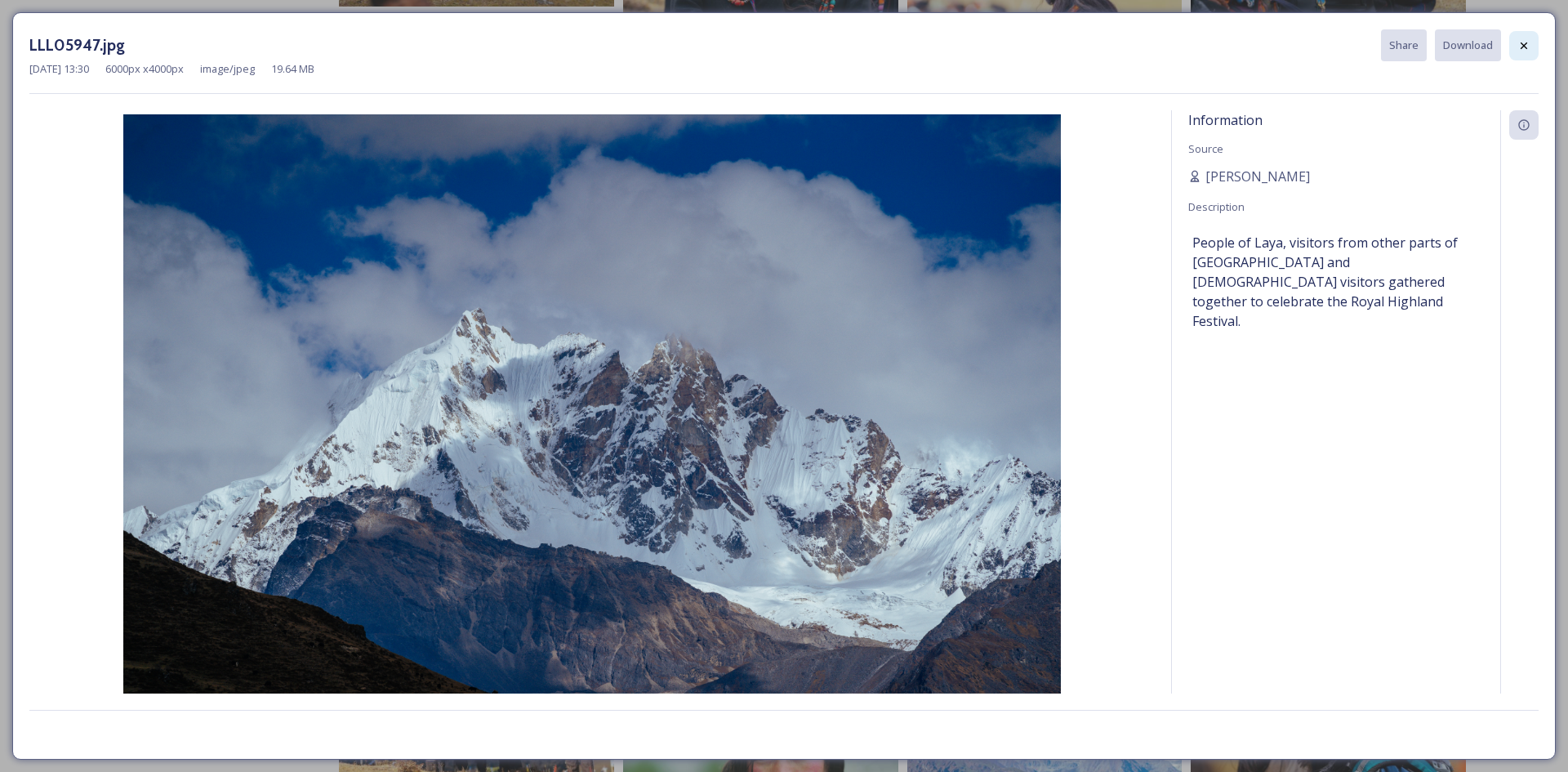
click at [1525, 44] on icon at bounding box center [1524, 44] width 6 height 6
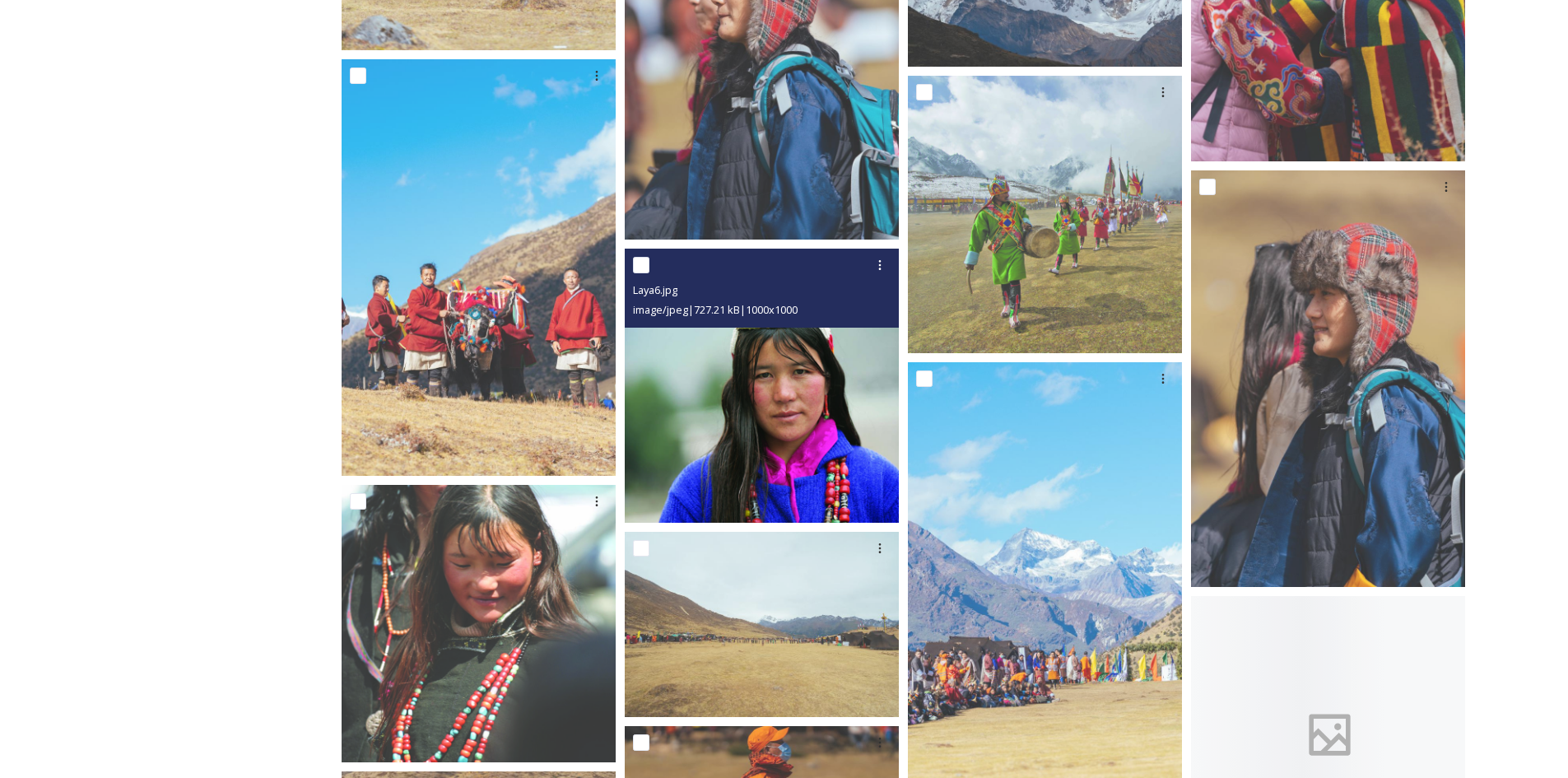
scroll to position [2798, 0]
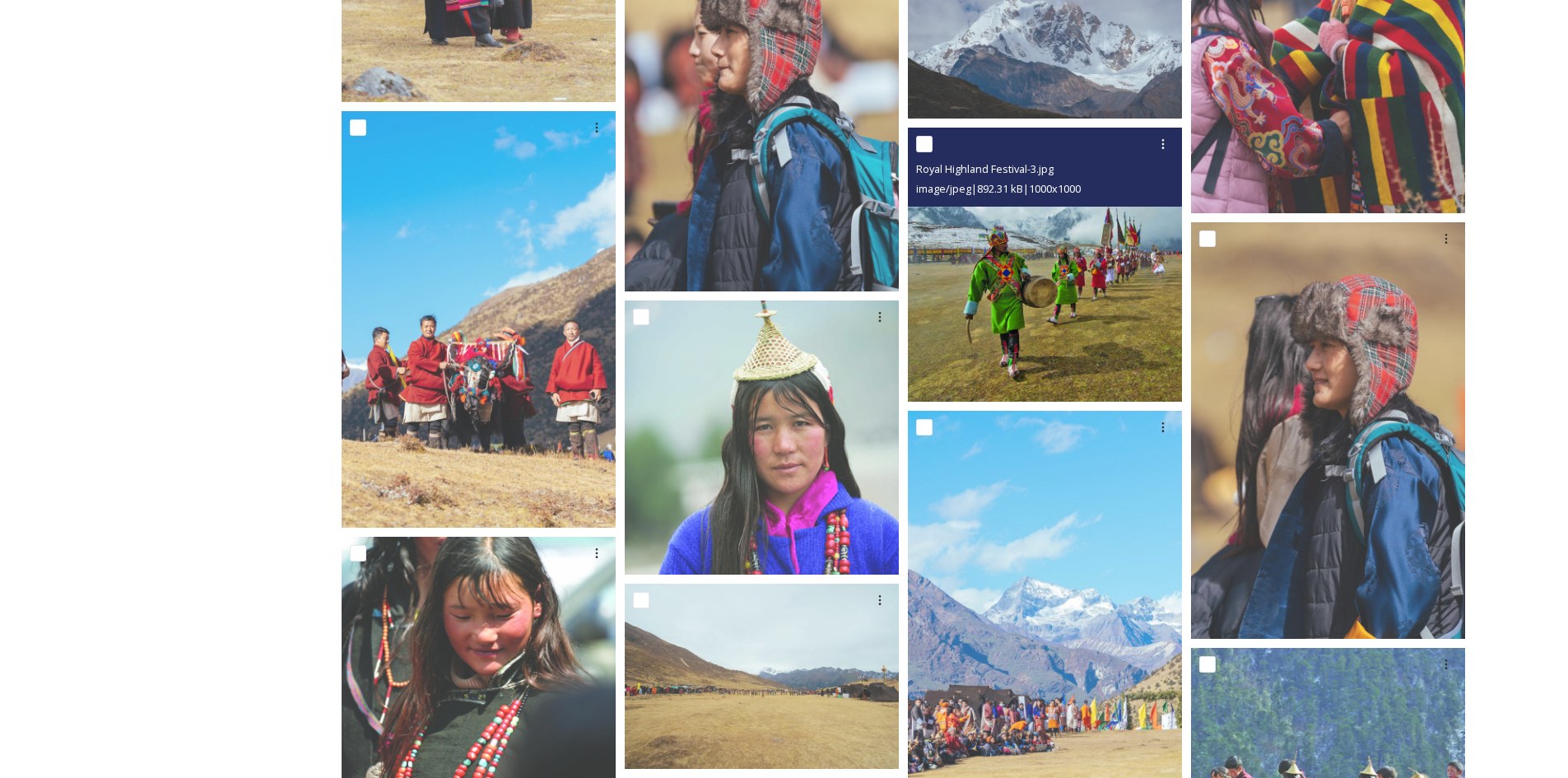
click at [1048, 336] on img at bounding box center [1045, 264] width 274 height 274
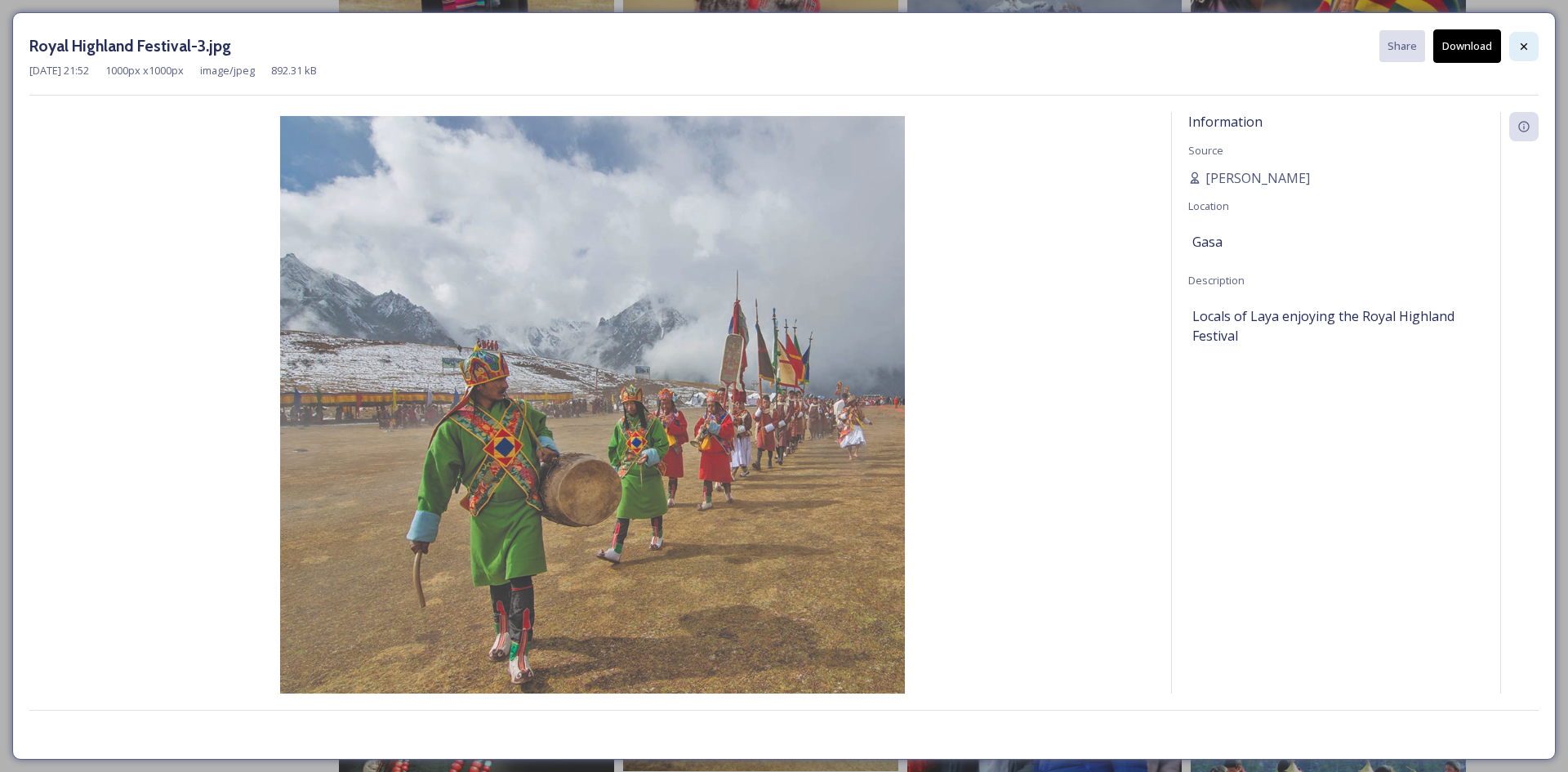
click at [1510, 47] on div at bounding box center [1524, 46] width 30 height 30
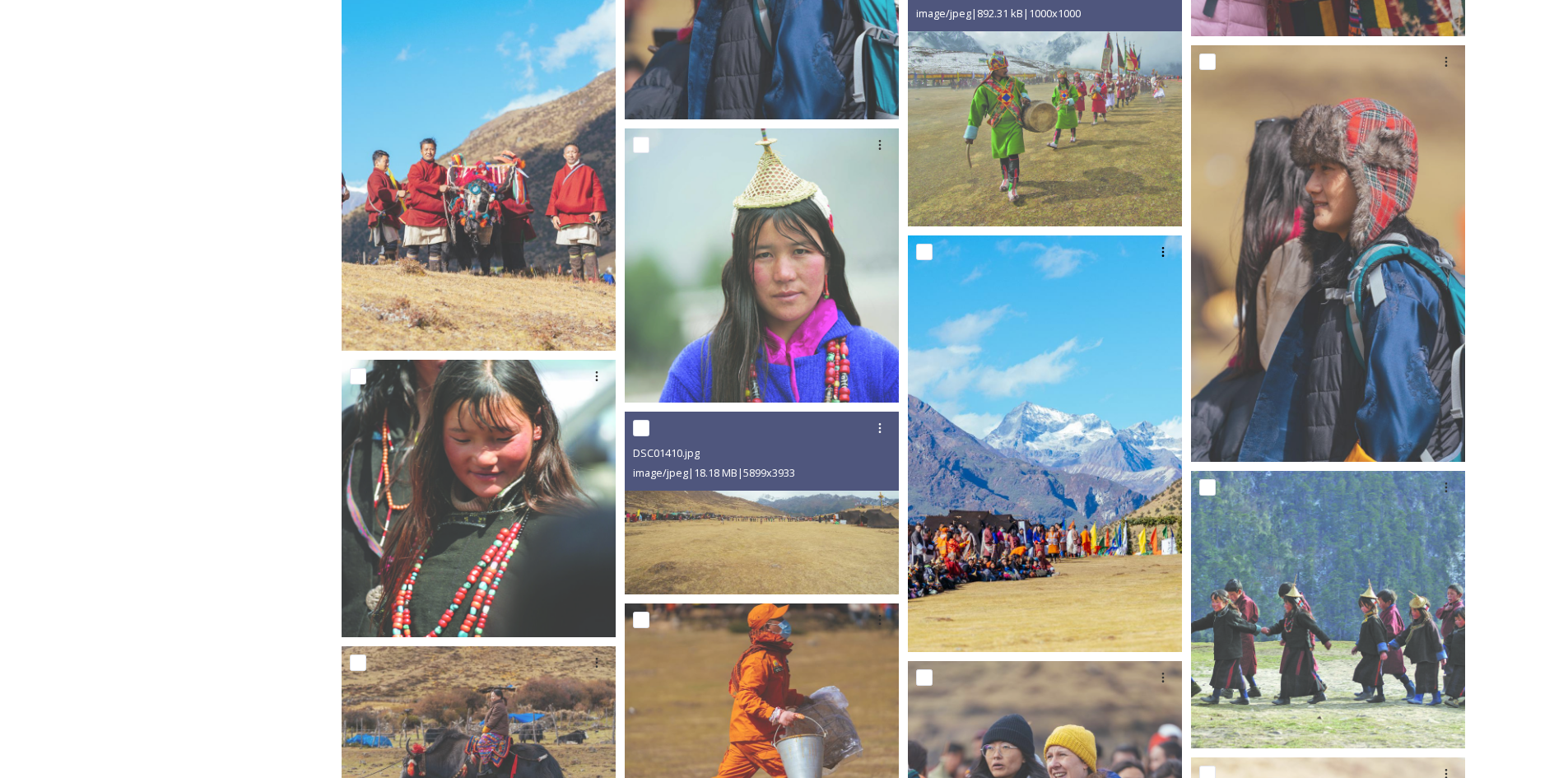
scroll to position [3127, 0]
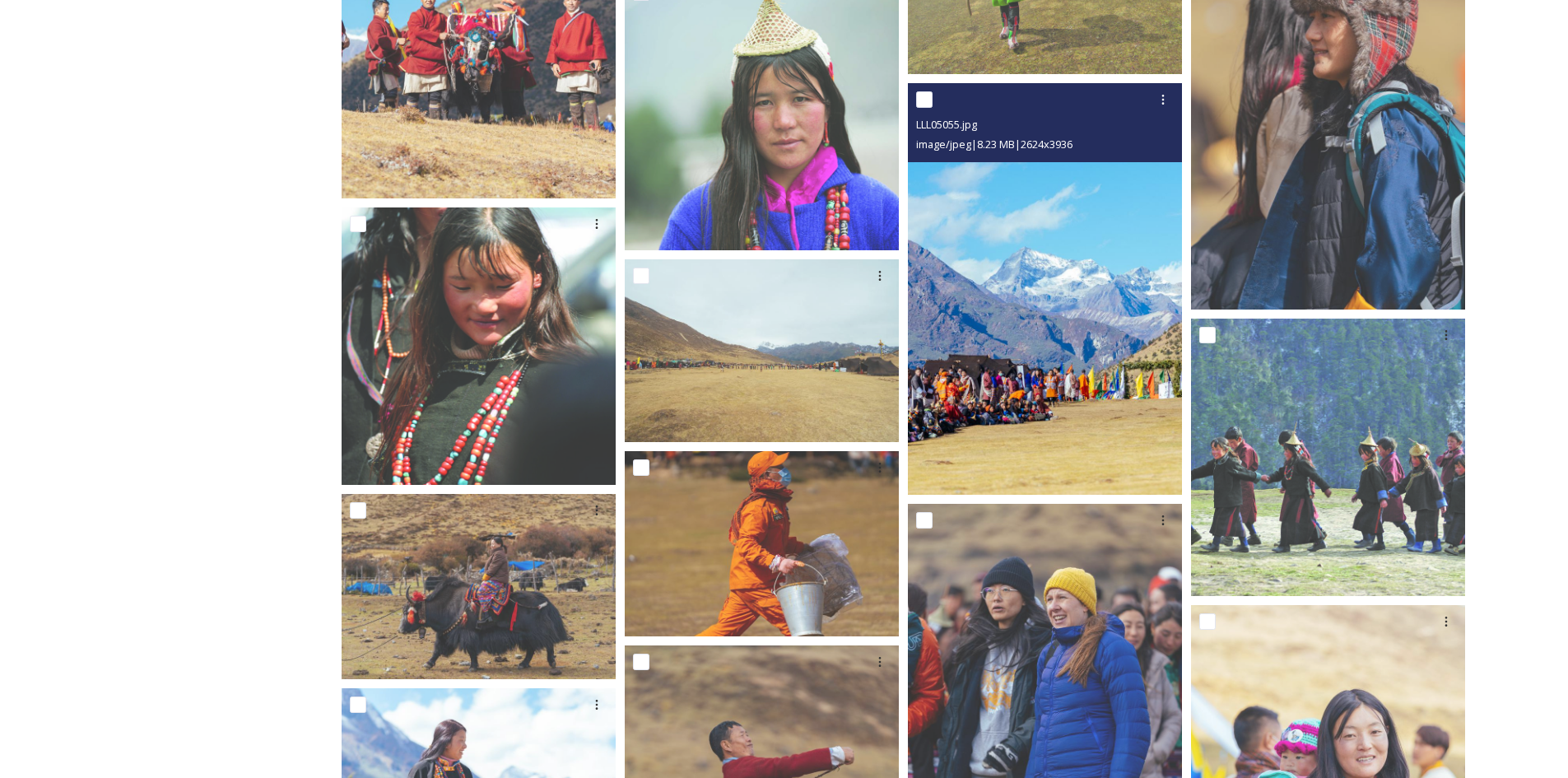
click at [1070, 266] on img at bounding box center [1045, 289] width 274 height 412
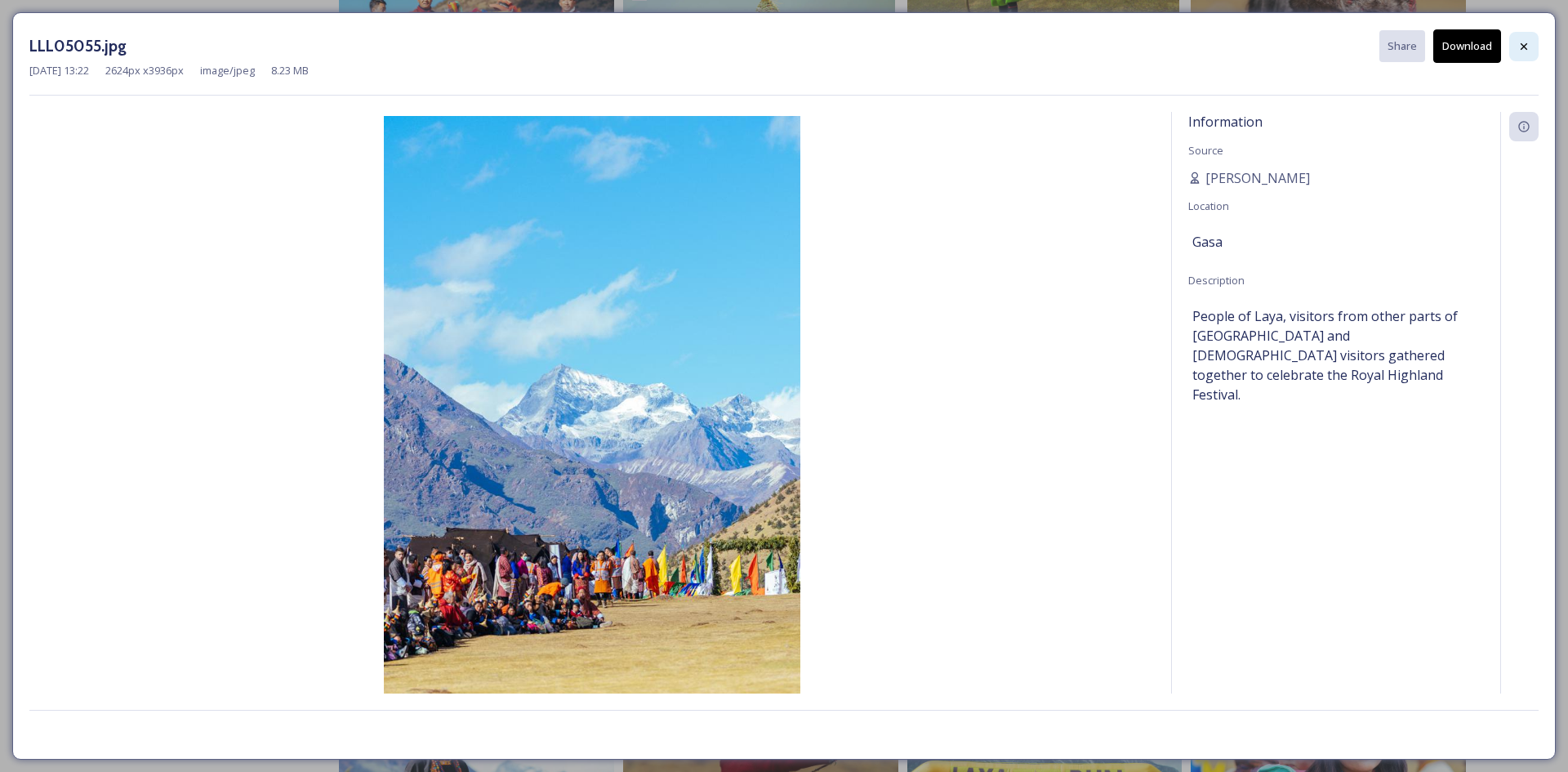
click at [1518, 57] on div at bounding box center [1524, 46] width 30 height 30
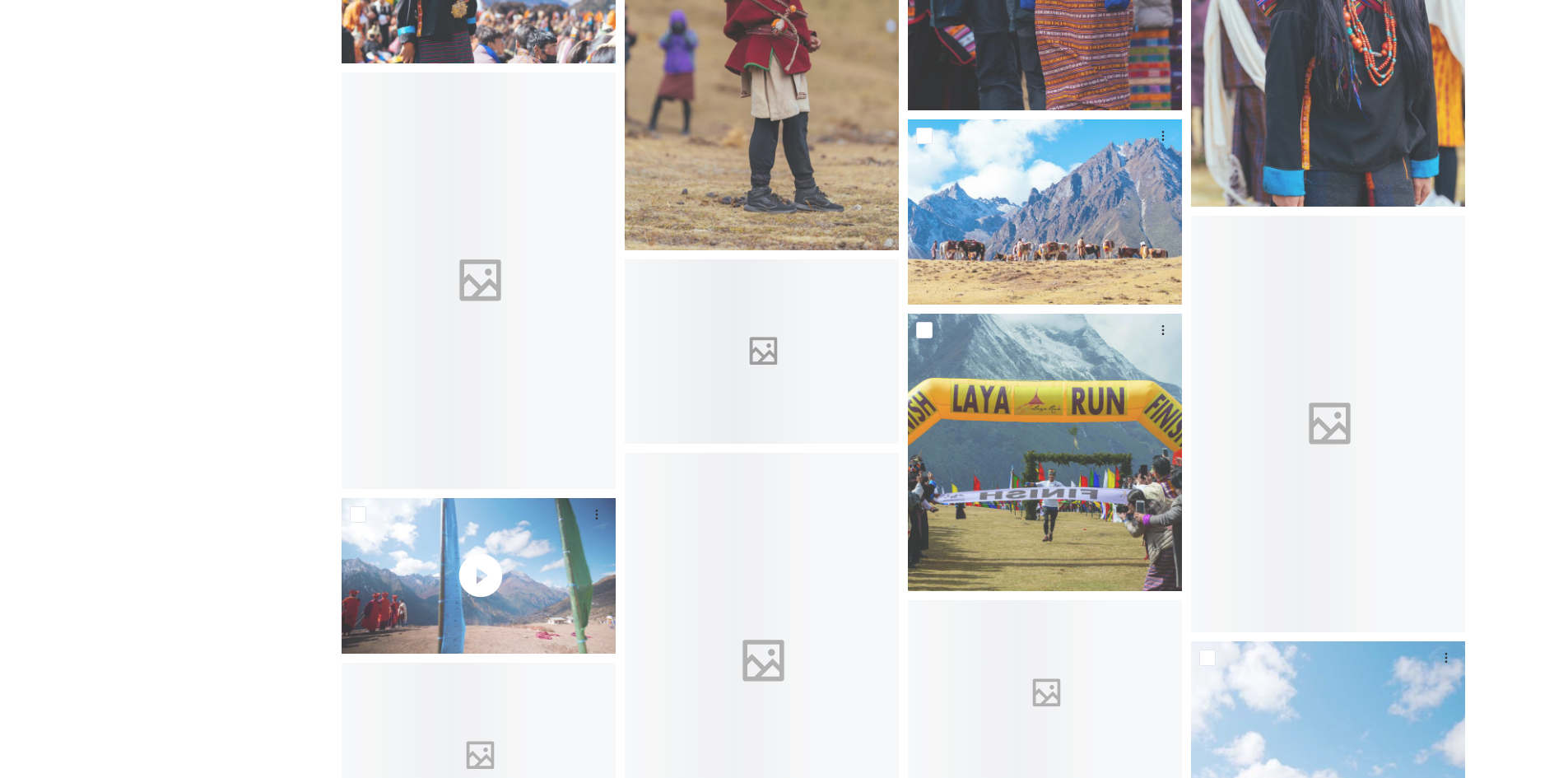
scroll to position [3950, 0]
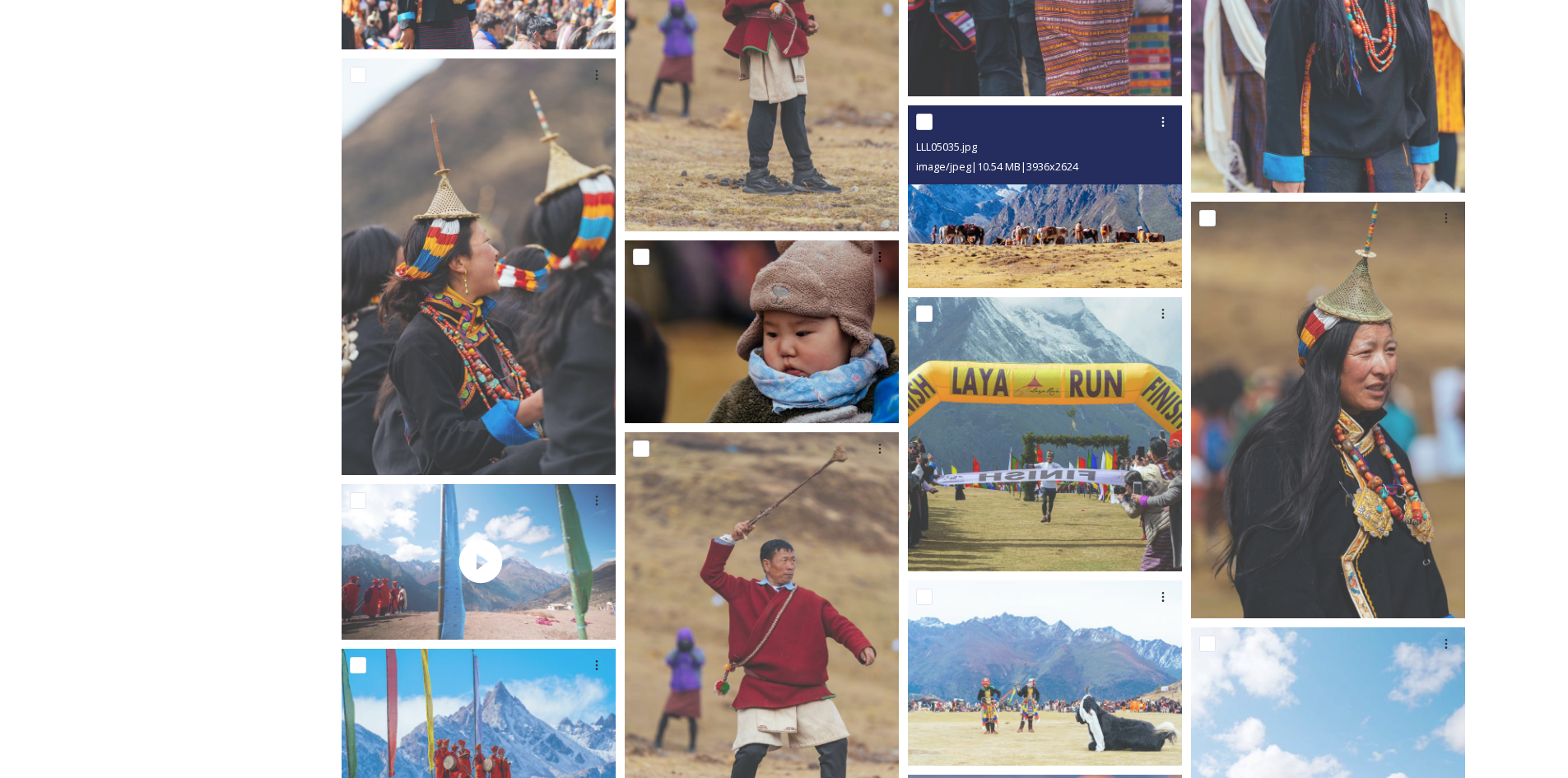
click at [984, 237] on img at bounding box center [1045, 197] width 274 height 183
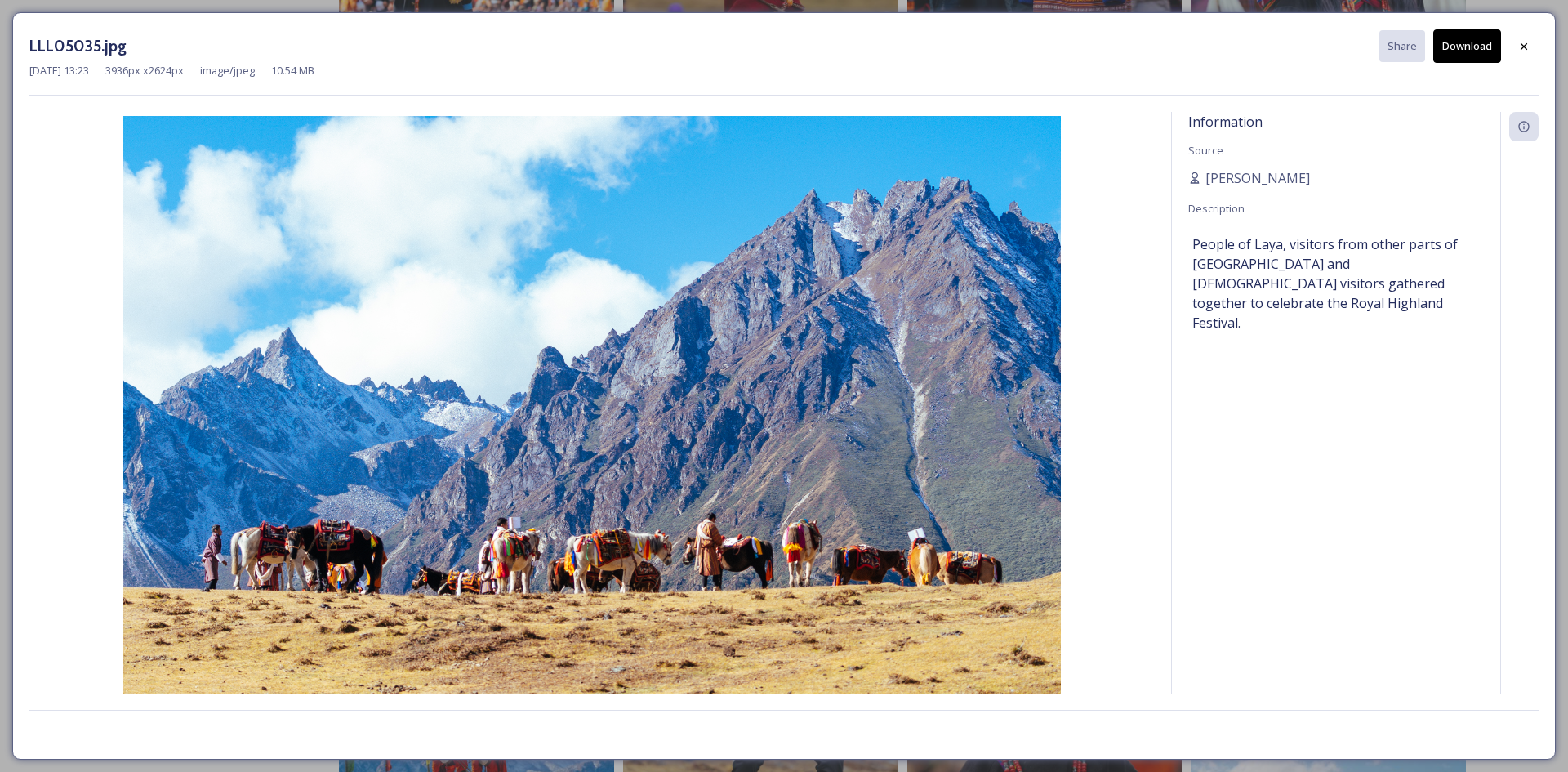
click at [1456, 53] on button "Download" at bounding box center [1466, 46] width 68 height 33
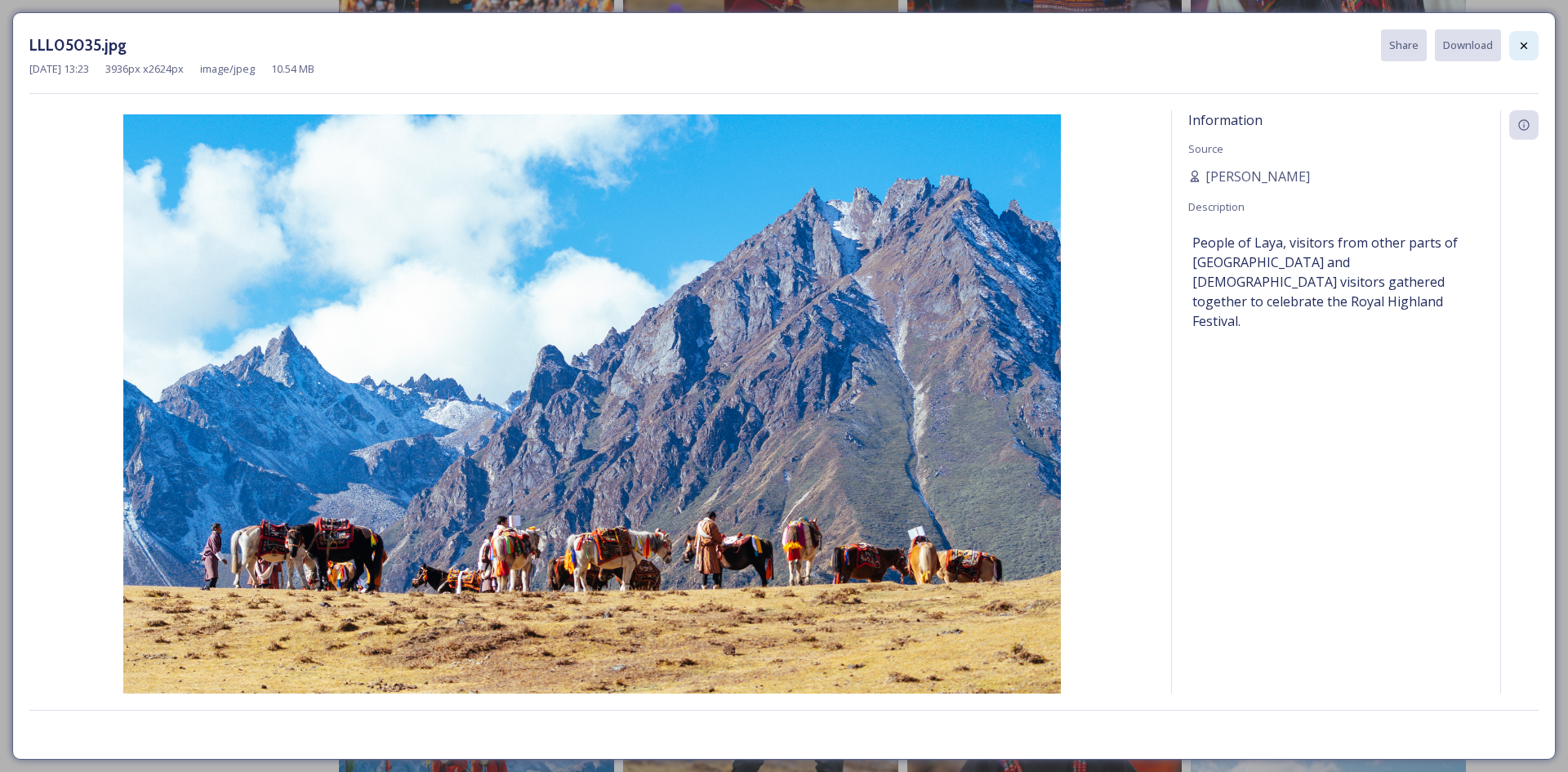
click at [1524, 44] on icon at bounding box center [1524, 45] width 13 height 13
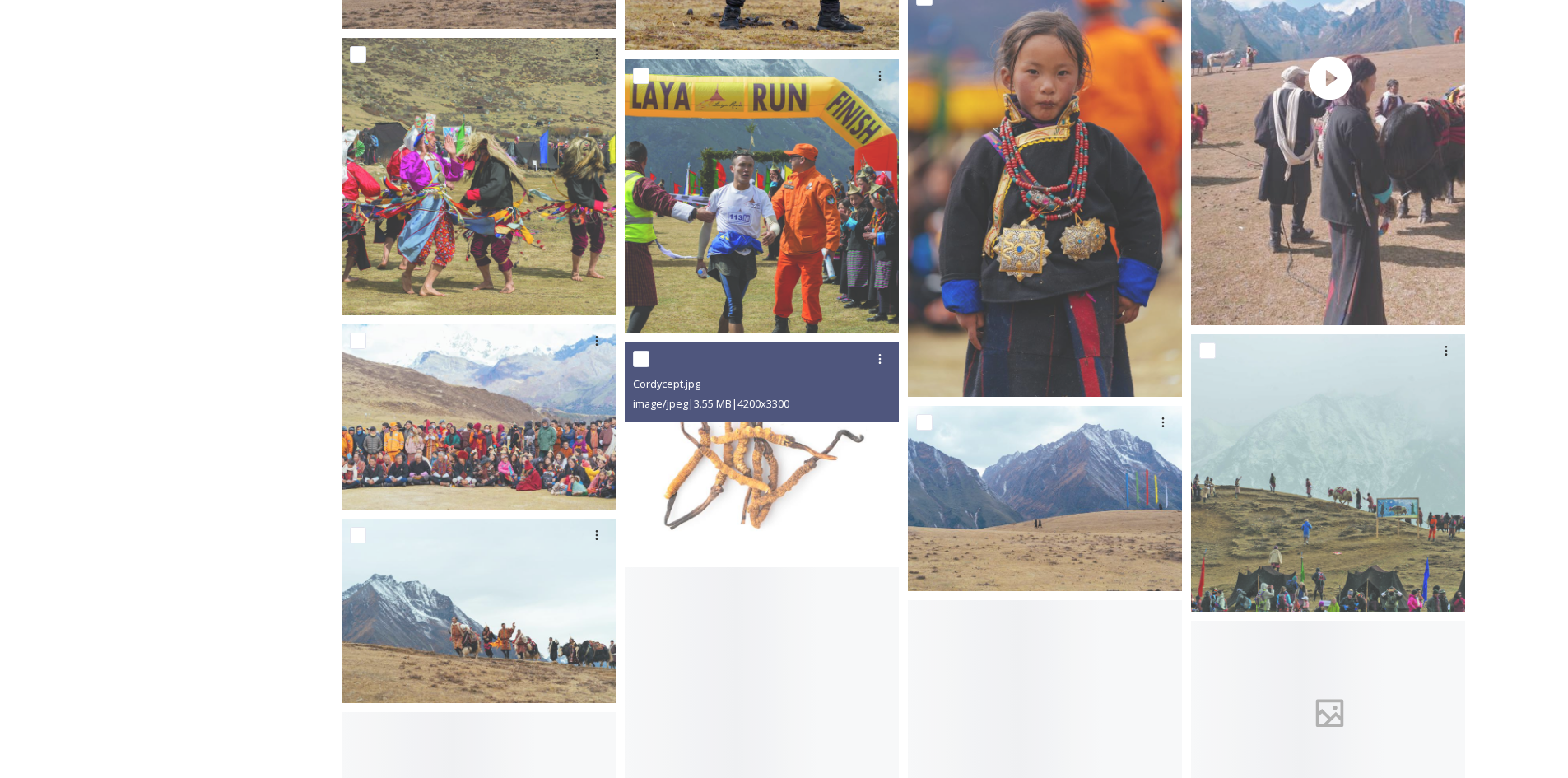
scroll to position [4773, 0]
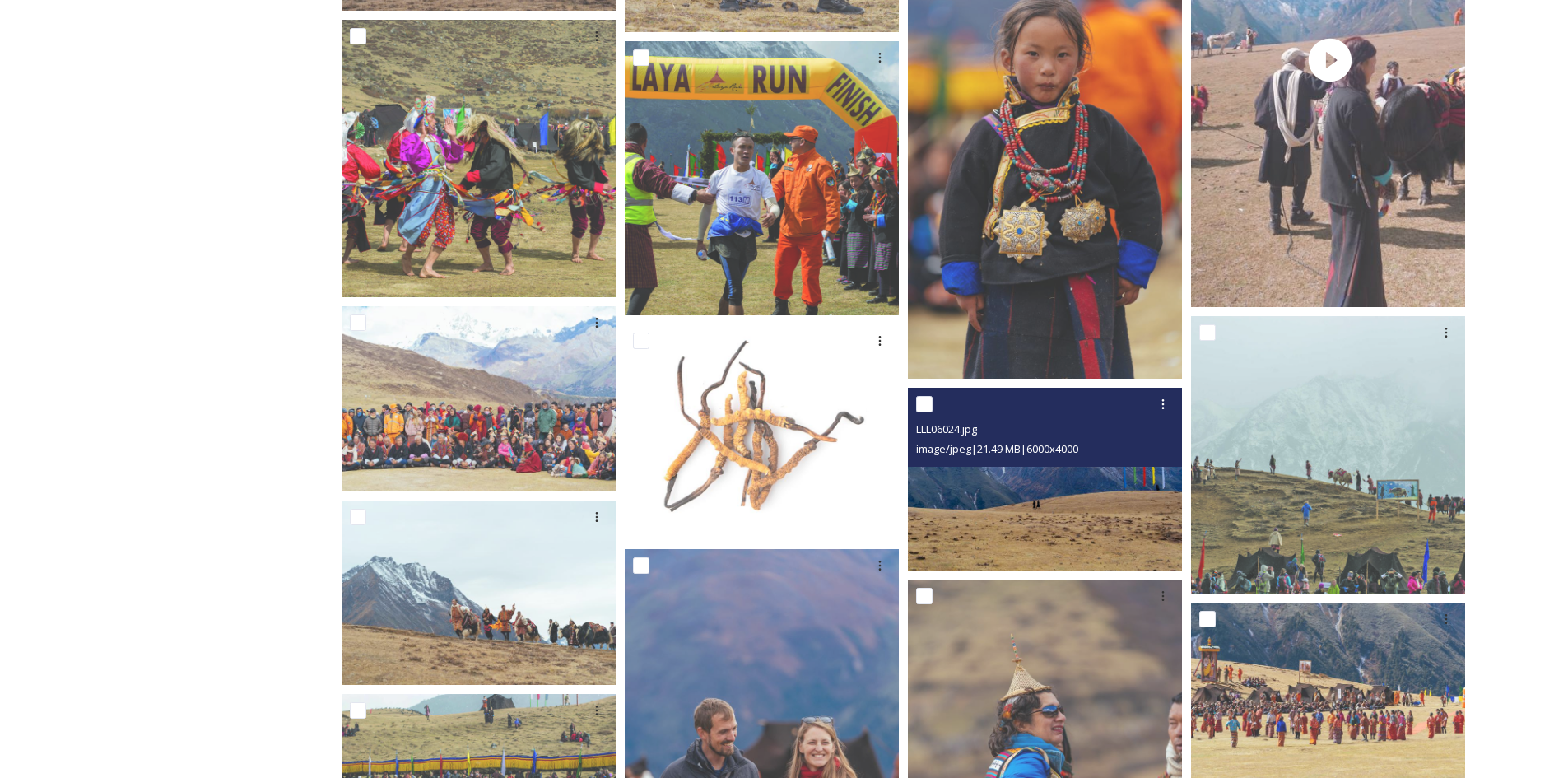
click at [979, 474] on img at bounding box center [1045, 479] width 274 height 183
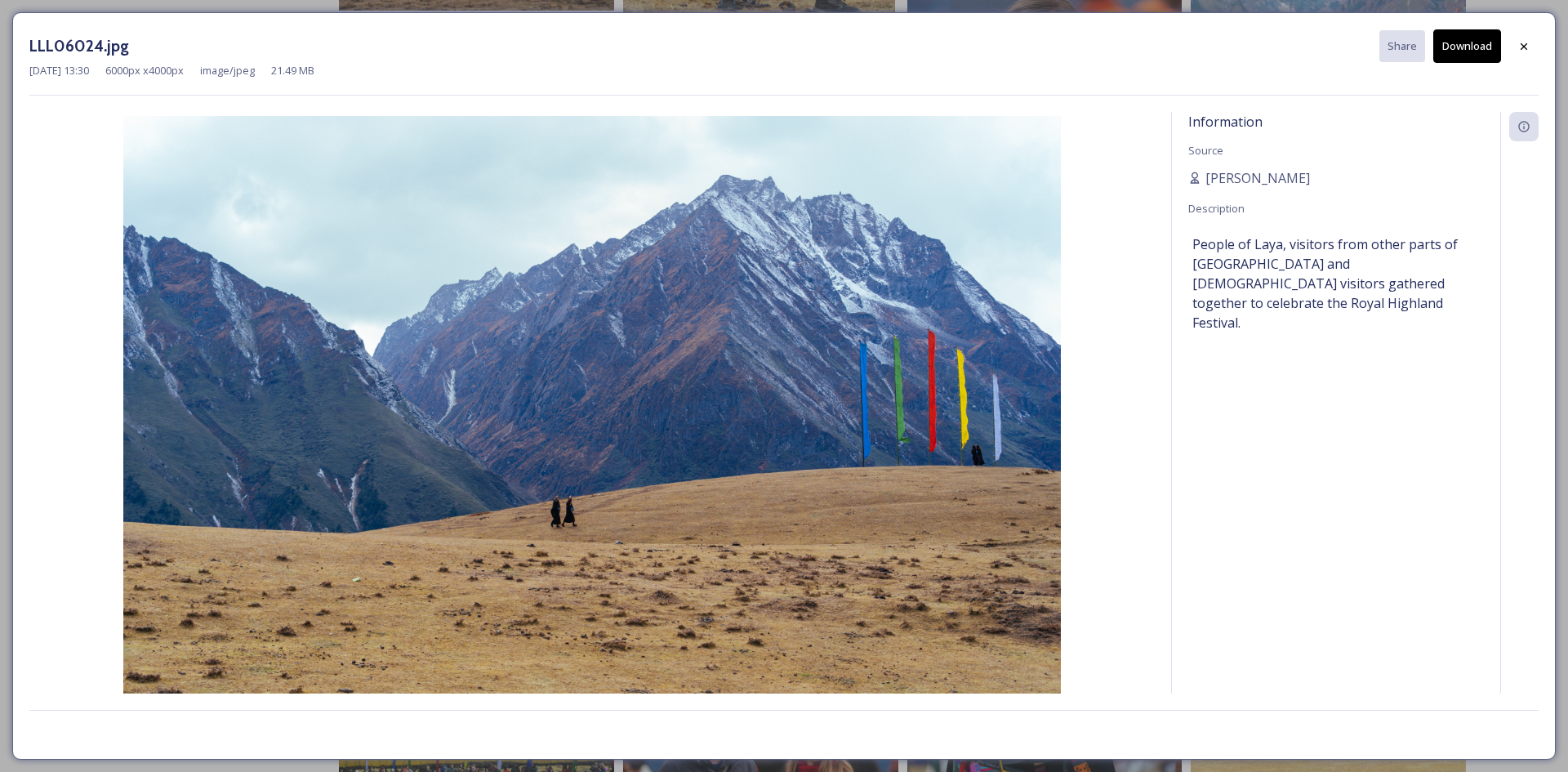
click at [1466, 48] on button "Download" at bounding box center [1466, 46] width 68 height 33
click at [1532, 48] on div at bounding box center [1524, 45] width 30 height 30
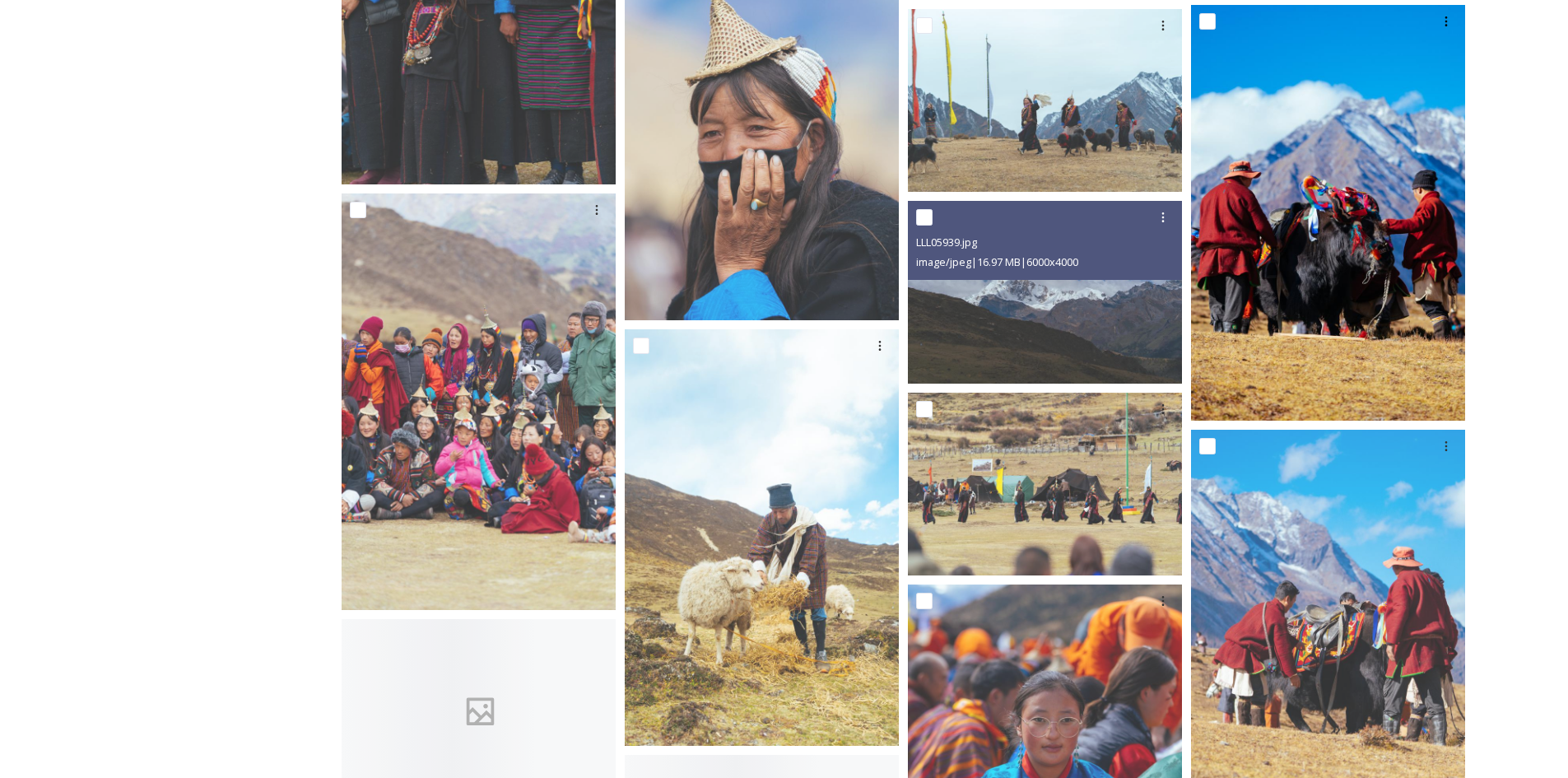
scroll to position [6090, 0]
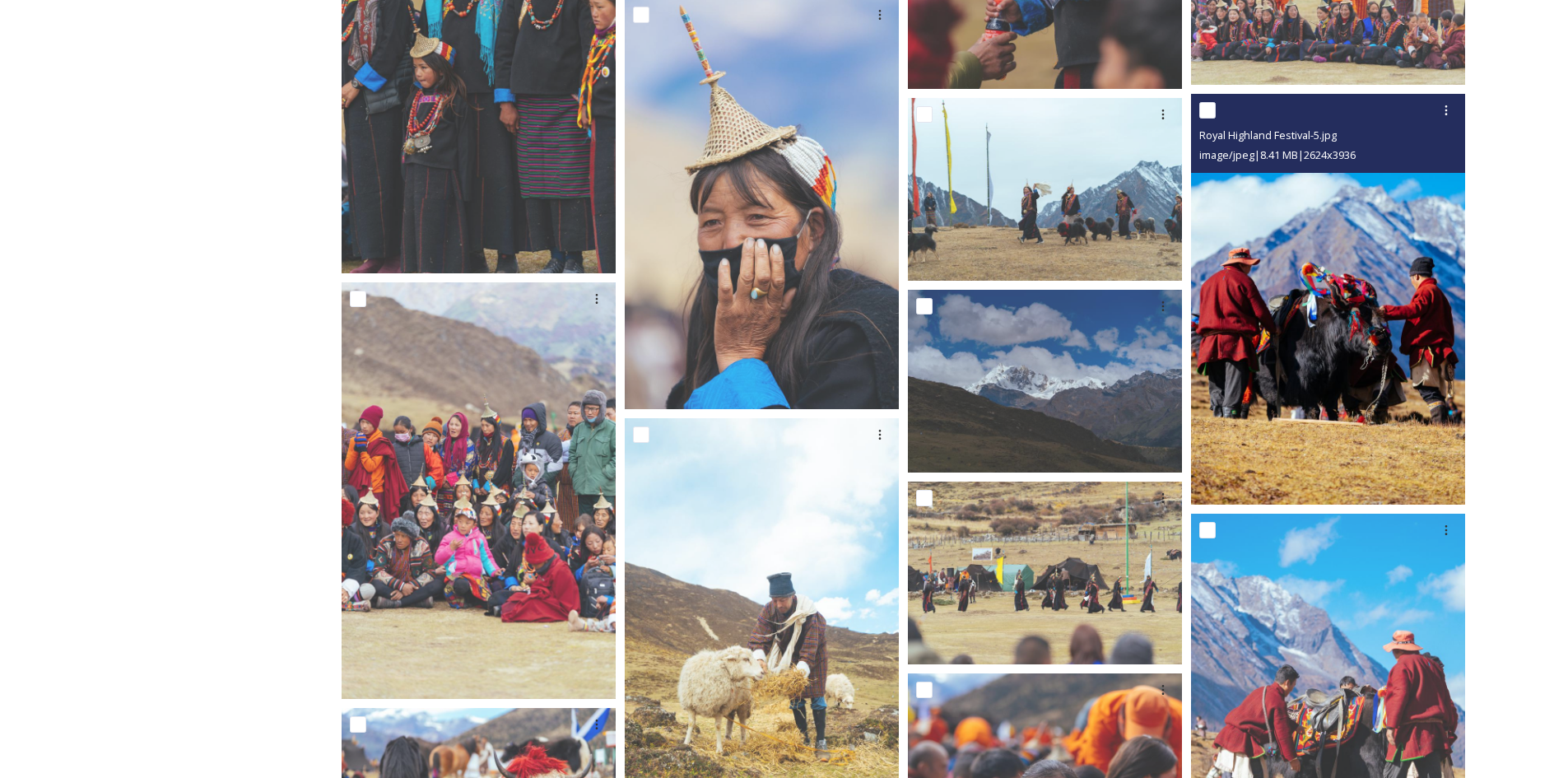
click at [1338, 378] on img at bounding box center [1328, 299] width 274 height 412
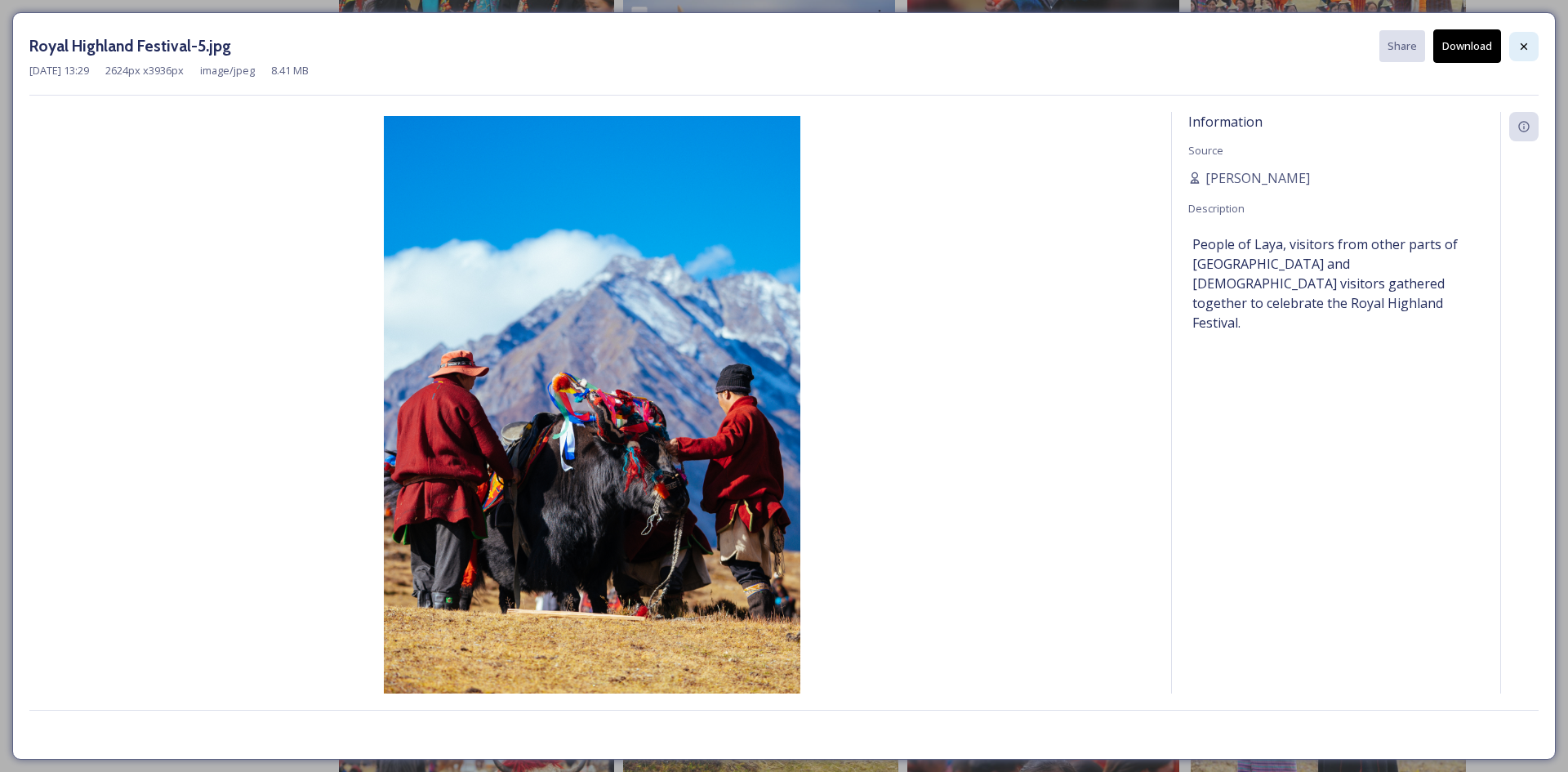
click at [1523, 47] on icon at bounding box center [1524, 45] width 6 height 6
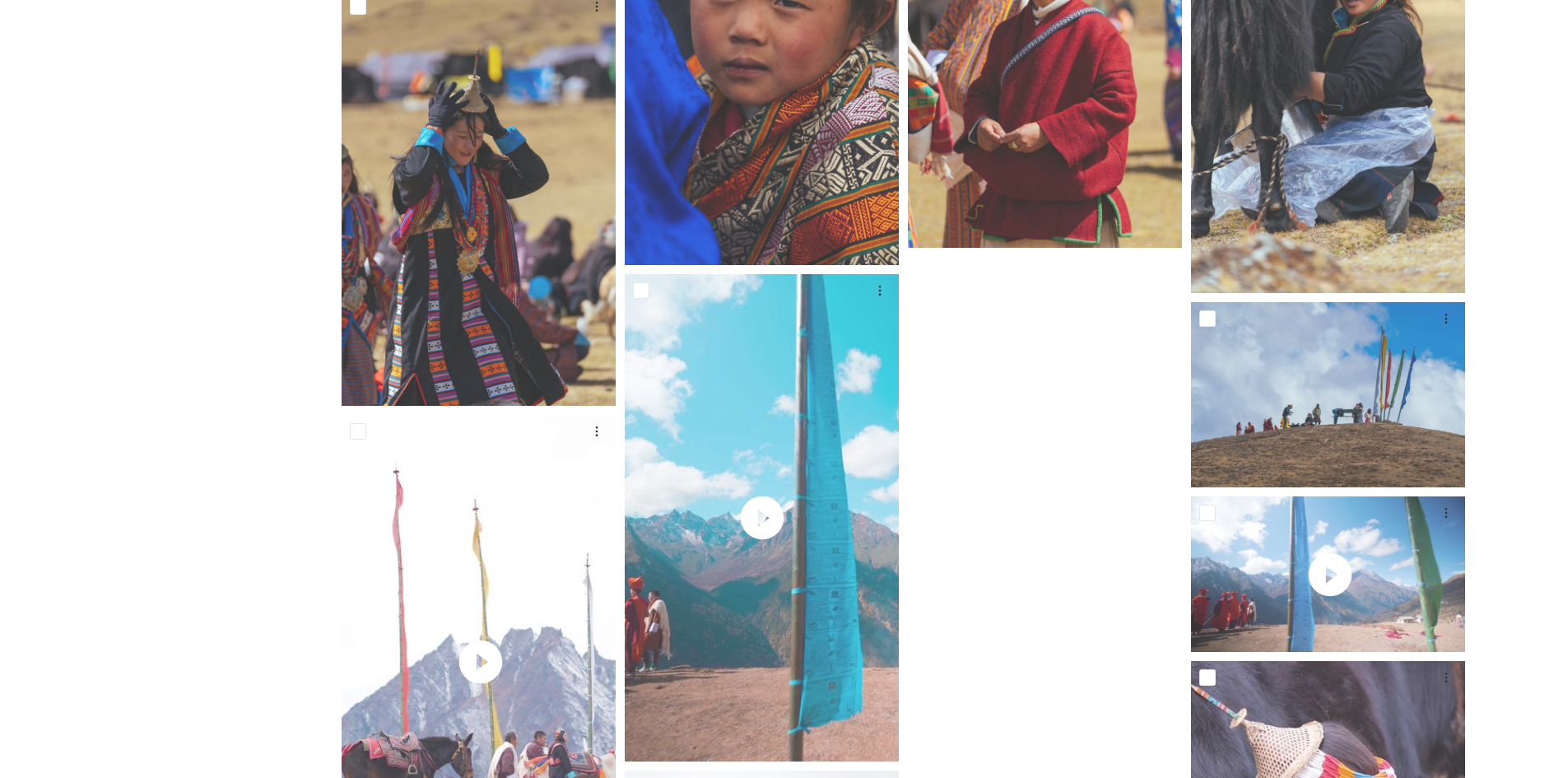
scroll to position [8723, 0]
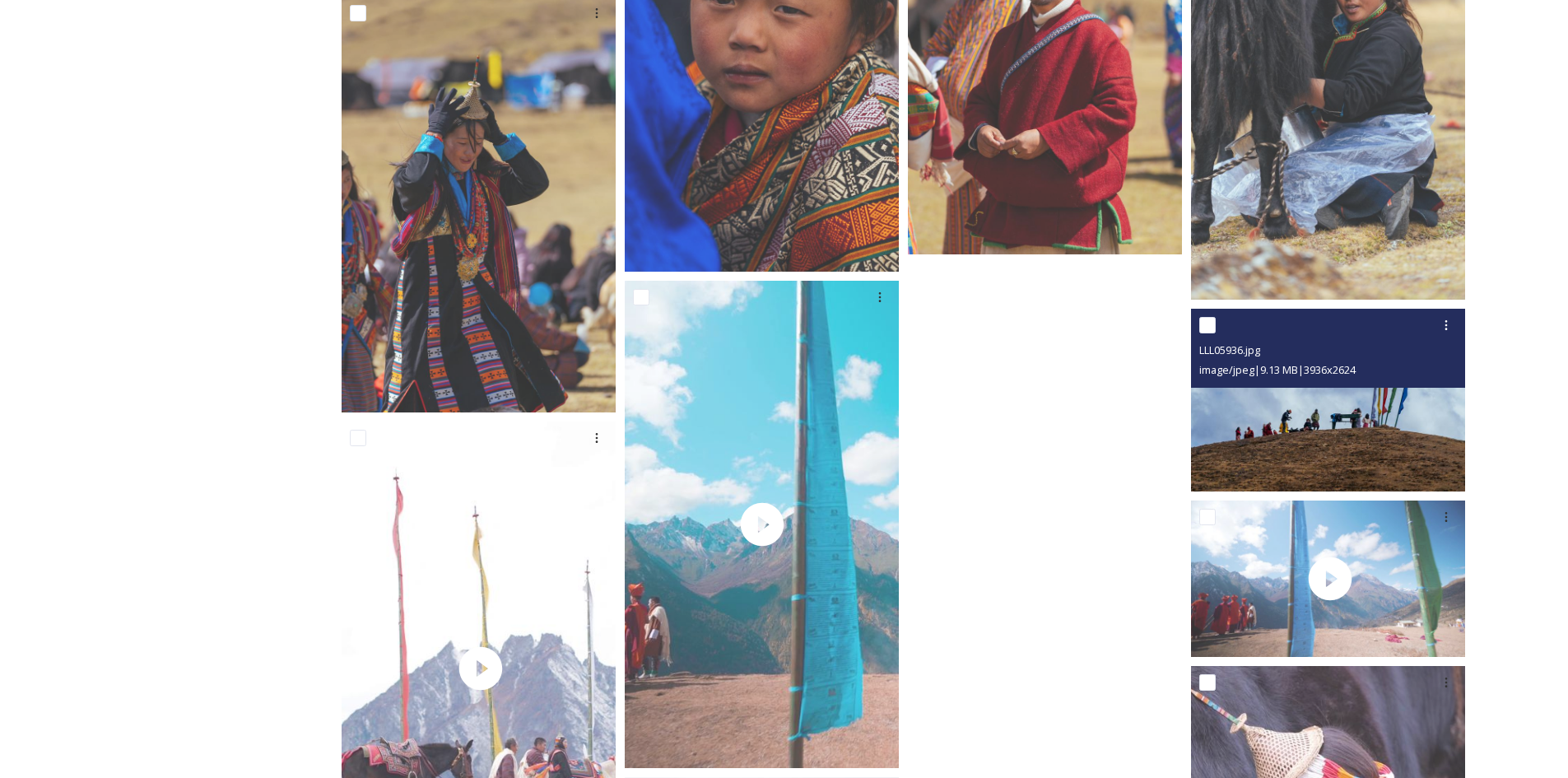
click at [1367, 422] on img at bounding box center [1328, 400] width 274 height 183
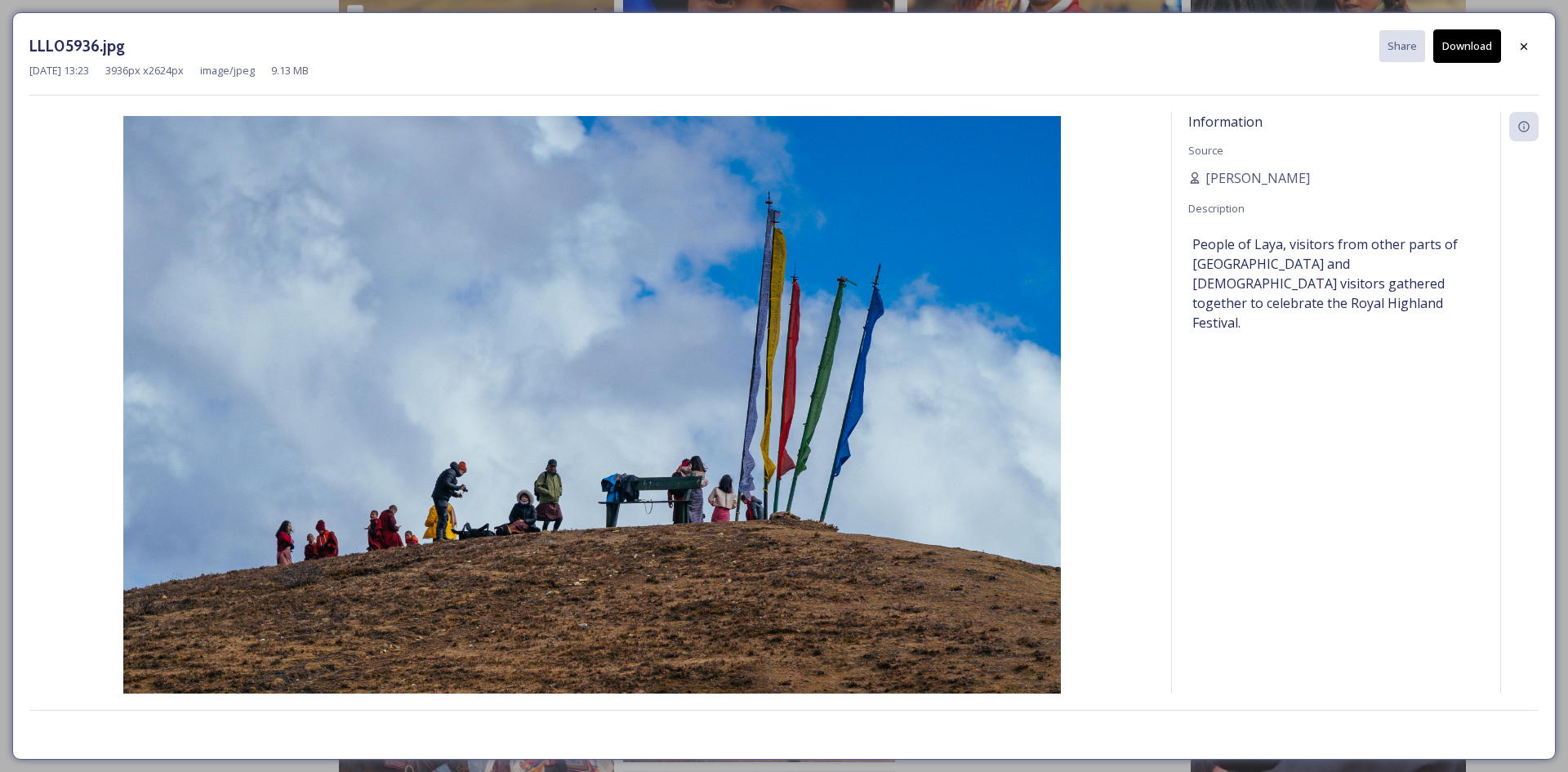
click at [1473, 44] on button "Download" at bounding box center [1466, 46] width 68 height 33
click at [1520, 49] on icon at bounding box center [1524, 46] width 13 height 13
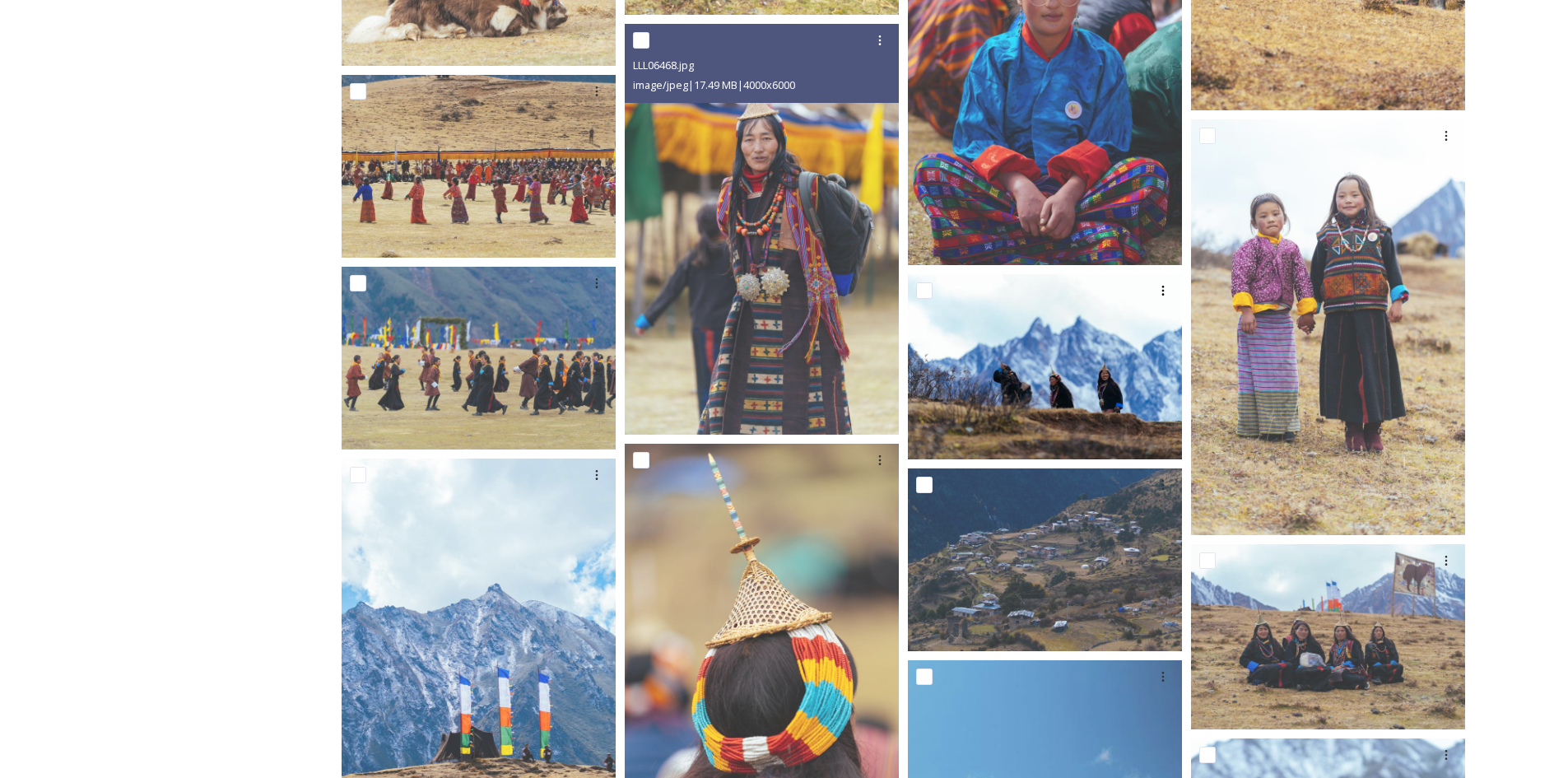
scroll to position [6912, 0]
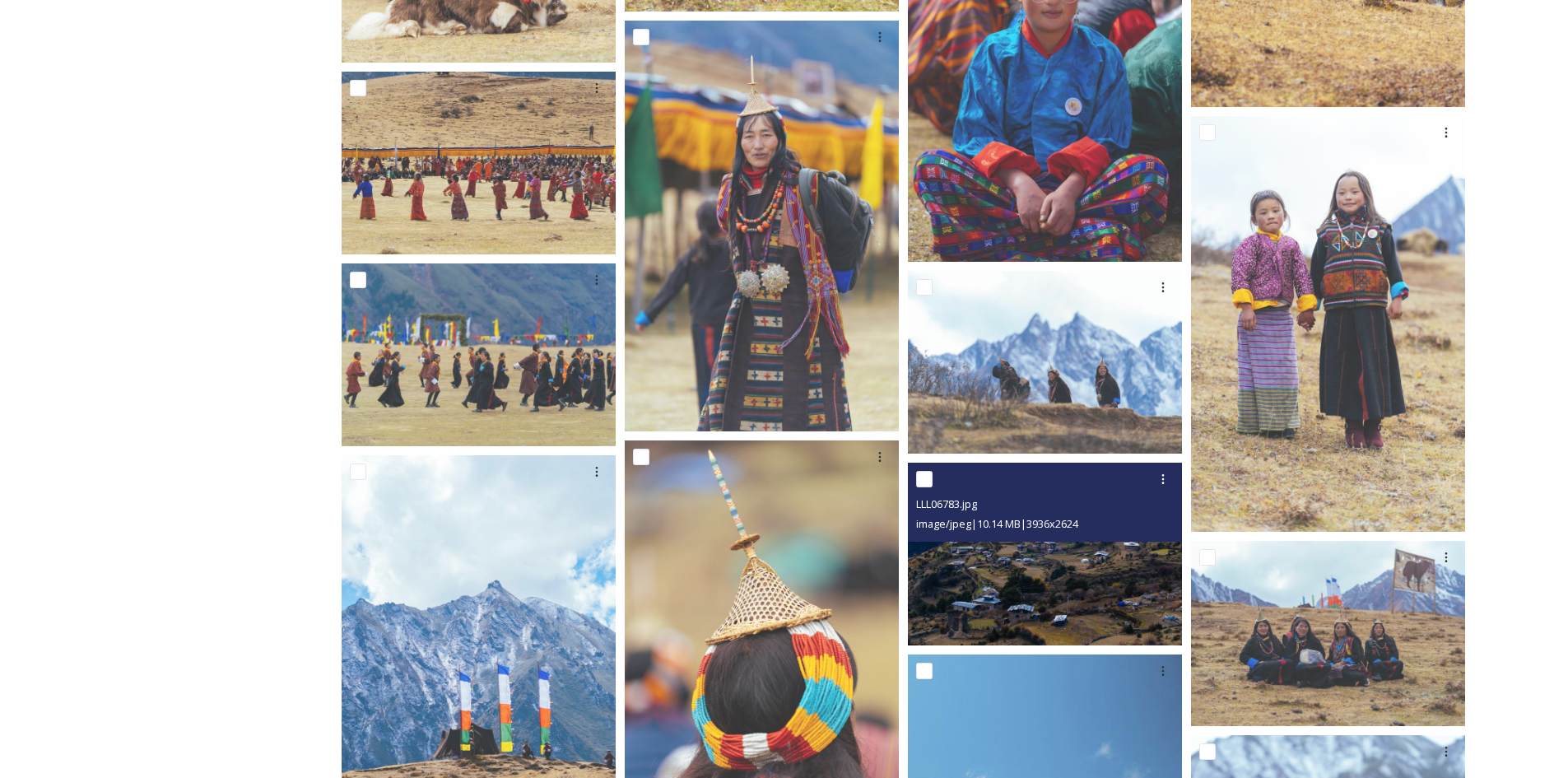
click at [1015, 559] on img at bounding box center [1045, 554] width 274 height 183
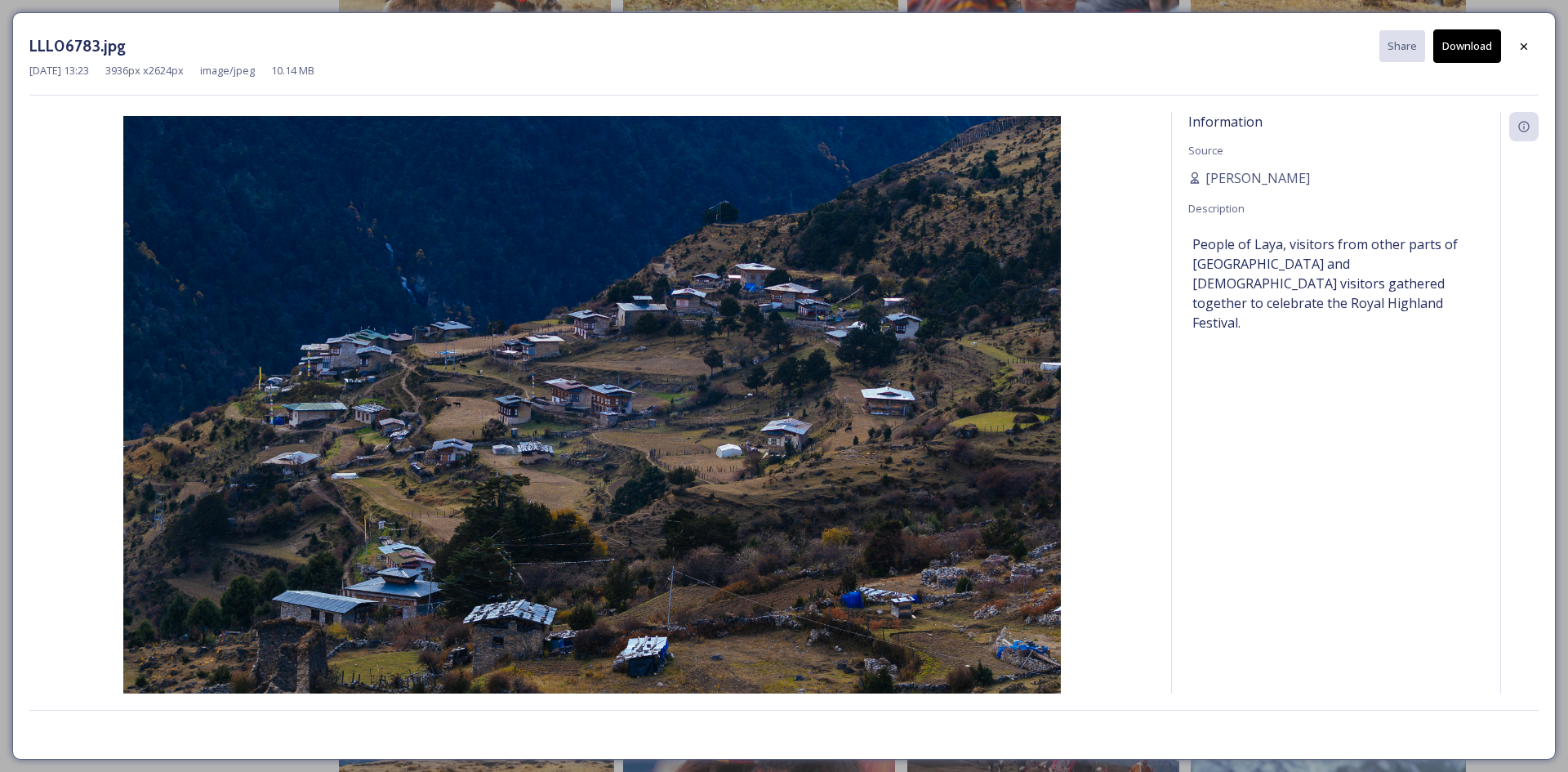
click at [1463, 59] on button "Download" at bounding box center [1466, 46] width 68 height 33
click at [1513, 56] on div at bounding box center [1524, 46] width 30 height 30
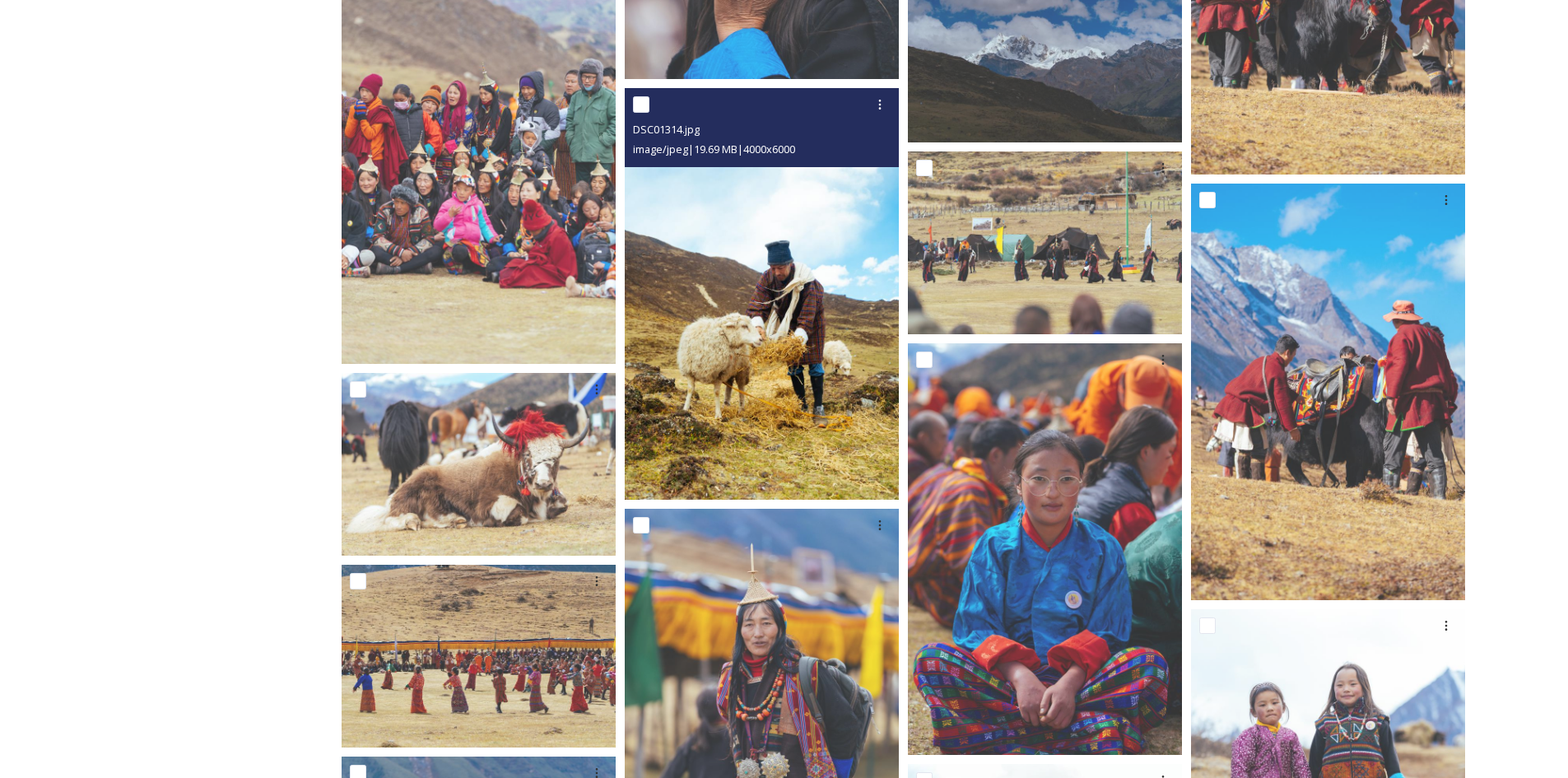
scroll to position [6418, 0]
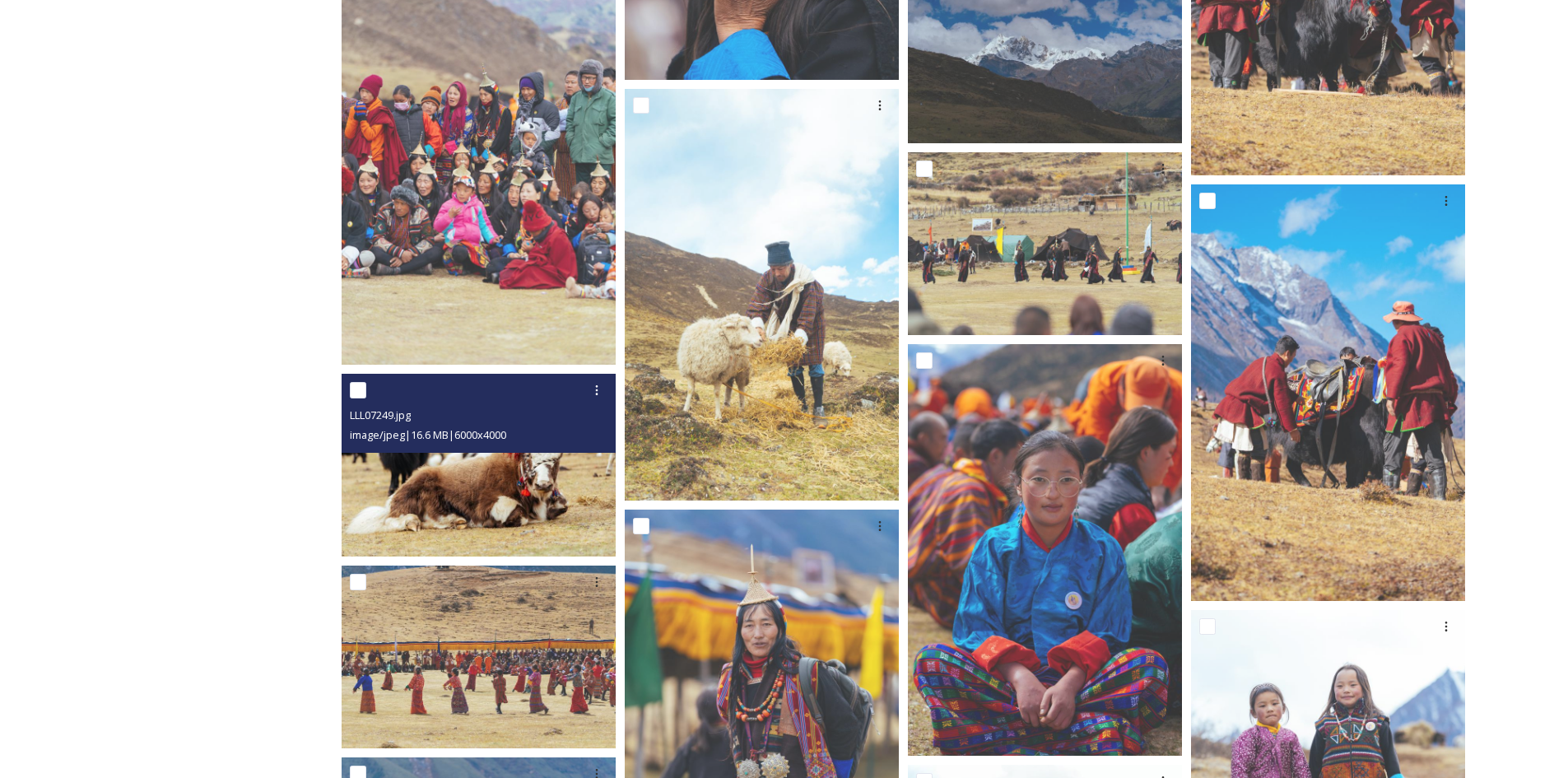
click at [453, 456] on img at bounding box center [478, 465] width 274 height 183
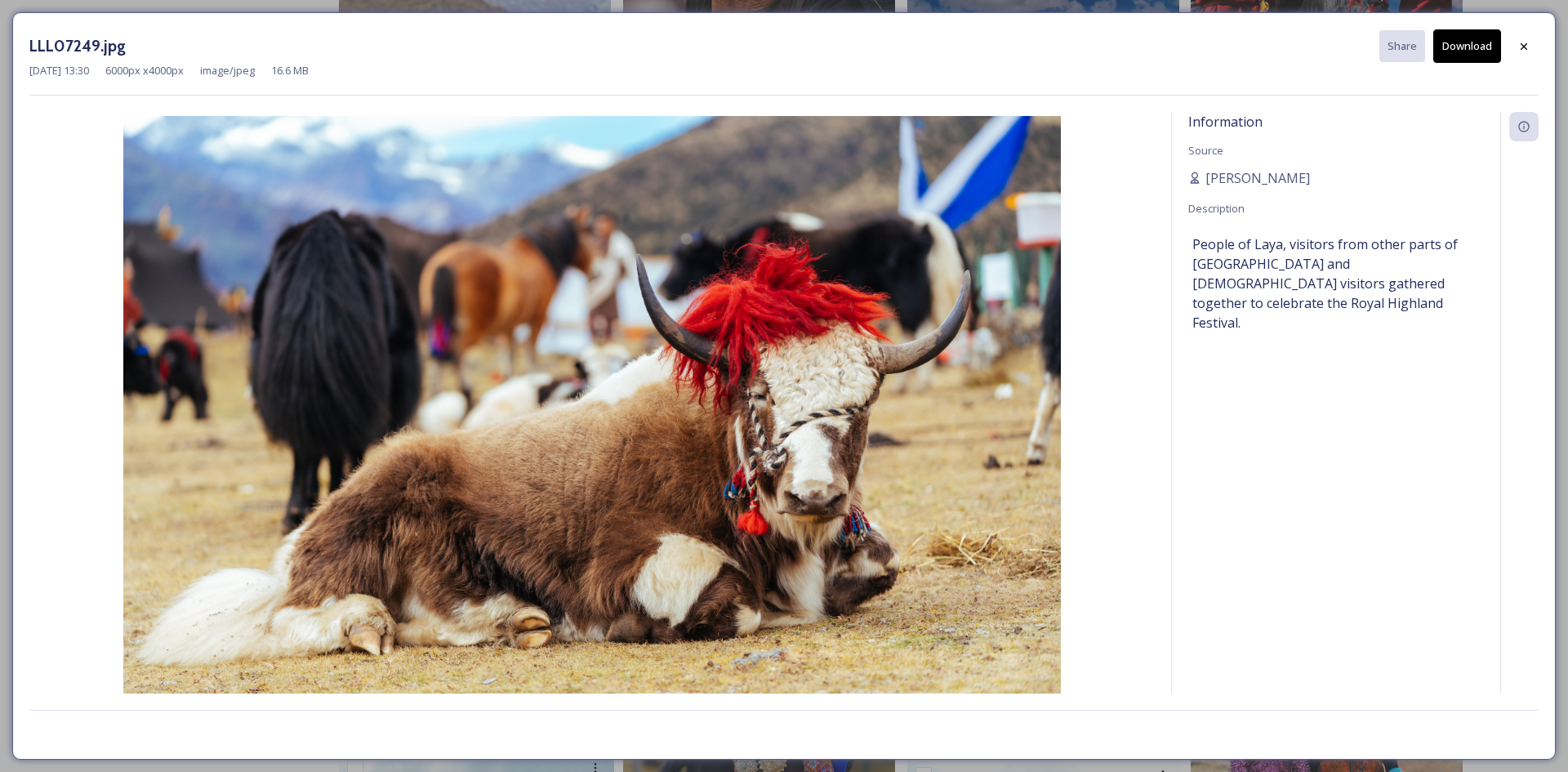
click at [1469, 45] on button "Download" at bounding box center [1466, 46] width 68 height 33
click at [1516, 46] on div at bounding box center [1524, 46] width 30 height 30
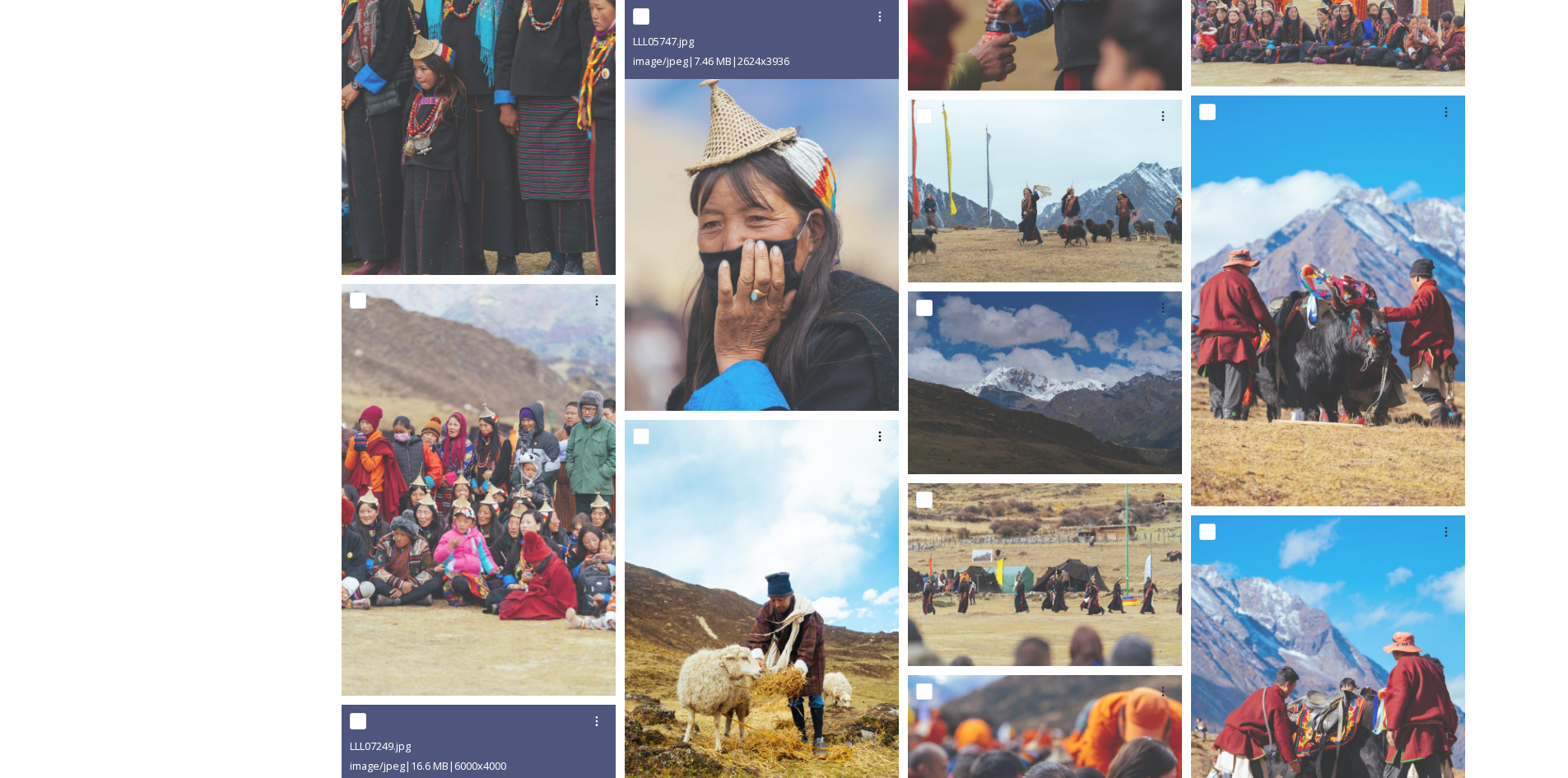
scroll to position [6090, 0]
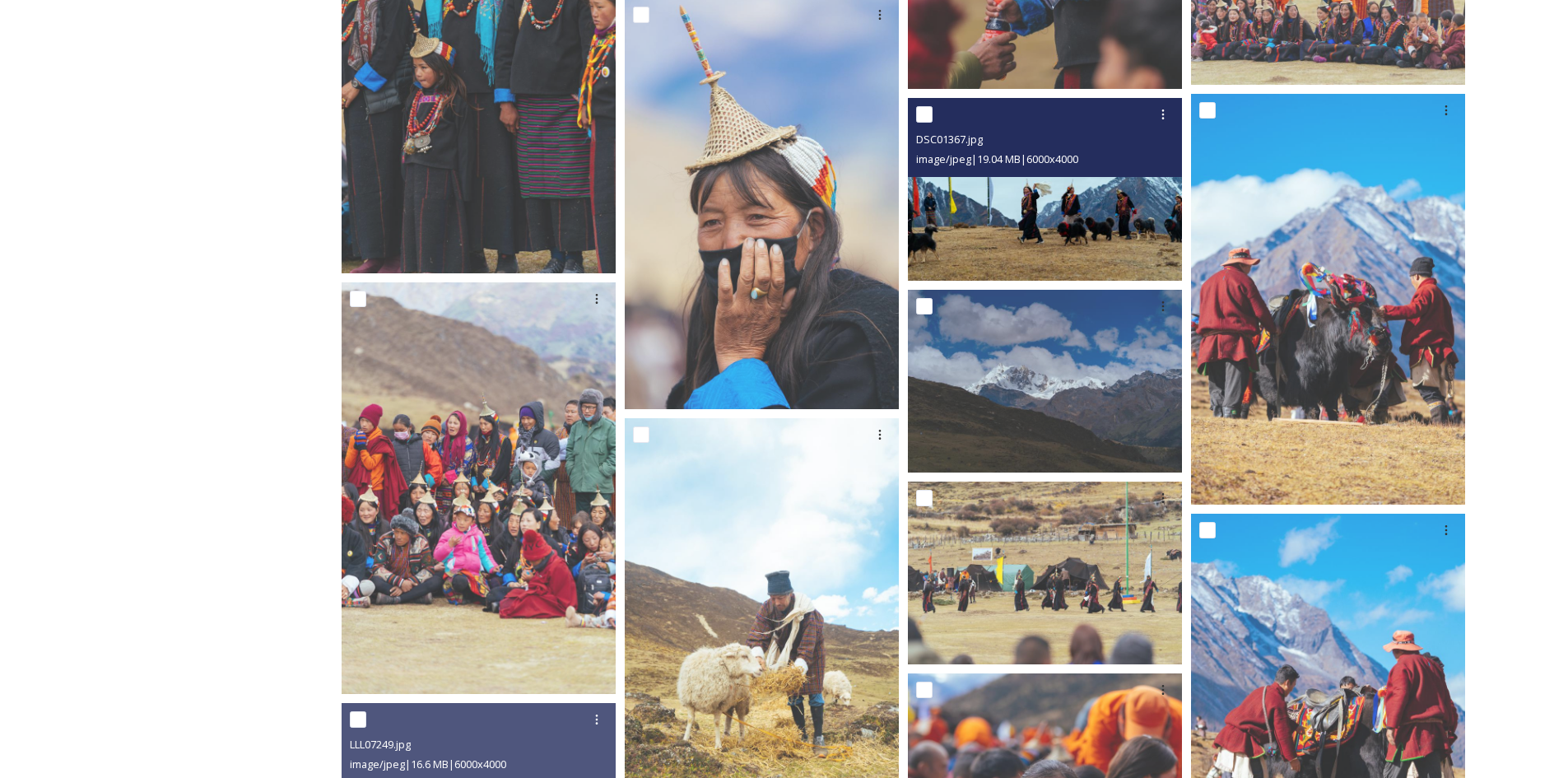
click at [1068, 185] on img at bounding box center [1045, 190] width 274 height 183
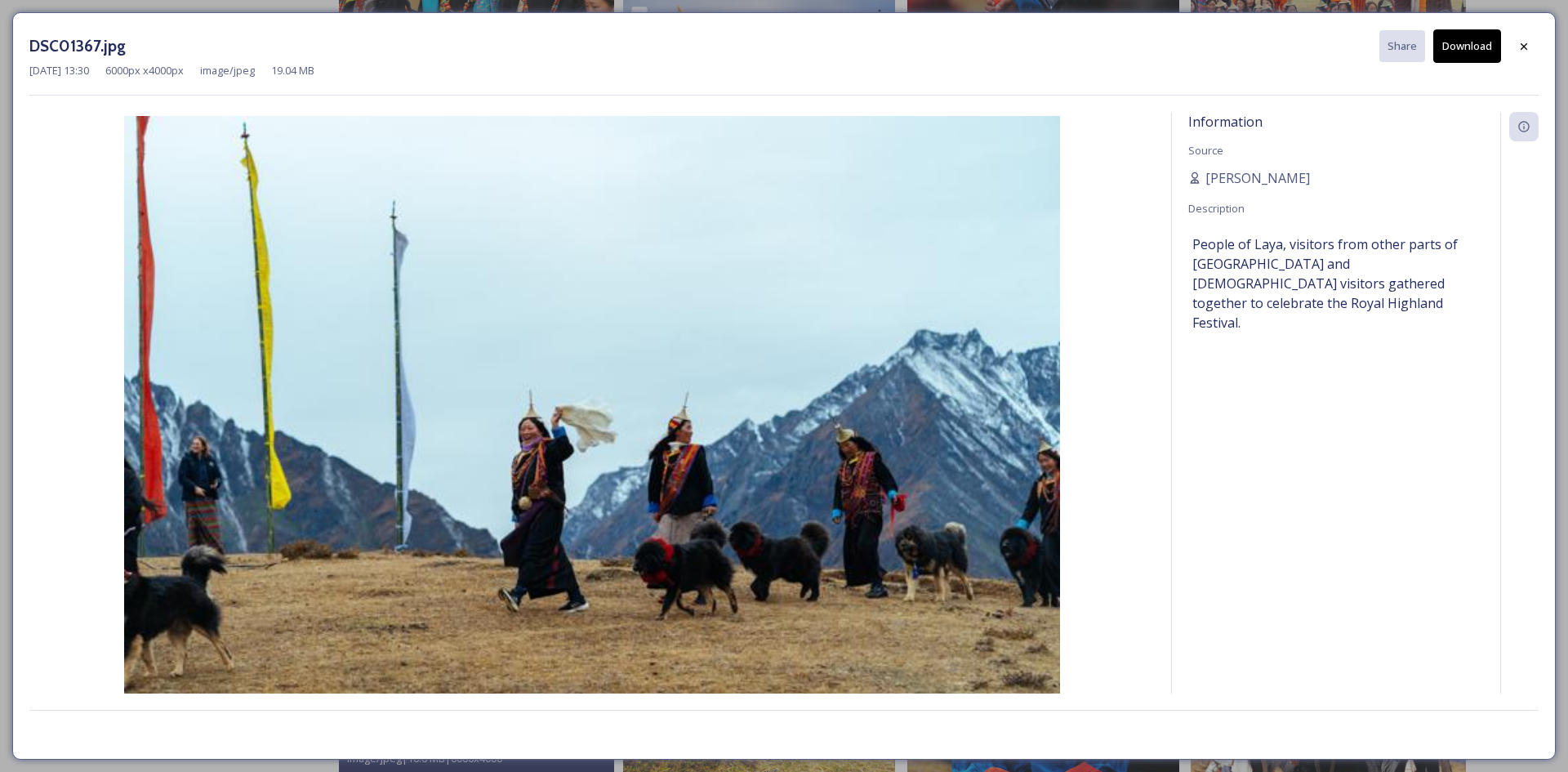
click at [867, 290] on img at bounding box center [592, 428] width 1125 height 625
click at [431, 348] on img at bounding box center [592, 428] width 1125 height 625
click at [1524, 53] on div at bounding box center [1524, 46] width 30 height 30
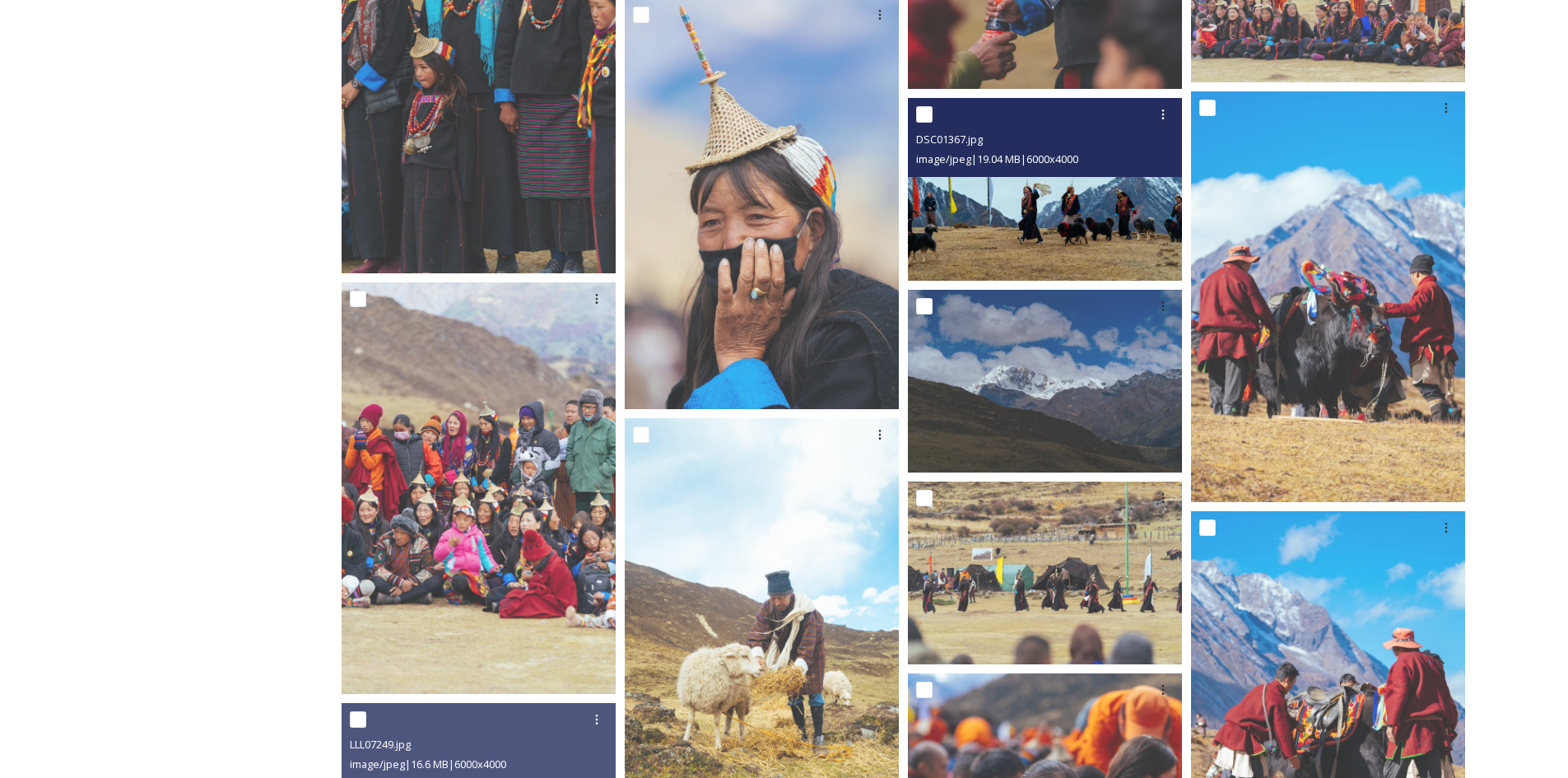
click at [1019, 238] on img at bounding box center [1045, 190] width 274 height 183
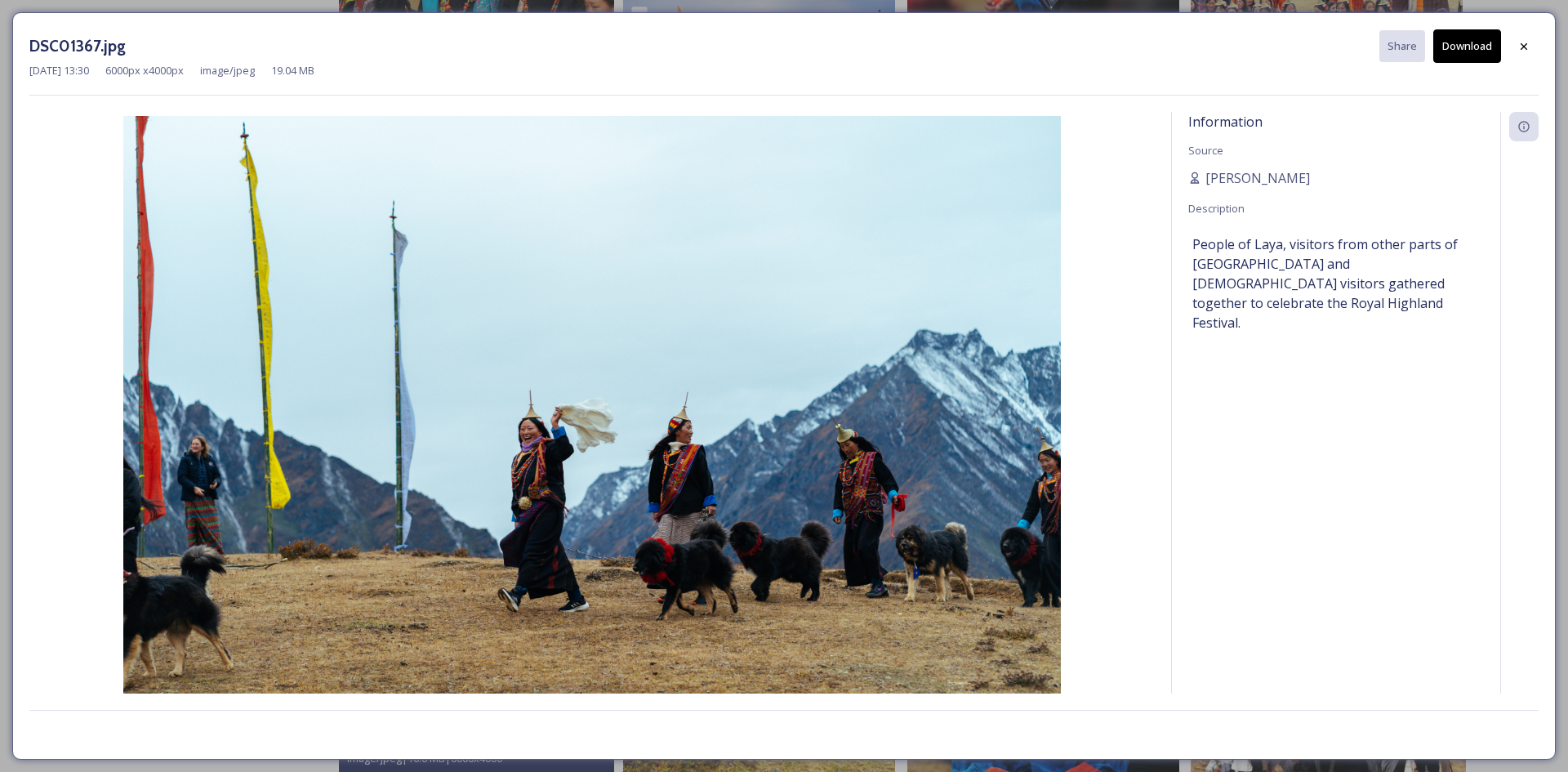
click at [1470, 52] on button "Download" at bounding box center [1466, 46] width 68 height 33
click at [1528, 48] on icon at bounding box center [1524, 46] width 13 height 13
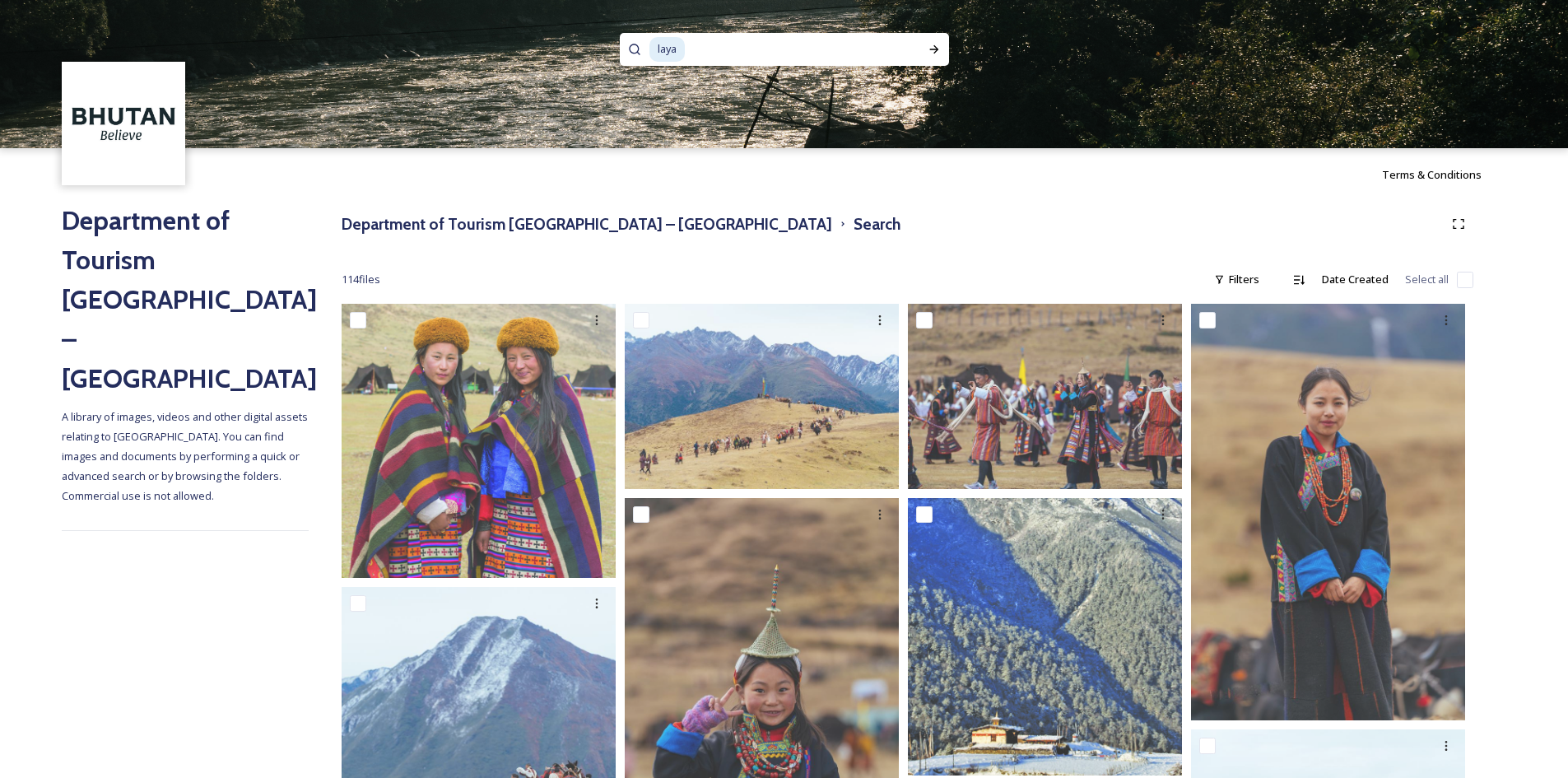
click at [866, 52] on input at bounding box center [791, 49] width 207 height 36
type input "l"
type input "taktshang"
click at [939, 41] on div "Run Search" at bounding box center [934, 50] width 30 height 30
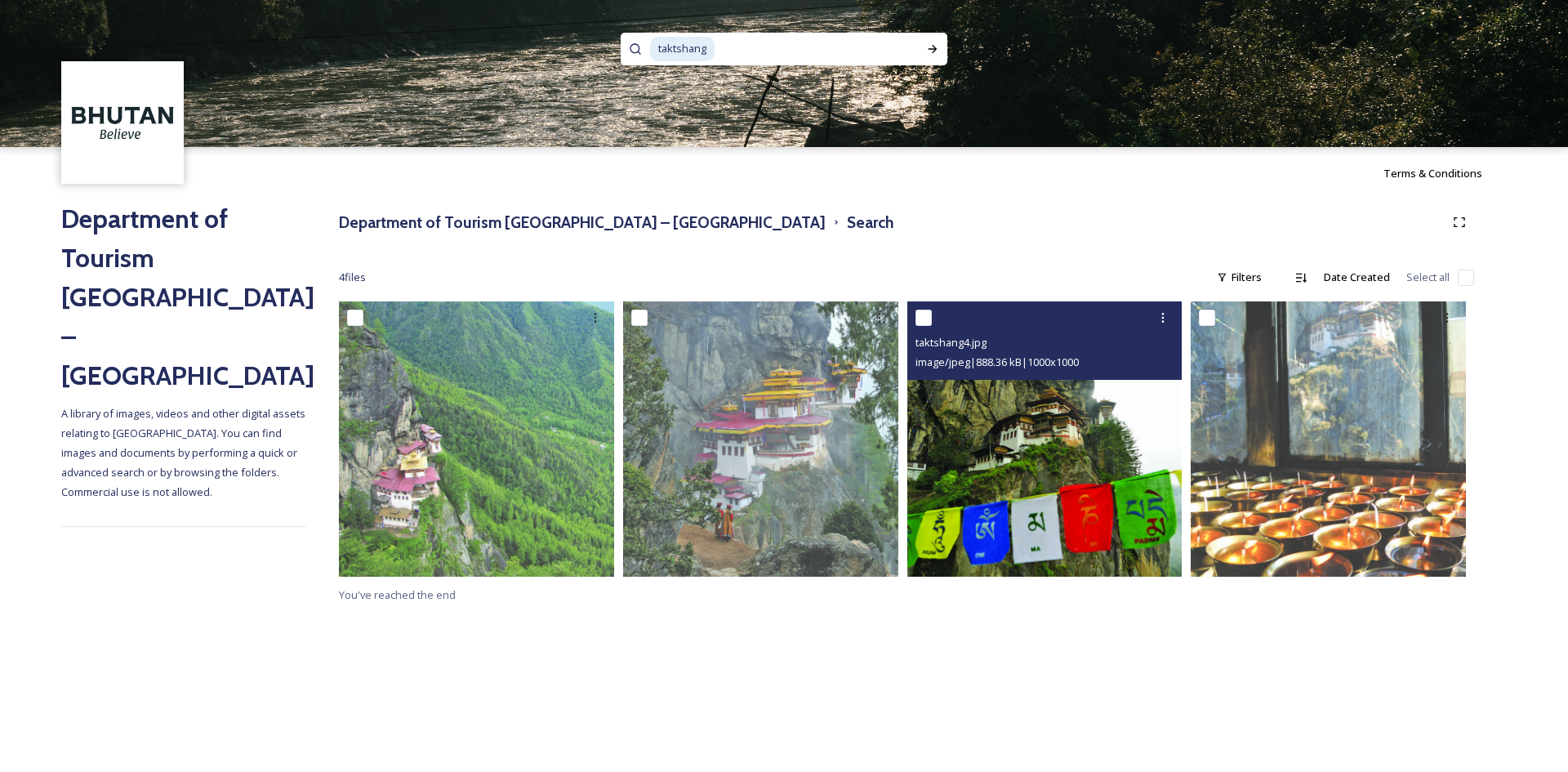
click at [1104, 472] on img at bounding box center [1044, 438] width 275 height 275
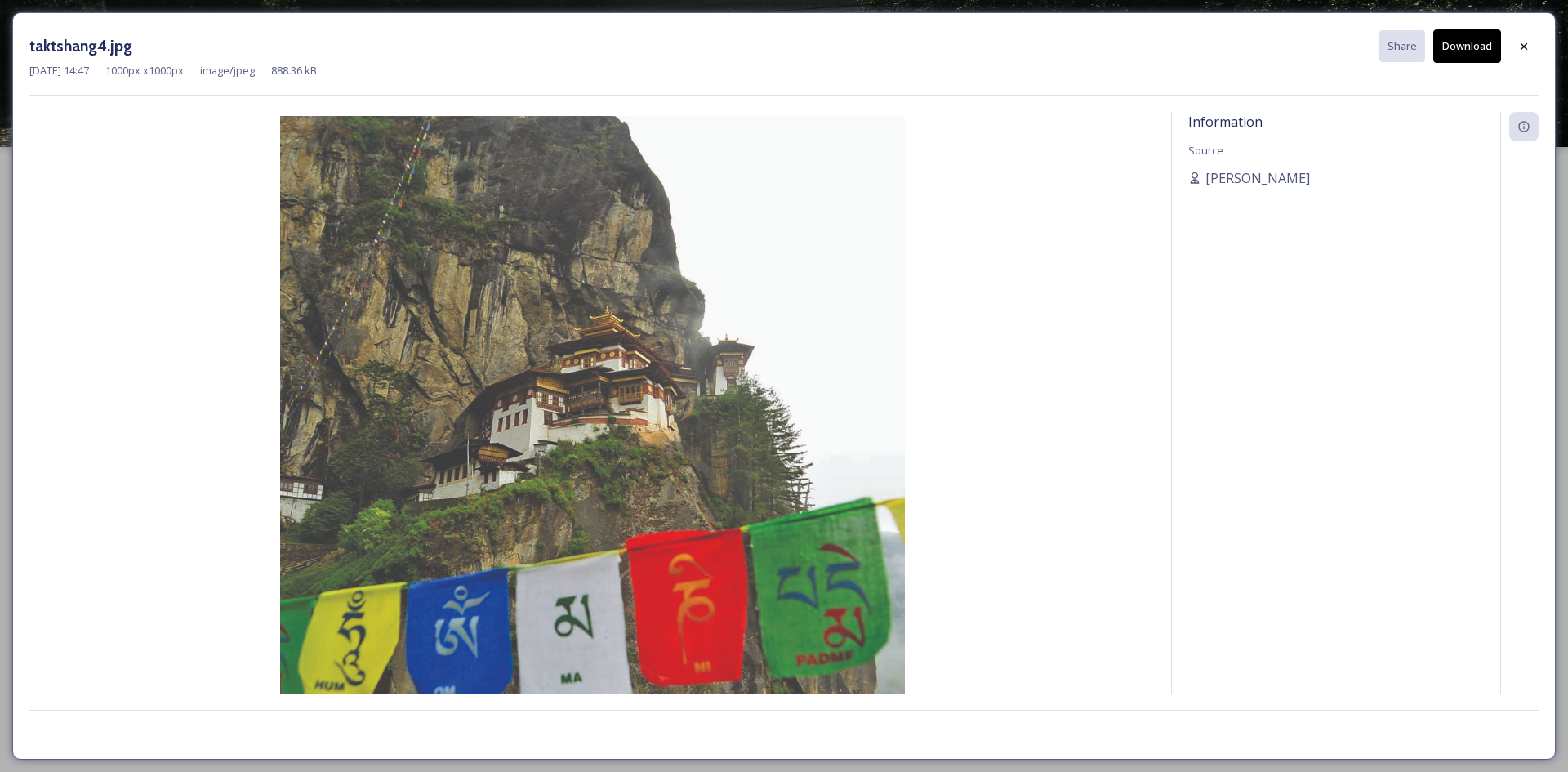
click at [1457, 59] on button "Download" at bounding box center [1466, 46] width 68 height 33
click at [1518, 50] on icon at bounding box center [1524, 46] width 13 height 13
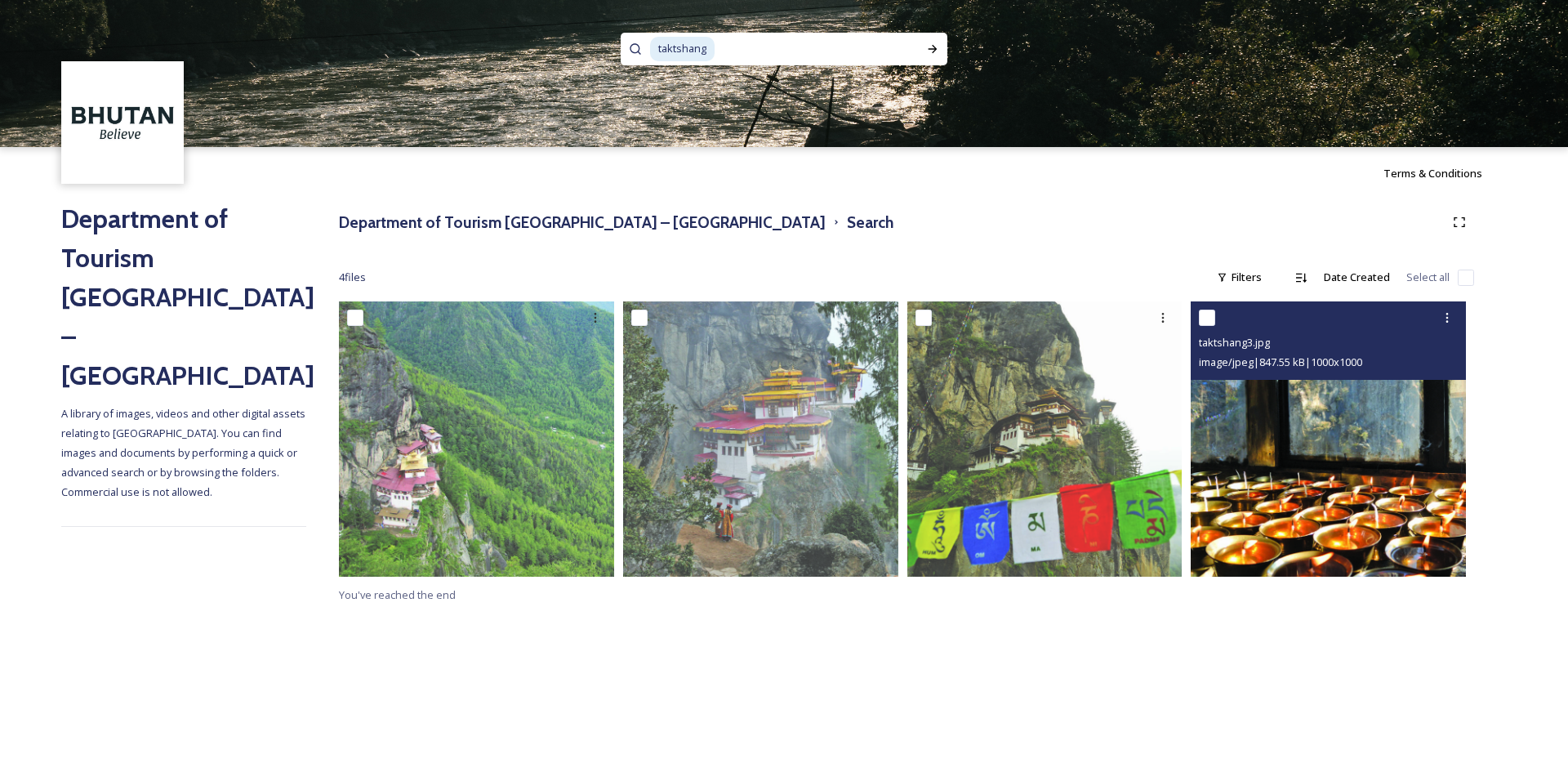
click at [1332, 471] on img at bounding box center [1328, 438] width 275 height 275
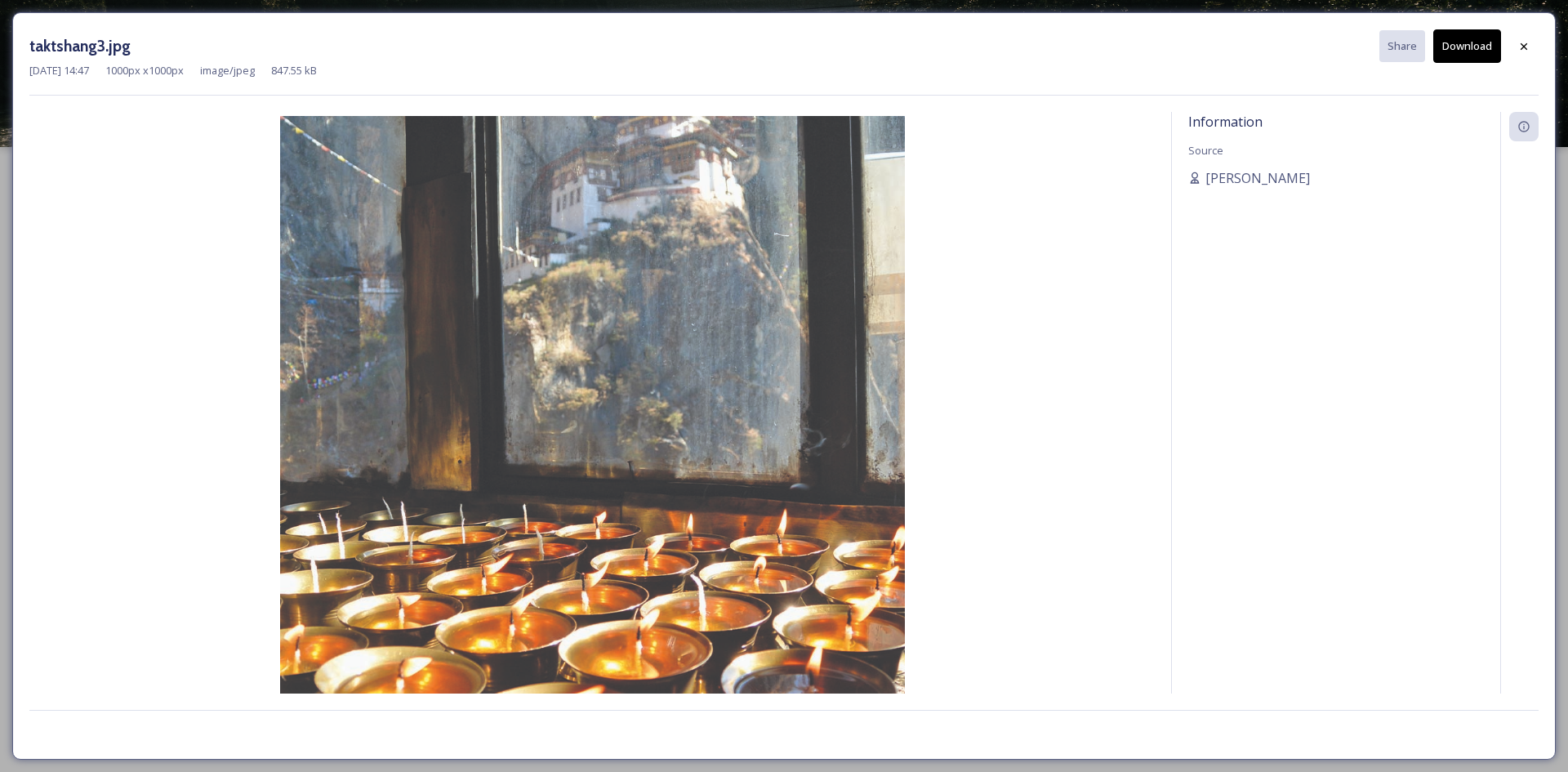
click at [1461, 39] on button "Download" at bounding box center [1466, 46] width 68 height 33
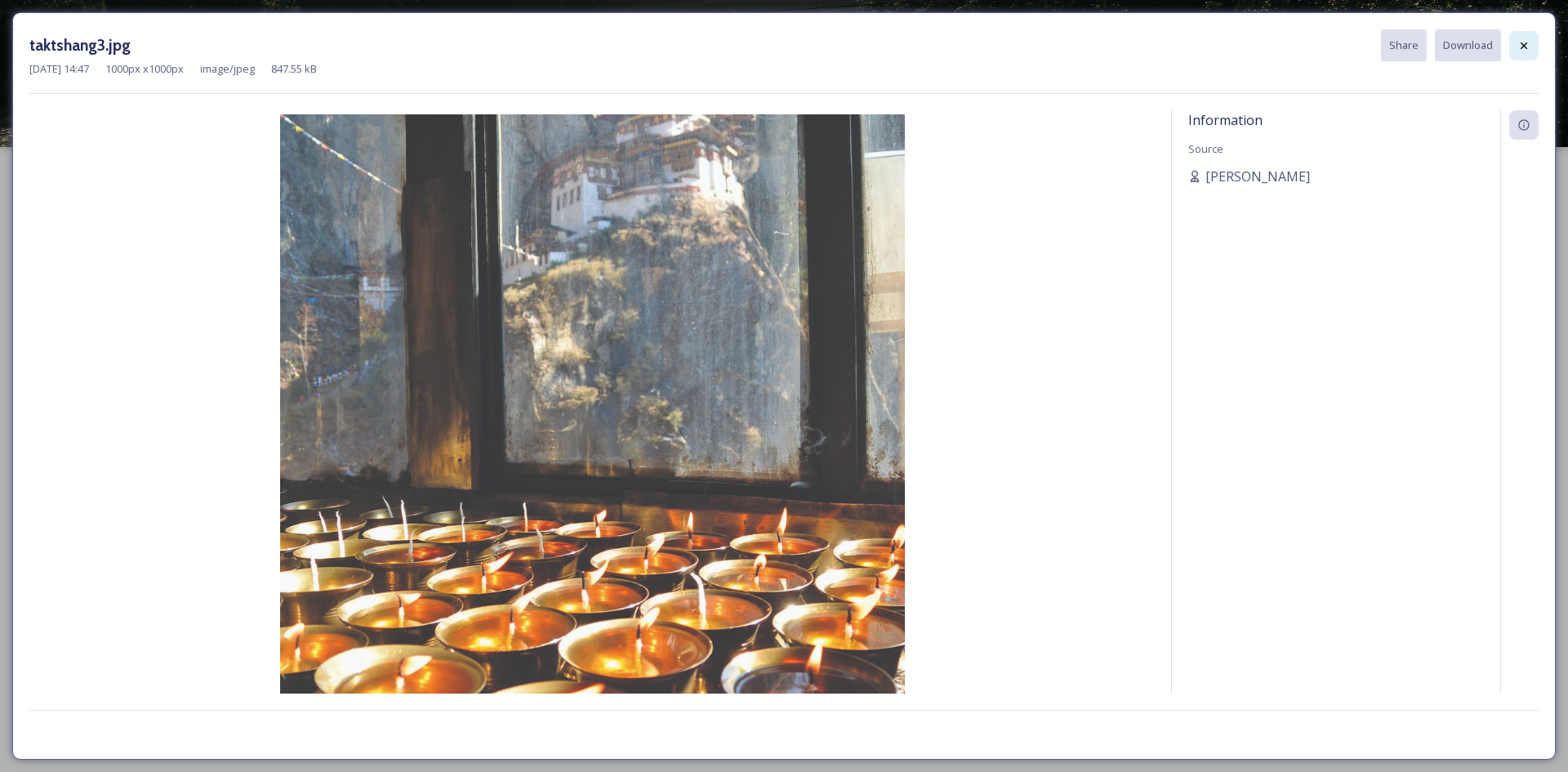
click at [1530, 53] on div at bounding box center [1524, 45] width 30 height 30
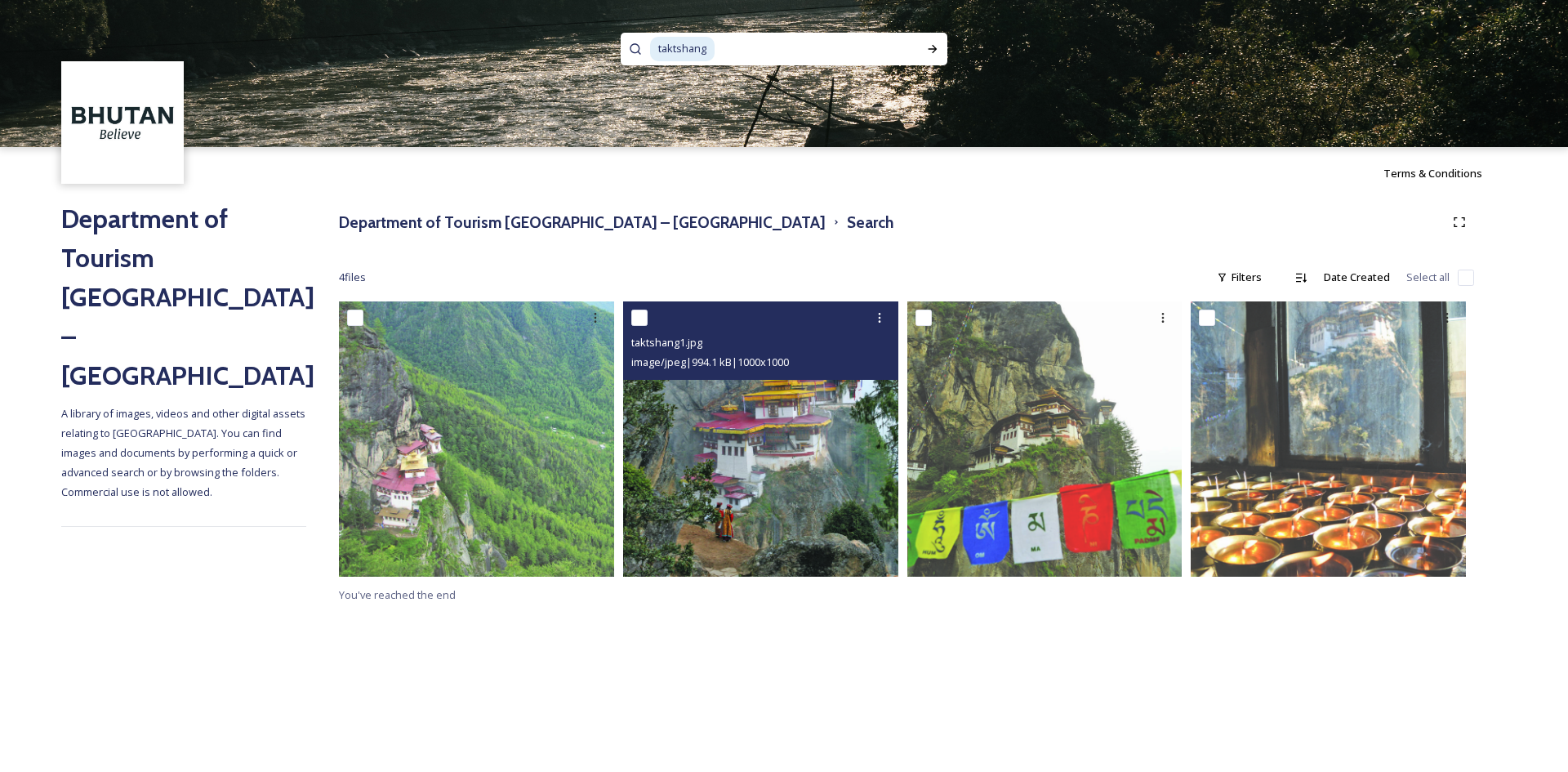
click at [727, 476] on img at bounding box center [760, 438] width 275 height 275
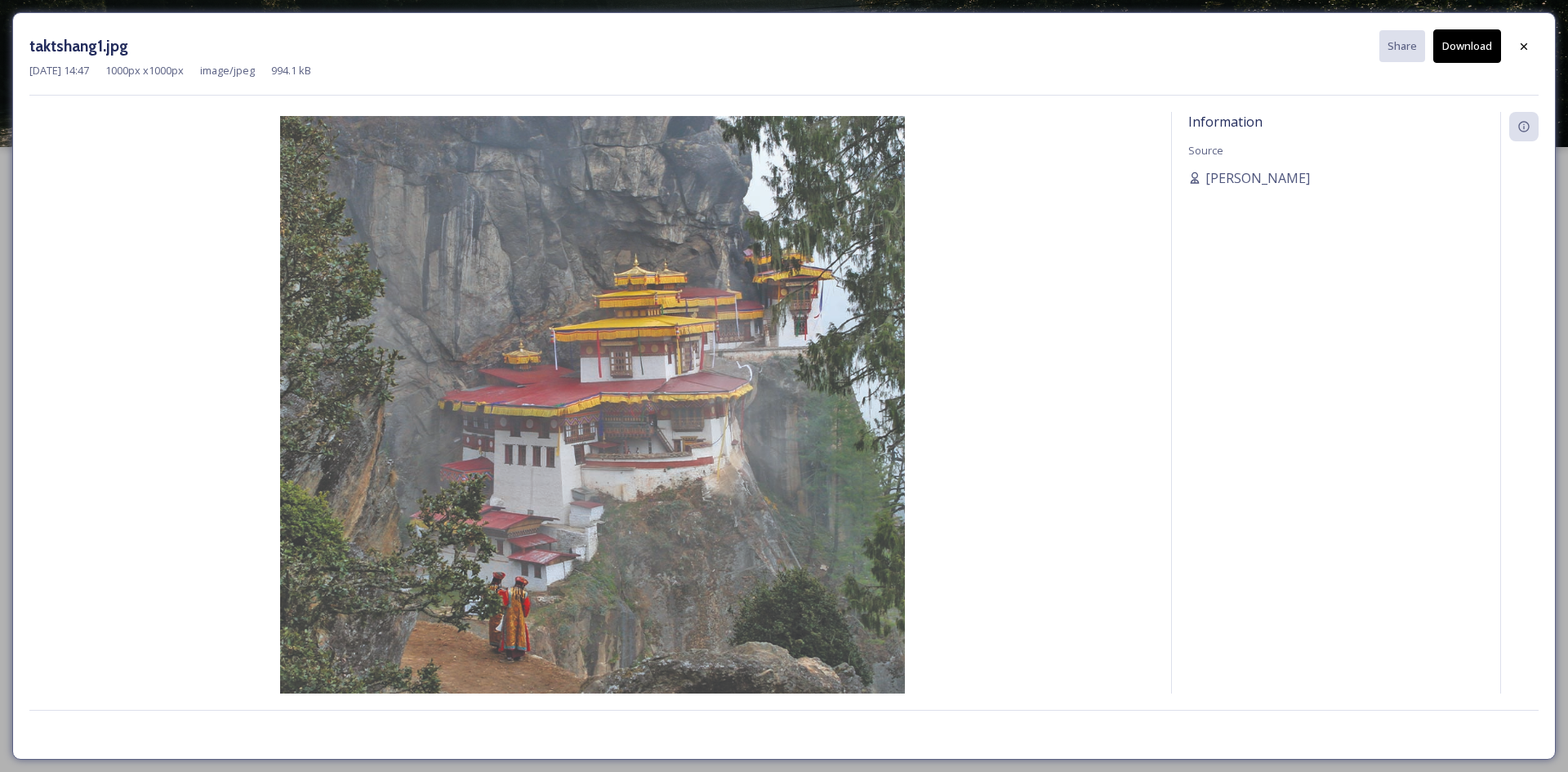
click at [1471, 44] on button "Download" at bounding box center [1466, 46] width 68 height 33
click at [1513, 53] on div at bounding box center [1524, 45] width 30 height 30
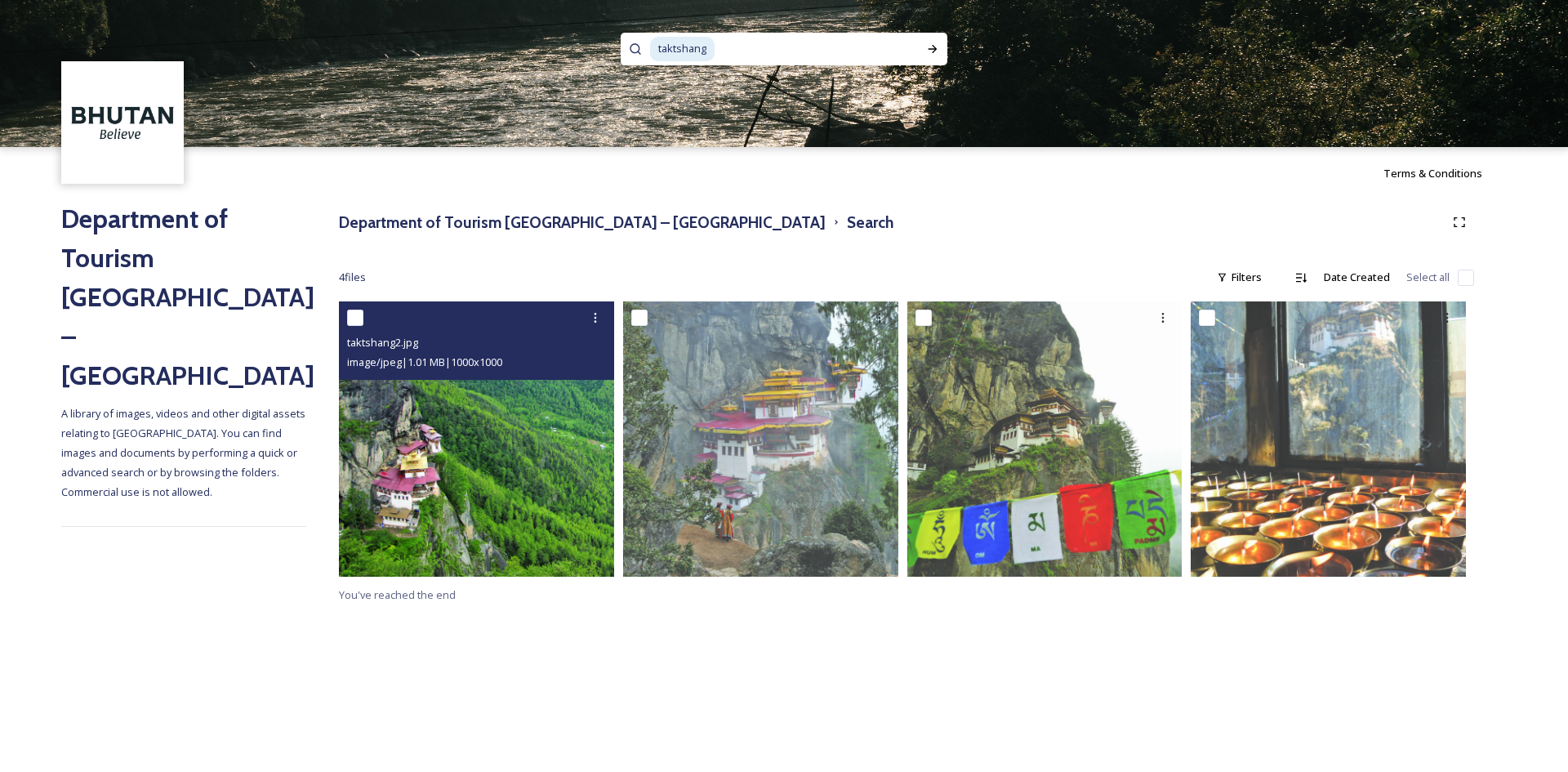
click at [400, 472] on img at bounding box center [476, 438] width 275 height 275
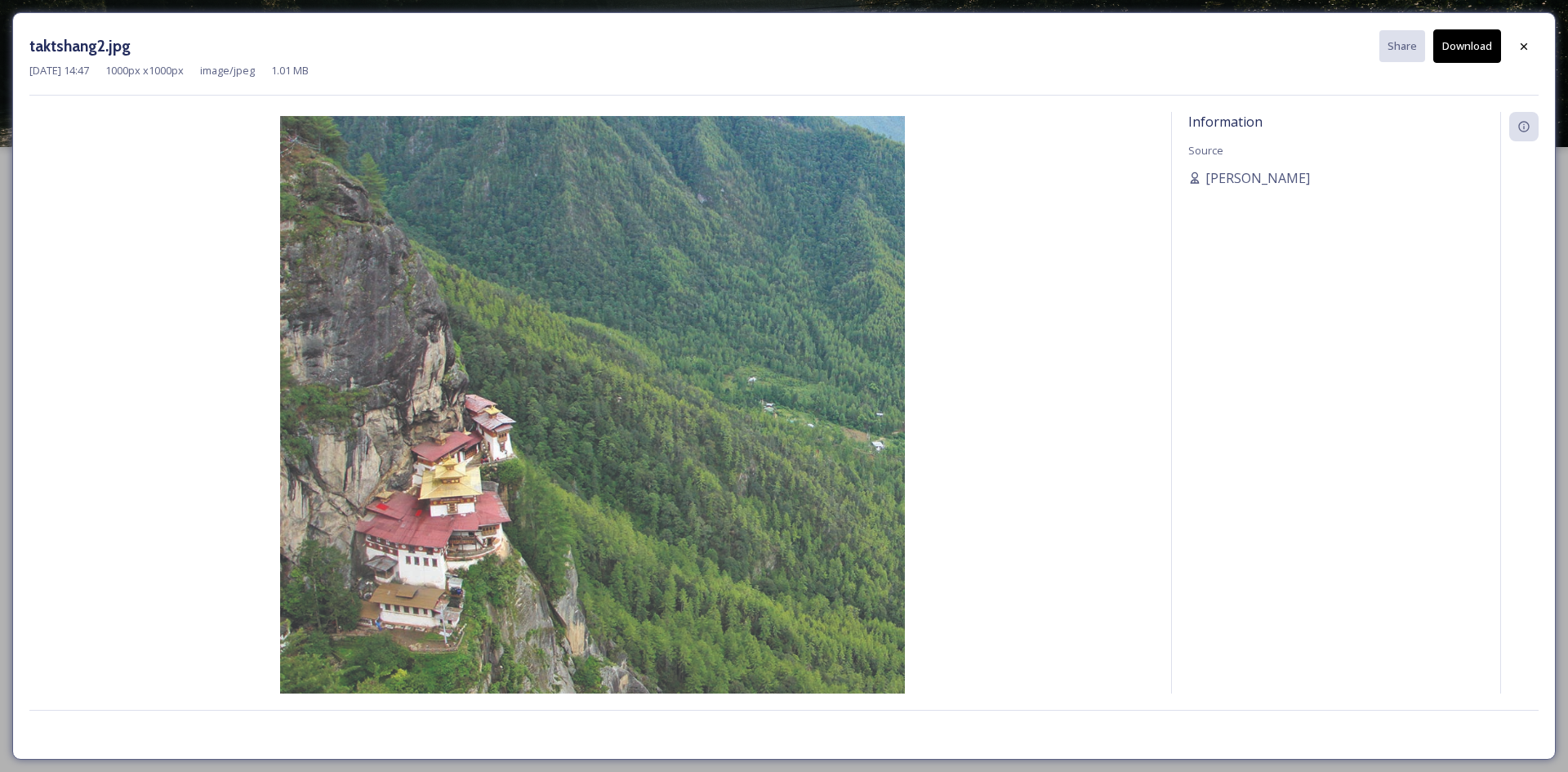
click at [1484, 52] on button "Download" at bounding box center [1466, 46] width 68 height 33
click at [1510, 52] on div at bounding box center [1524, 46] width 30 height 30
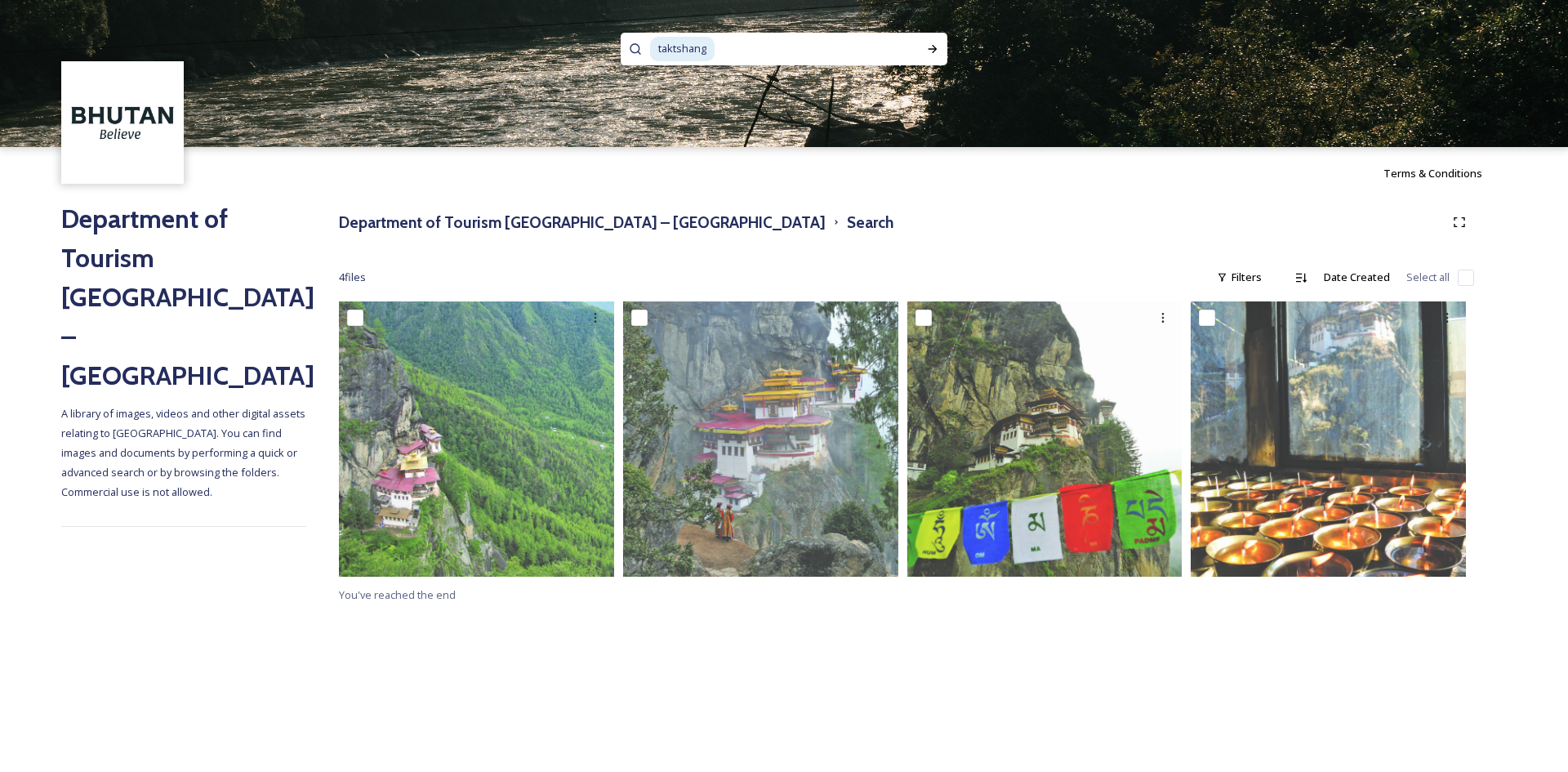
click at [766, 49] on input at bounding box center [812, 48] width 191 height 36
type input "t"
type input "paro taktshang"
click at [937, 48] on icon at bounding box center [932, 49] width 13 height 13
click at [848, 46] on input at bounding box center [829, 48] width 176 height 36
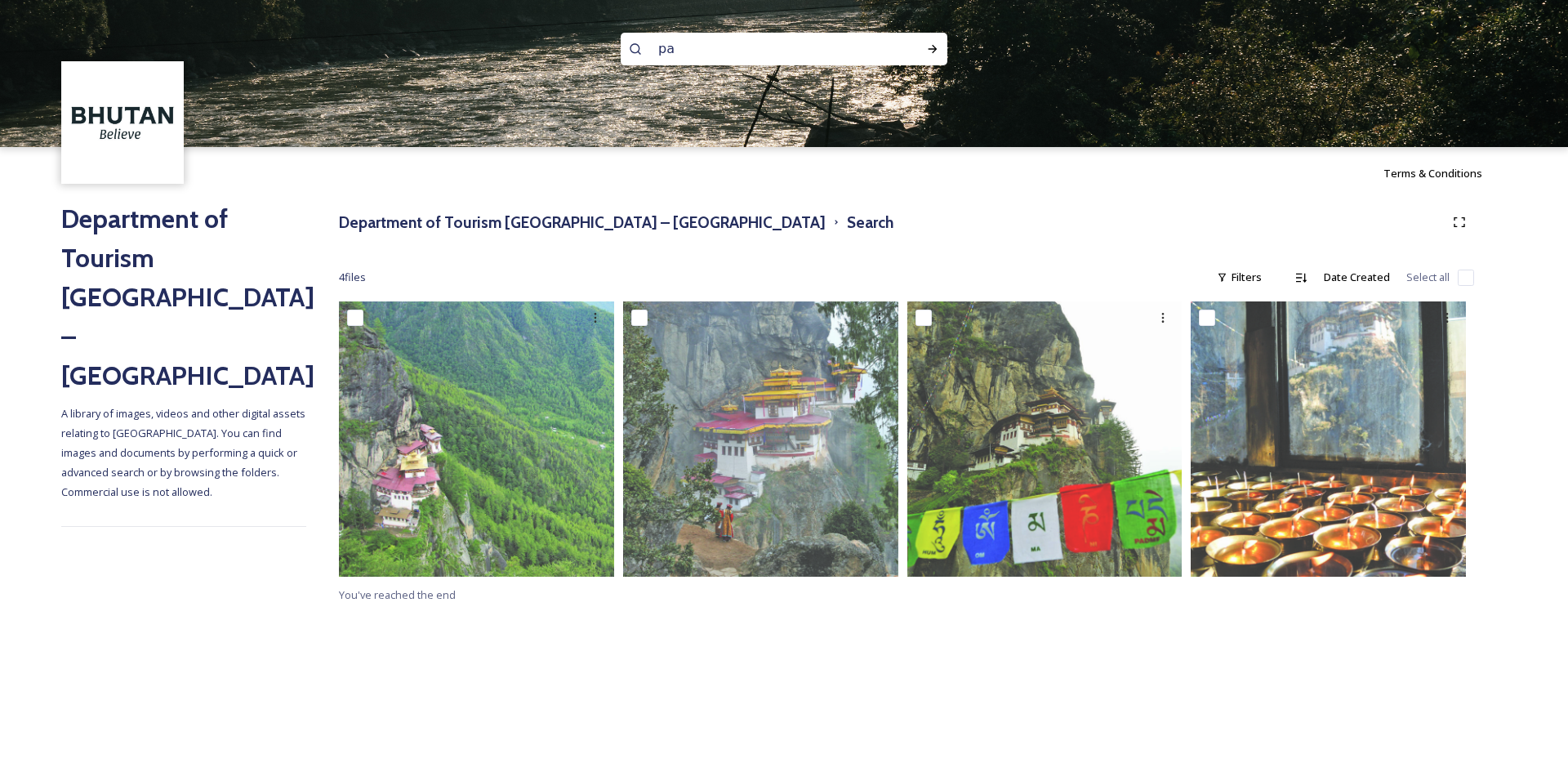
type input "p"
type input "tigernext"
click at [683, 49] on span "tigernext" at bounding box center [679, 49] width 60 height 24
click at [691, 48] on span "tigernext" at bounding box center [679, 49] width 60 height 24
click at [697, 51] on span "tigernext" at bounding box center [679, 49] width 60 height 24
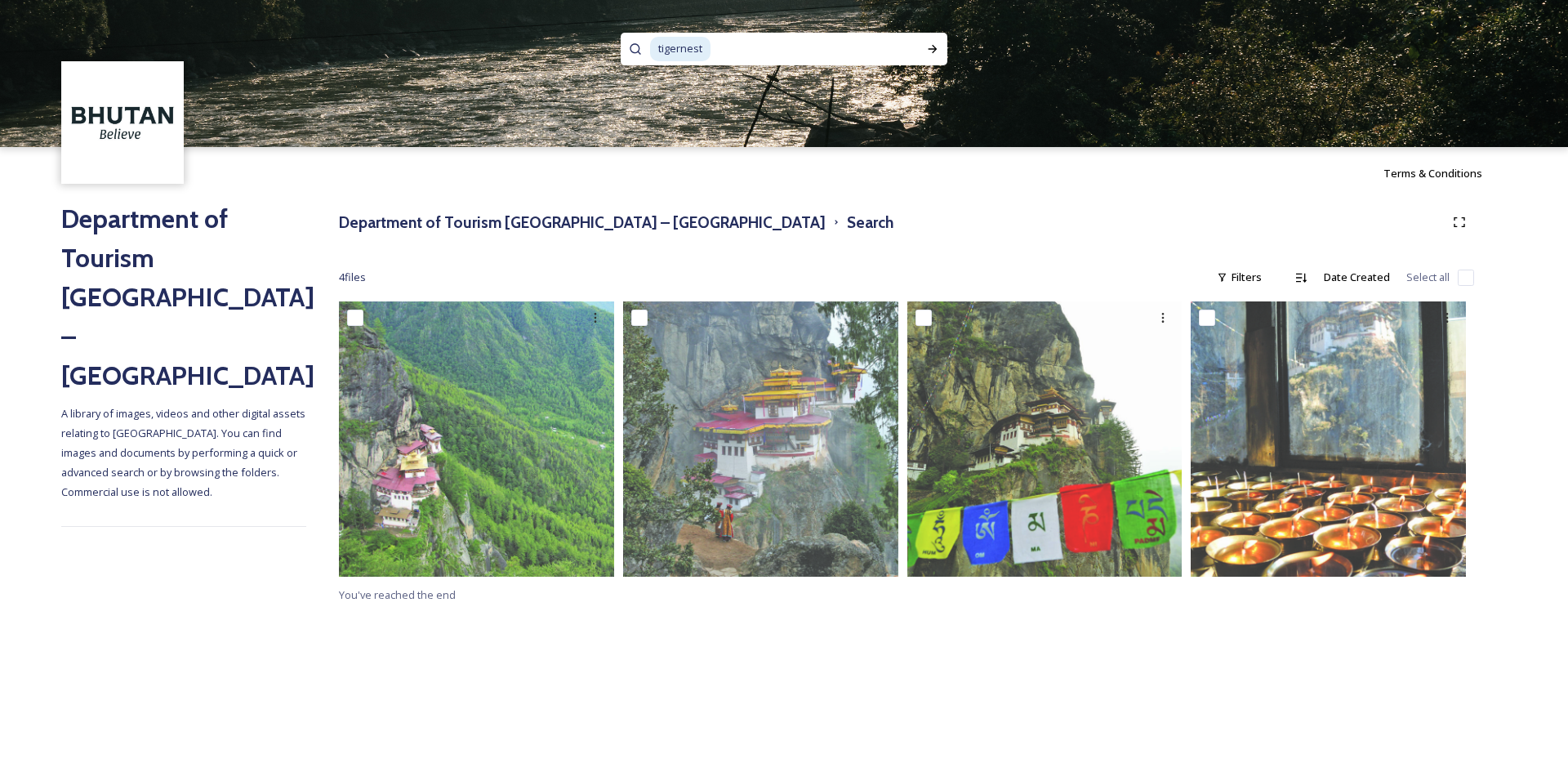
click at [683, 48] on span "tigernest" at bounding box center [679, 49] width 60 height 24
click at [939, 48] on div "Run Search" at bounding box center [932, 49] width 30 height 30
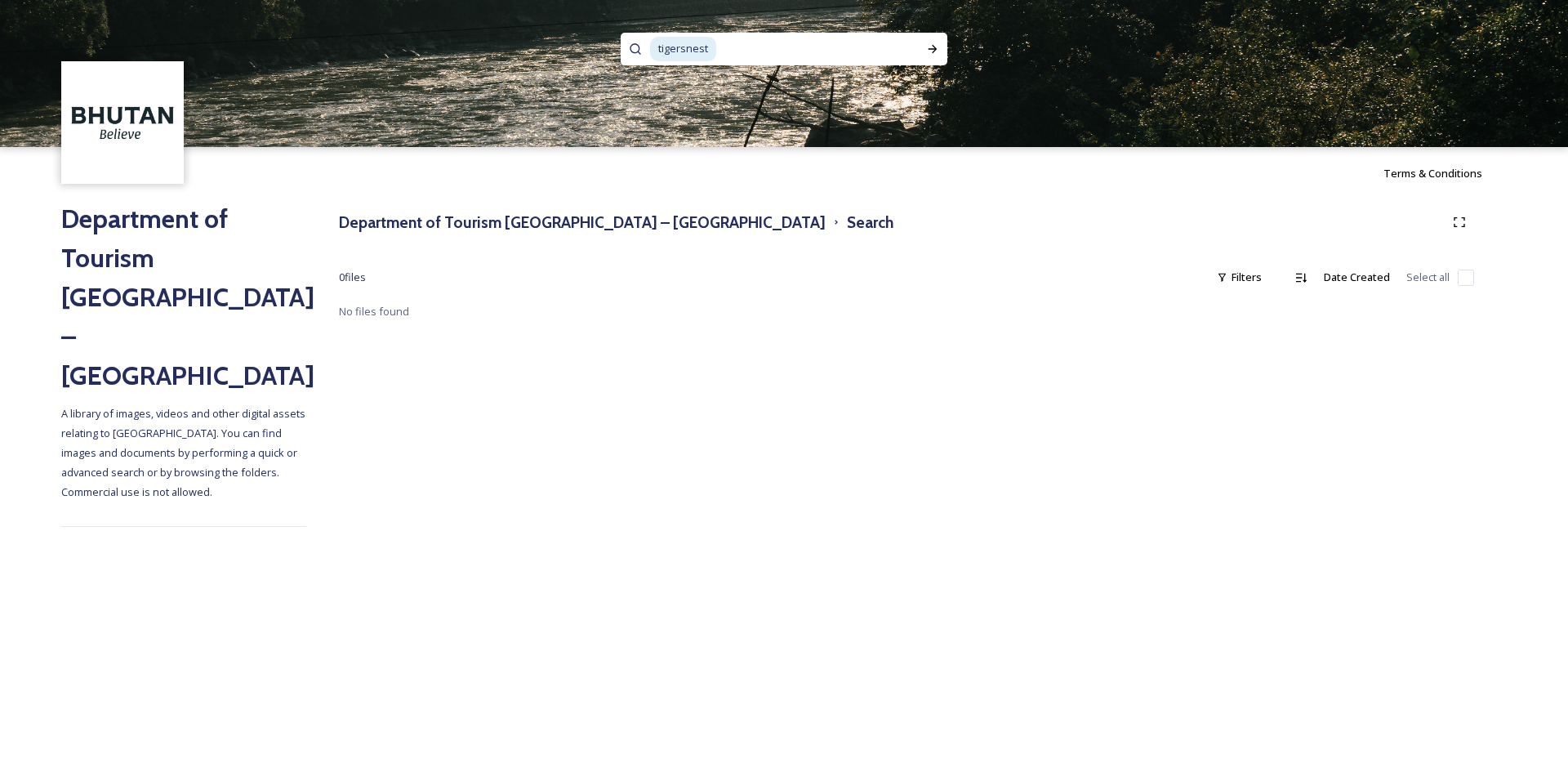
click at [0, 0] on span "tiger's nest" at bounding box center [0, 0] width 0 height 0
click at [935, 51] on icon at bounding box center [933, 48] width 9 height 8
click at [739, 44] on input at bounding box center [816, 48] width 188 height 36
type input "t"
click at [689, 59] on input at bounding box center [761, 48] width 223 height 36
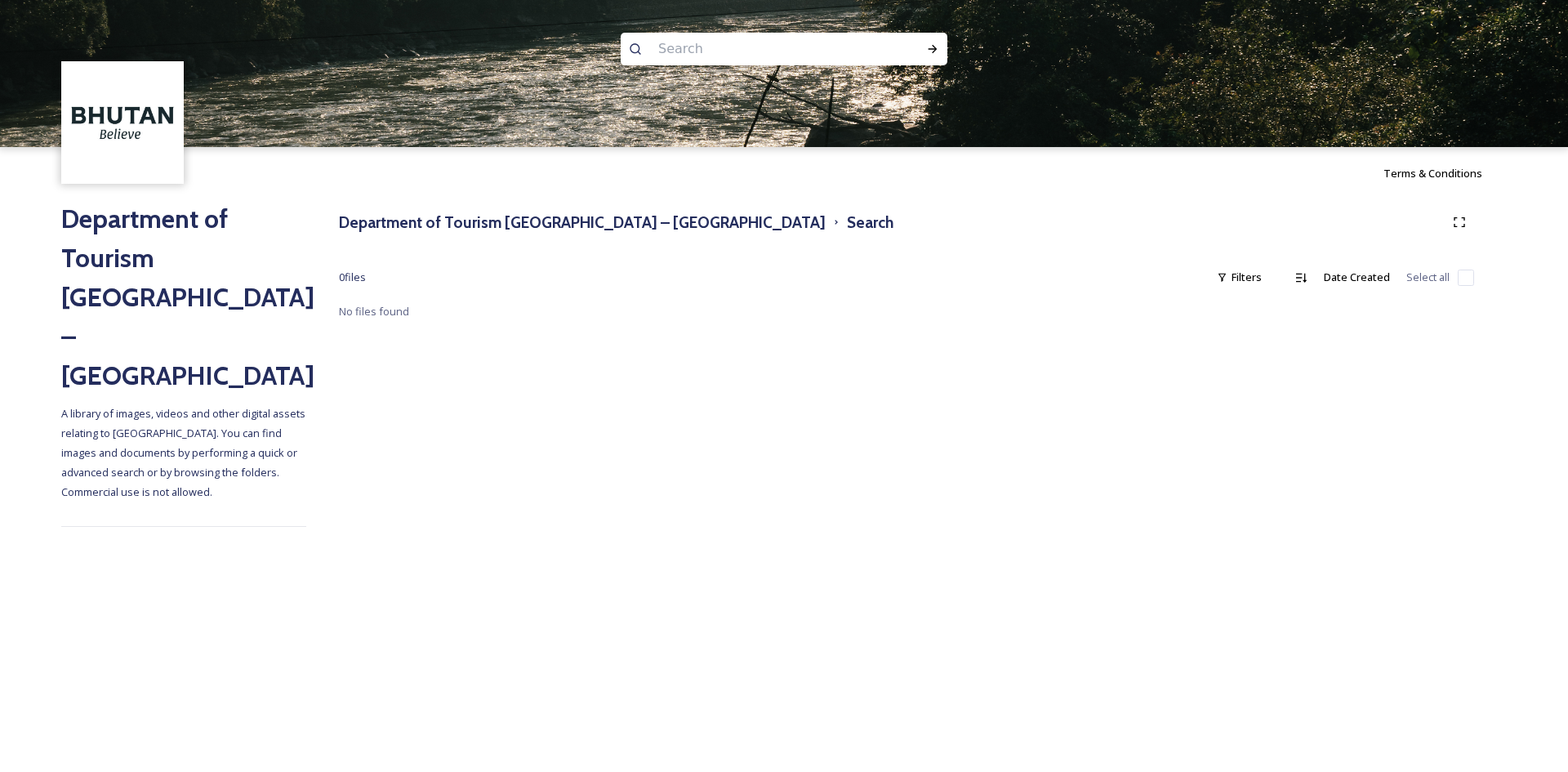
click at [667, 54] on input at bounding box center [761, 48] width 223 height 36
paste input "Chele la"
type input "Chele la"
click at [938, 41] on div "Run Search" at bounding box center [932, 49] width 30 height 30
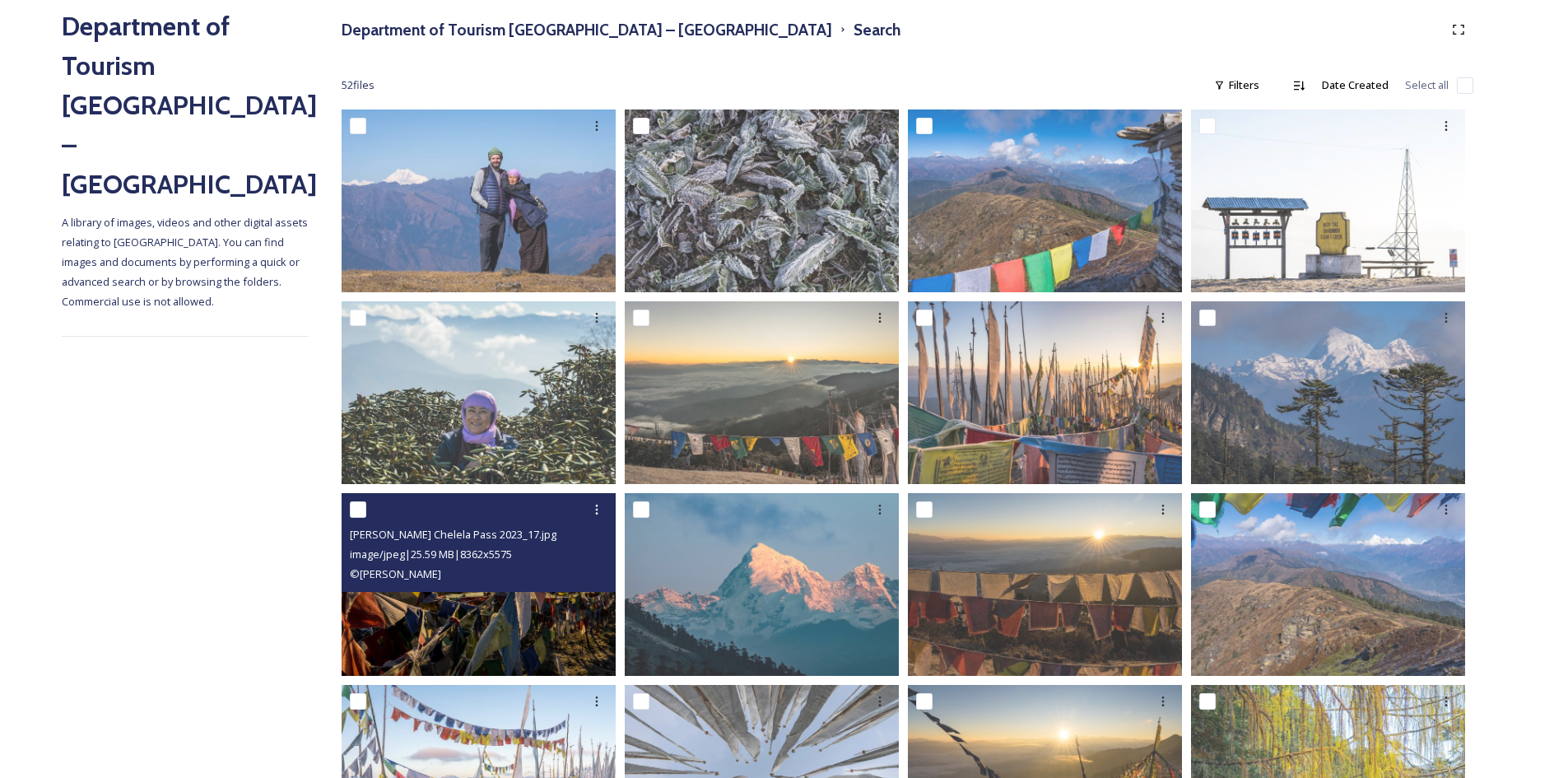
scroll to position [329, 0]
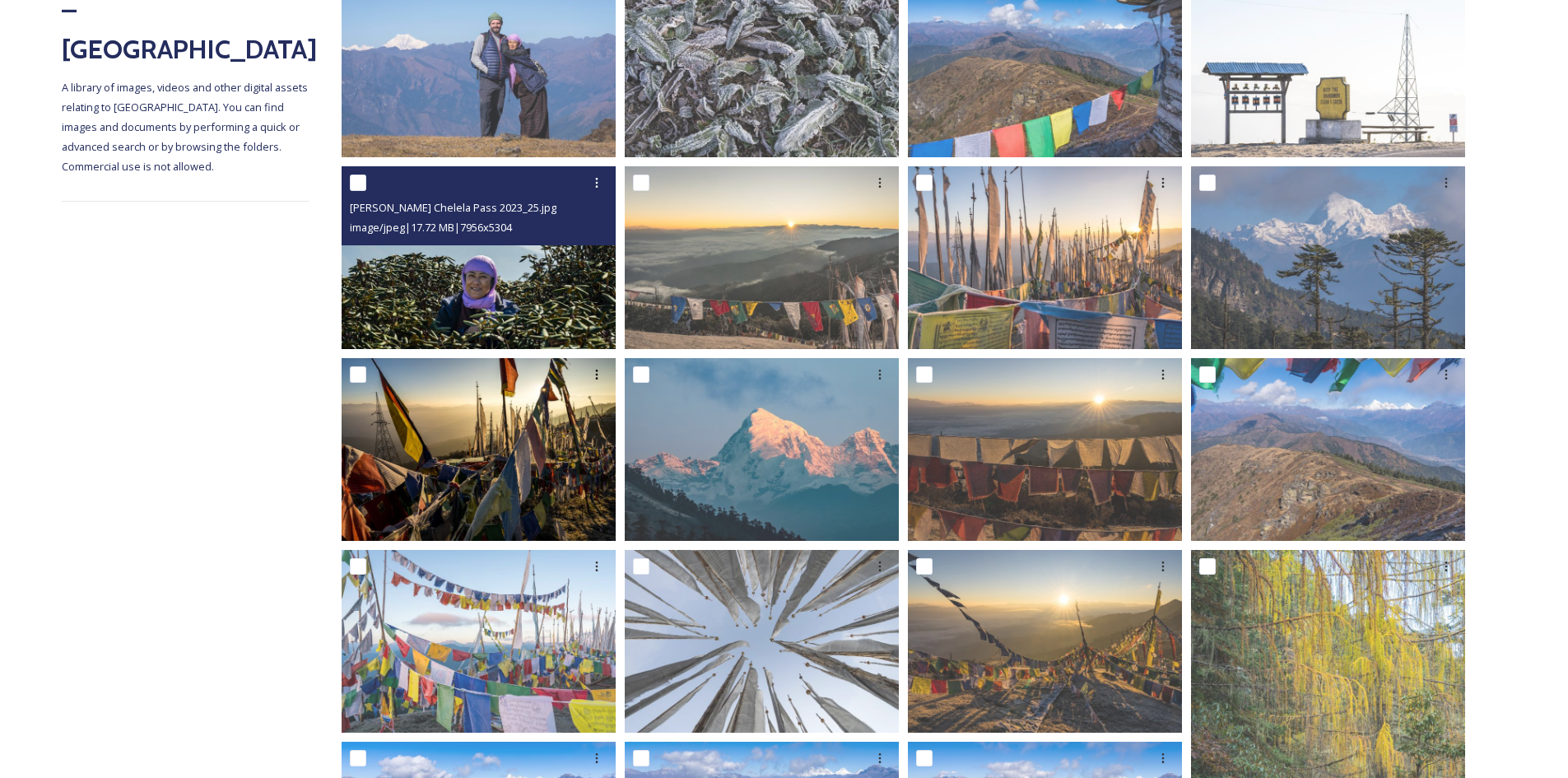
click at [428, 280] on img at bounding box center [478, 258] width 274 height 183
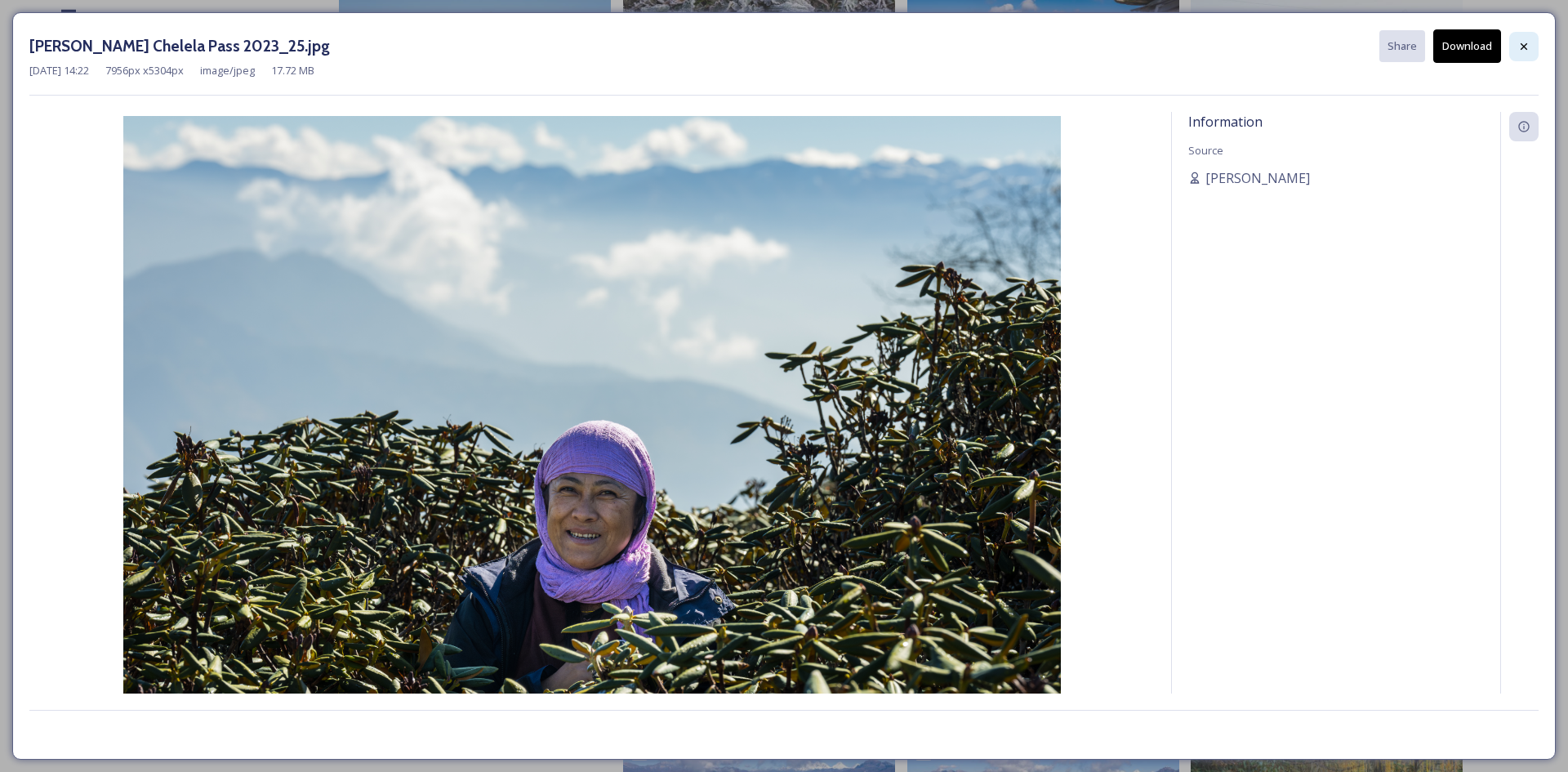
click at [1521, 50] on icon at bounding box center [1524, 46] width 13 height 13
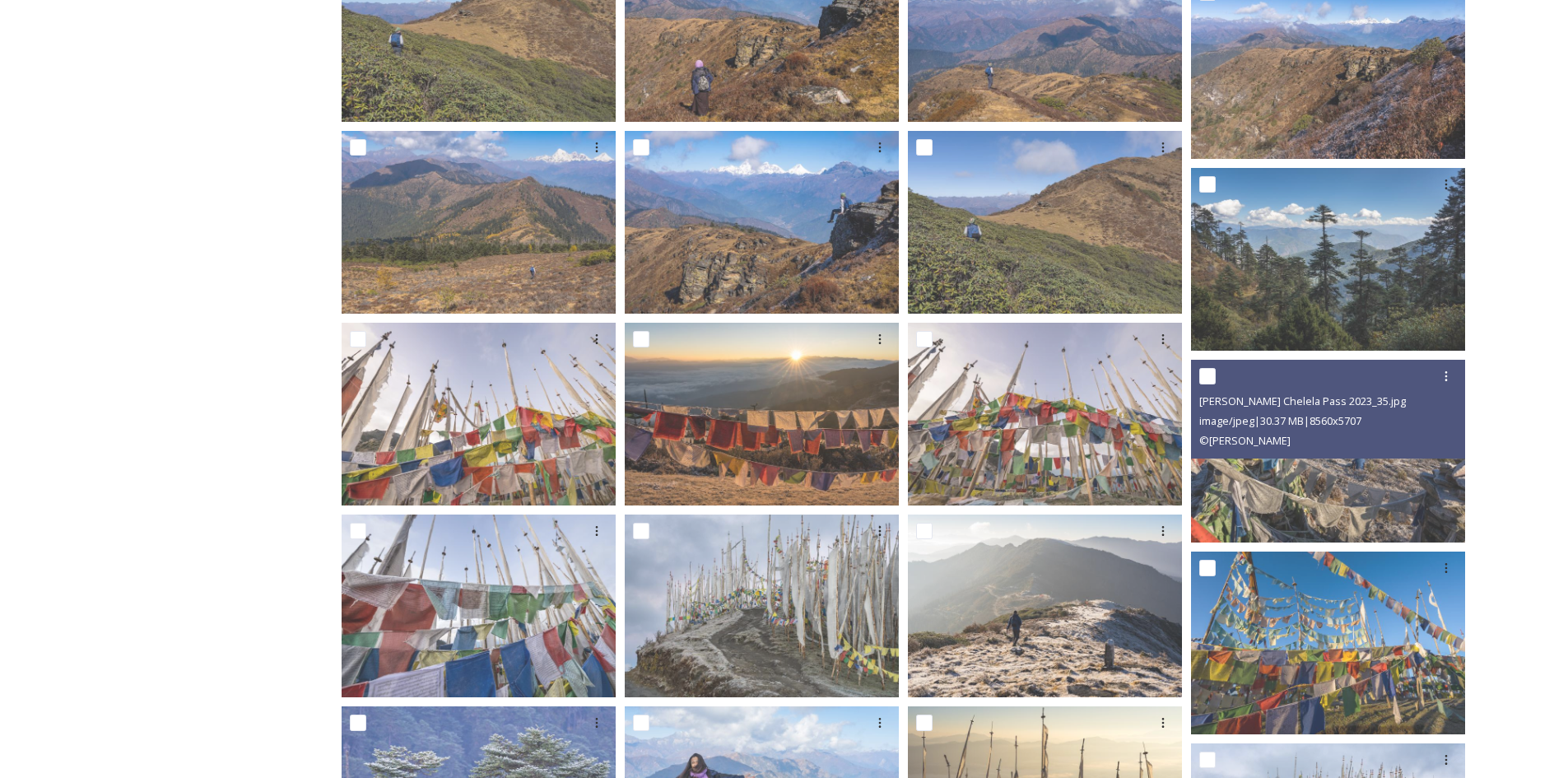
scroll to position [1810, 0]
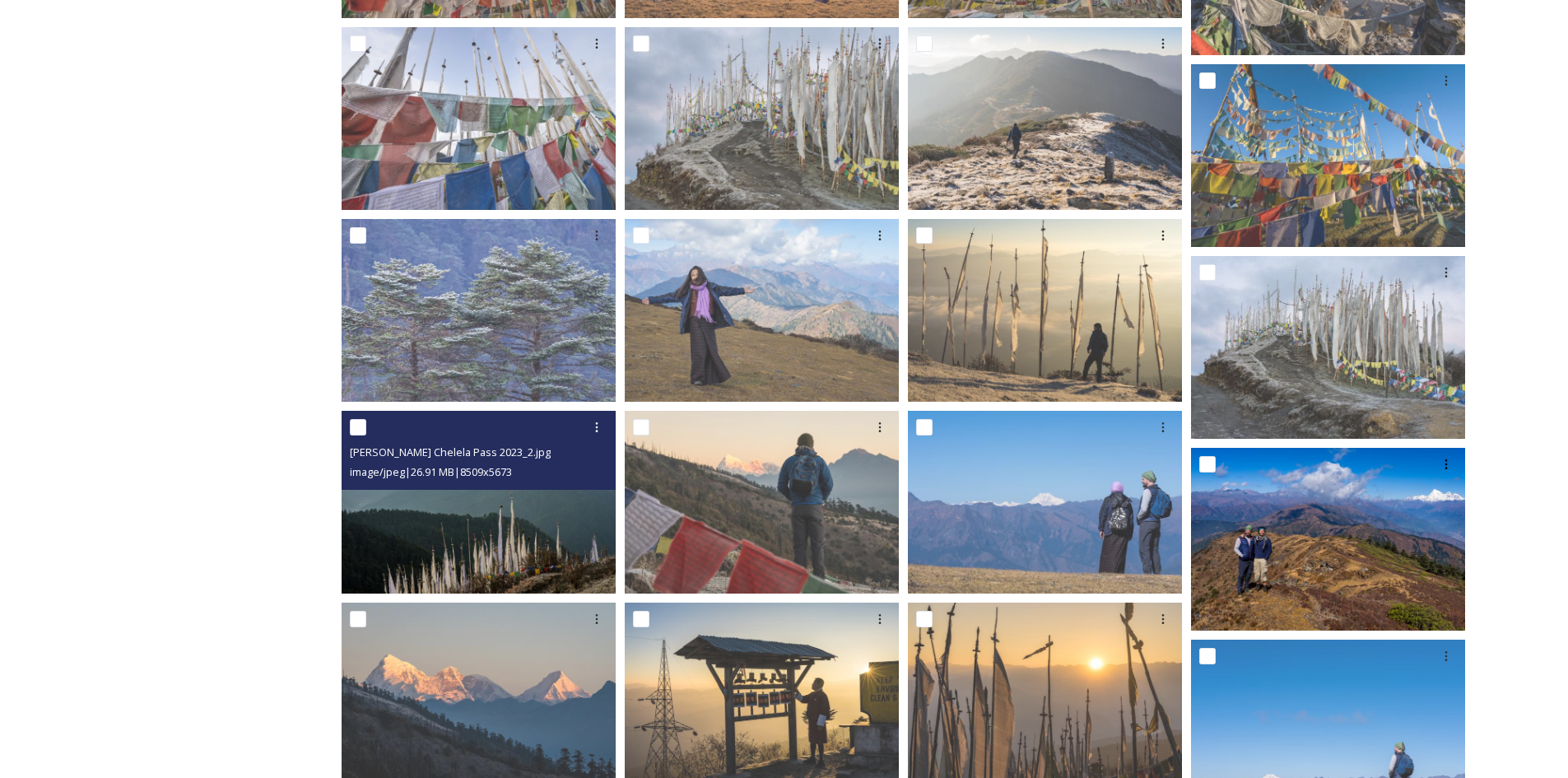
click at [462, 501] on img at bounding box center [478, 502] width 274 height 183
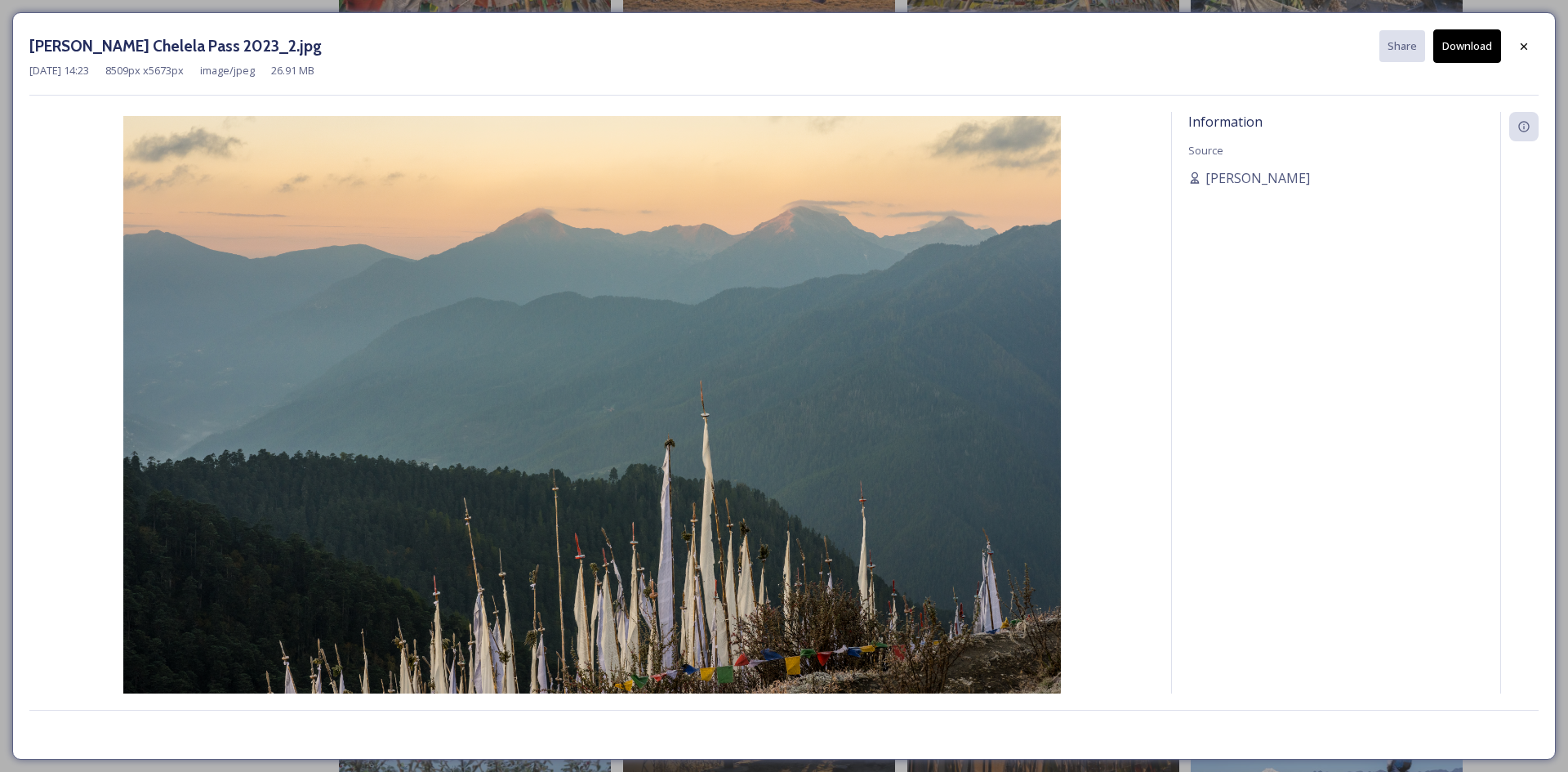
click at [1451, 63] on div "Mar 05 2024 14:23 8509 px x 5673 px image/jpeg 26.91 MB" at bounding box center [784, 70] width 1509 height 16
click at [1478, 51] on button "Download" at bounding box center [1466, 46] width 68 height 33
click at [1528, 47] on icon at bounding box center [1524, 45] width 13 height 13
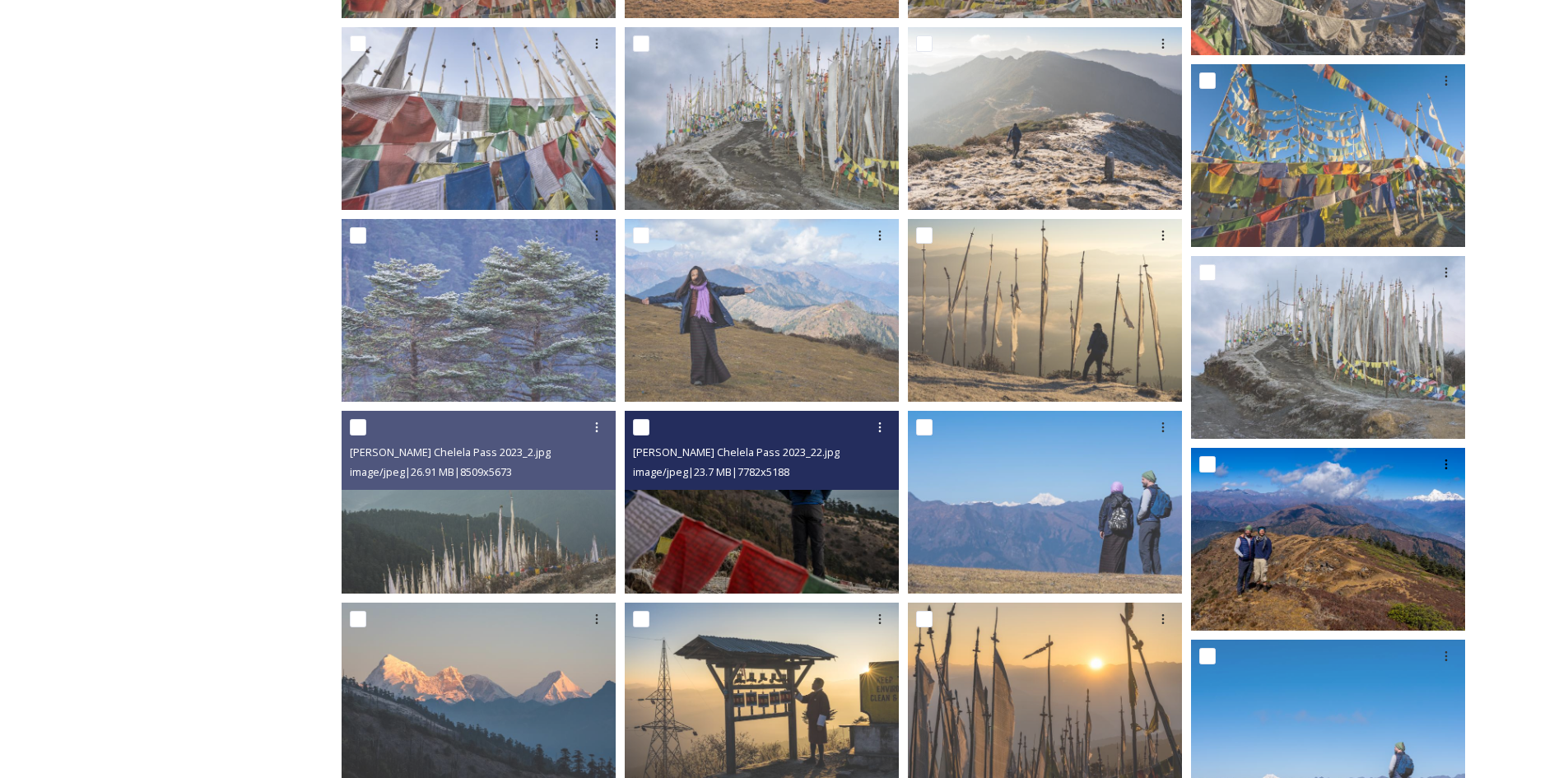
click at [742, 516] on img at bounding box center [762, 502] width 274 height 183
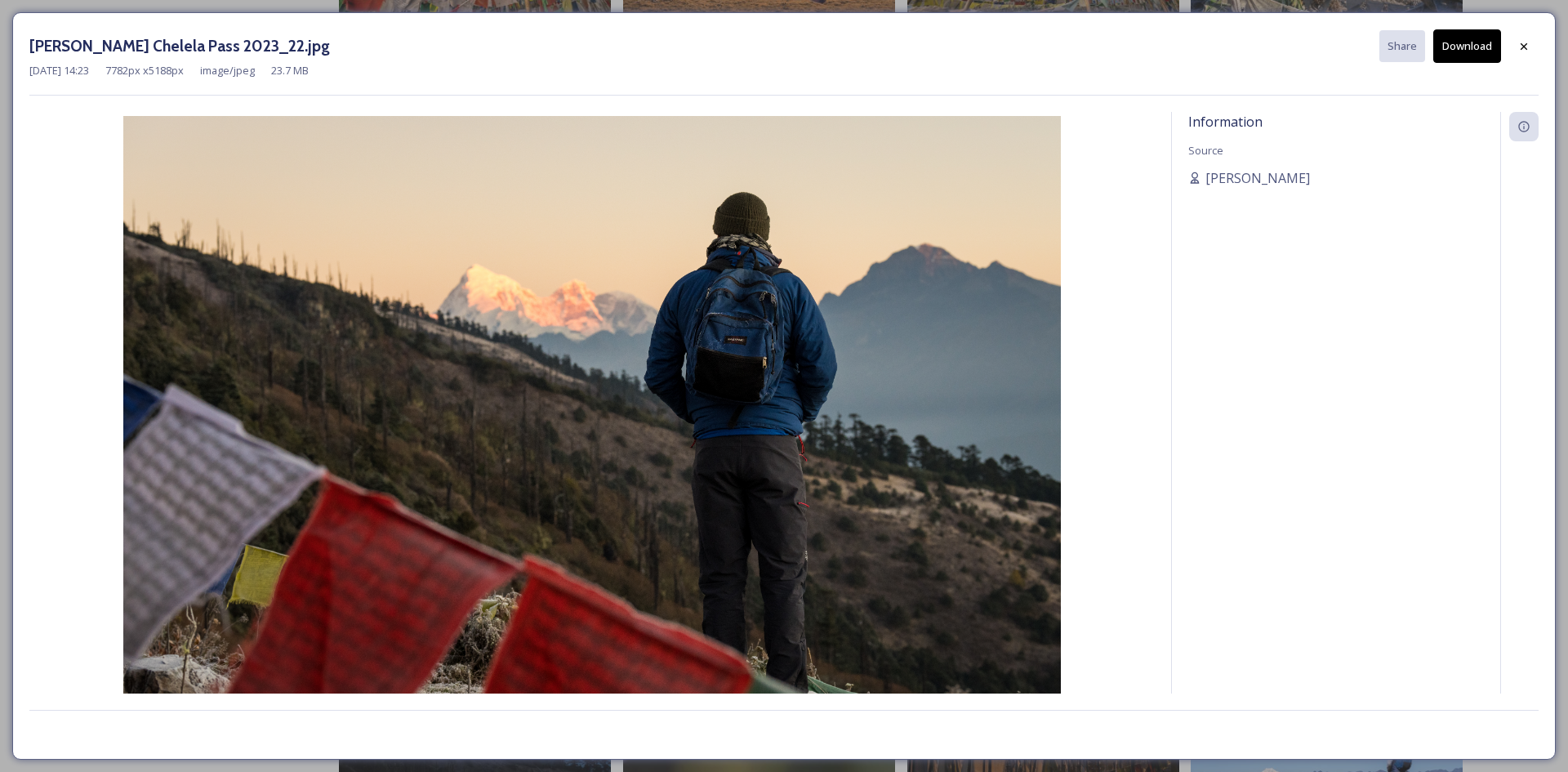
click at [1462, 46] on button "Download" at bounding box center [1466, 46] width 68 height 33
click at [1527, 44] on icon at bounding box center [1524, 45] width 13 height 13
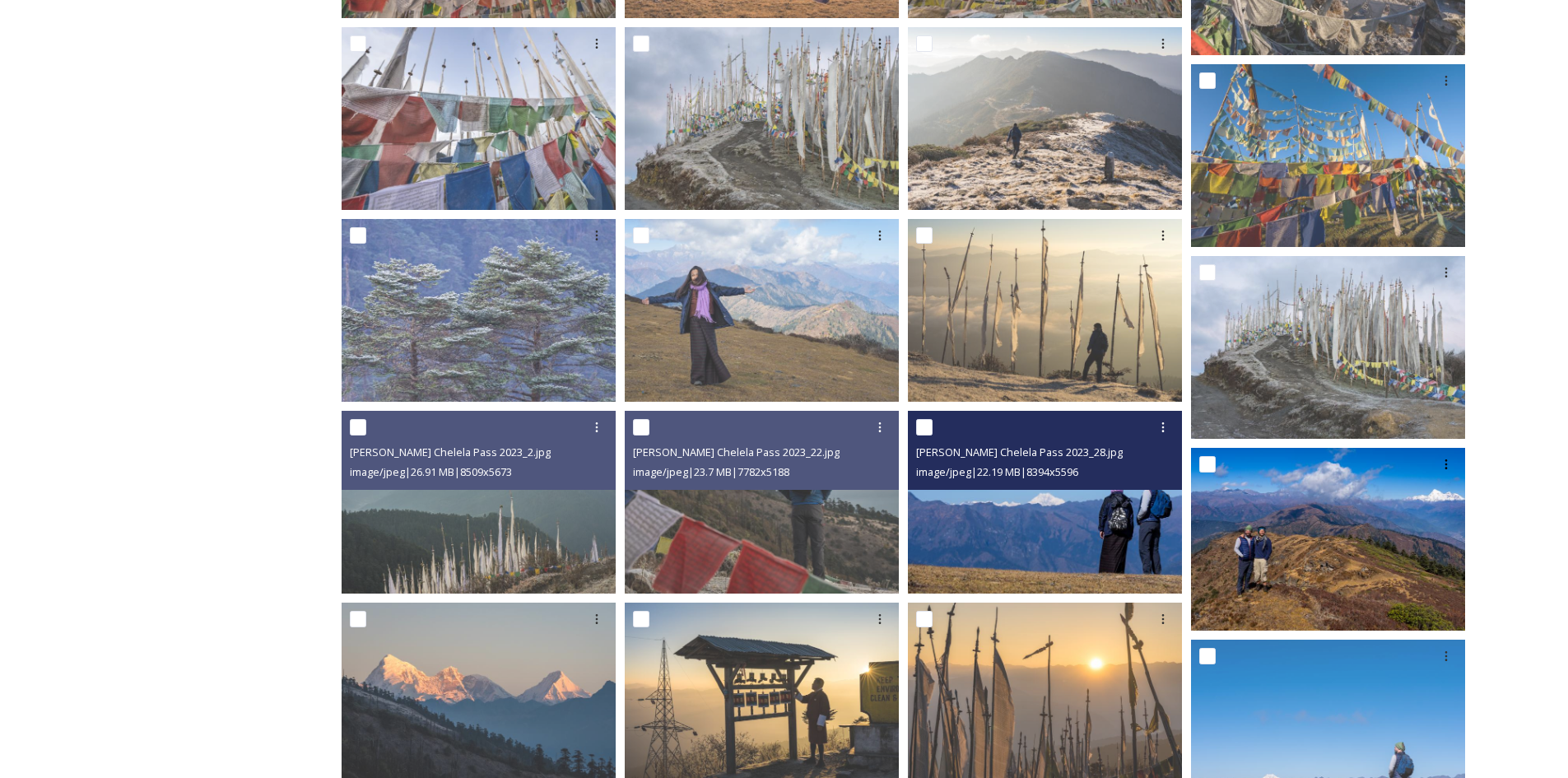
click at [1056, 542] on img at bounding box center [1045, 502] width 274 height 183
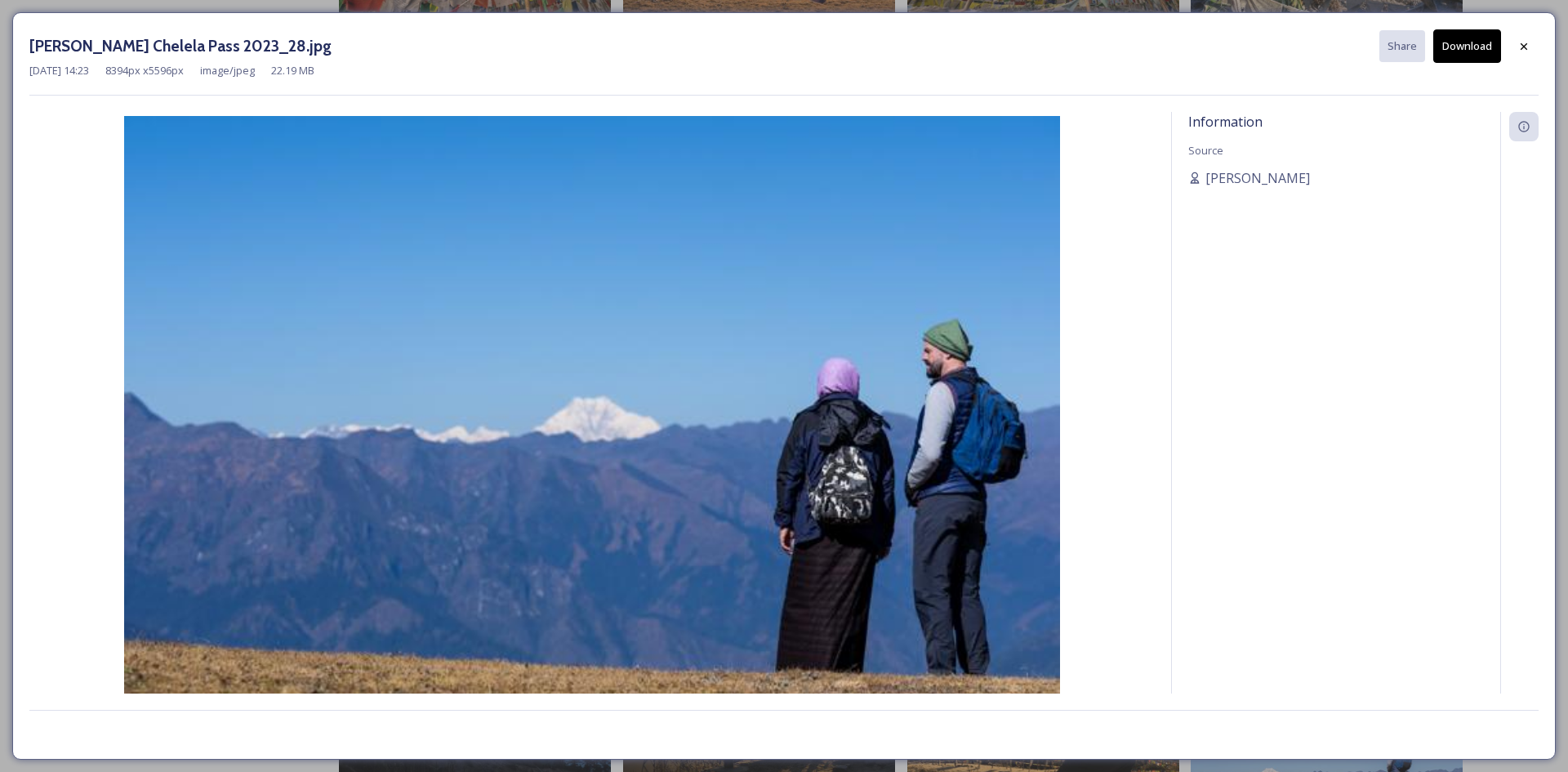
click at [583, 251] on img at bounding box center [592, 428] width 1125 height 625
click at [1517, 46] on icon at bounding box center [1524, 46] width 13 height 13
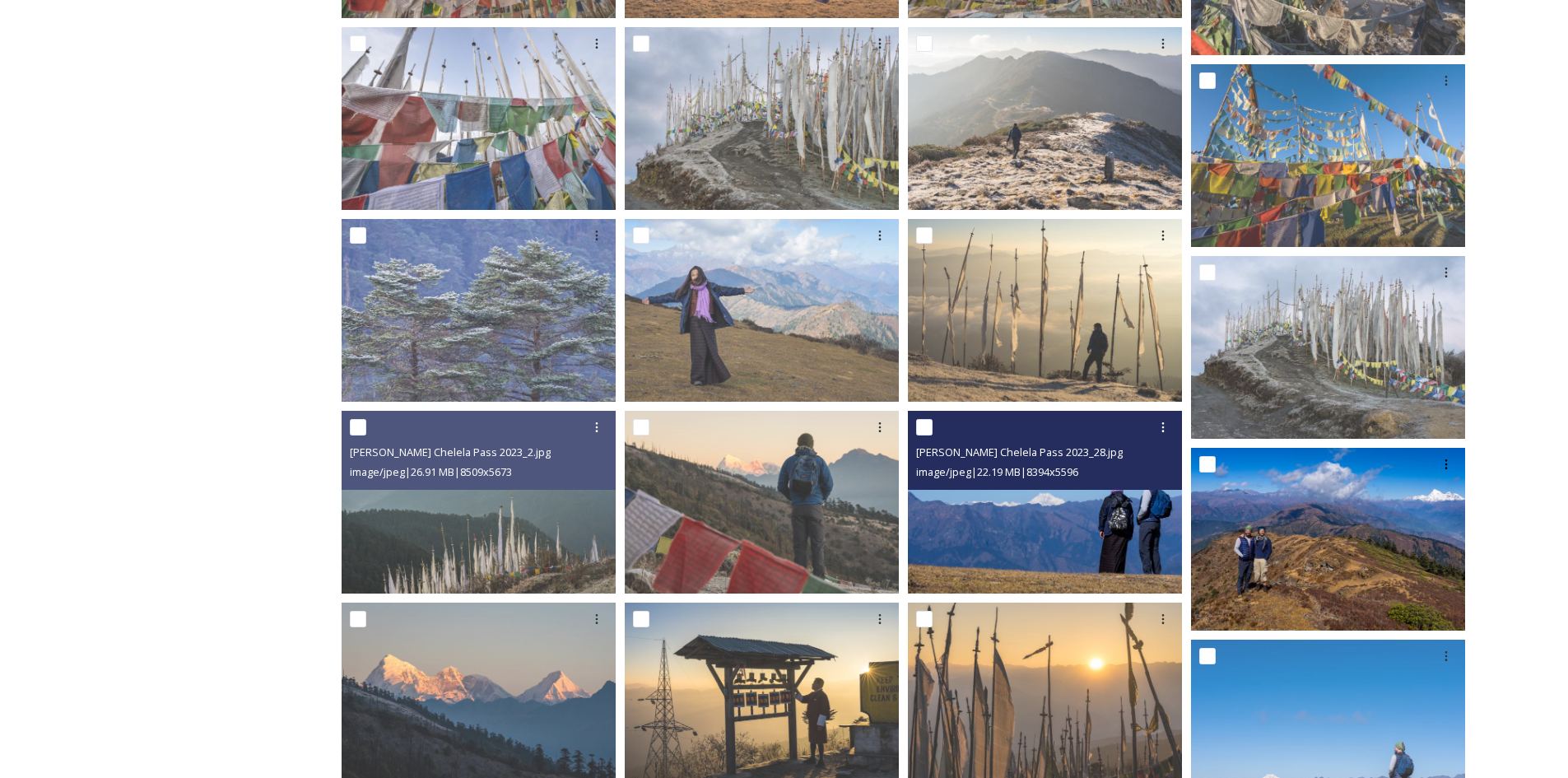
click at [999, 509] on img at bounding box center [1045, 502] width 274 height 183
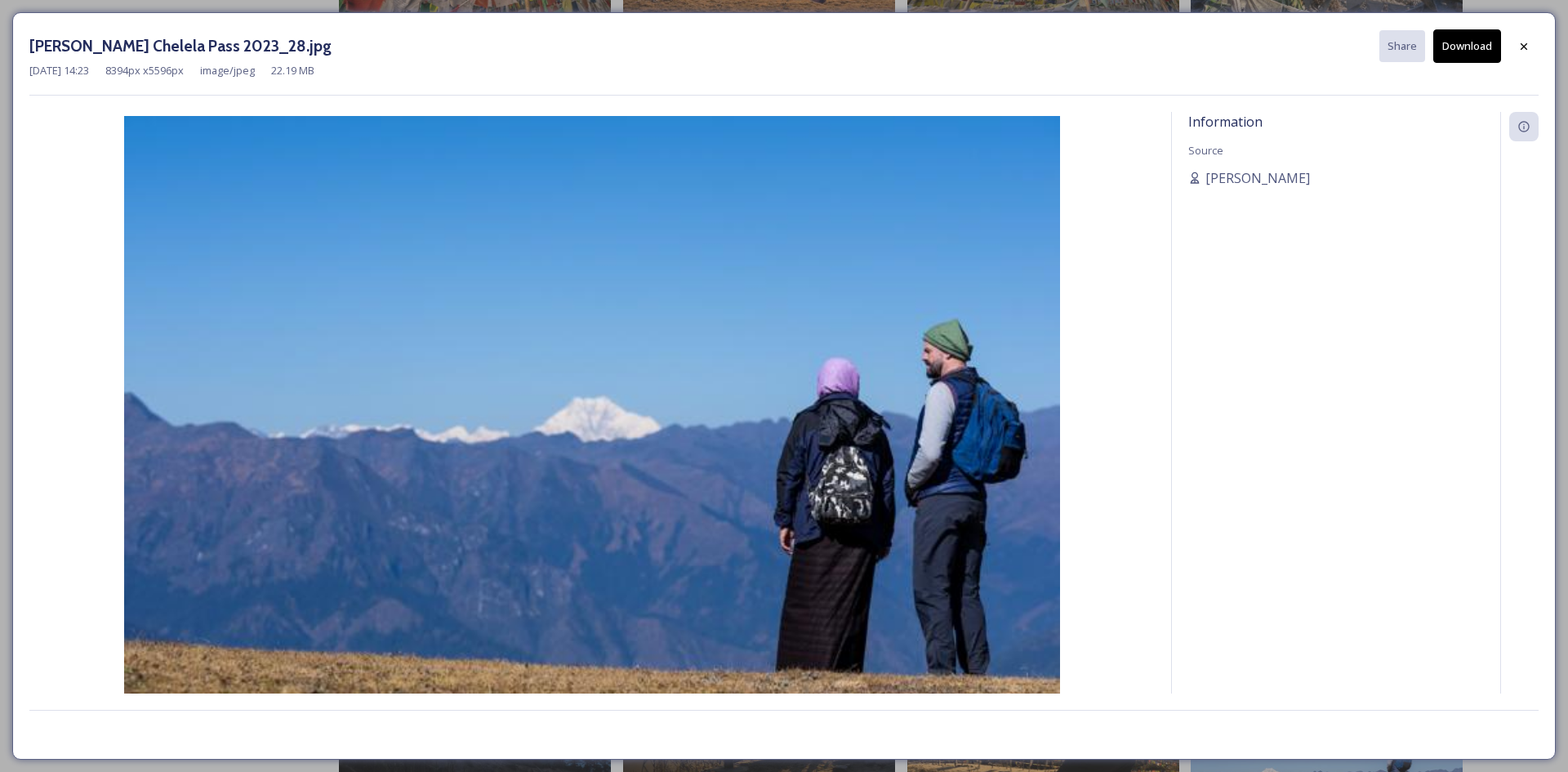
click at [1459, 57] on button "Download" at bounding box center [1466, 46] width 68 height 33
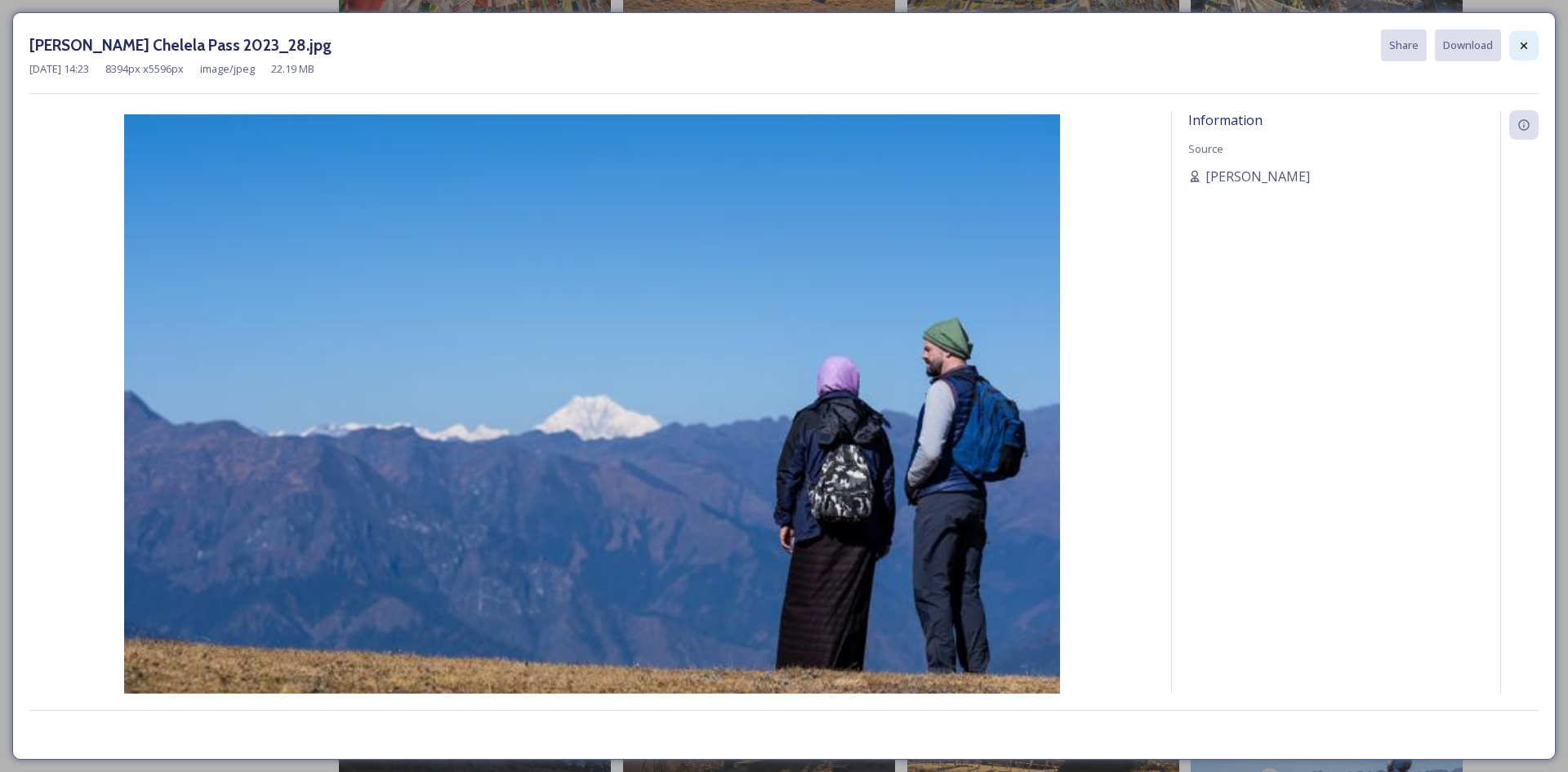
click at [1521, 52] on icon at bounding box center [1524, 45] width 13 height 13
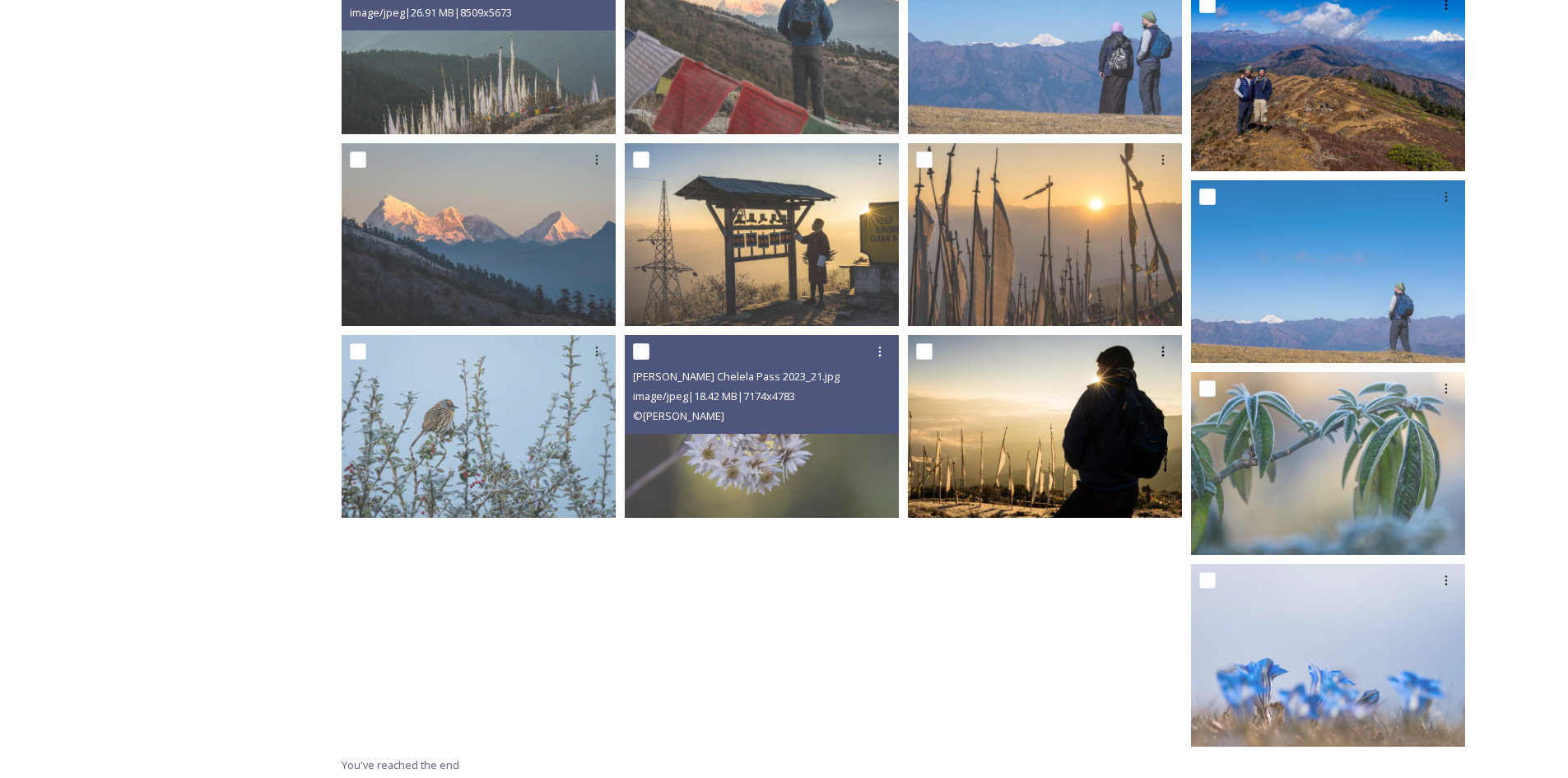
scroll to position [2274, 0]
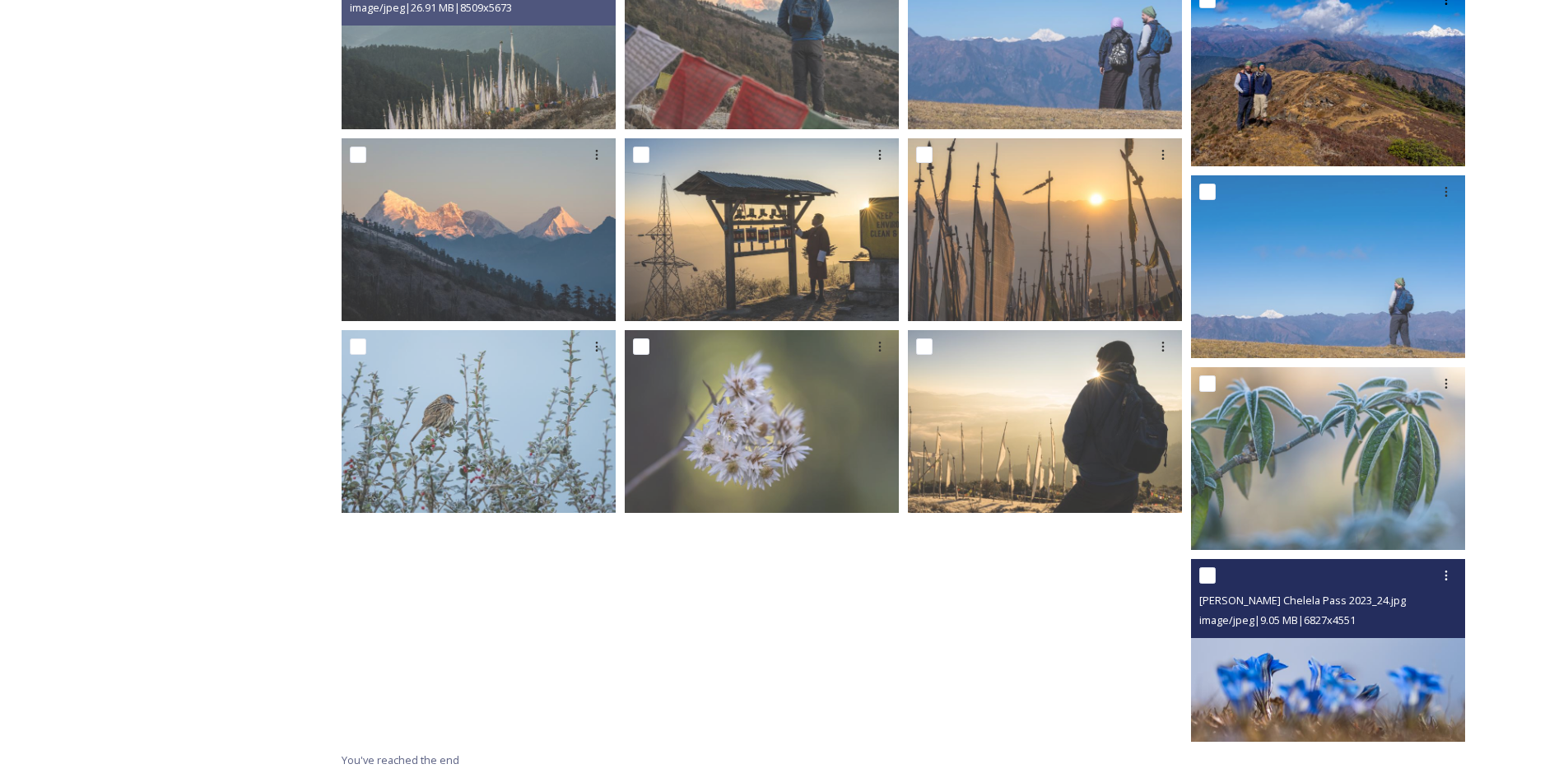
click at [1242, 665] on img at bounding box center [1328, 650] width 274 height 183
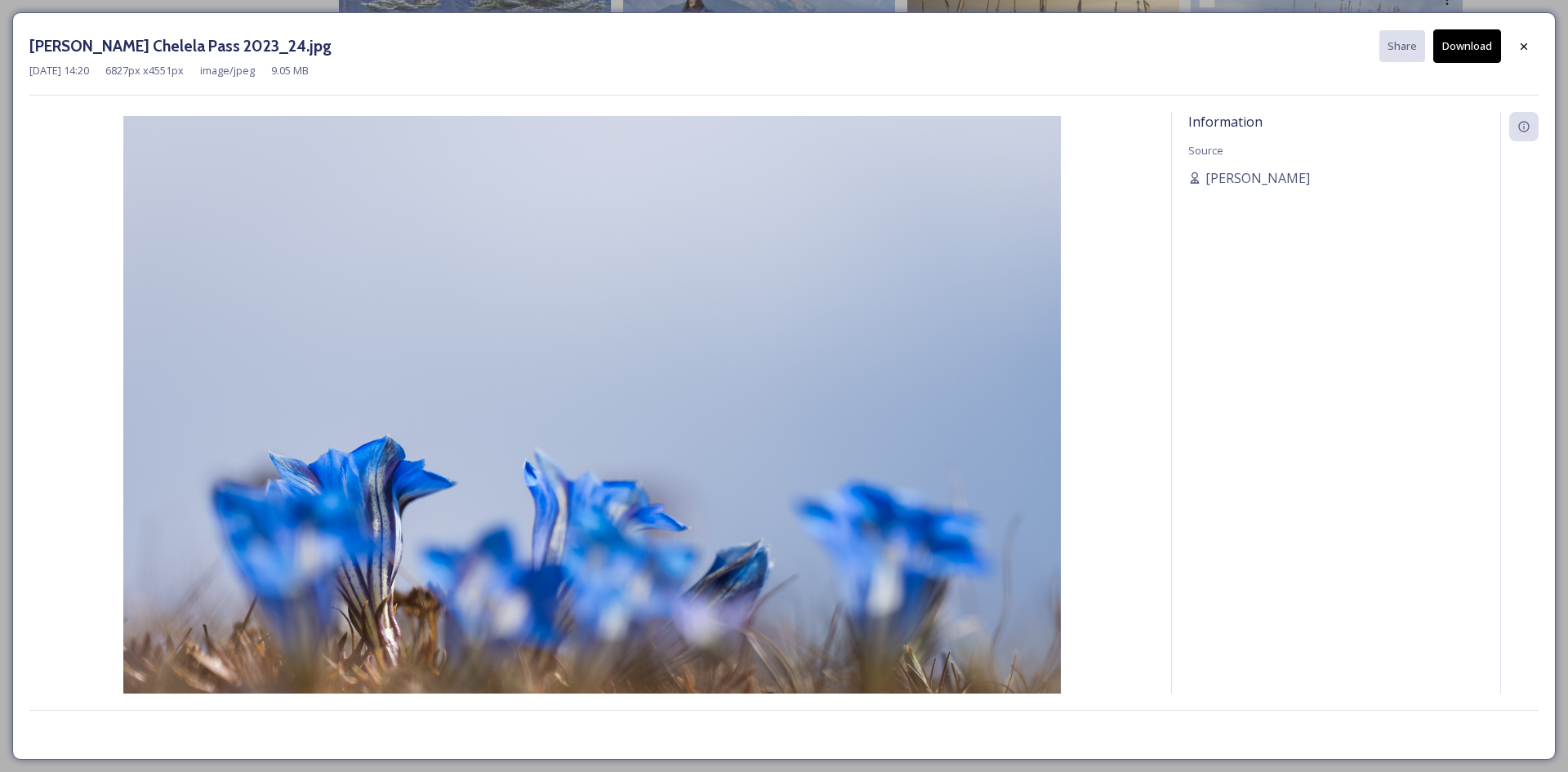
click at [588, 322] on img at bounding box center [592, 428] width 1125 height 625
click at [1478, 45] on button "Download" at bounding box center [1466, 46] width 68 height 33
click at [1530, 52] on div at bounding box center [1524, 45] width 30 height 30
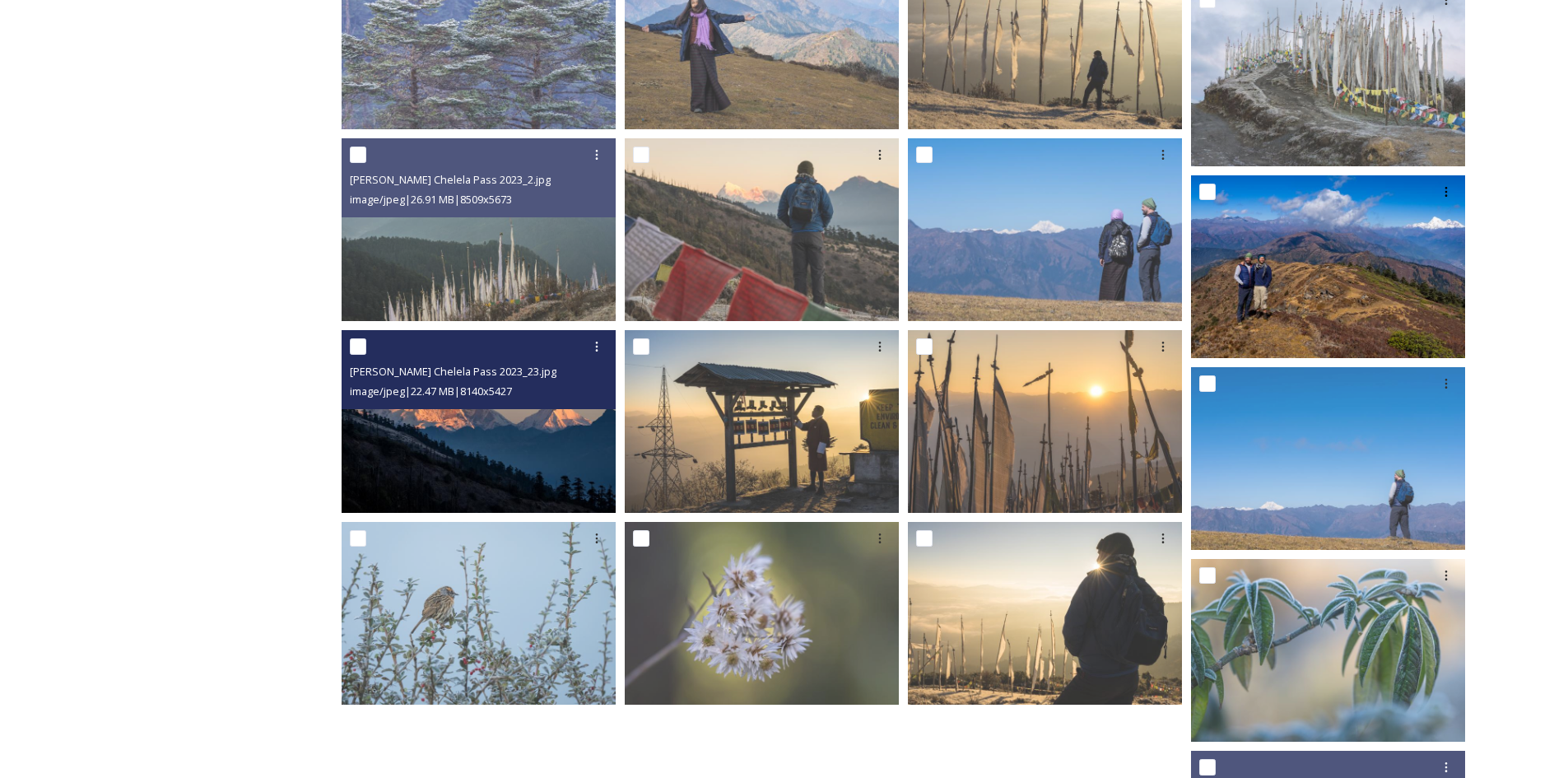
click at [467, 455] on img at bounding box center [478, 421] width 274 height 183
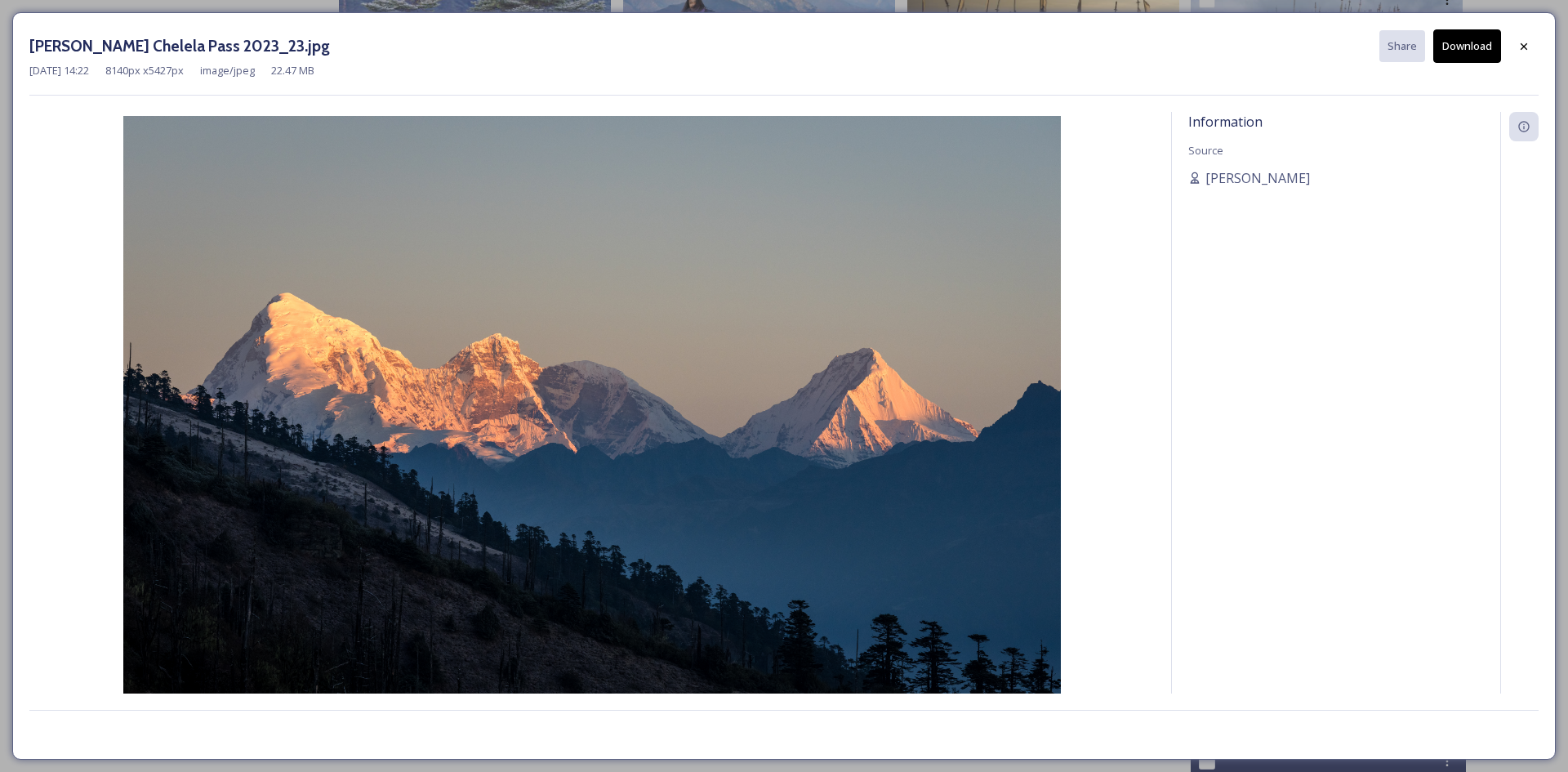
click at [1484, 53] on button "Download" at bounding box center [1466, 46] width 68 height 33
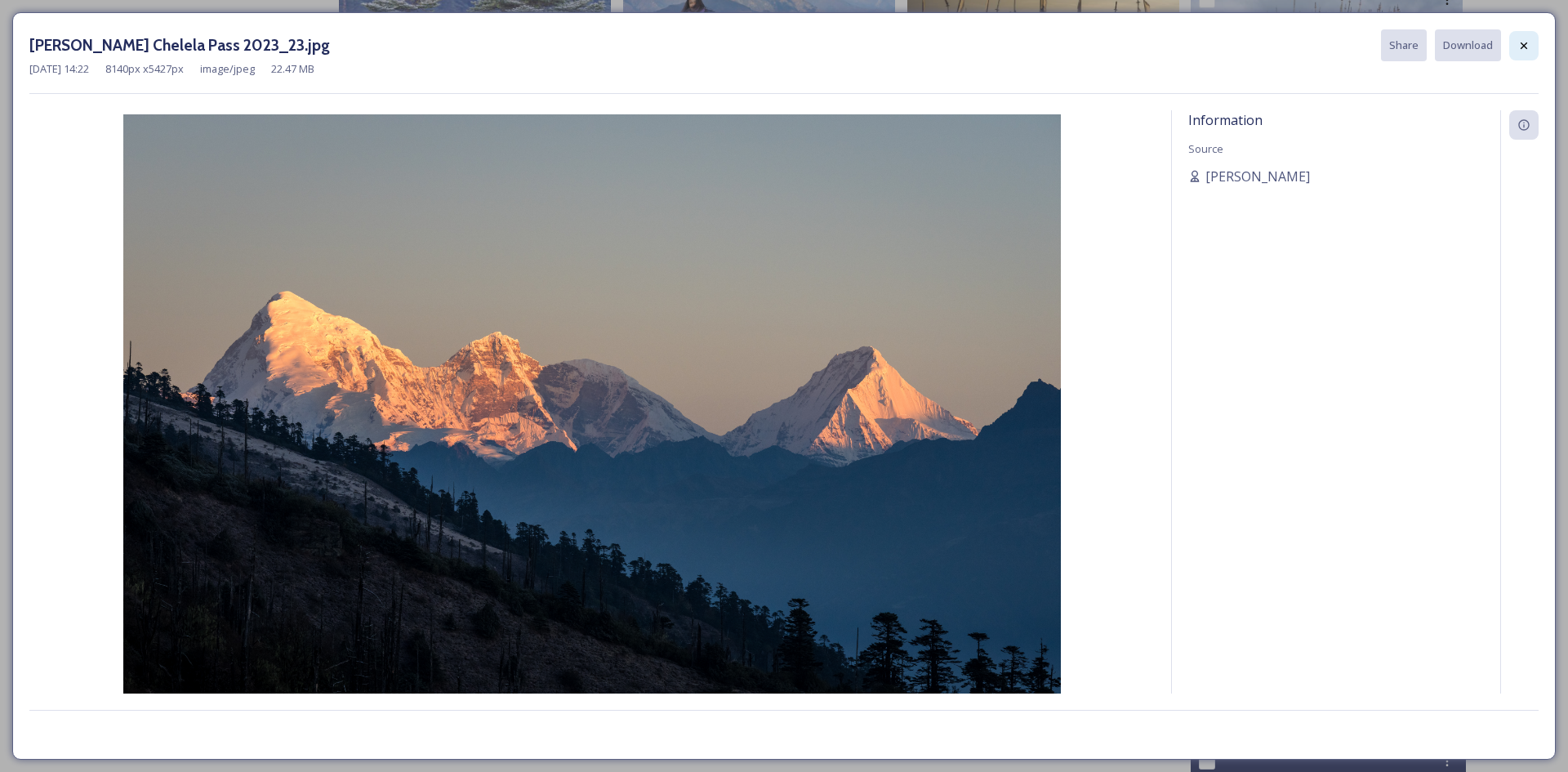
click at [1522, 47] on icon at bounding box center [1524, 44] width 6 height 6
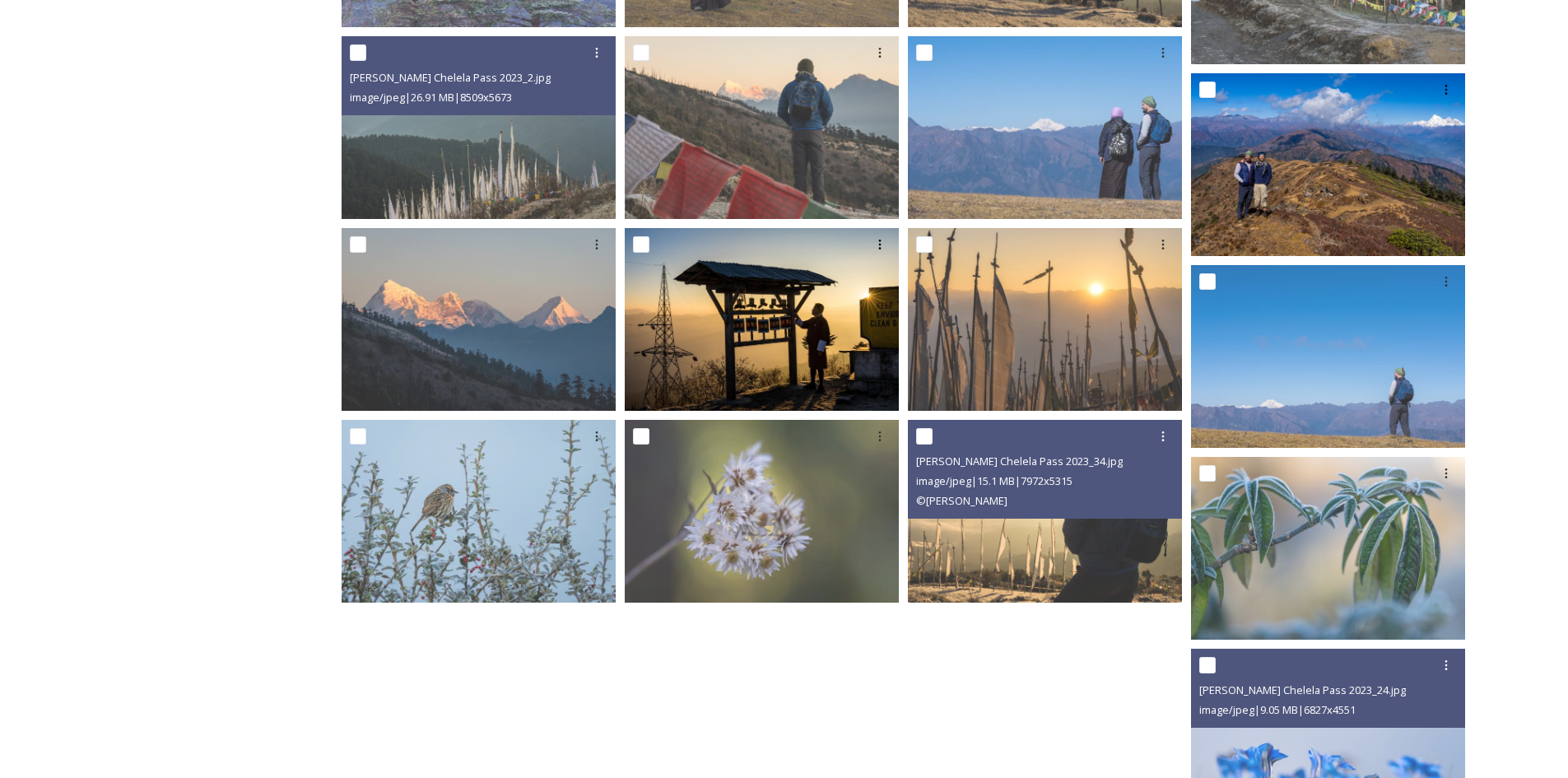
scroll to position [2083, 0]
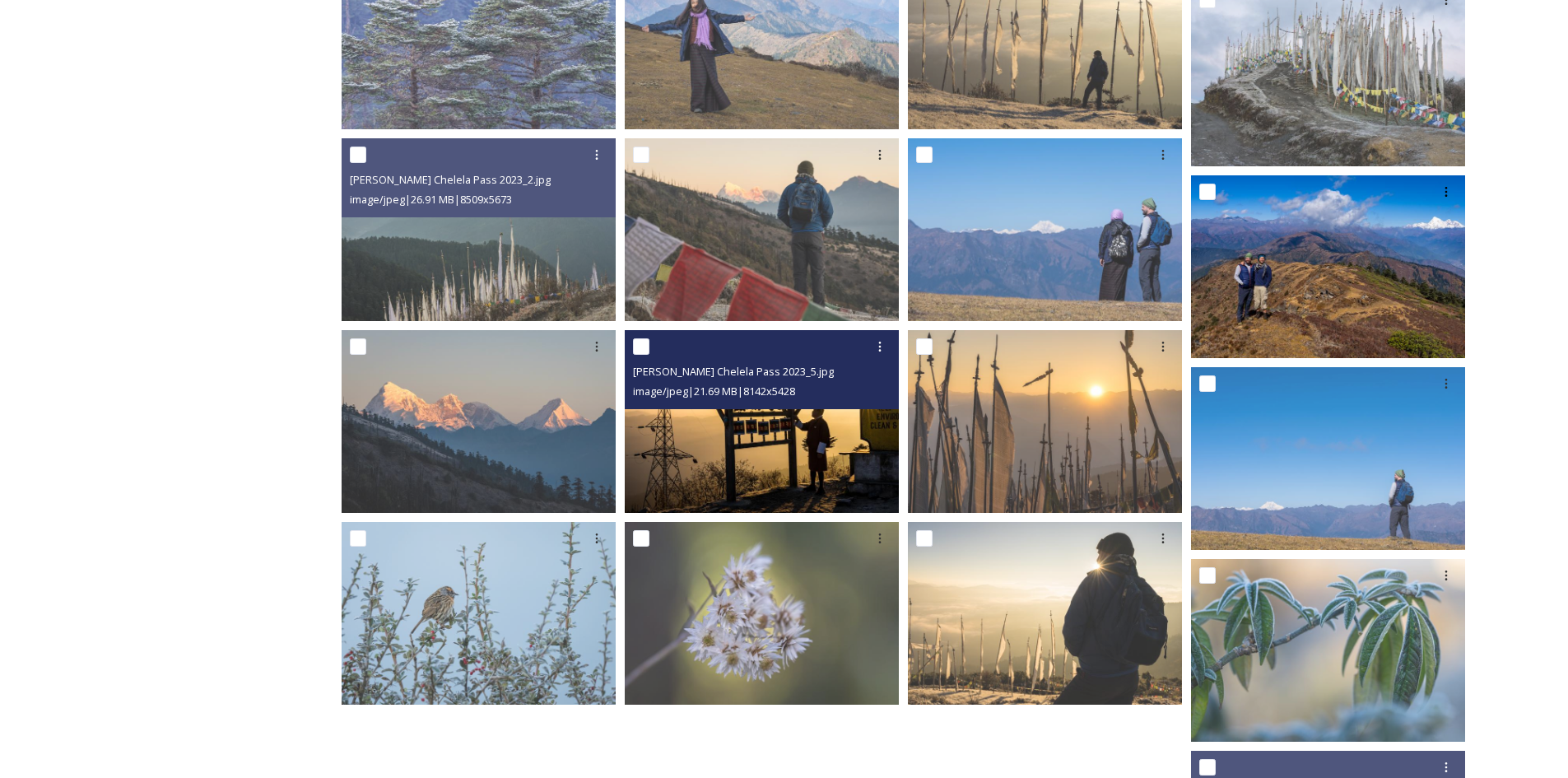
click at [700, 445] on img at bounding box center [762, 421] width 274 height 183
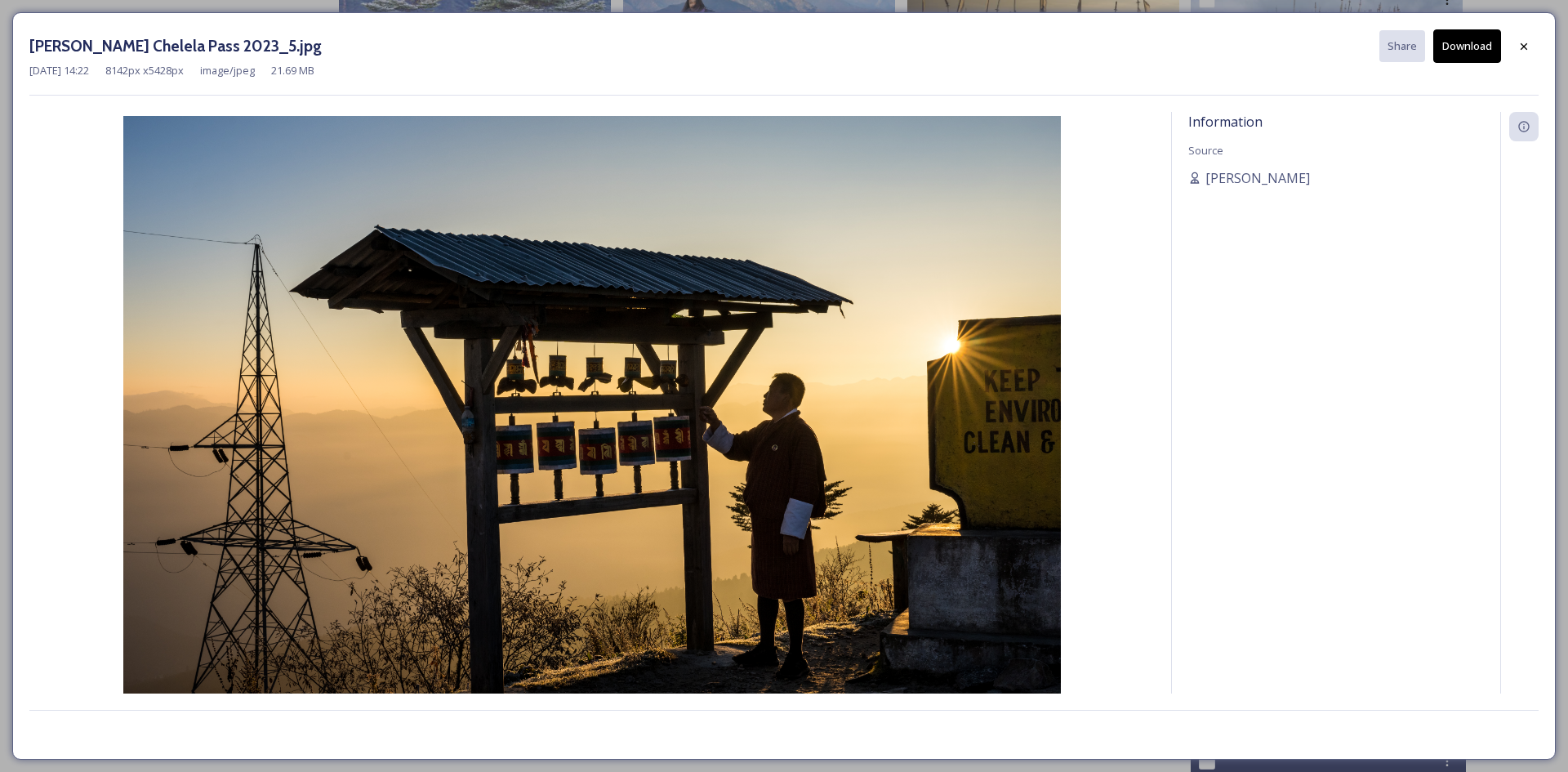
click at [1433, 44] on button "Download" at bounding box center [1466, 46] width 68 height 33
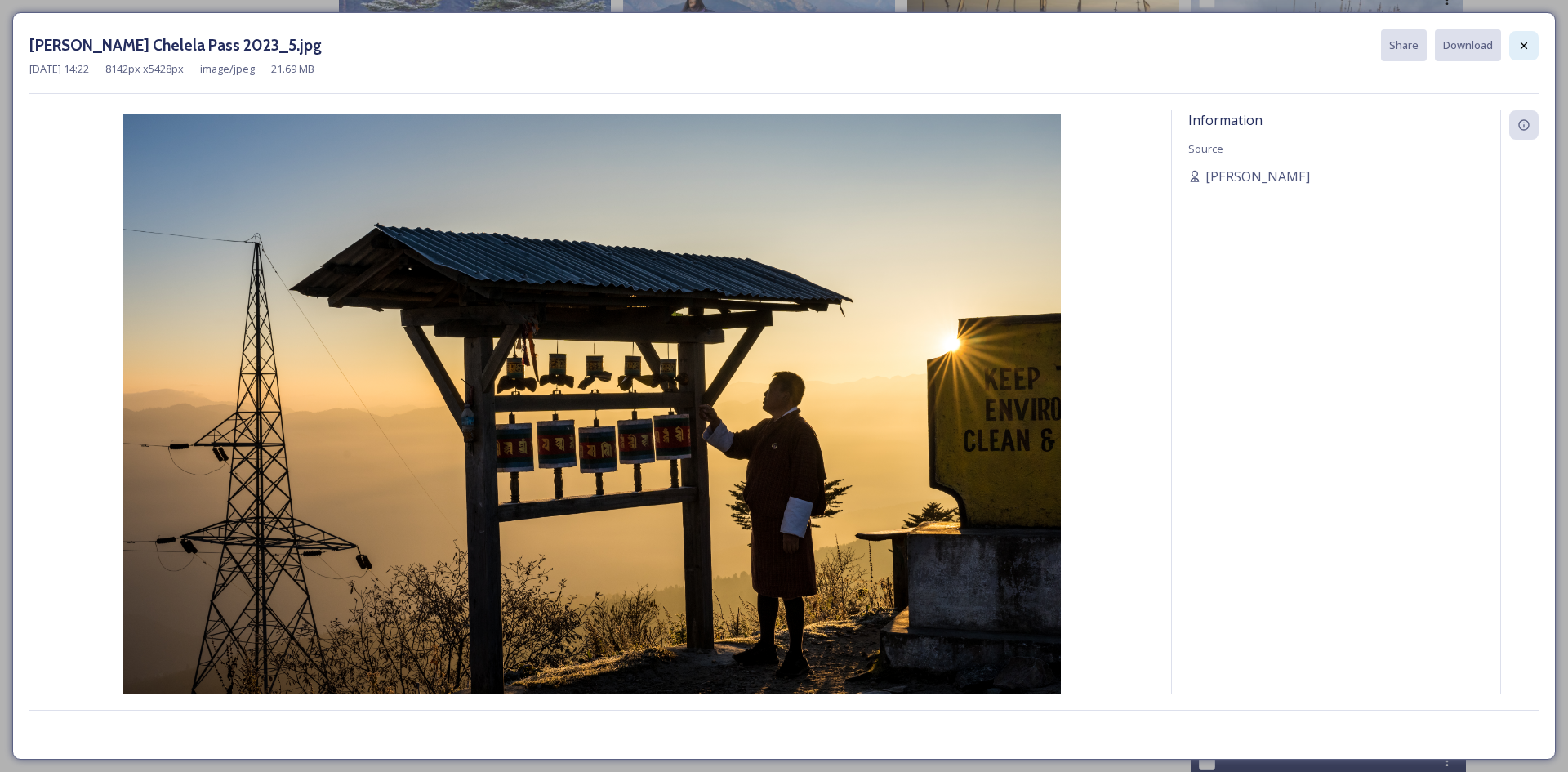
click at [1514, 44] on div at bounding box center [1524, 45] width 30 height 30
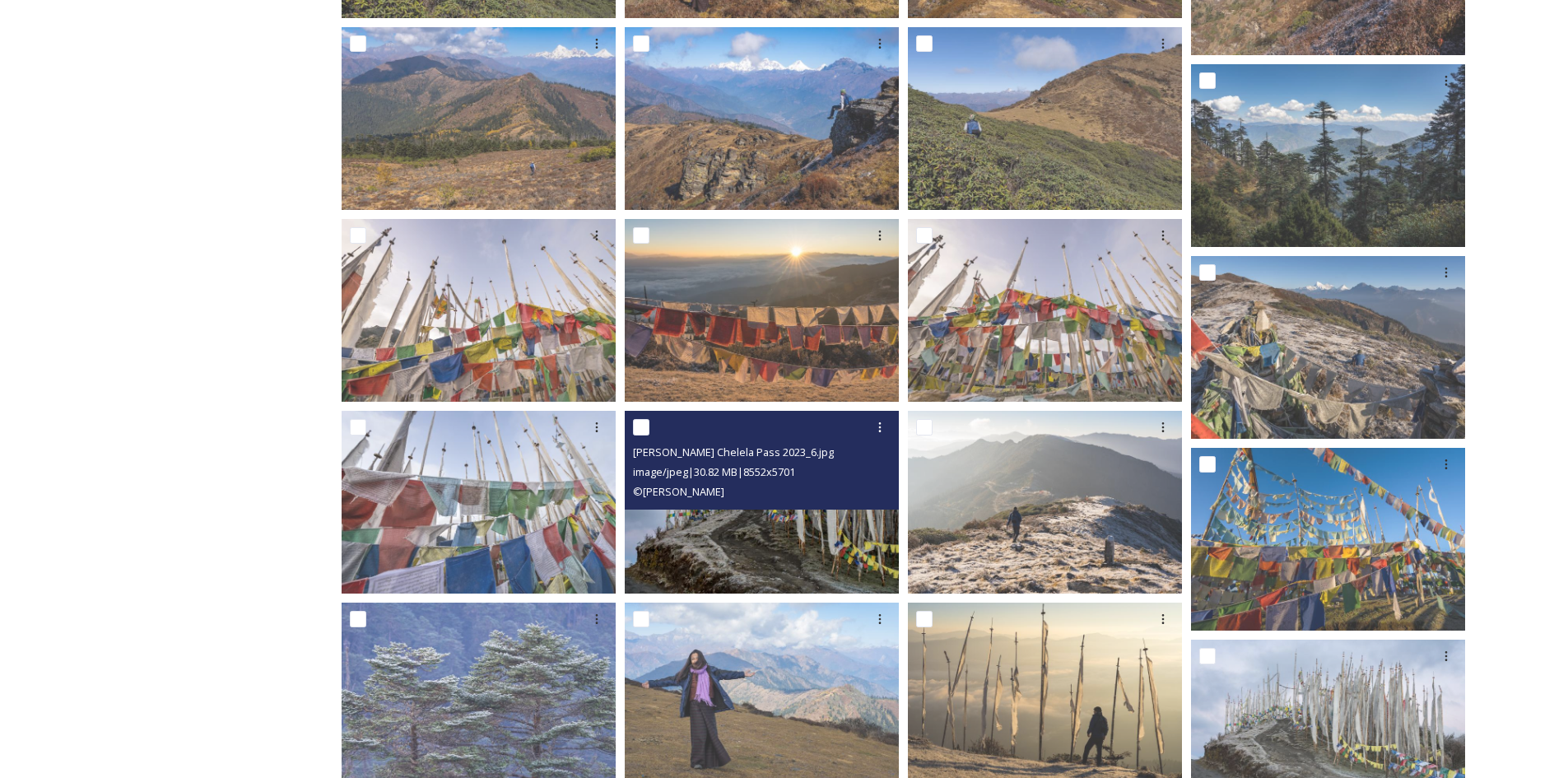
scroll to position [1424, 0]
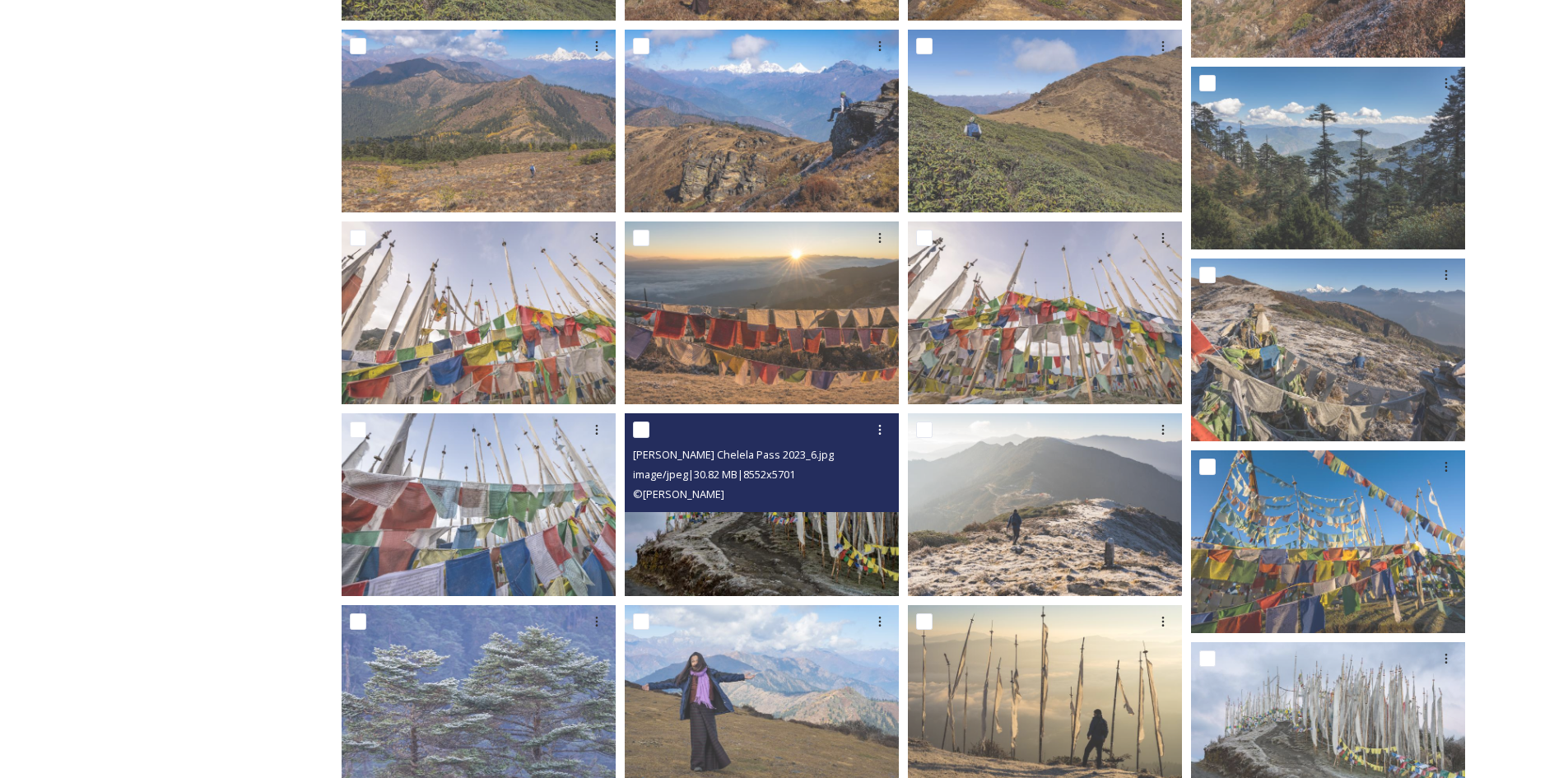
click at [720, 544] on img at bounding box center [762, 504] width 274 height 183
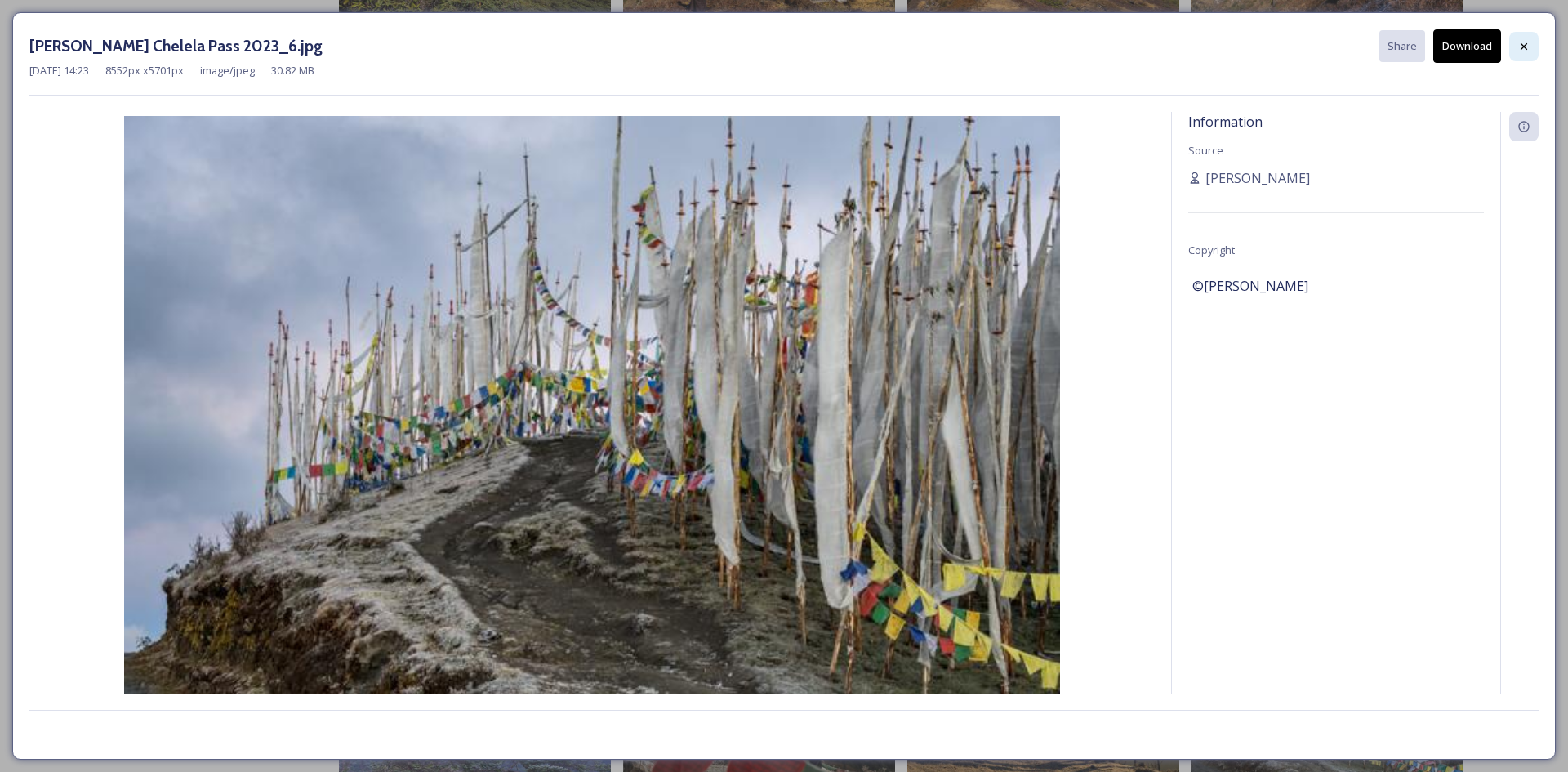
click at [1524, 45] on icon at bounding box center [1524, 45] width 6 height 6
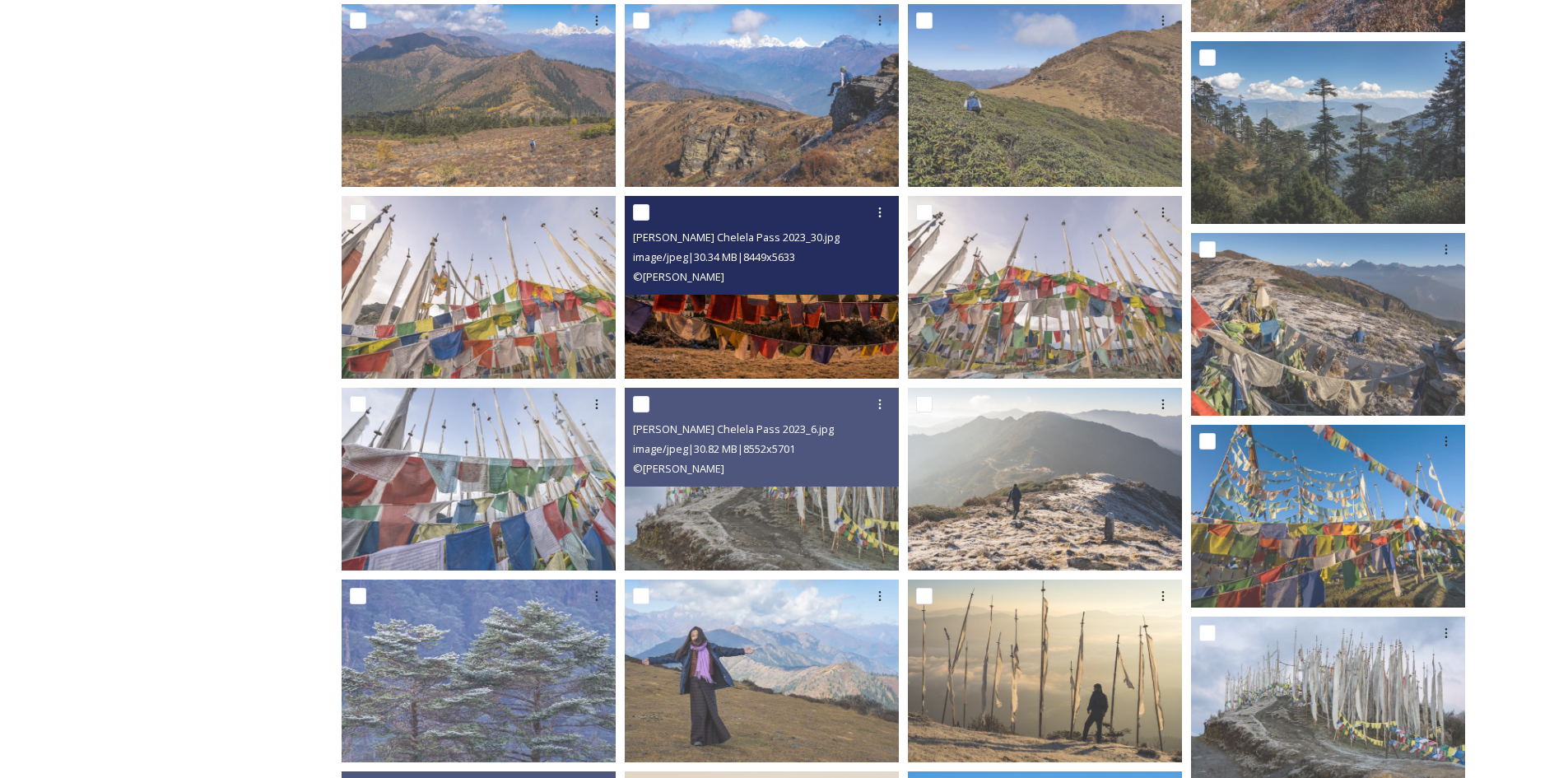
scroll to position [1481, 0]
